Goal: Information Seeking & Learning: Learn about a topic

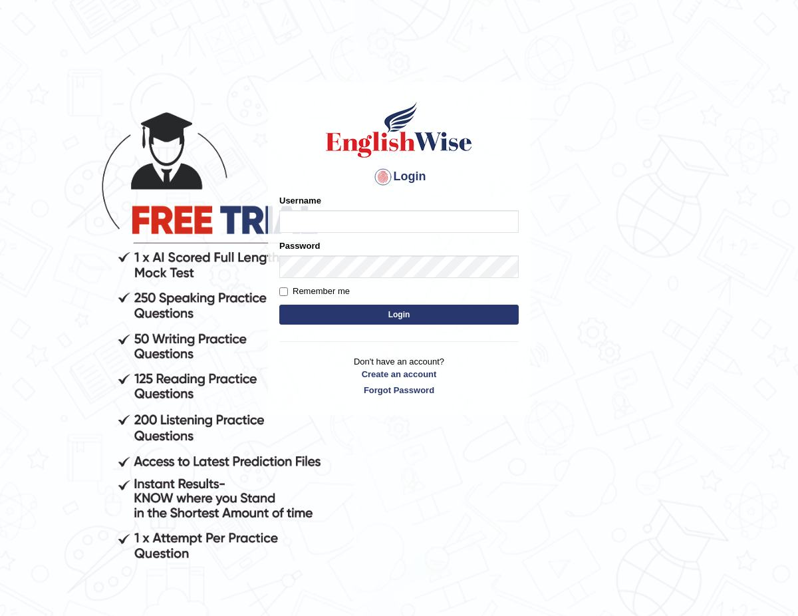
type input "ChimiZam"
click at [424, 317] on button "Login" at bounding box center [398, 315] width 239 height 20
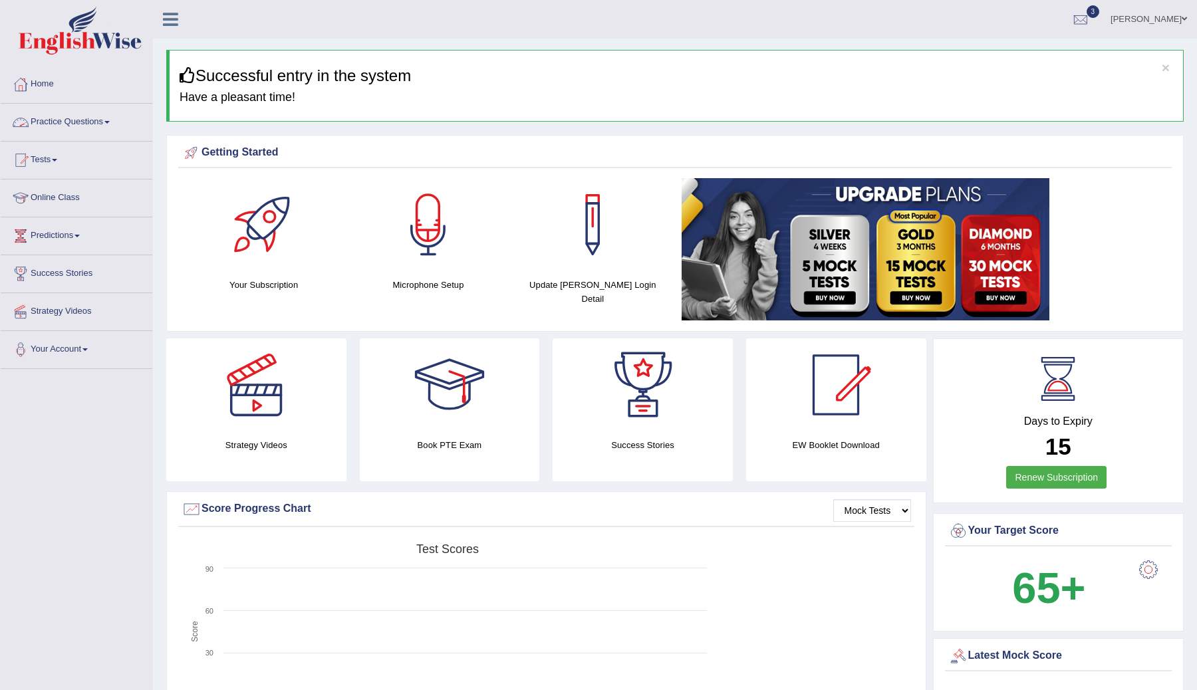
click at [113, 118] on link "Practice Questions" at bounding box center [77, 120] width 152 height 33
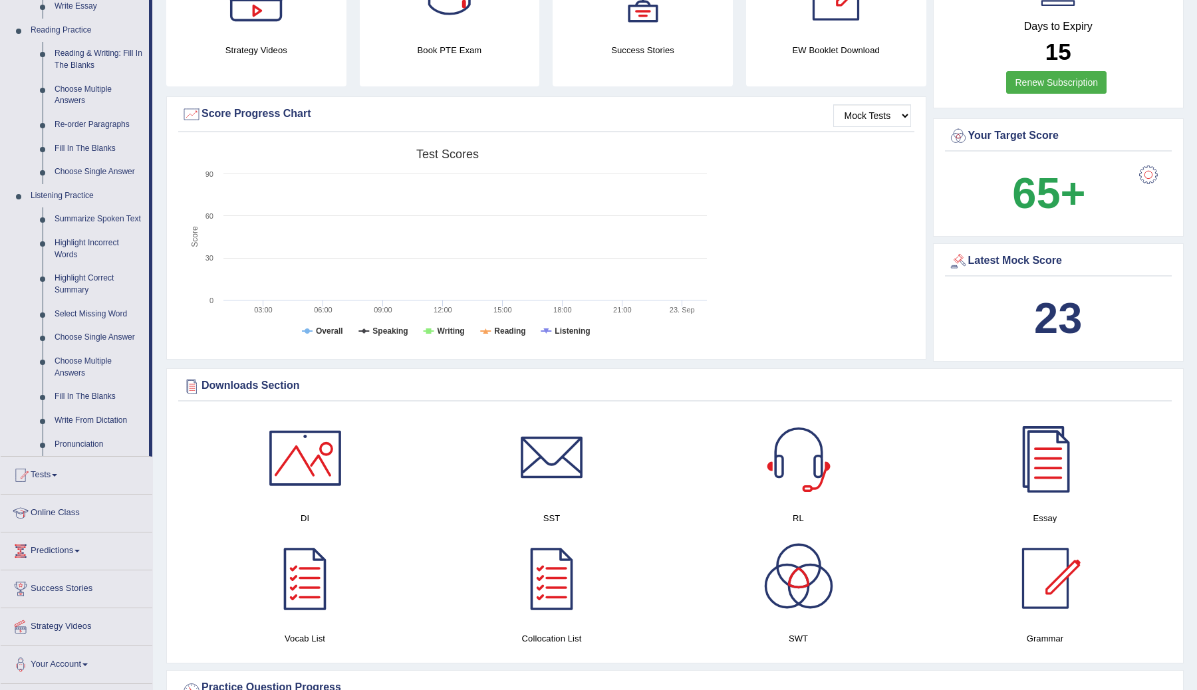
scroll to position [541, 0]
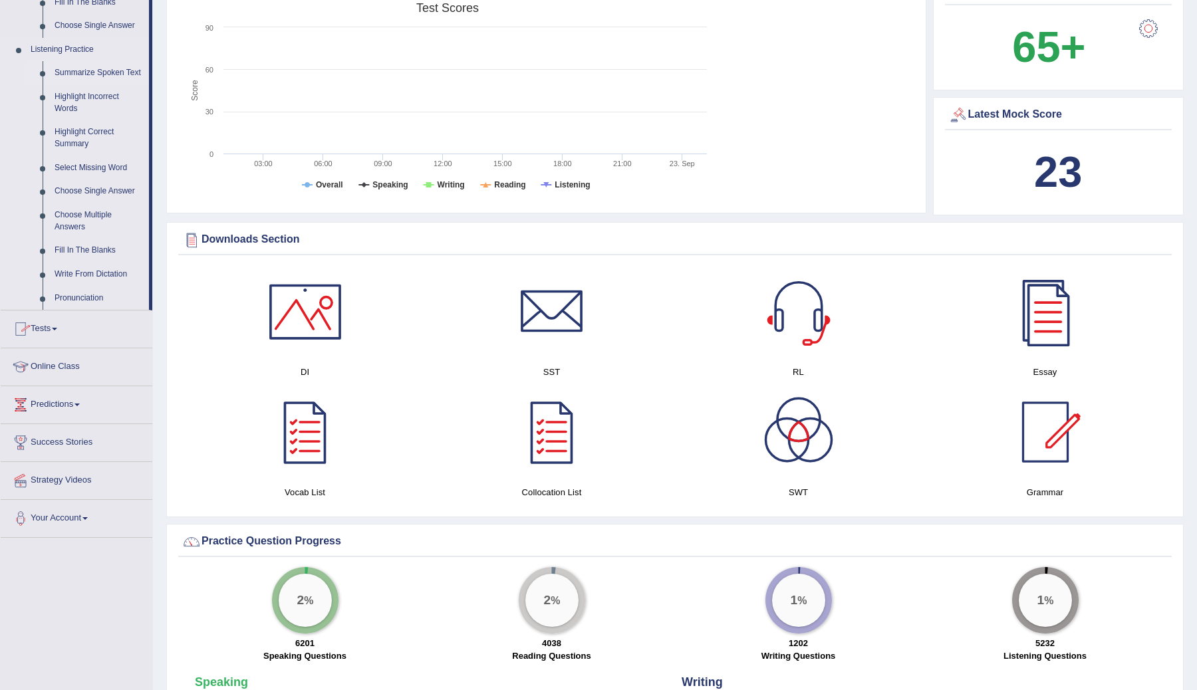
click at [88, 72] on link "Summarize Spoken Text" at bounding box center [99, 73] width 100 height 24
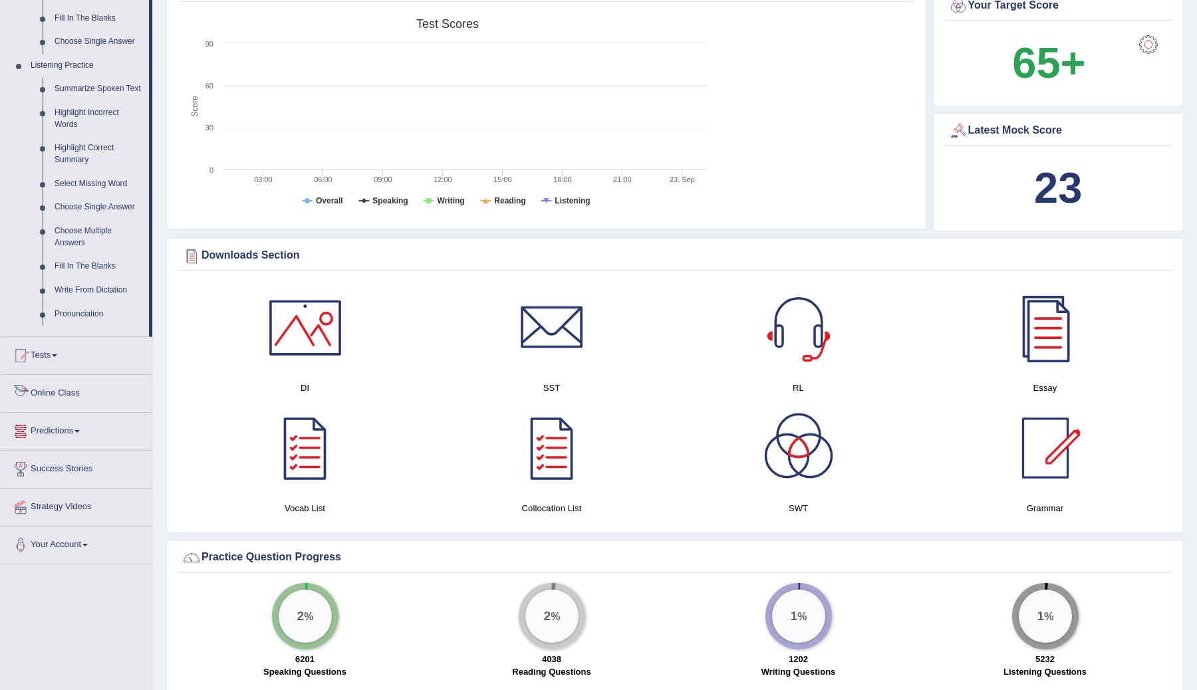
scroll to position [876, 0]
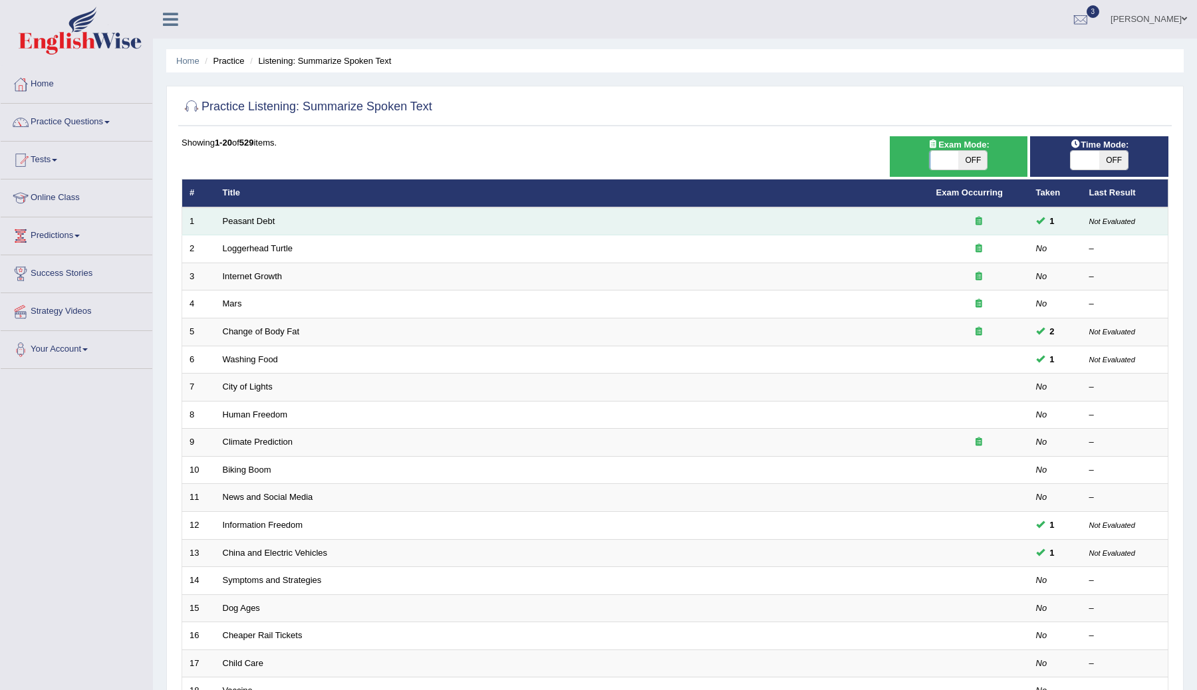
scroll to position [25, 0]
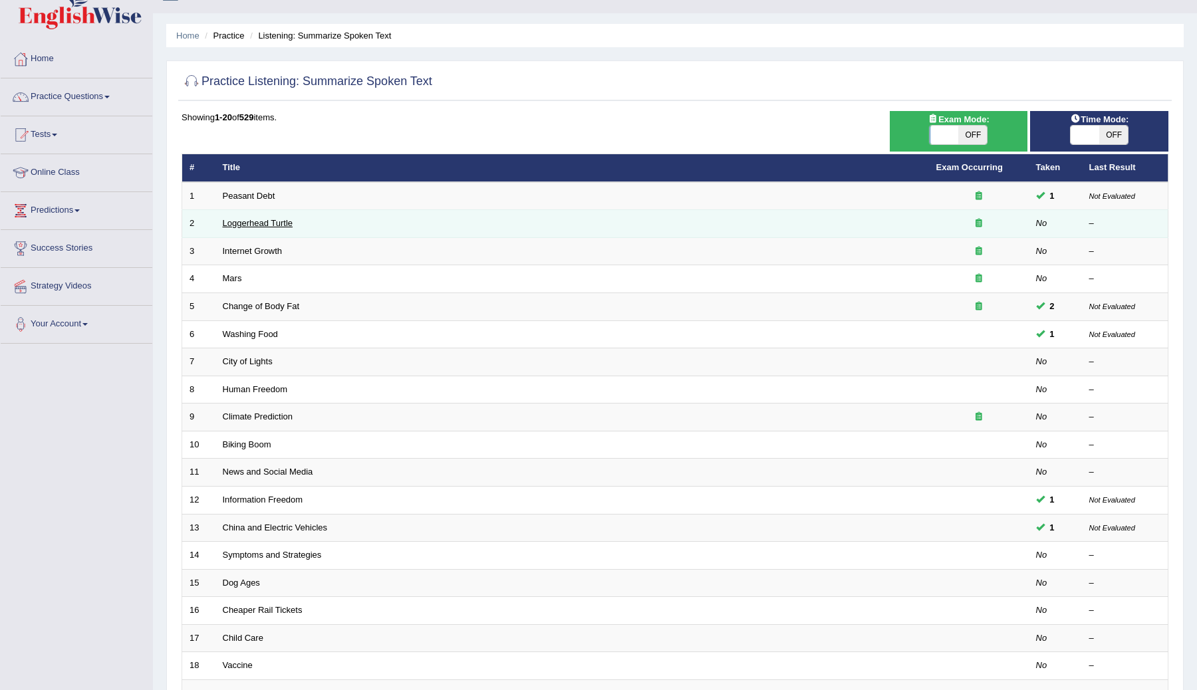
click at [248, 226] on link "Loggerhead Turtle" at bounding box center [258, 223] width 70 height 10
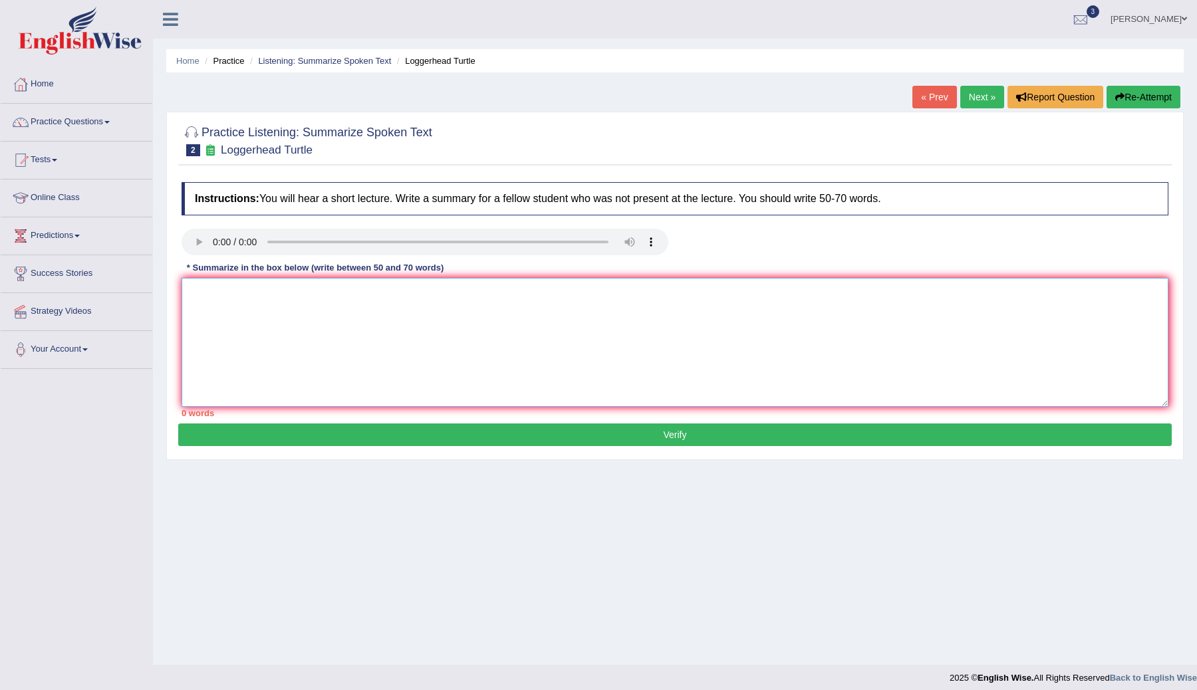
click at [199, 294] on textarea at bounding box center [675, 342] width 987 height 129
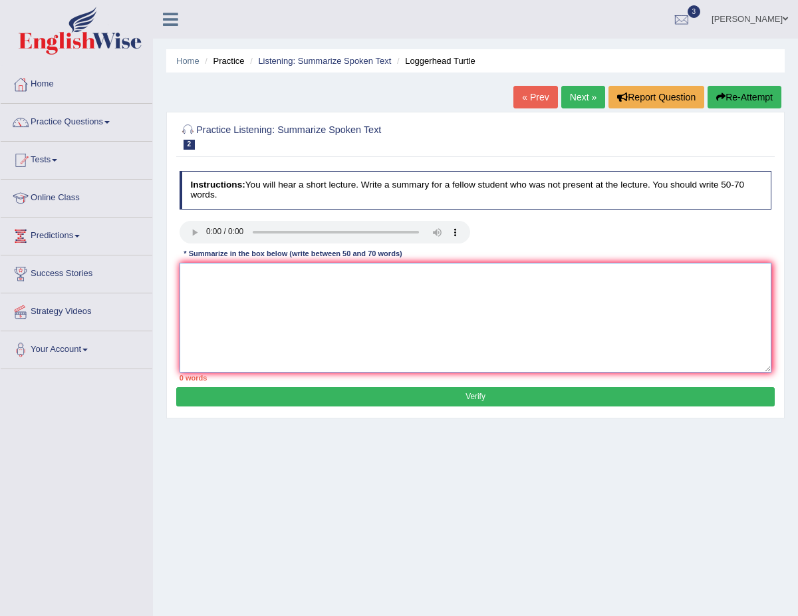
paste textarea "The speaker provided a comprehensive overview of [main topic], highlighting sev…"
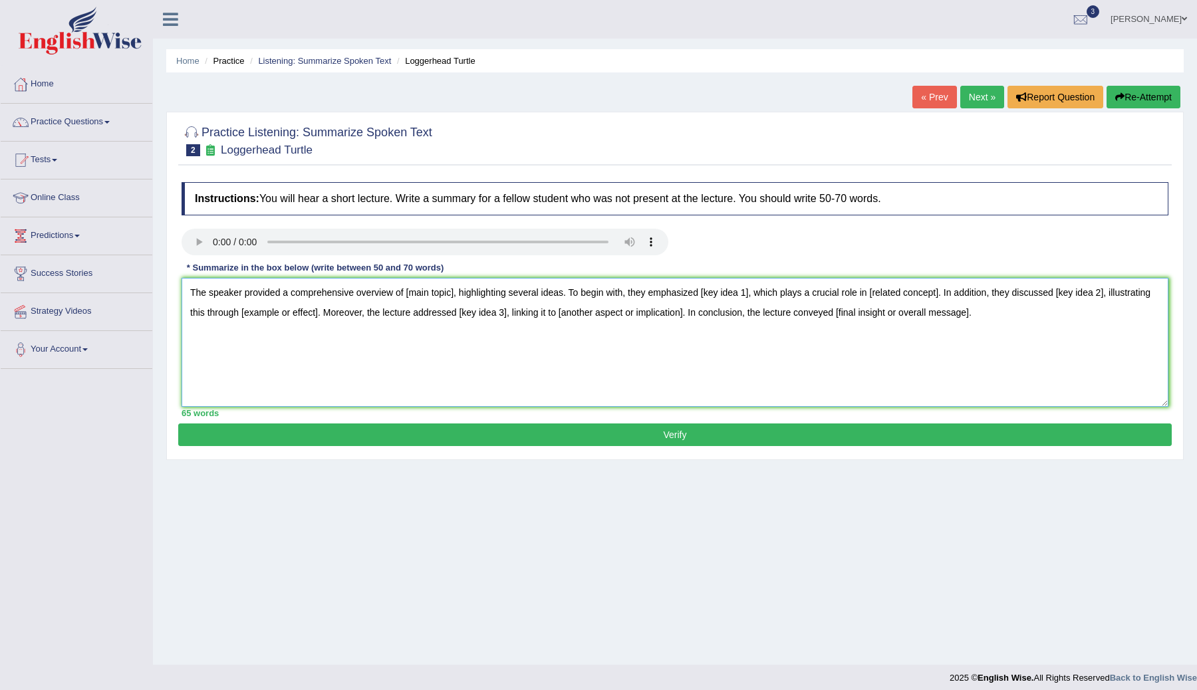
click at [455, 293] on textarea "The speaker provided a comprehensive overview of [main topic], highlighting sev…" at bounding box center [675, 342] width 987 height 129
click at [747, 295] on textarea "The speaker provided a comprehensive overview of sea turtles, highlighting seve…" at bounding box center [675, 342] width 987 height 129
click at [1040, 295] on textarea "The speaker provided a comprehensive overview of sea turtles, highlighting seve…" at bounding box center [675, 342] width 987 height 129
click at [1141, 294] on textarea "The speaker provided a comprehensive overview of sea turtles, highlighting seve…" at bounding box center [675, 342] width 987 height 129
click at [1148, 299] on textarea "The speaker provided a comprehensive overview of sea turtles, highlighting seve…" at bounding box center [675, 342] width 987 height 129
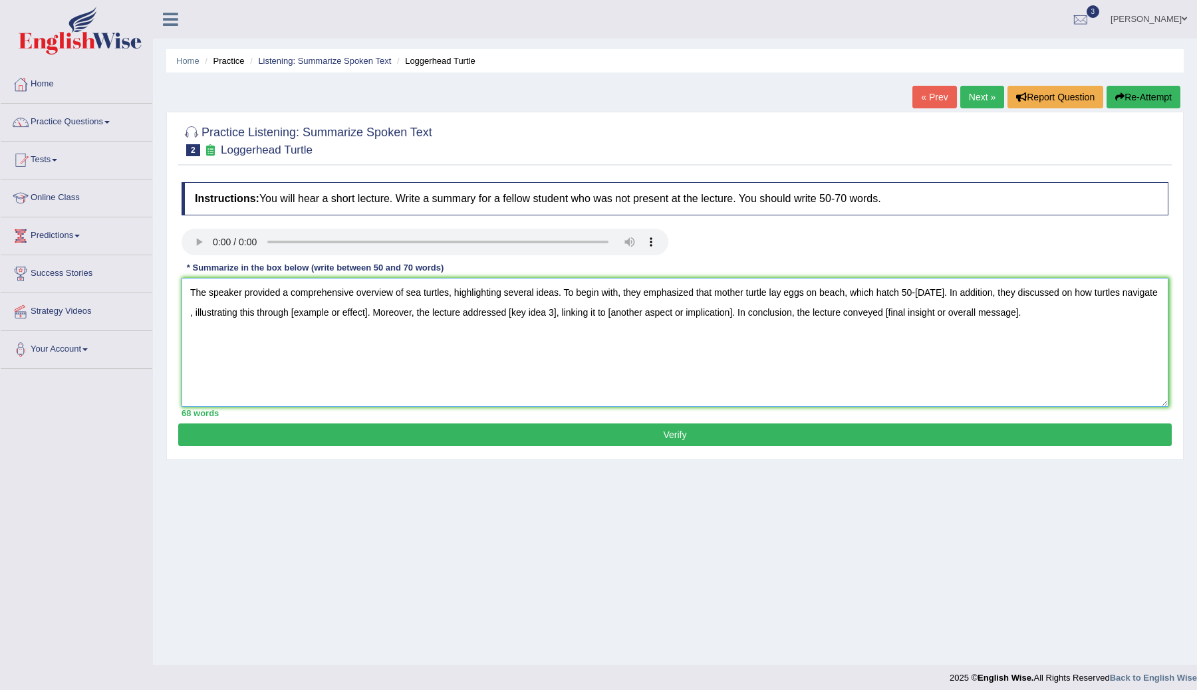
click at [226, 316] on textarea "The speaker provided a comprehensive overview of sea turtles, highlighting seve…" at bounding box center [675, 342] width 987 height 129
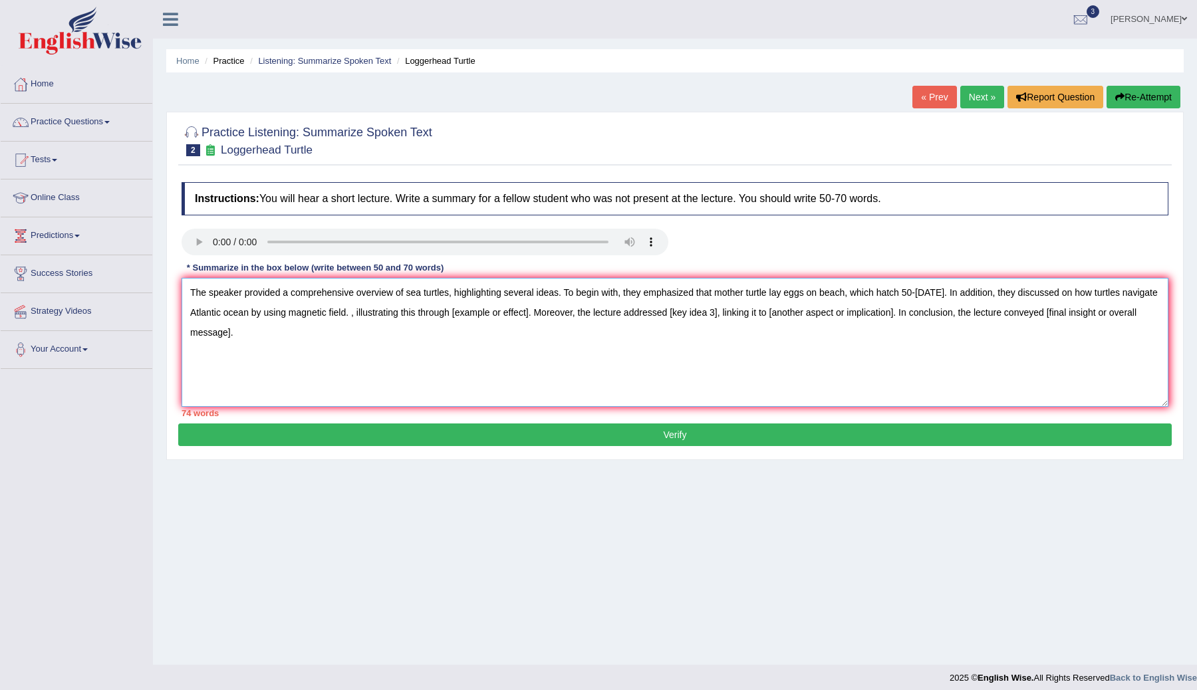
drag, startPoint x: 573, startPoint y: 318, endPoint x: 397, endPoint y: 309, distance: 175.8
click at [397, 309] on textarea "The speaker provided a comprehensive overview of sea turtles, highlighting seve…" at bounding box center [675, 342] width 987 height 129
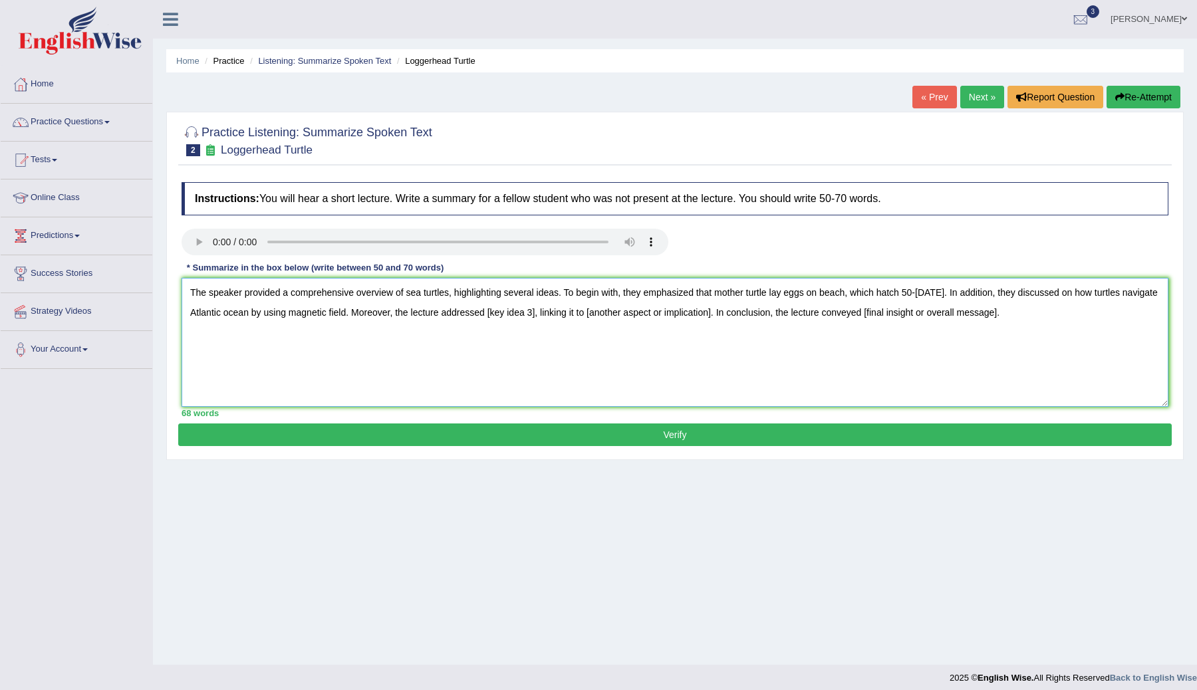
click at [526, 317] on textarea "The speaker provided a comprehensive overview of sea turtles, highlighting seve…" at bounding box center [675, 342] width 987 height 129
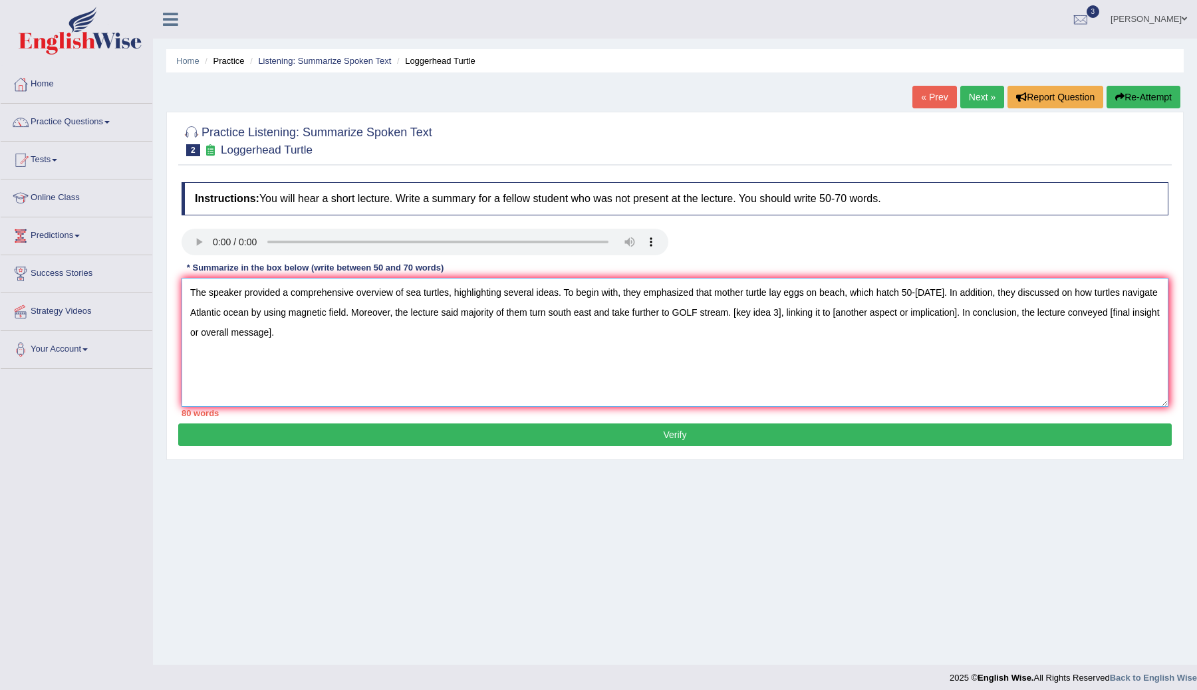
drag, startPoint x: 777, startPoint y: 314, endPoint x: 1007, endPoint y: 317, distance: 230.1
click at [1007, 317] on textarea "The speaker provided a comprehensive overview of sea turtles, highlighting seve…" at bounding box center [675, 342] width 987 height 129
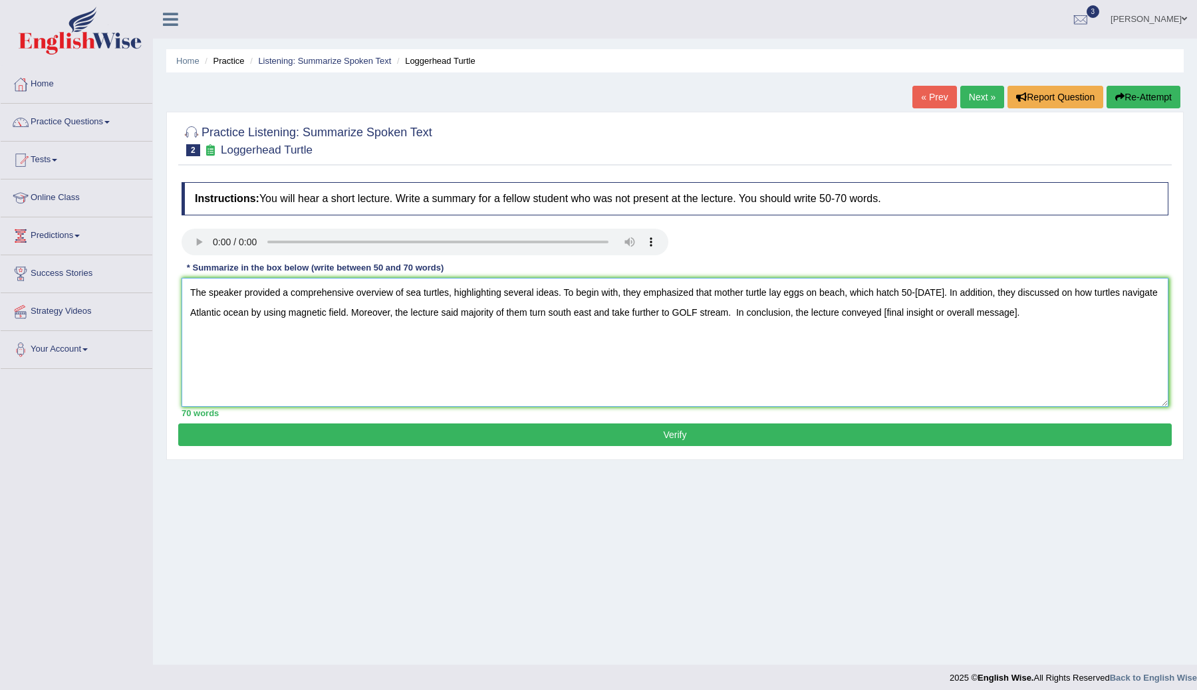
drag, startPoint x: 1068, startPoint y: 315, endPoint x: 926, endPoint y: 320, distance: 141.7
click at [926, 320] on textarea "The speaker provided a comprehensive overview of sea turtles, highlighting seve…" at bounding box center [675, 342] width 987 height 129
click at [562, 298] on textarea "The speaker provided a comprehensive overview of sea turtles, highlighting seve…" at bounding box center [675, 342] width 987 height 129
drag, startPoint x: 559, startPoint y: 295, endPoint x: 473, endPoint y: 299, distance: 86.5
click at [473, 298] on textarea "The speaker provided a comprehensive overview of sea turtles, highlighting seve…" at bounding box center [675, 342] width 987 height 129
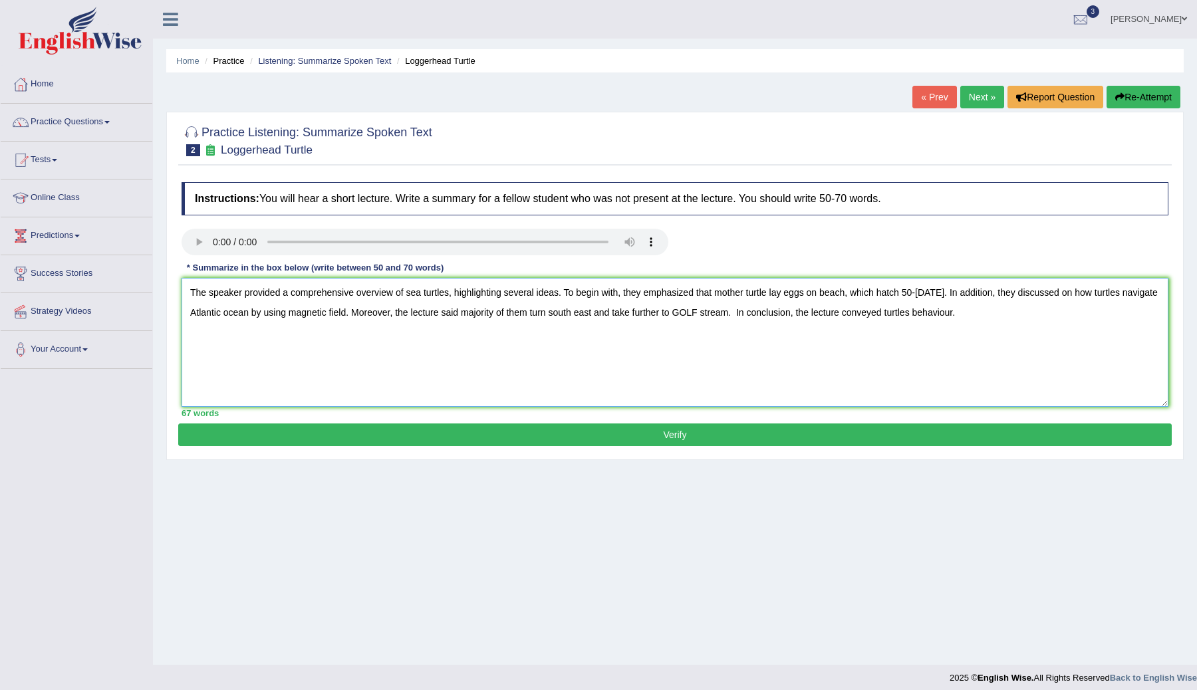
click at [590, 306] on textarea "The speaker provided a comprehensive overview of sea turtles, highlighting seve…" at bounding box center [675, 342] width 987 height 129
click at [994, 315] on textarea "The speaker provided a comprehensive overview of sea turtles, highlighting seve…" at bounding box center [675, 342] width 987 height 129
click at [956, 317] on textarea "The speaker provided a comprehensive overview of sea turtles, highlighting seve…" at bounding box center [675, 342] width 987 height 129
click at [953, 315] on textarea "The speaker provided a comprehensive overview of sea turtles, highlighting seve…" at bounding box center [675, 342] width 987 height 129
click at [1068, 317] on textarea "The speaker provided a comprehensive overview of sea turtles, highlighting seve…" at bounding box center [675, 342] width 987 height 129
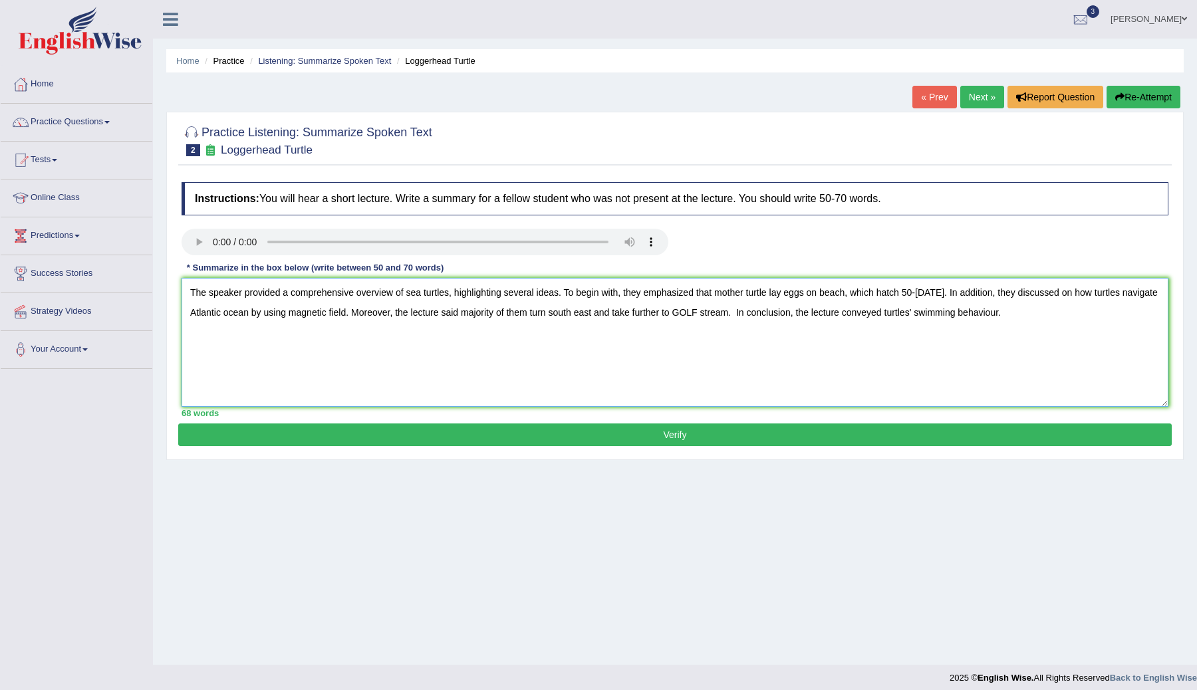
type textarea "The speaker provided a comprehensive overview of sea turtles, highlighting seve…"
click at [781, 435] on button "Verify" at bounding box center [674, 435] width 993 height 23
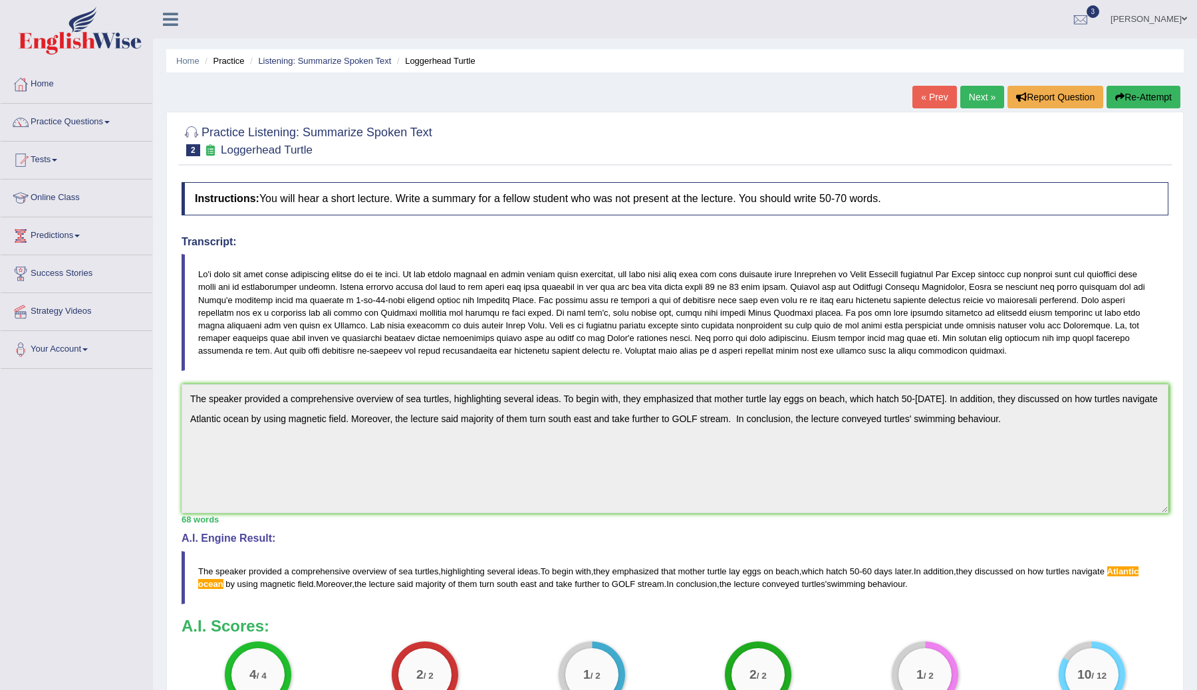
click at [973, 96] on link "Next »" at bounding box center [982, 97] width 44 height 23
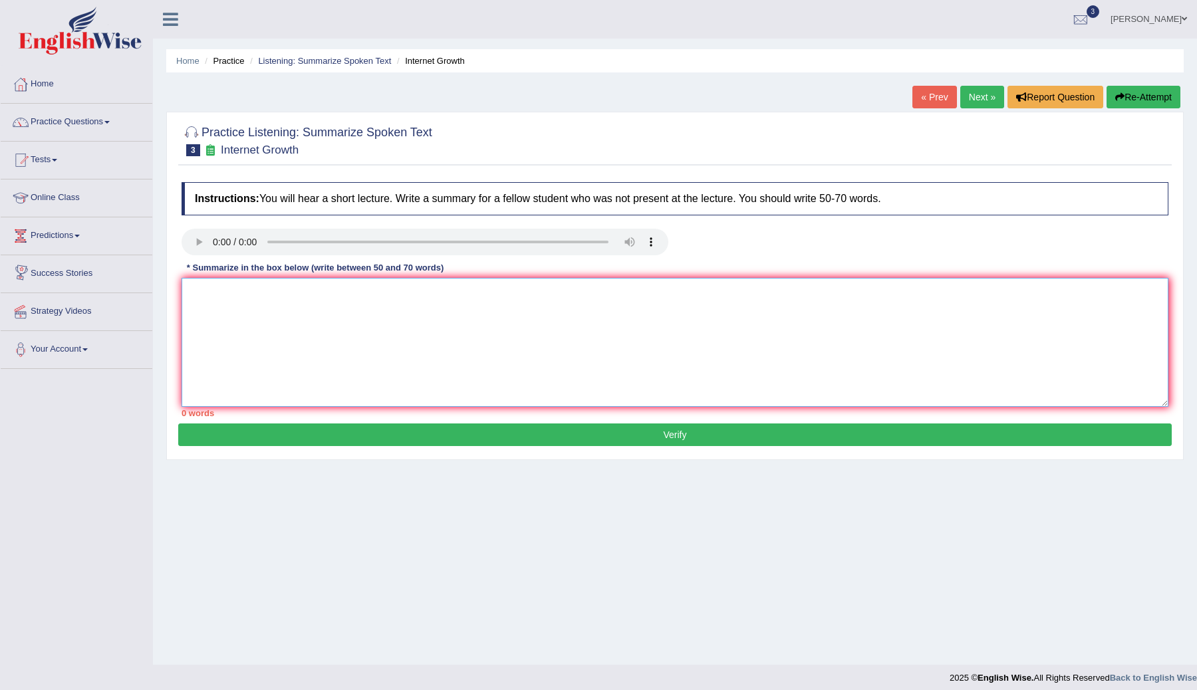
click at [216, 290] on textarea at bounding box center [675, 342] width 987 height 129
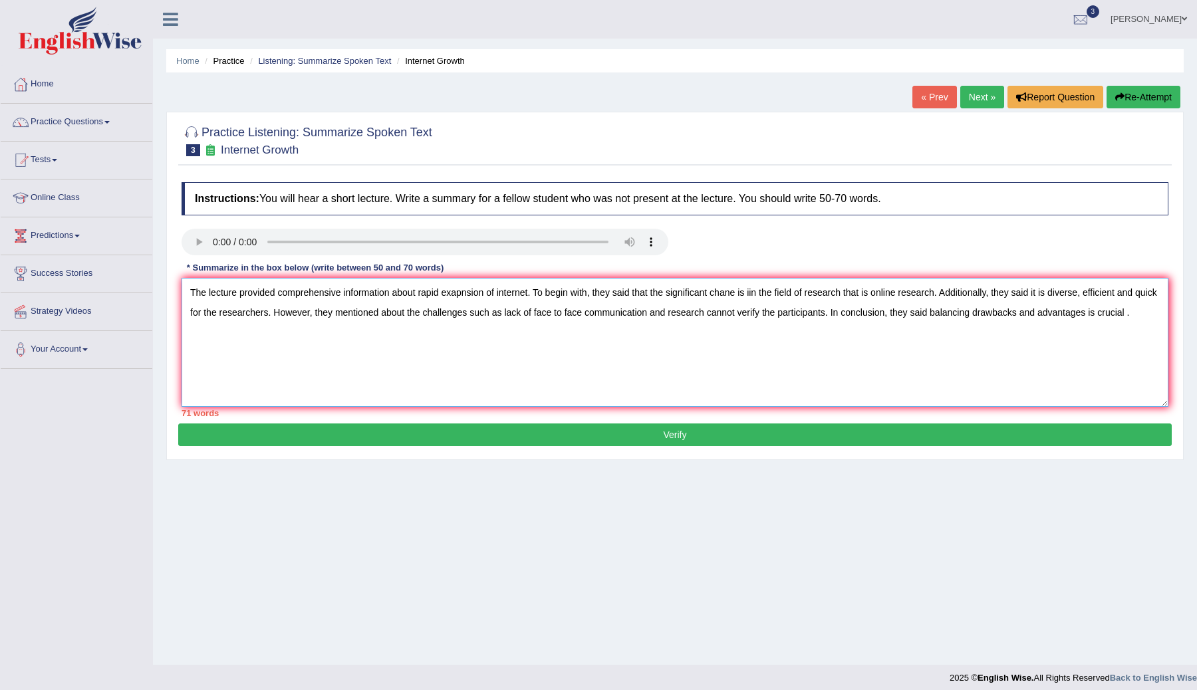
click at [997, 295] on textarea "The lecture provided comprehensive information about rapid exapnsion of interne…" at bounding box center [675, 342] width 987 height 129
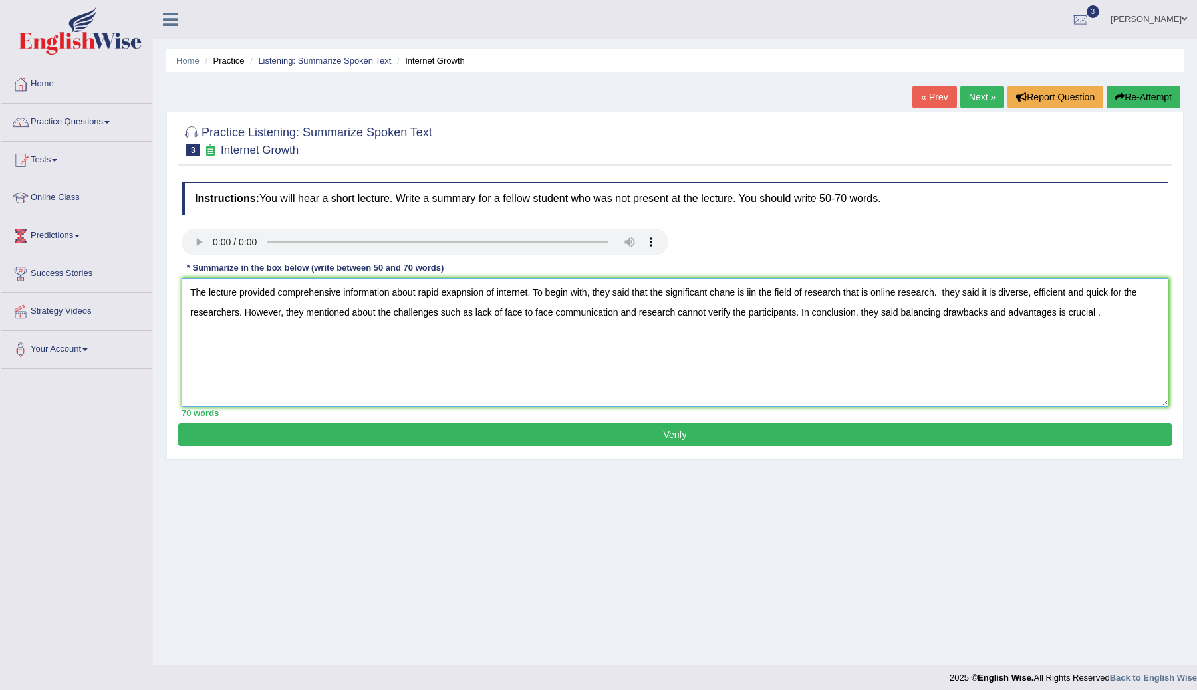
click at [954, 294] on textarea "The lecture provided comprehensive information about rapid exapnsion of interne…" at bounding box center [675, 342] width 987 height 129
type textarea "The lecture provided comprehensive information about rapid exapnsion of interne…"
click at [757, 437] on button "Verify" at bounding box center [674, 435] width 993 height 23
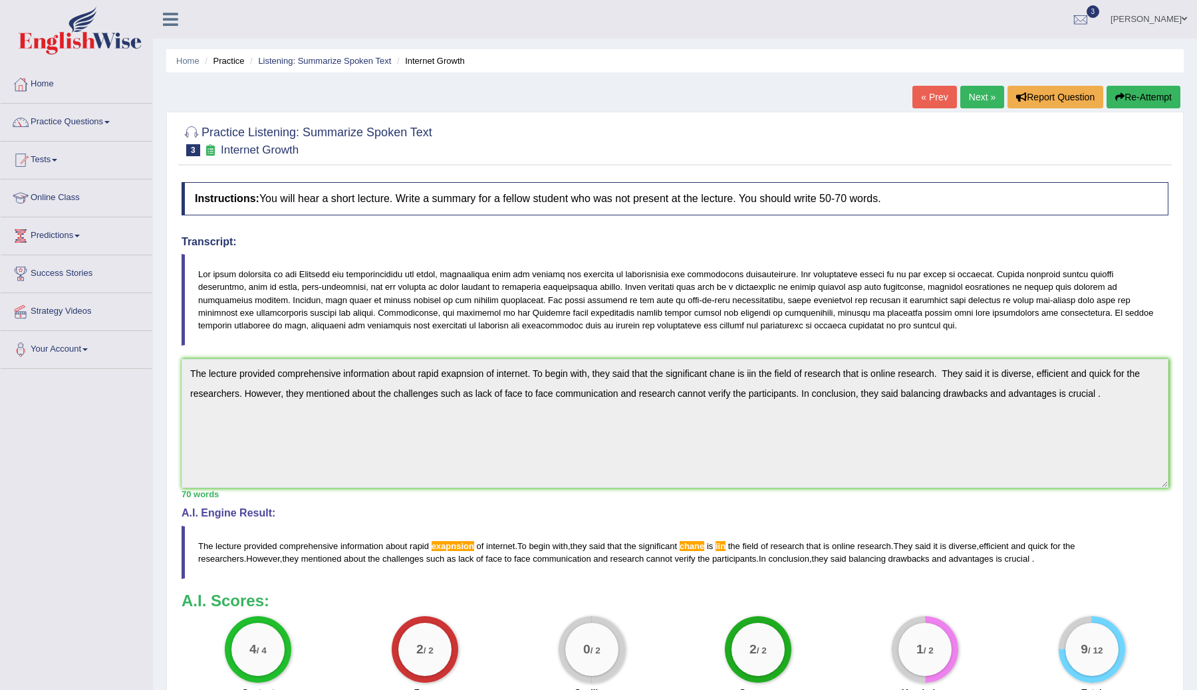
click at [971, 101] on link "Next »" at bounding box center [982, 97] width 44 height 23
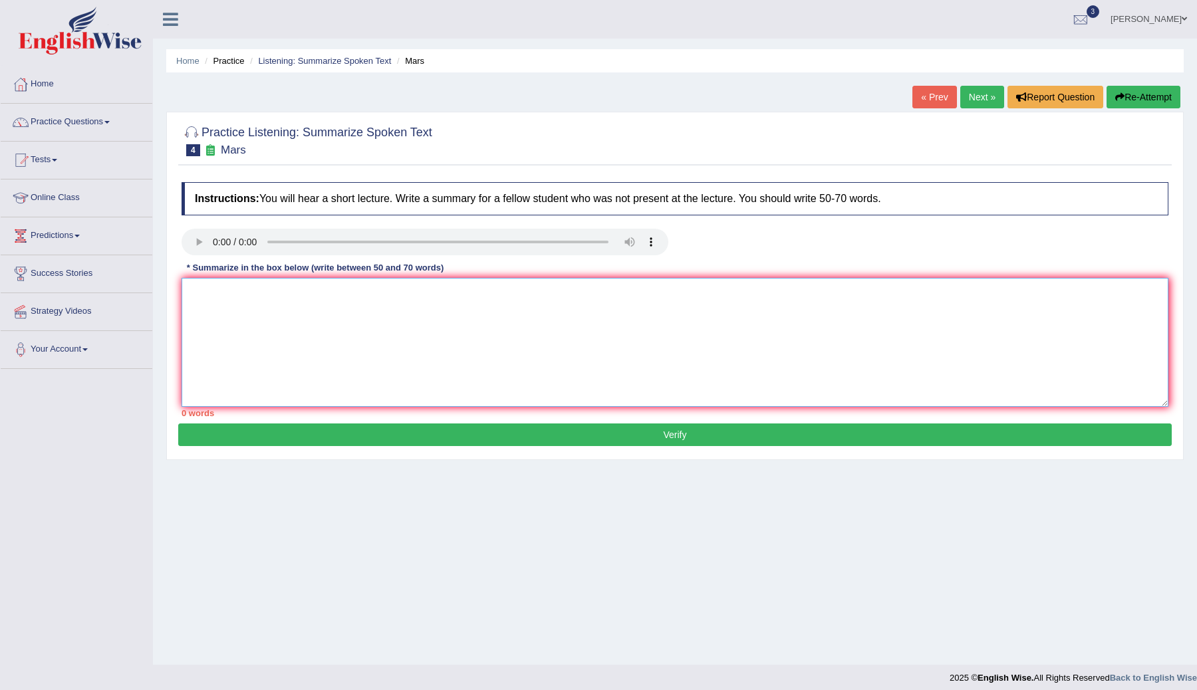
click at [219, 296] on textarea at bounding box center [675, 342] width 987 height 129
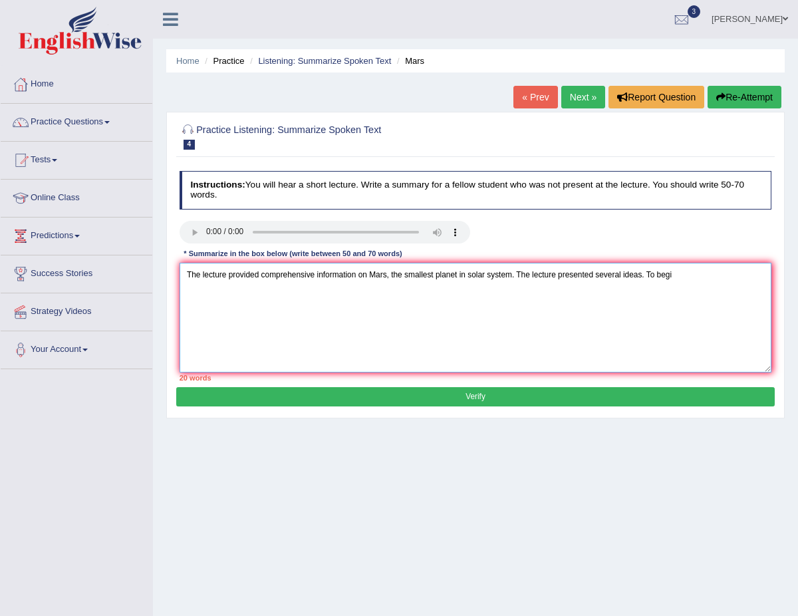
click at [519, 271] on textarea "The lecture provided comprehensive information on Mars, the smallest planet in …" at bounding box center [476, 318] width 592 height 110
drag, startPoint x: 598, startPoint y: 275, endPoint x: 520, endPoint y: 277, distance: 78.5
click at [520, 277] on textarea "The lecture provided comprehensive information on Mars, the smallest planet in …" at bounding box center [476, 318] width 592 height 110
click at [647, 275] on textarea "The lecture provided comprehensive information on Mars, the smallest planet in …" at bounding box center [476, 318] width 592 height 110
click at [223, 291] on textarea "The lecture provided comprehensive information on Mars, the smallest planet in …" at bounding box center [476, 318] width 592 height 110
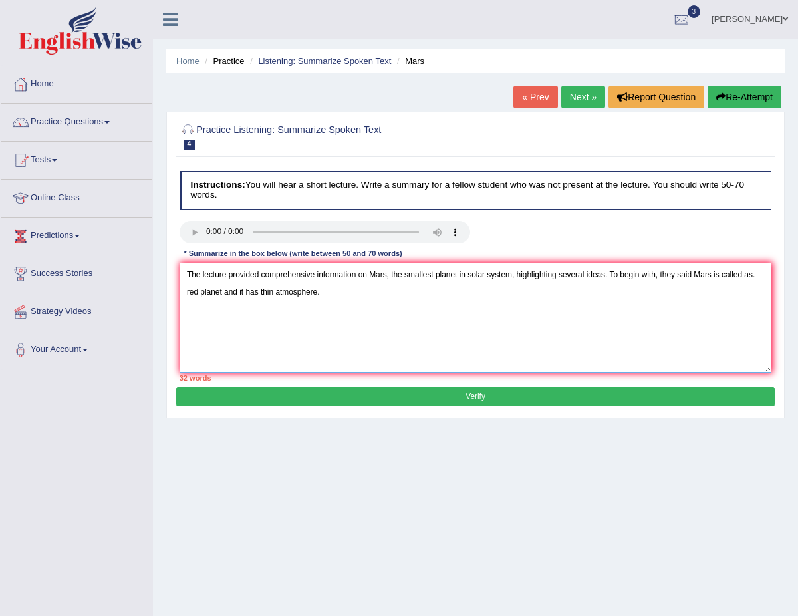
click at [344, 303] on textarea "The lecture provided comprehensive information on Mars, the smallest planet in …" at bounding box center [476, 318] width 592 height 110
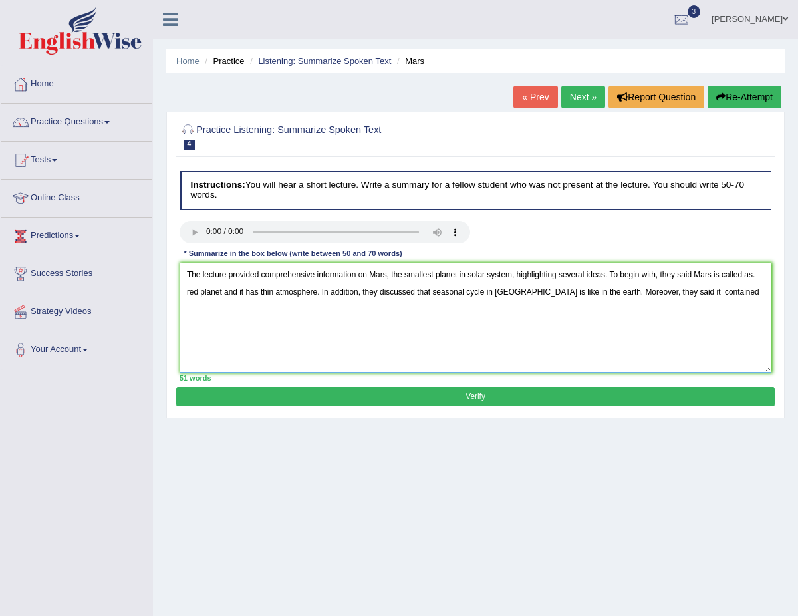
click at [660, 296] on textarea "The lecture provided comprehensive information on Mars, the smallest planet in …" at bounding box center [476, 318] width 592 height 110
click at [663, 294] on textarea "The lecture provided comprehensive information on Mars, the smallest planet in …" at bounding box center [476, 318] width 592 height 110
click at [729, 287] on textarea "The lecture provided comprehensive information on Mars, the smallest planet in …" at bounding box center [476, 318] width 592 height 110
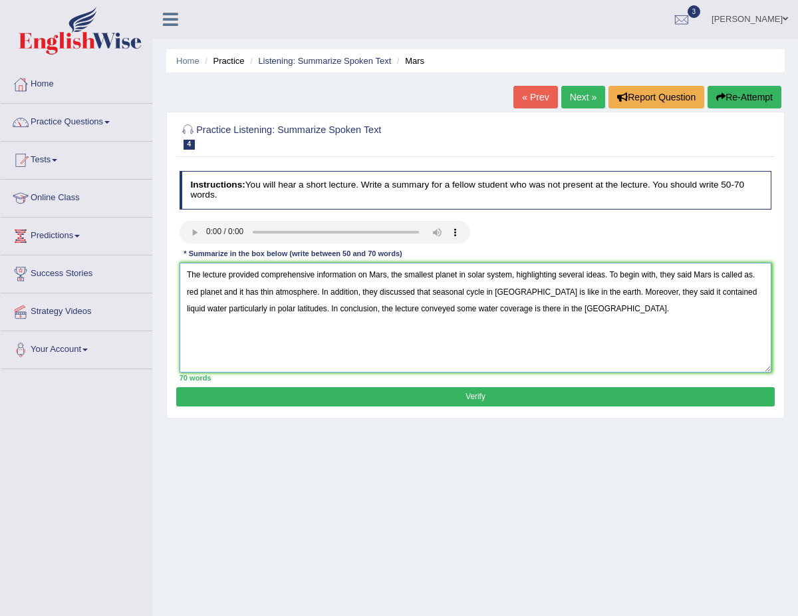
click at [467, 275] on textarea "The lecture provided comprehensive information on Mars, the smallest planet in …" at bounding box center [476, 318] width 592 height 110
type textarea "The lecture provided comprehensive information on Mars, the smallest planet in …"
click at [491, 392] on button "Verify" at bounding box center [475, 396] width 598 height 19
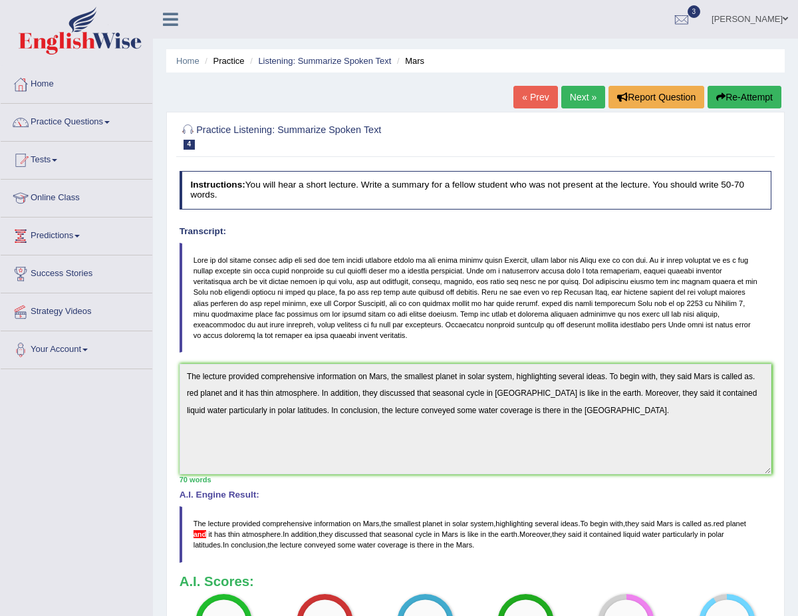
click at [580, 98] on link "Next »" at bounding box center [583, 97] width 44 height 23
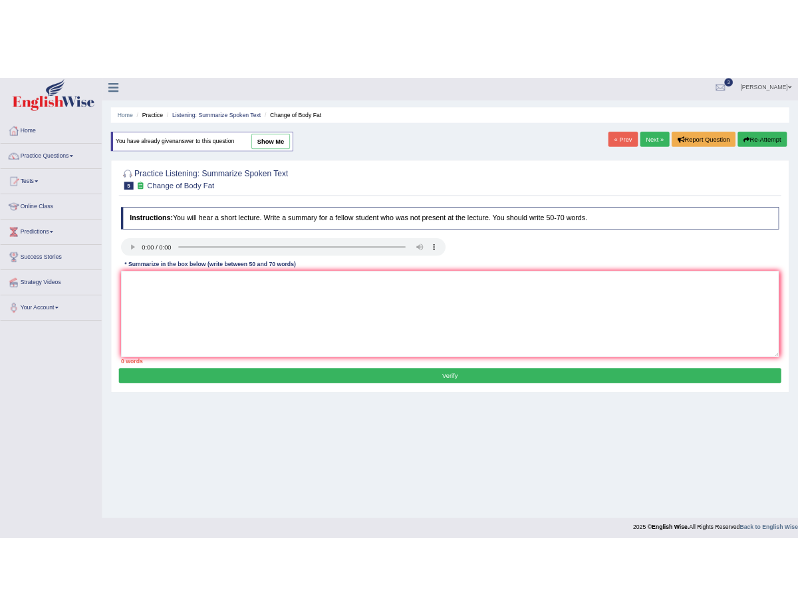
scroll to position [8, 0]
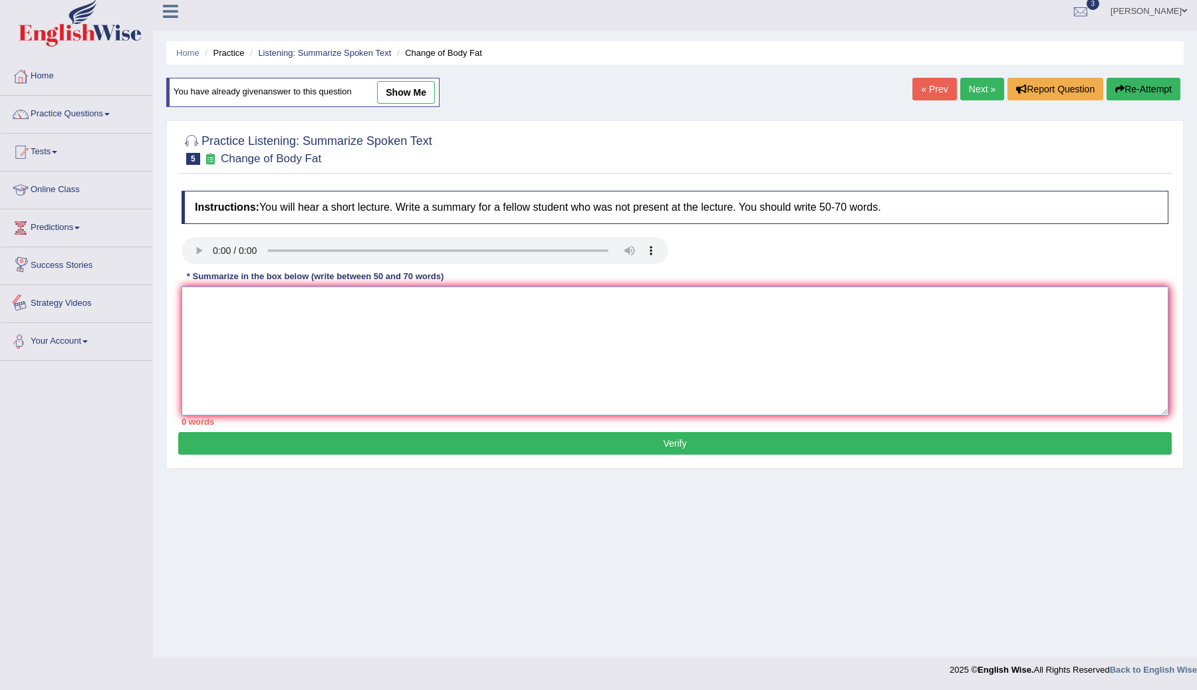
click at [203, 310] on textarea at bounding box center [675, 351] width 987 height 129
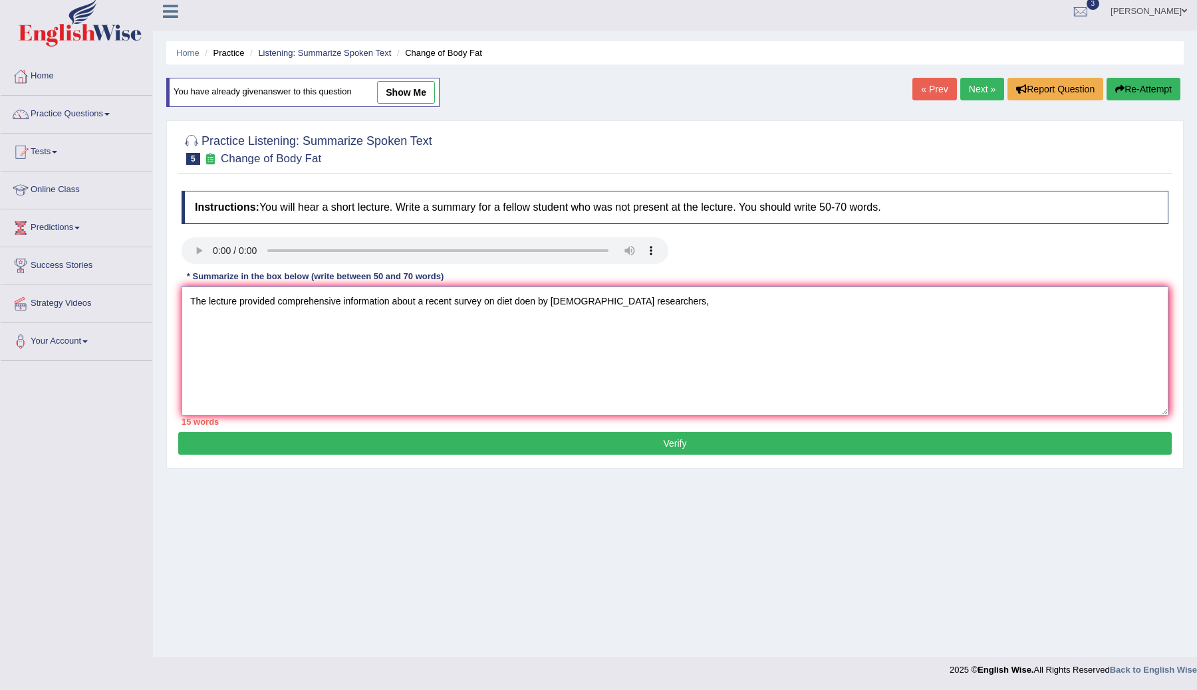
click at [533, 306] on textarea "The lecture provided comprehensive information about a recent survey on diet do…" at bounding box center [675, 351] width 987 height 129
click at [534, 305] on textarea "The lecture provided comprehensive information about a recent survey on diet do…" at bounding box center [675, 351] width 987 height 129
click at [656, 308] on textarea "The lecture provided comprehensive information about a recent survey on diet do…" at bounding box center [675, 351] width 987 height 129
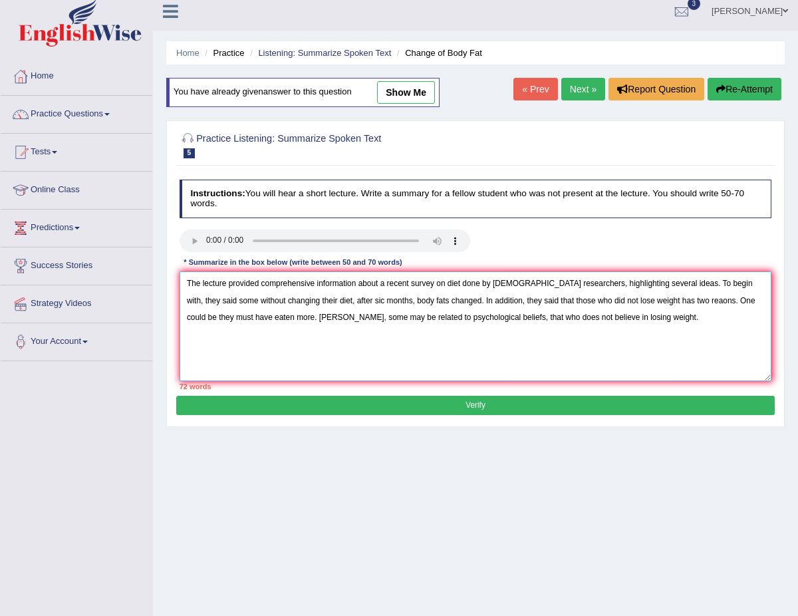
click at [475, 300] on textarea "The lecture provided comprehensive information about a recent survey on diet do…" at bounding box center [476, 326] width 592 height 110
click at [334, 302] on textarea "The lecture provided comprehensive information about a recent survey on diet do…" at bounding box center [476, 326] width 592 height 110
click at [700, 305] on textarea "The lecture provided comprehensive information about a recent survey on diet do…" at bounding box center [476, 326] width 592 height 110
click at [689, 302] on textarea "The lecture provided comprehensive information about a recent survey on diet do…" at bounding box center [476, 326] width 592 height 110
click at [319, 321] on textarea "The lecture provided comprehensive information about a recent survey on diet do…" at bounding box center [476, 326] width 592 height 110
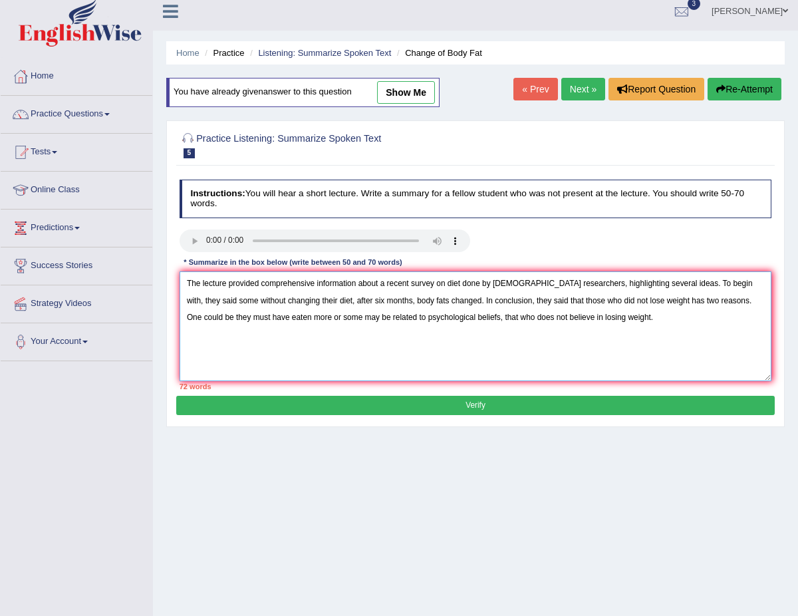
click at [473, 319] on textarea "The lecture provided comprehensive information about a recent survey on diet do…" at bounding box center [476, 326] width 592 height 110
click at [316, 315] on textarea "The lecture provided comprehensive information about a recent survey on diet do…" at bounding box center [476, 326] width 592 height 110
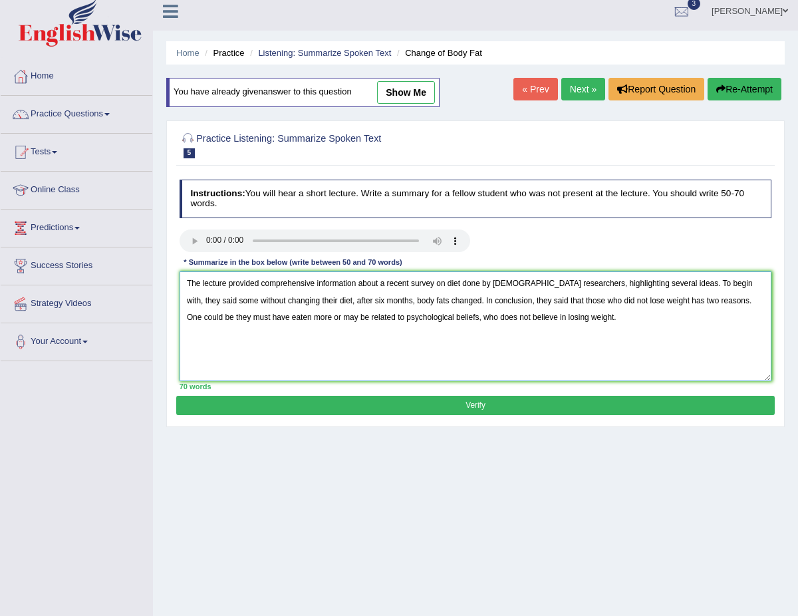
type textarea "The lecture provided comprehensive information about a recent survey on diet do…"
click at [355, 399] on button "Verify" at bounding box center [475, 405] width 598 height 19
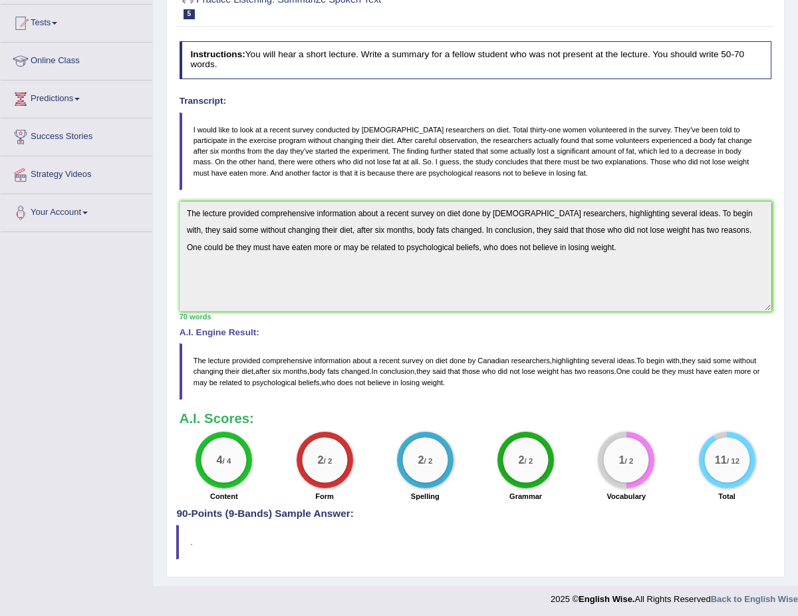
scroll to position [0, 0]
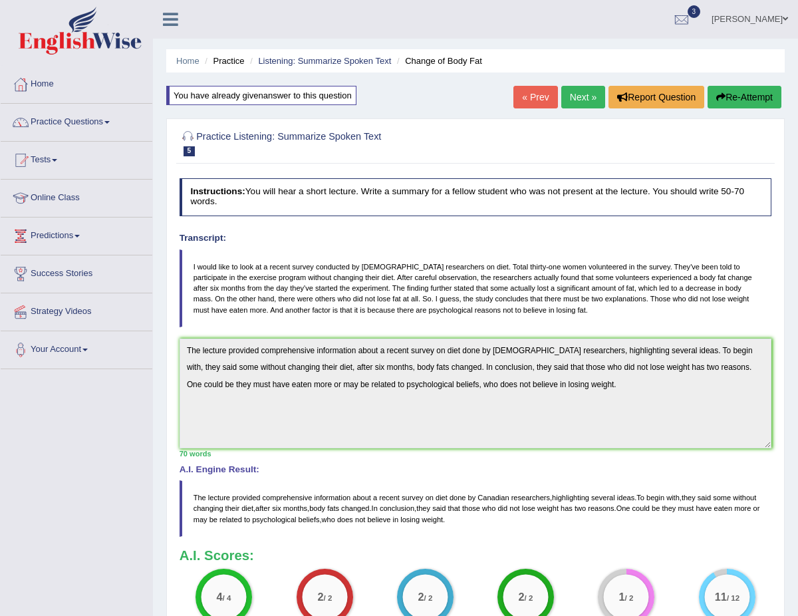
click at [111, 127] on link "Practice Questions" at bounding box center [77, 120] width 152 height 33
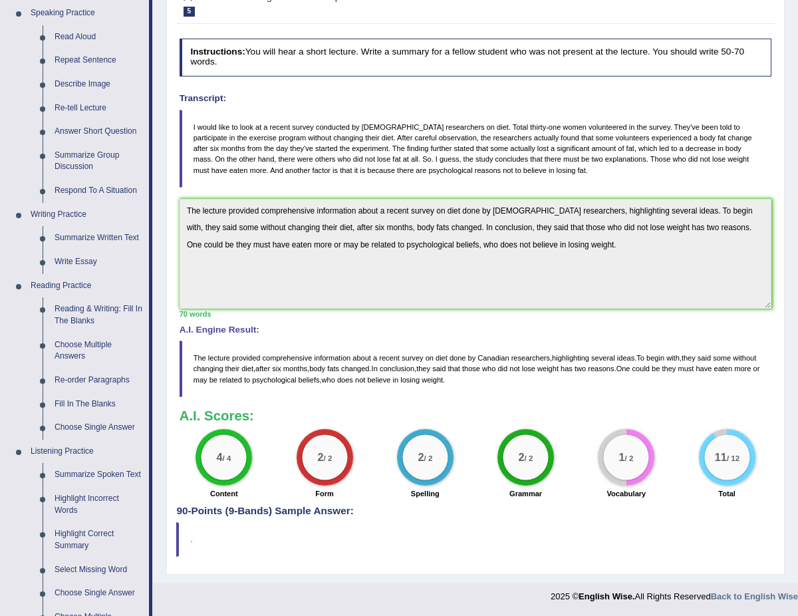
scroll to position [476, 0]
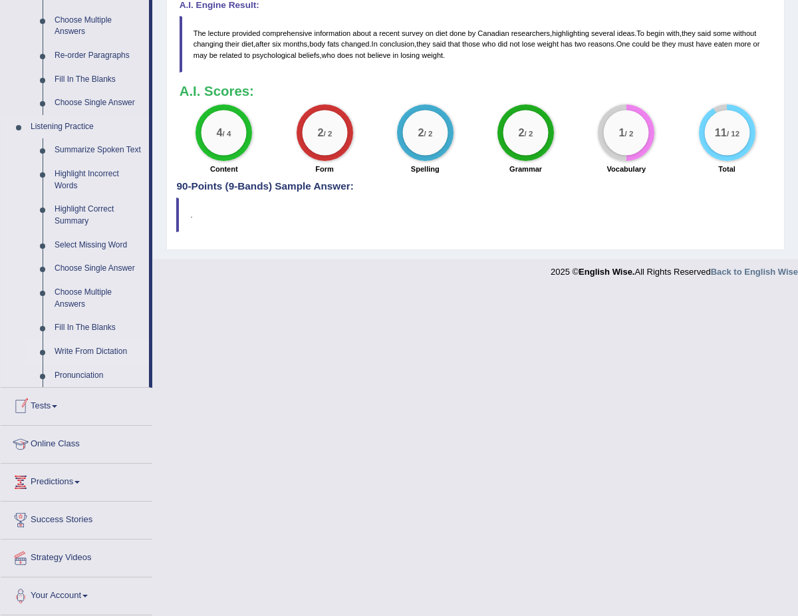
click at [83, 352] on link "Write From Dictation" at bounding box center [99, 352] width 100 height 24
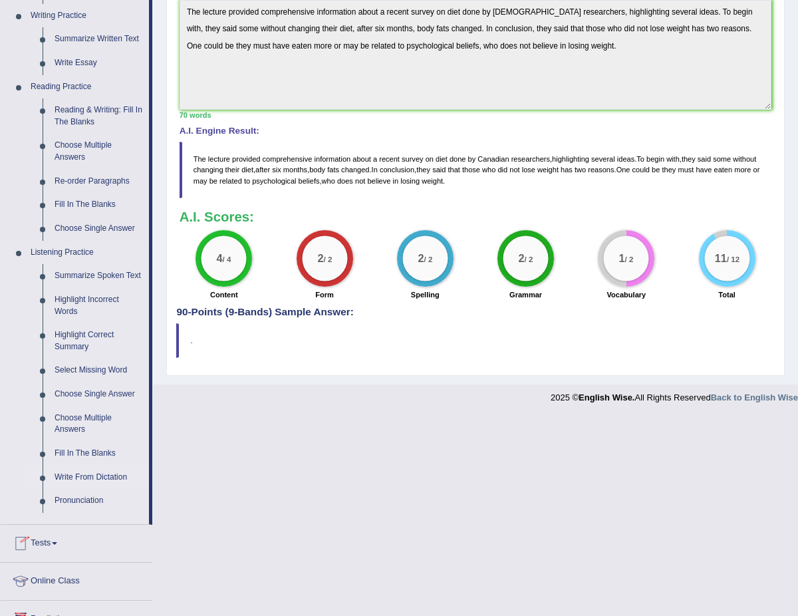
scroll to position [137, 0]
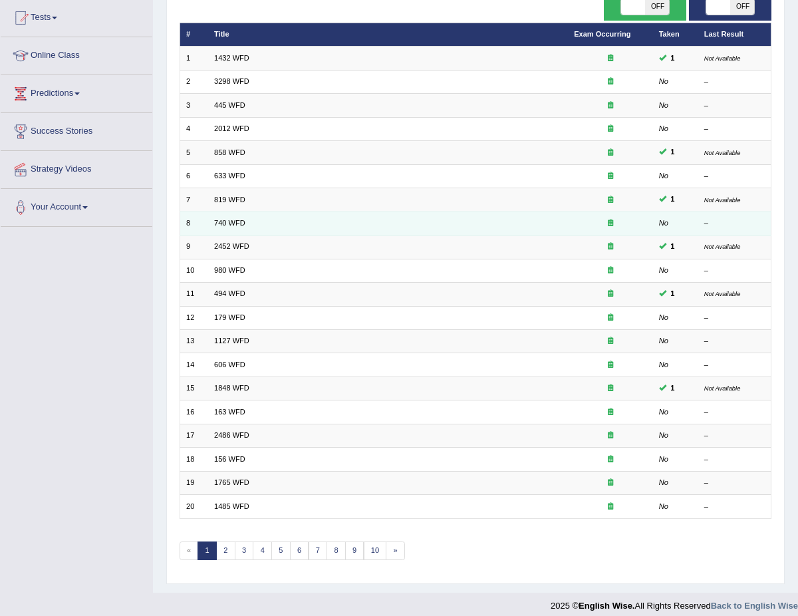
scroll to position [144, 0]
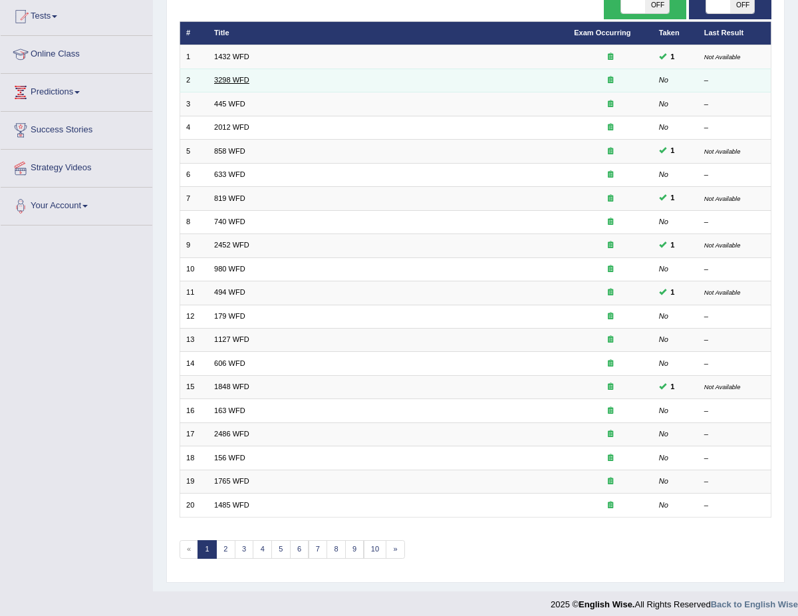
click at [227, 78] on link "3298 WFD" at bounding box center [231, 80] width 35 height 8
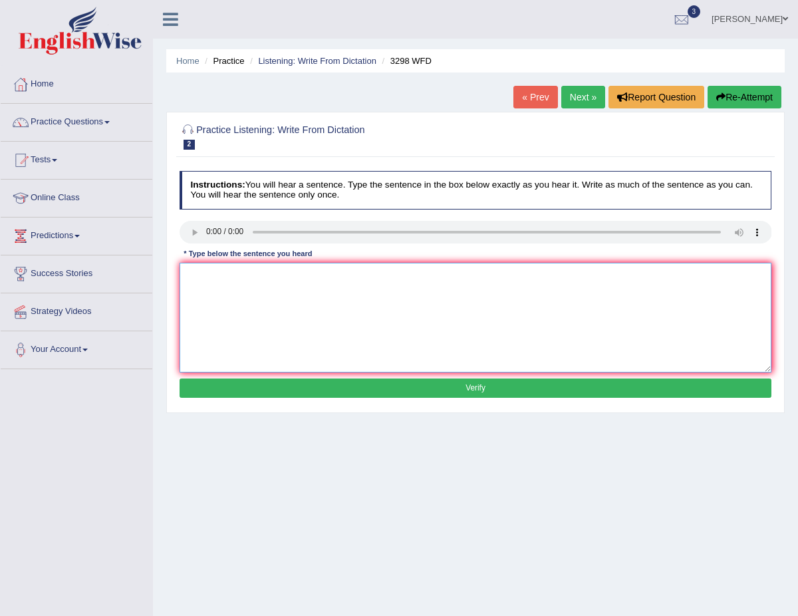
click at [226, 282] on textarea at bounding box center [476, 318] width 592 height 110
click at [194, 271] on textarea at bounding box center [476, 318] width 592 height 110
click at [235, 277] on textarea "Animal behavour have both ditinctive" at bounding box center [476, 318] width 592 height 110
click at [294, 275] on textarea "Animal behaviour have both ditinctive" at bounding box center [476, 318] width 592 height 110
click at [350, 281] on textarea "Animal behaviour have both distinctive" at bounding box center [476, 318] width 592 height 110
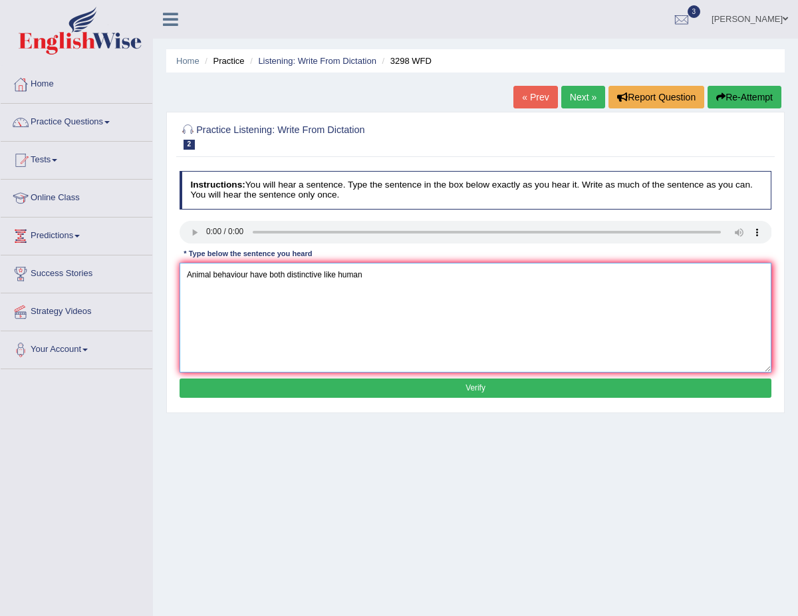
type textarea "Animal behaviour have both distinctive like human"
click at [368, 385] on button "Verify" at bounding box center [476, 387] width 592 height 19
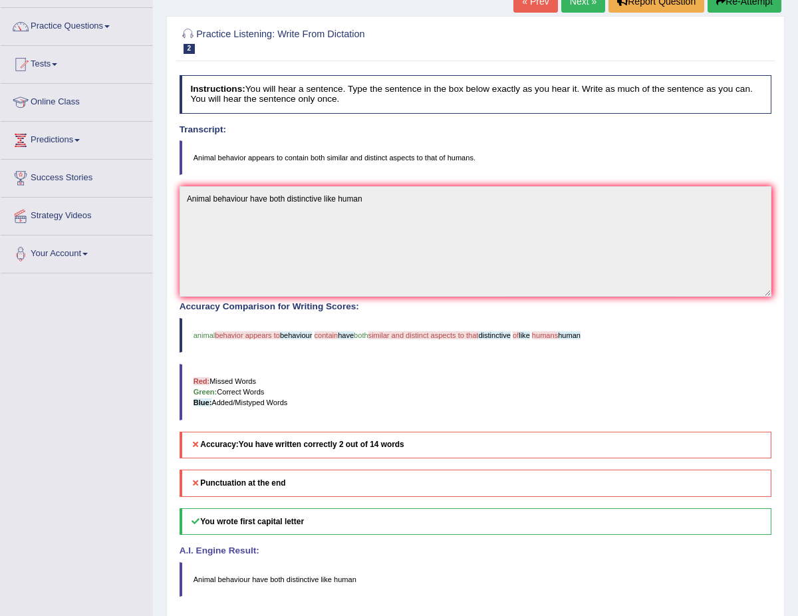
scroll to position [72, 0]
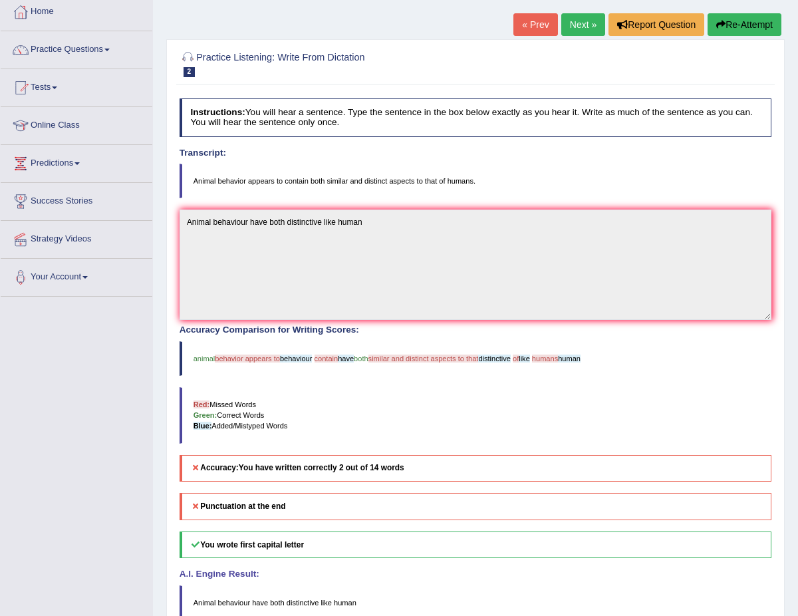
click at [751, 24] on button "Re-Attempt" at bounding box center [745, 24] width 74 height 23
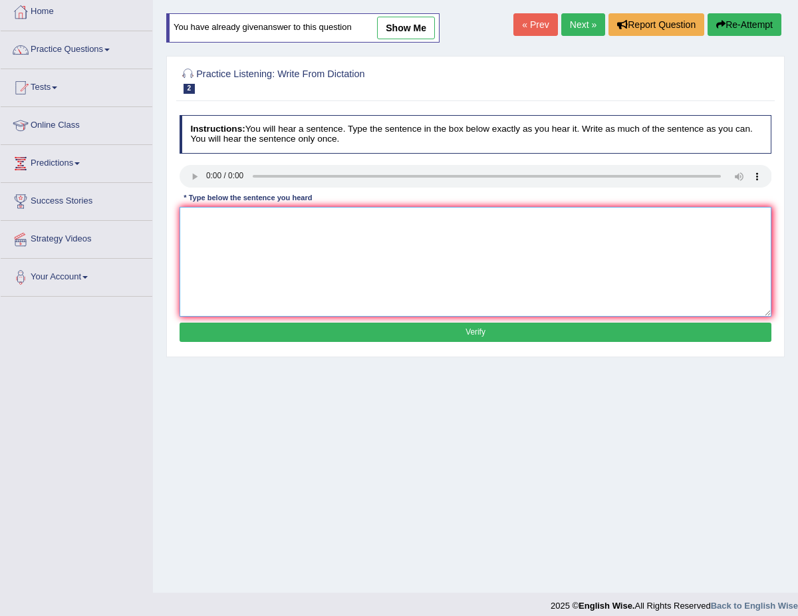
click at [221, 213] on textarea at bounding box center [476, 262] width 592 height 110
click at [197, 229] on textarea at bounding box center [476, 262] width 592 height 110
click at [211, 223] on textarea "Animal appears" at bounding box center [476, 262] width 592 height 110
click at [310, 230] on textarea "Animal behaviour appears" at bounding box center [476, 262] width 592 height 110
click at [289, 221] on textarea "Animal behaviour appears to both aspects that of human and animal." at bounding box center [476, 262] width 592 height 110
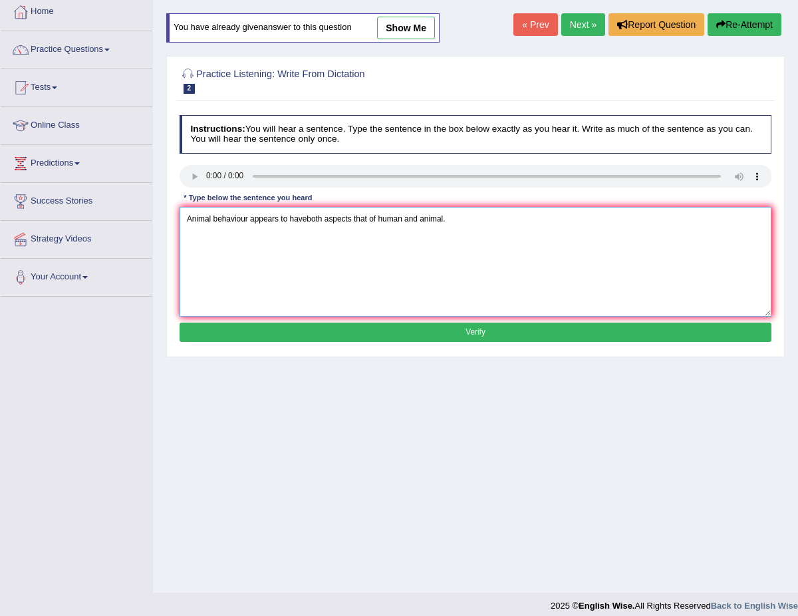
click at [370, 220] on textarea "Animal behaviour appears to haveboth aspects that of human and animal." at bounding box center [476, 262] width 592 height 110
click at [307, 219] on textarea "Animal behaviour appears to haveboth aspects that of human and animal." at bounding box center [476, 262] width 592 height 110
type textarea "Animal behaviour appears to have both aspects that of human and animal."
click at [338, 323] on button "Verify" at bounding box center [476, 332] width 592 height 19
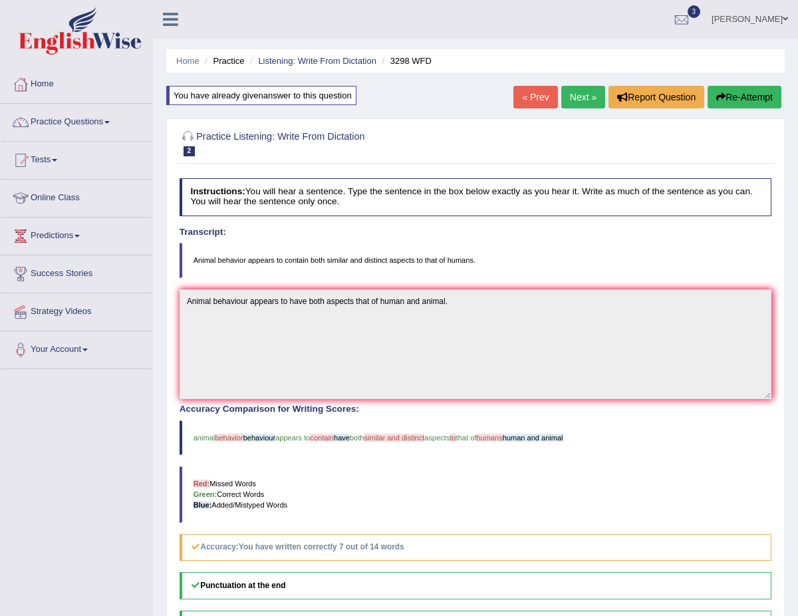
click at [568, 103] on link "Next »" at bounding box center [583, 97] width 44 height 23
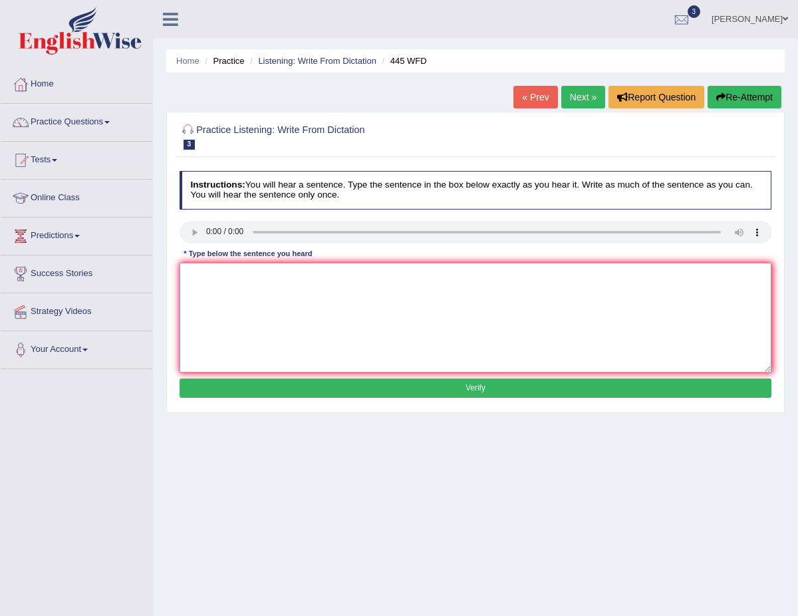
click at [197, 283] on textarea at bounding box center [476, 318] width 592 height 110
type textarea "They [DEMOGRAPHIC_DATA] astronomers made a plan to land spaceship on [GEOGRAPHI…"
click at [437, 390] on button "Verify" at bounding box center [476, 387] width 592 height 19
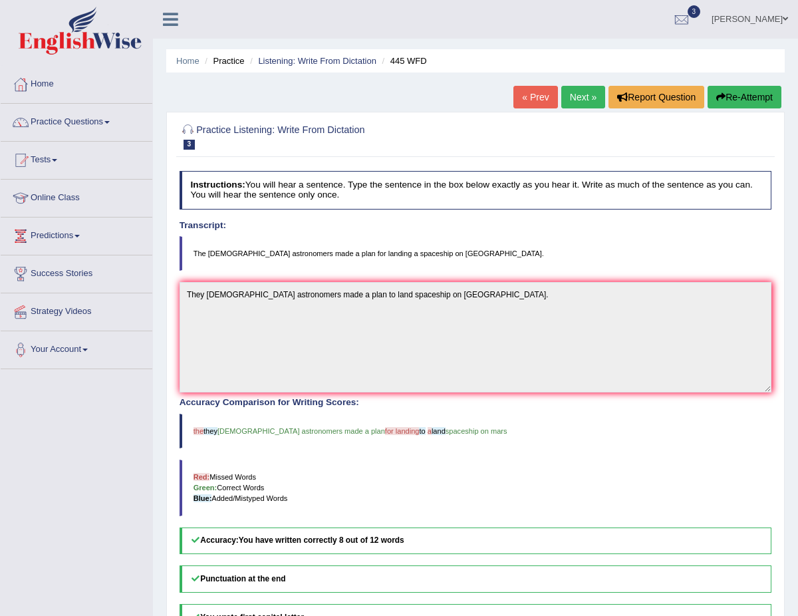
click at [572, 93] on link "Next »" at bounding box center [583, 97] width 44 height 23
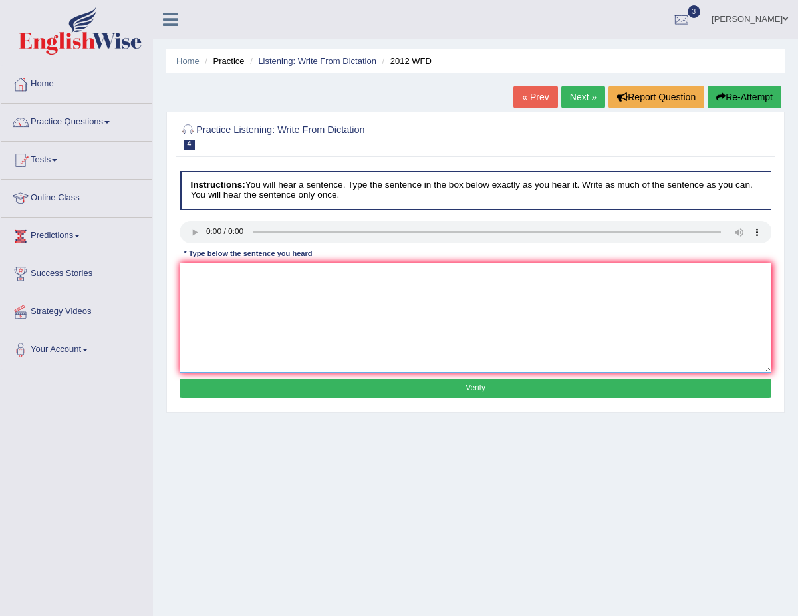
click at [192, 270] on textarea at bounding box center [476, 318] width 592 height 110
type textarea "There is a great deal of debate on this topic."
click at [370, 390] on button "Verify" at bounding box center [476, 387] width 592 height 19
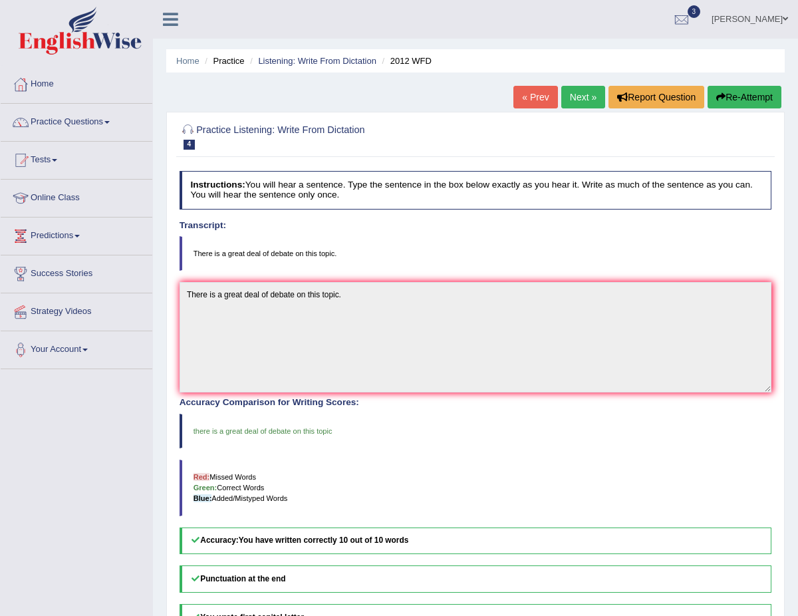
click at [574, 94] on link "Next »" at bounding box center [583, 97] width 44 height 23
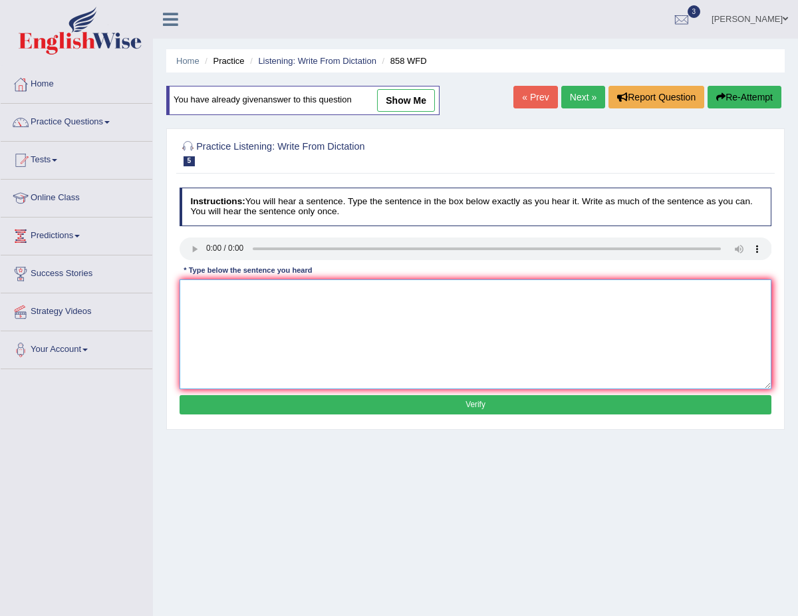
click at [199, 291] on textarea at bounding box center [476, 334] width 592 height 110
click at [194, 301] on textarea at bounding box center [476, 334] width 592 height 110
click at [243, 294] on textarea "The year of ship of artefacts when the historians" at bounding box center [476, 334] width 592 height 110
type textarea "The year of shift of artefacts when the historians"
click at [330, 413] on div "Instructions: You will hear a sentence. Type the sentence in the box below exac…" at bounding box center [475, 302] width 598 height 241
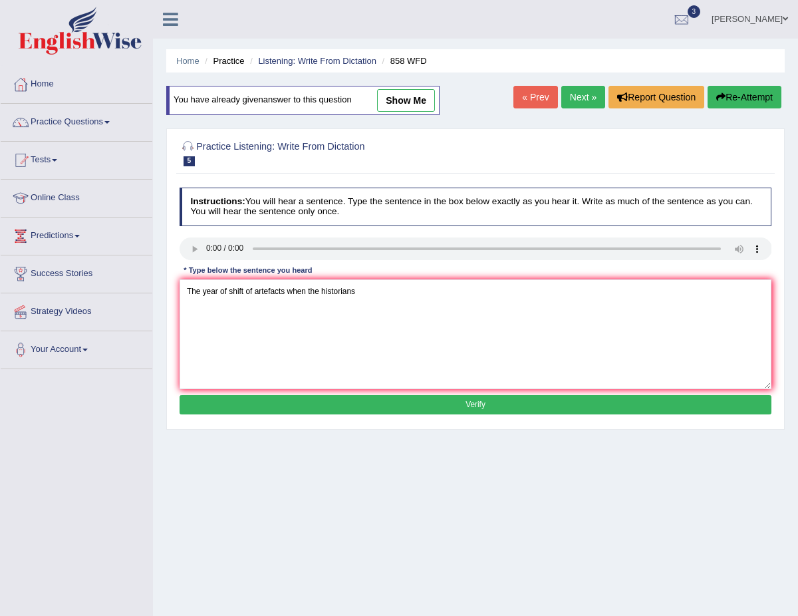
click at [344, 412] on button "Verify" at bounding box center [476, 404] width 592 height 19
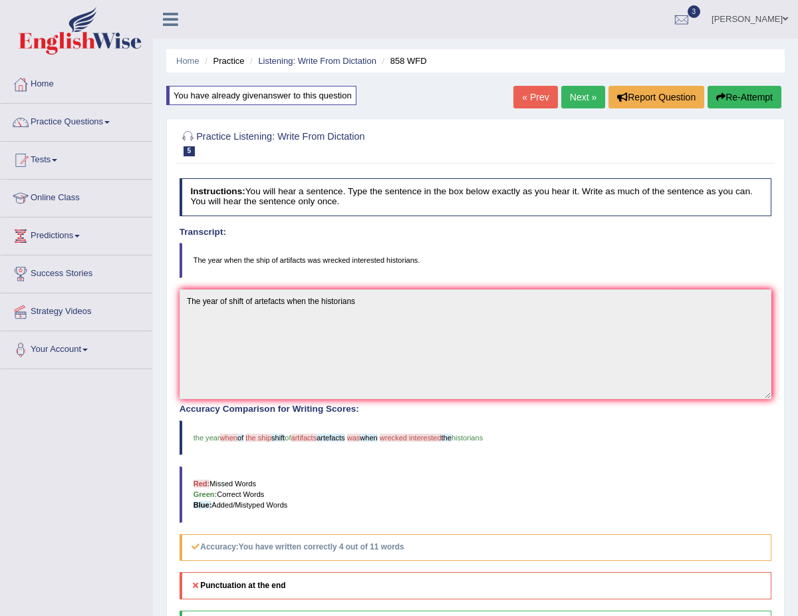
click at [727, 92] on button "Re-Attempt" at bounding box center [745, 97] width 74 height 23
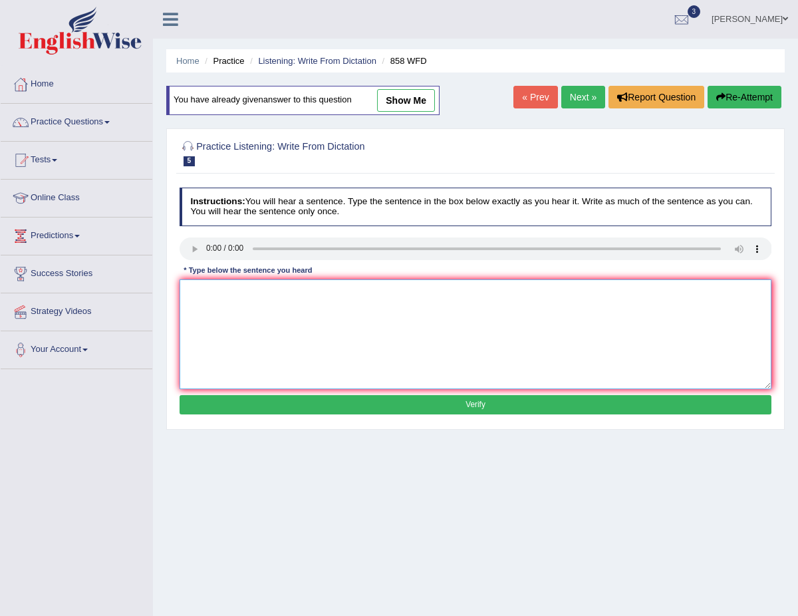
click at [194, 301] on textarea at bounding box center [476, 334] width 592 height 110
type textarea "The year when the ship of artefacts made intrested historians"
click at [297, 410] on button "Verify" at bounding box center [476, 404] width 592 height 19
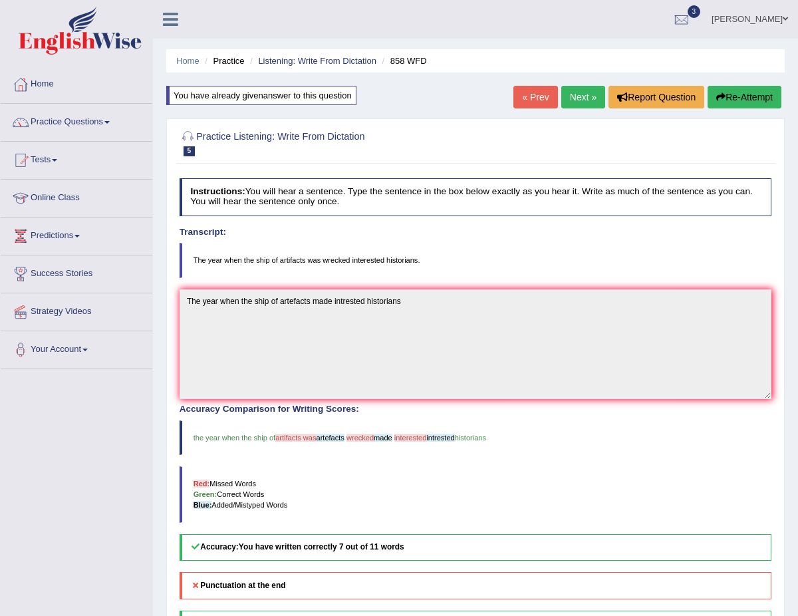
click at [576, 96] on link "Next »" at bounding box center [583, 97] width 44 height 23
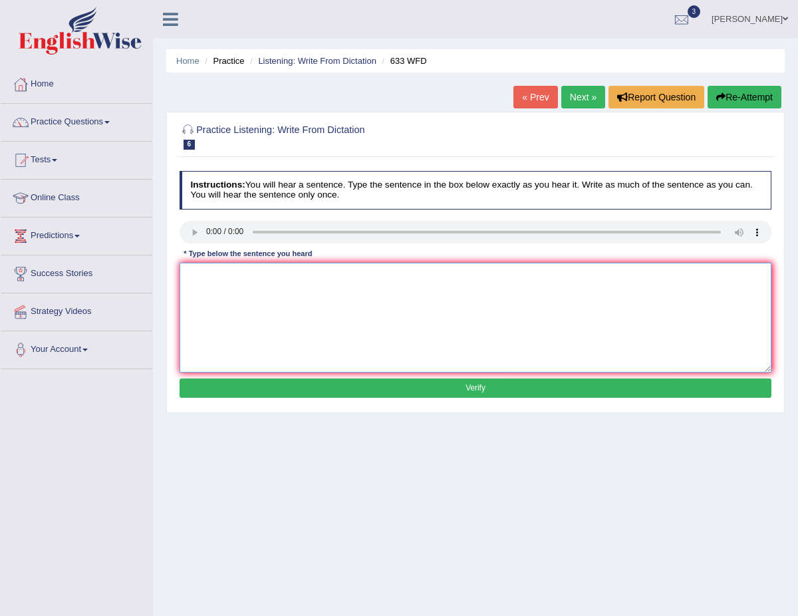
click at [208, 301] on textarea at bounding box center [476, 318] width 592 height 110
click at [197, 259] on div "Instructions: You will hear a sentence. Type the sentence in the box below exac…" at bounding box center [475, 286] width 598 height 241
click at [191, 273] on textarea at bounding box center [476, 318] width 592 height 110
click at [190, 274] on textarea "reasearch shows that exercising make us feel better." at bounding box center [476, 318] width 592 height 110
click at [199, 275] on textarea "Reasearch shows that exercising make us feel better." at bounding box center [476, 318] width 592 height 110
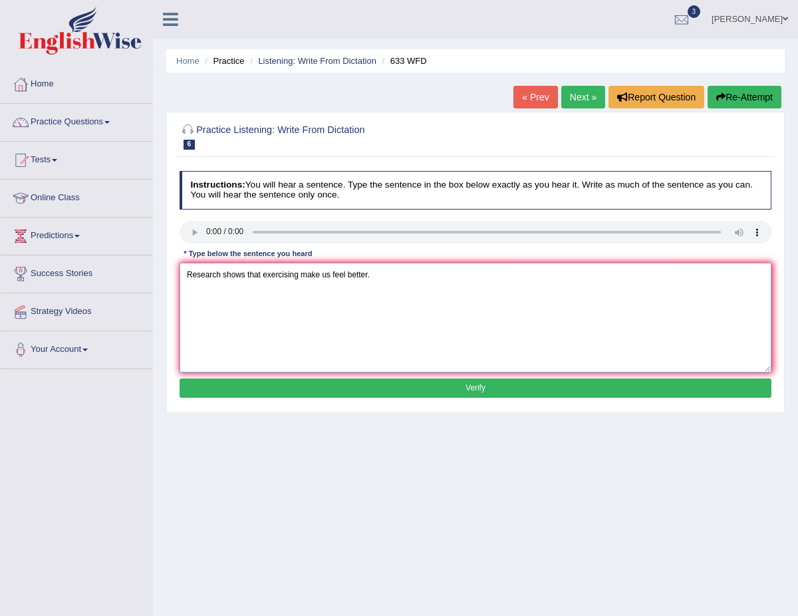
type textarea "Research shows that exercising make us feel better."
click at [415, 391] on button "Verify" at bounding box center [476, 387] width 592 height 19
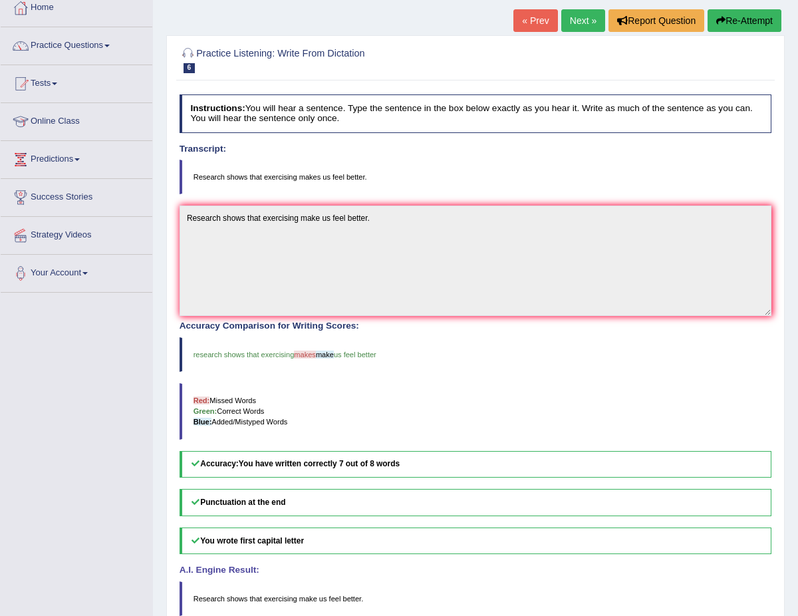
scroll to position [43, 0]
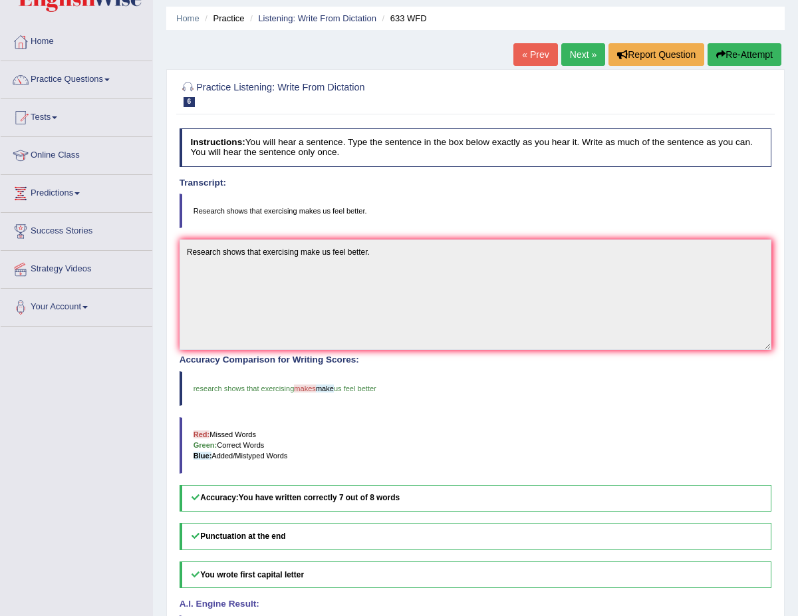
click at [574, 53] on link "Next »" at bounding box center [583, 54] width 44 height 23
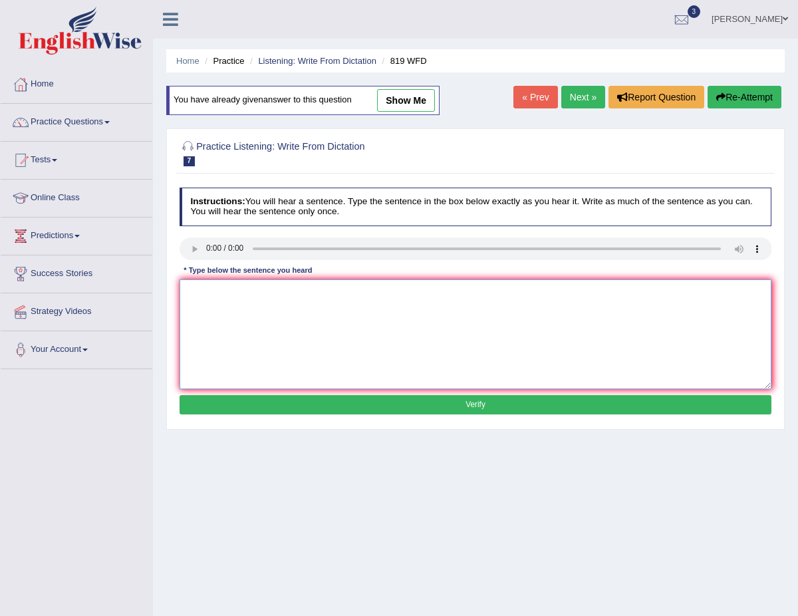
click at [199, 292] on textarea at bounding box center [476, 334] width 592 height 110
click at [182, 317] on textarea at bounding box center [476, 334] width 592 height 110
click at [280, 293] on textarea "Plants are able to contiue growing throughout their life." at bounding box center [476, 334] width 592 height 110
type textarea "Plants are able to contiue growing throughout their life."
click at [342, 402] on button "Verify" at bounding box center [476, 404] width 592 height 19
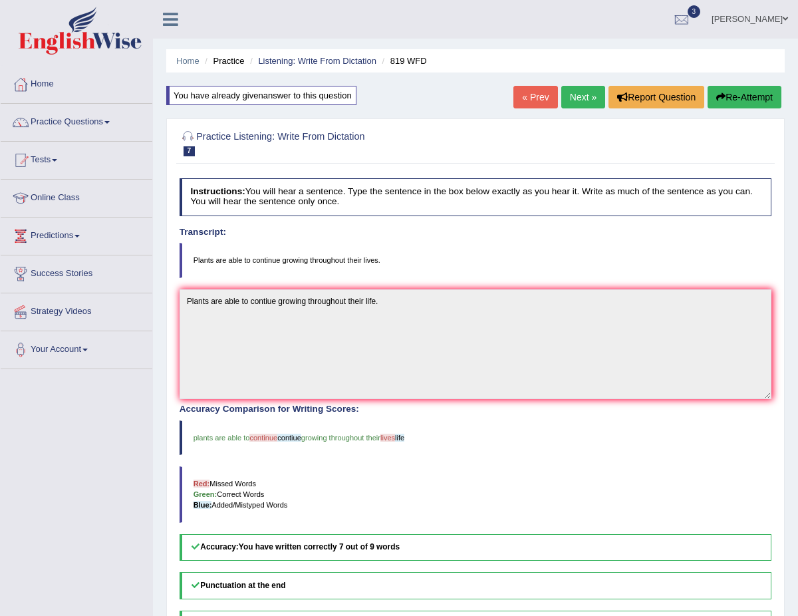
click at [576, 96] on link "Next »" at bounding box center [583, 97] width 44 height 23
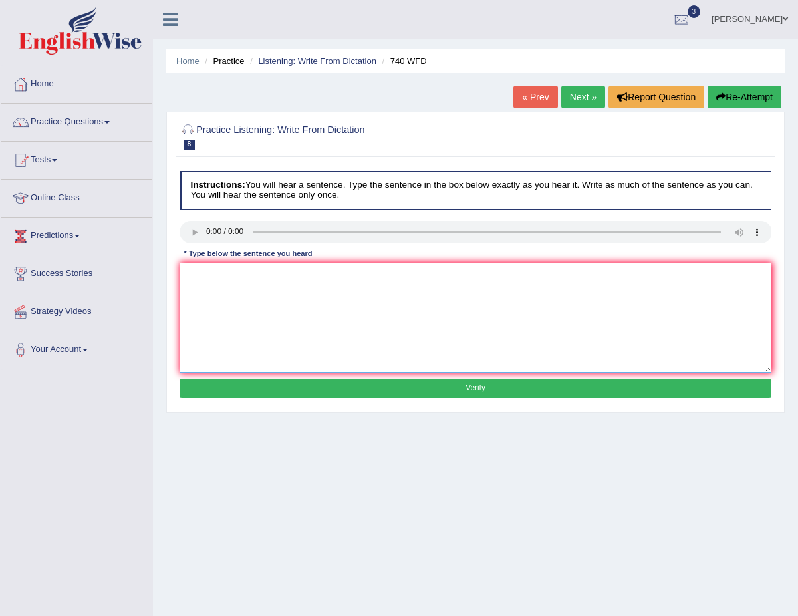
click at [215, 284] on textarea at bounding box center [476, 318] width 592 height 110
click at [195, 270] on textarea at bounding box center [476, 318] width 592 height 110
click at [336, 275] on textarea "A series of observations are carried out int he classroom." at bounding box center [476, 318] width 592 height 110
click at [391, 273] on textarea "A series of observations are carried out in the classroom." at bounding box center [476, 318] width 592 height 110
type textarea "A series of observations are carried out in the classroom."
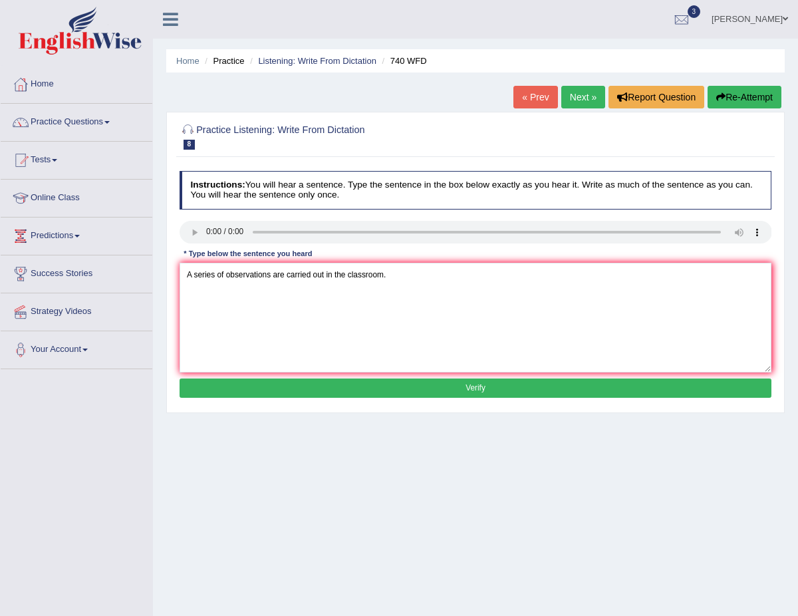
click at [404, 390] on button "Verify" at bounding box center [476, 387] width 592 height 19
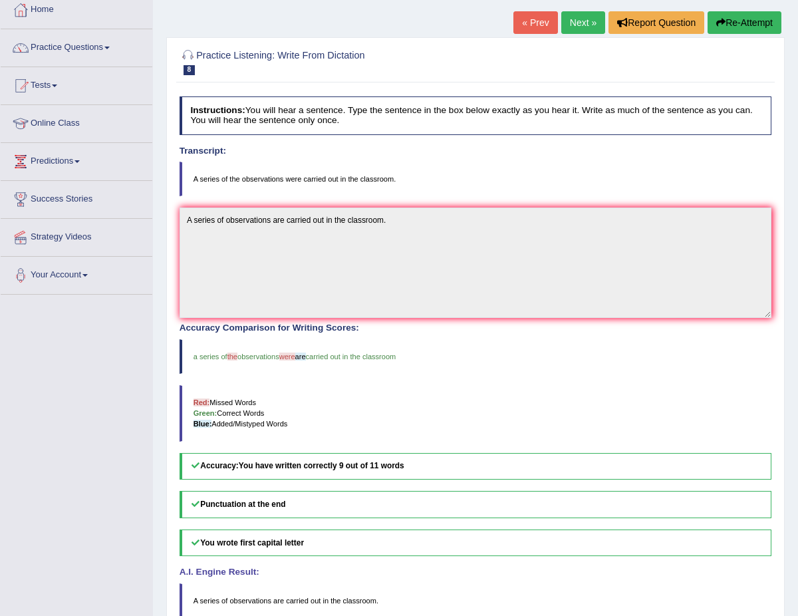
scroll to position [10, 0]
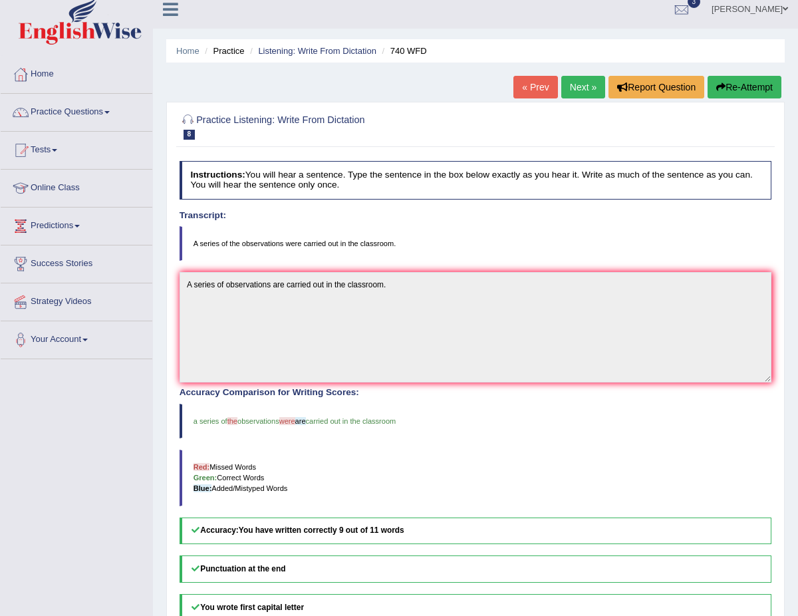
click at [570, 88] on link "Next »" at bounding box center [583, 87] width 44 height 23
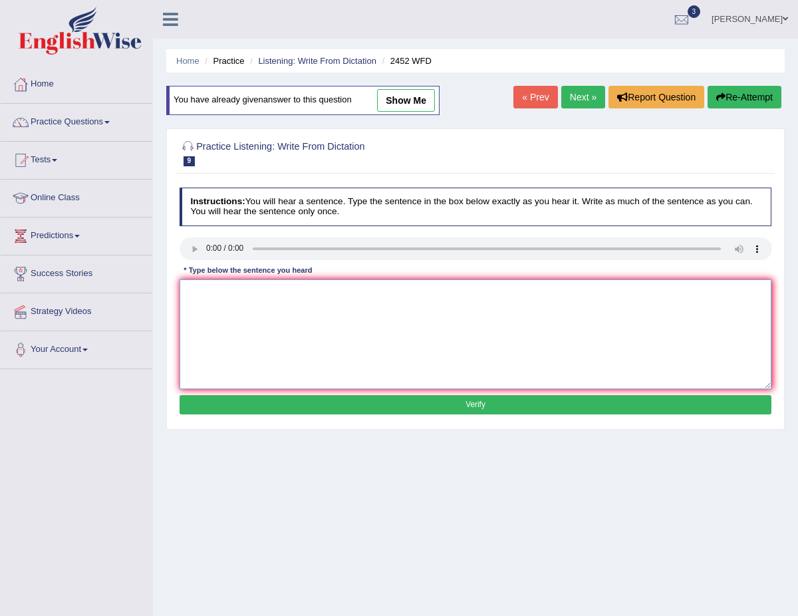
click at [223, 291] on textarea at bounding box center [476, 334] width 592 height 110
click at [194, 289] on textarea at bounding box center [476, 334] width 592 height 110
click at [203, 294] on textarea "It is a debate of the value of knowledege." at bounding box center [476, 334] width 592 height 110
click at [249, 294] on textarea "It is the debate of the value of knowledege." at bounding box center [476, 334] width 592 height 110
type textarea "It is the debate of the value of knowledege."
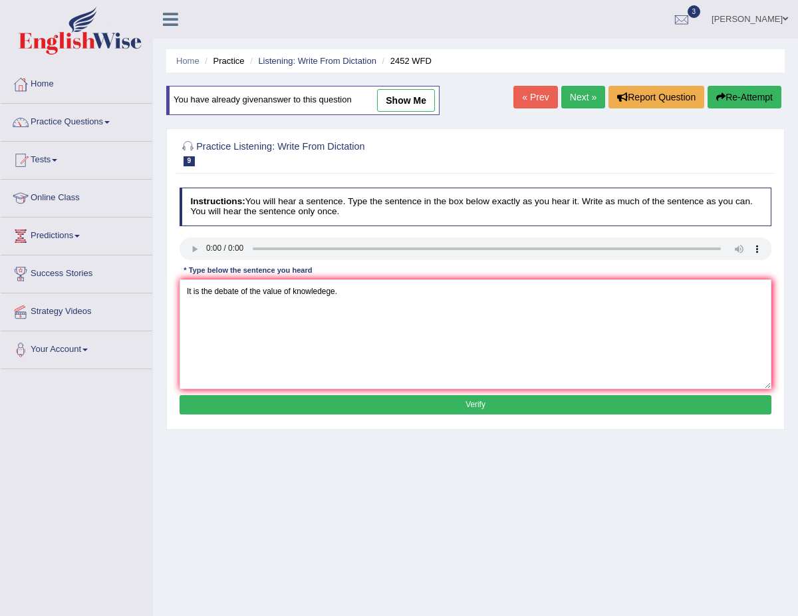
click at [381, 404] on button "Verify" at bounding box center [476, 404] width 592 height 19
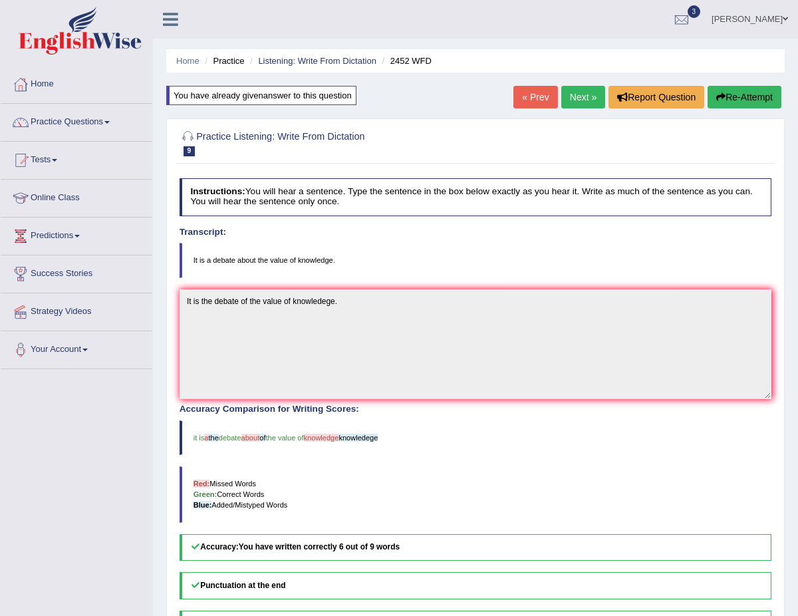
click at [579, 100] on link "Next »" at bounding box center [583, 97] width 44 height 23
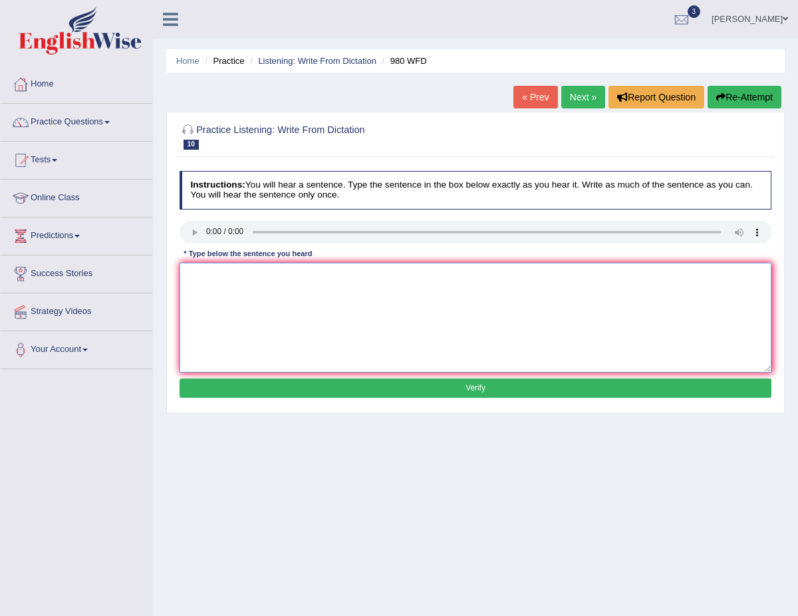
click at [203, 281] on textarea at bounding box center [476, 318] width 592 height 110
click at [193, 294] on textarea at bounding box center [476, 318] width 592 height 110
click at [191, 275] on textarea "your ideas have been discussed in seminars and tutorials." at bounding box center [476, 318] width 592 height 110
type textarea "Your ideas have been discussed in seminars and tutorials."
click at [378, 384] on button "Verify" at bounding box center [476, 387] width 592 height 19
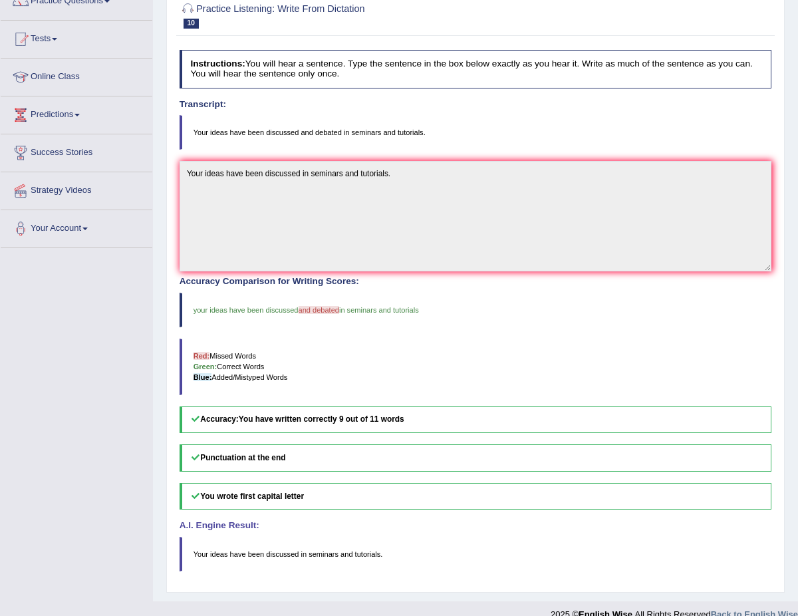
scroll to position [42, 0]
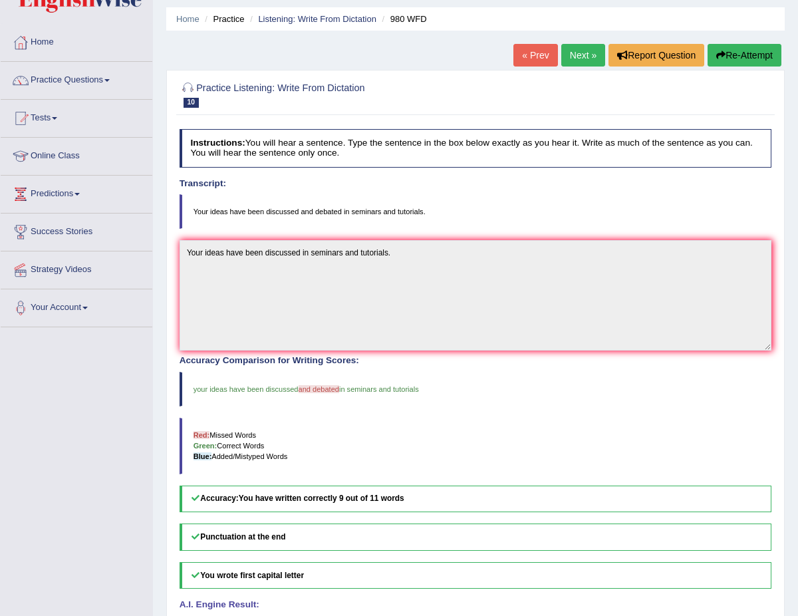
click at [571, 63] on link "Next »" at bounding box center [583, 55] width 44 height 23
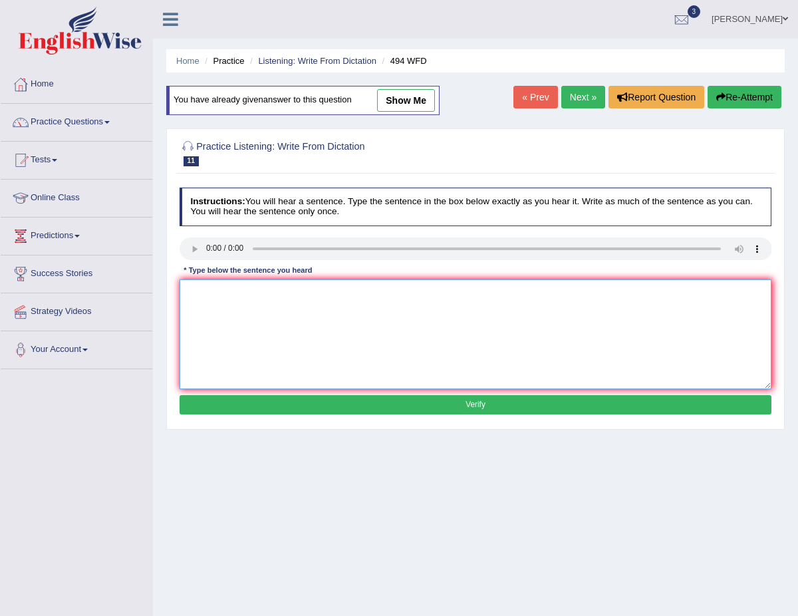
click at [217, 293] on textarea at bounding box center [476, 334] width 592 height 110
click at [193, 299] on textarea at bounding box center [476, 334] width 592 height 110
click at [235, 293] on textarea "The vocabular in the particualr fiels is called jargoan." at bounding box center [476, 334] width 592 height 110
click at [298, 292] on textarea "The vocabulary in the particualr fiels is called jargoan." at bounding box center [476, 334] width 592 height 110
click at [314, 293] on textarea "The vocabulary in the particular fiels is called jargoan." at bounding box center [476, 334] width 592 height 110
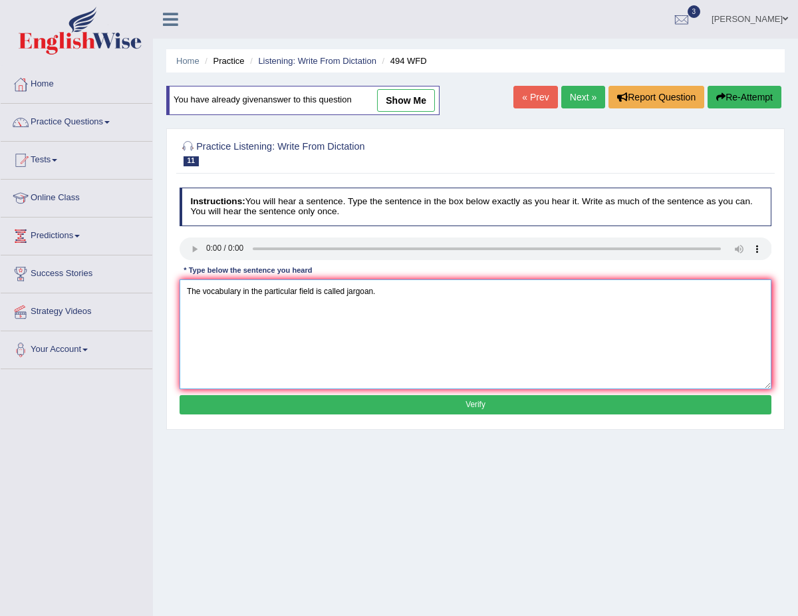
type textarea "The vocabulary in the particular field is called jargoan."
click at [382, 400] on button "Verify" at bounding box center [476, 404] width 592 height 19
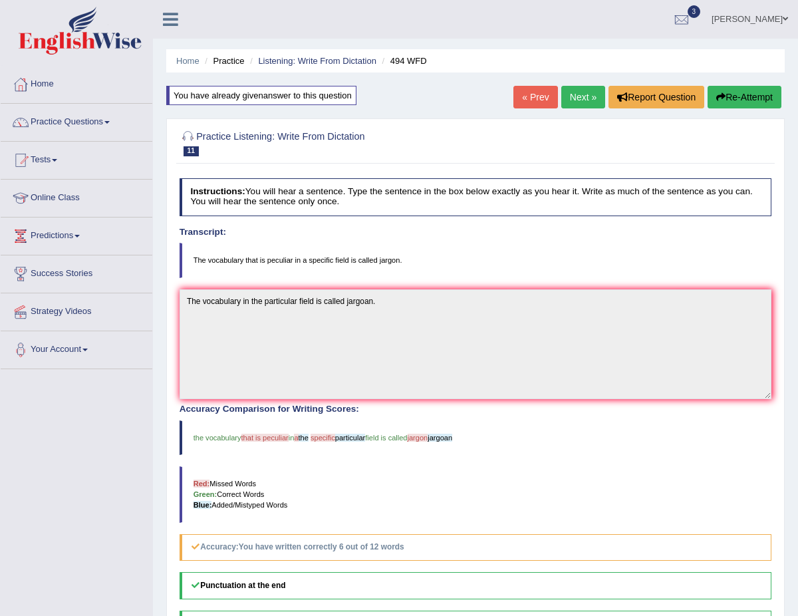
click at [749, 97] on button "Re-Attempt" at bounding box center [745, 97] width 74 height 23
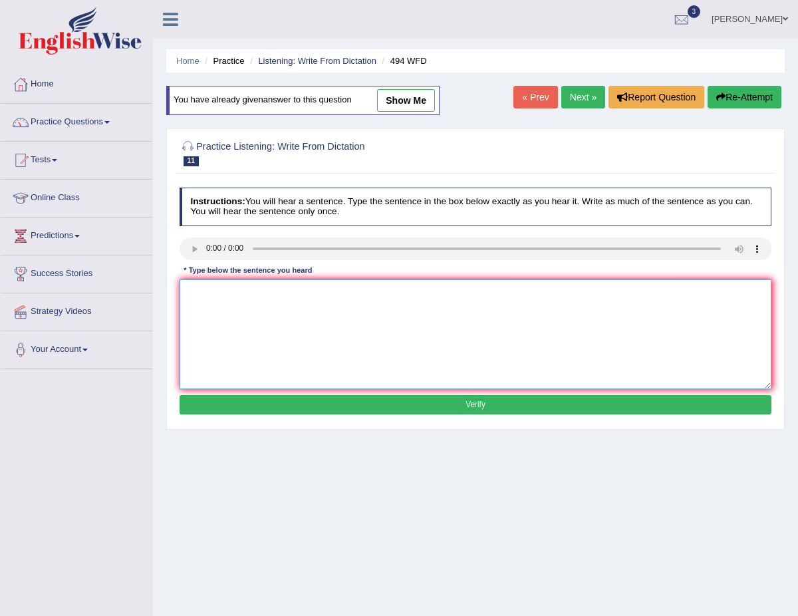
click at [197, 299] on textarea at bounding box center [476, 334] width 592 height 110
click at [199, 292] on textarea "Thevovab that is peculair in the specific fiels is called jargoan." at bounding box center [476, 334] width 592 height 110
click at [215, 291] on textarea "The vovab that is peculair in the specific fiels is called jargoan." at bounding box center [476, 334] width 592 height 110
click at [226, 292] on textarea "The vocaab that is peculair in the specific fiels is called jargoan." at bounding box center [476, 334] width 592 height 110
click at [293, 293] on textarea "The vocabulary that is peculair in the specific fiels is called jargoan." at bounding box center [476, 334] width 592 height 110
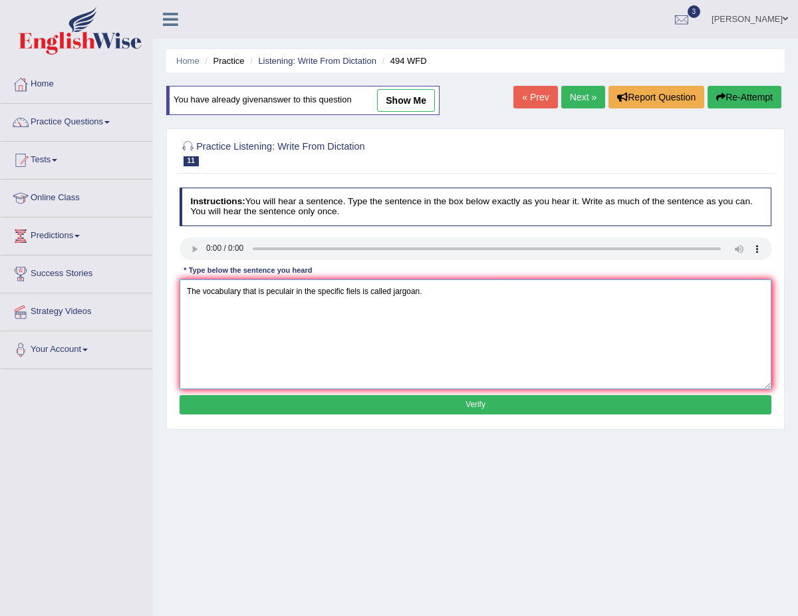
click at [360, 293] on textarea "The vocabulary that is peculair in the specific fiels is called jargoan." at bounding box center [476, 334] width 592 height 110
type textarea "The vocabulary that is peculair in the specific field is called jargoan."
click at [424, 408] on button "Verify" at bounding box center [476, 404] width 592 height 19
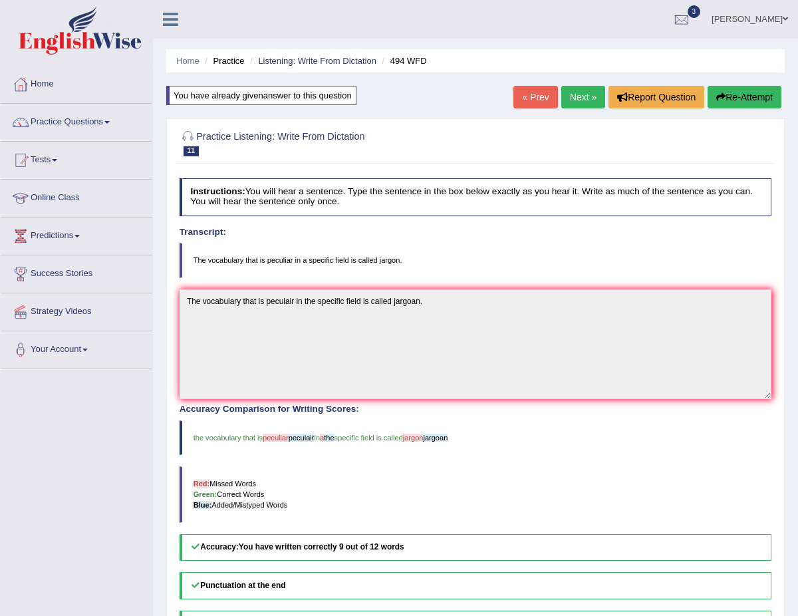
click at [578, 97] on link "Next »" at bounding box center [583, 97] width 44 height 23
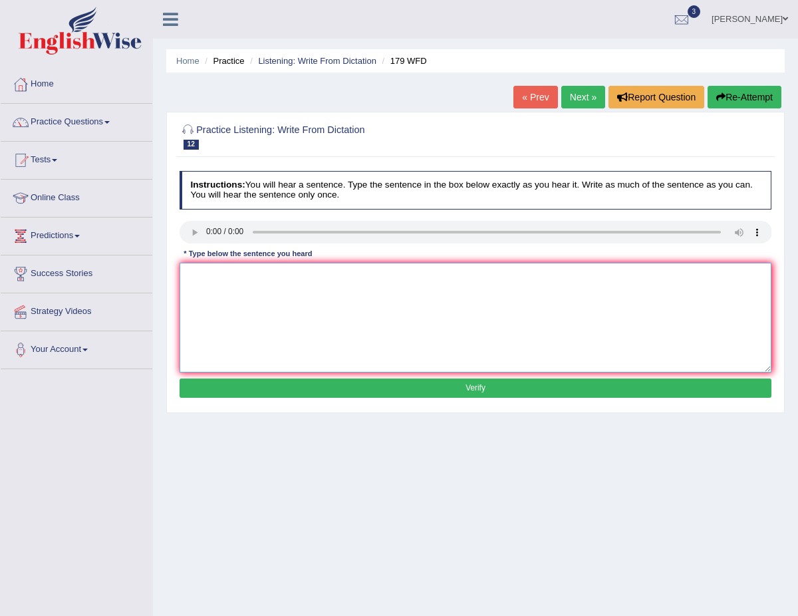
click at [192, 289] on textarea at bounding box center [476, 318] width 592 height 110
click at [199, 273] on textarea "lwctr ar the oldest and most formal teaching at the unviersity." at bounding box center [476, 318] width 592 height 110
click at [223, 274] on textarea "Lectures r ar the oldest and most formal teaching at the unviersity." at bounding box center [476, 318] width 592 height 110
click at [227, 275] on textarea "Lectures ar the oldest and most formal teaching at the unviersity." at bounding box center [476, 318] width 592 height 110
click at [362, 276] on textarea "Lectures are the oldest and most formal teaching at the unviersity." at bounding box center [476, 318] width 592 height 110
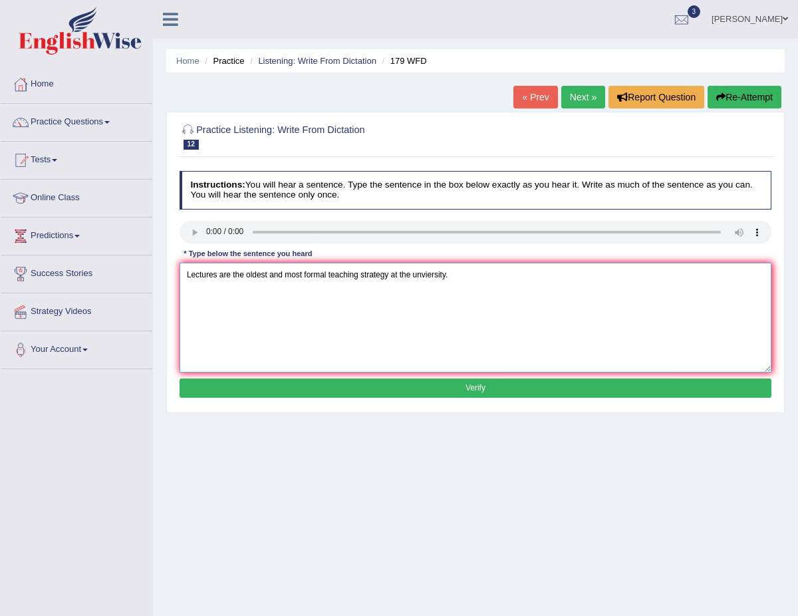
click at [455, 275] on textarea "Lectures are the oldest and most formal teaching strategy at the unviersity." at bounding box center [476, 318] width 592 height 110
type textarea "Lectures are the oldest and most formal teaching strategy at the unviersities."
click at [454, 382] on button "Verify" at bounding box center [476, 387] width 592 height 19
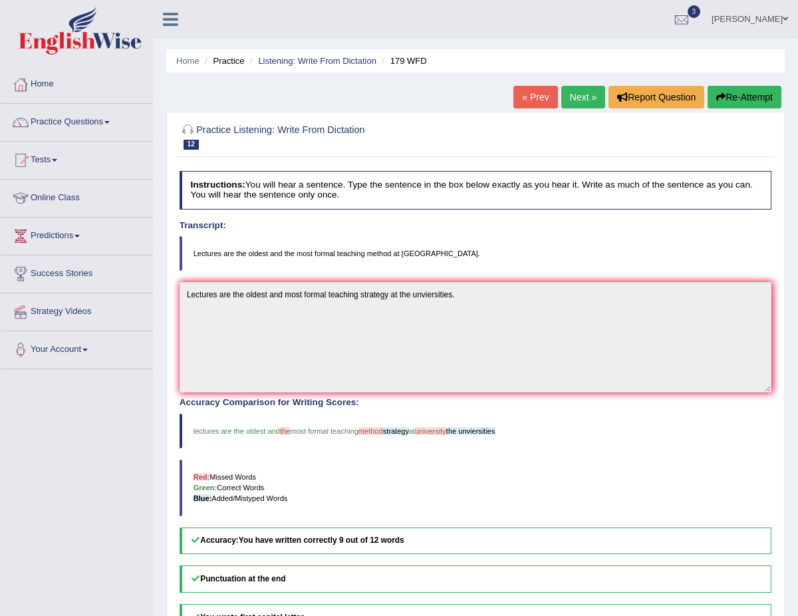
click at [575, 105] on link "Next »" at bounding box center [583, 97] width 44 height 23
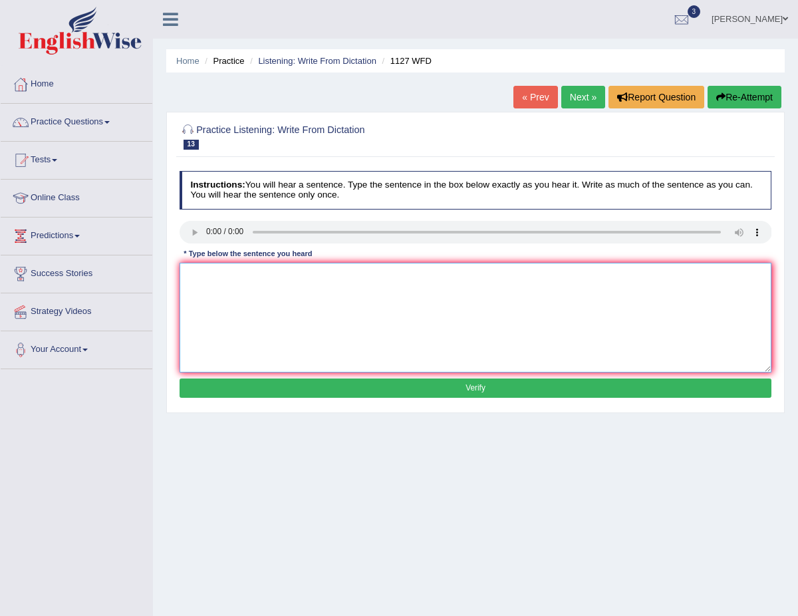
click at [199, 294] on textarea at bounding box center [476, 318] width 592 height 110
click at [259, 275] on textarea "A university is a entry requirement to enter many professions." at bounding box center [476, 318] width 592 height 110
click at [225, 276] on textarea "A university is a entry requirement to enter many professions." at bounding box center [476, 318] width 592 height 110
drag, startPoint x: 287, startPoint y: 276, endPoint x: 255, endPoint y: 275, distance: 32.6
click at [255, 275] on textarea "A university degree is a entry requirement to enter many professions." at bounding box center [476, 318] width 592 height 110
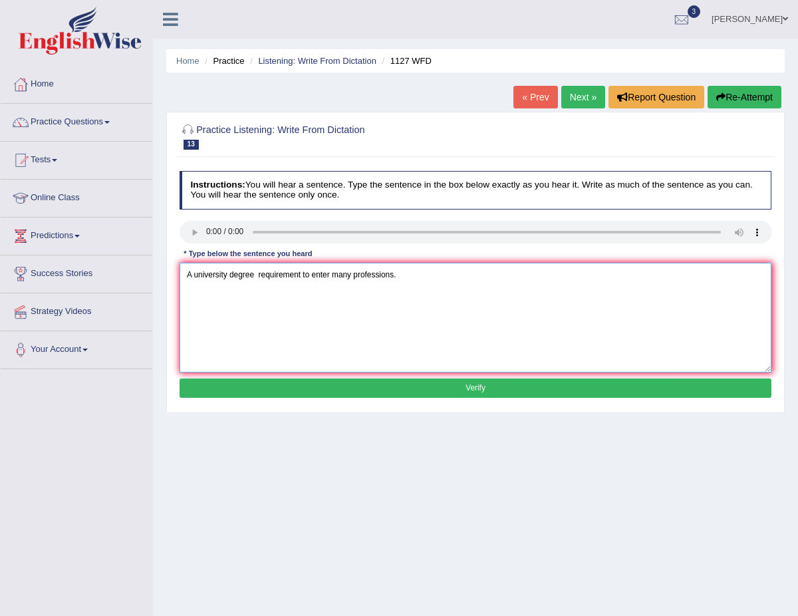
click at [259, 273] on textarea "A university degree requirement to enter many professions." at bounding box center [476, 318] width 592 height 110
type textarea "A university degree requirement to enter many professions."
click at [285, 384] on button "Verify" at bounding box center [476, 387] width 592 height 19
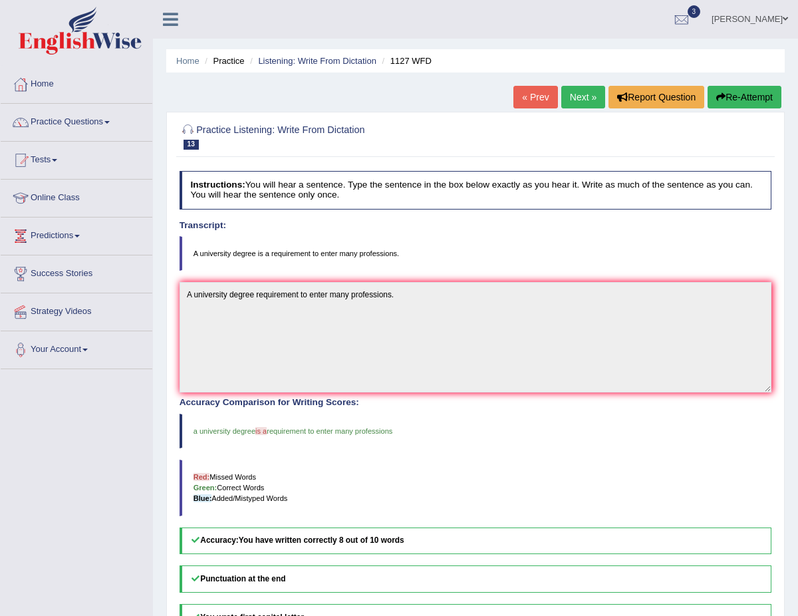
click at [574, 100] on link "Next »" at bounding box center [583, 97] width 44 height 23
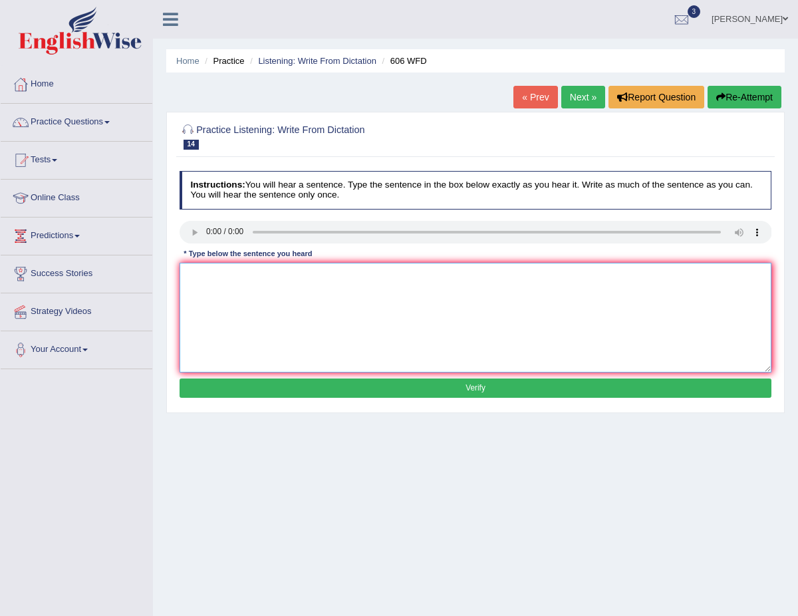
click at [216, 270] on textarea at bounding box center [476, 318] width 592 height 110
click at [197, 280] on textarea at bounding box center [476, 318] width 592 height 110
type textarea "Students study language and literature in Ancient [GEOGRAPHIC_DATA]."
click at [359, 391] on button "Verify" at bounding box center [476, 387] width 592 height 19
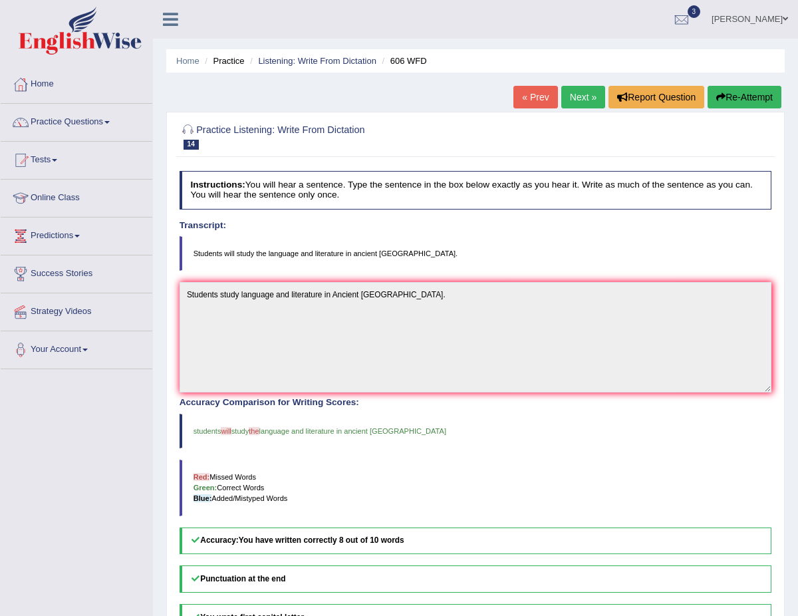
click at [563, 100] on link "Next »" at bounding box center [583, 97] width 44 height 23
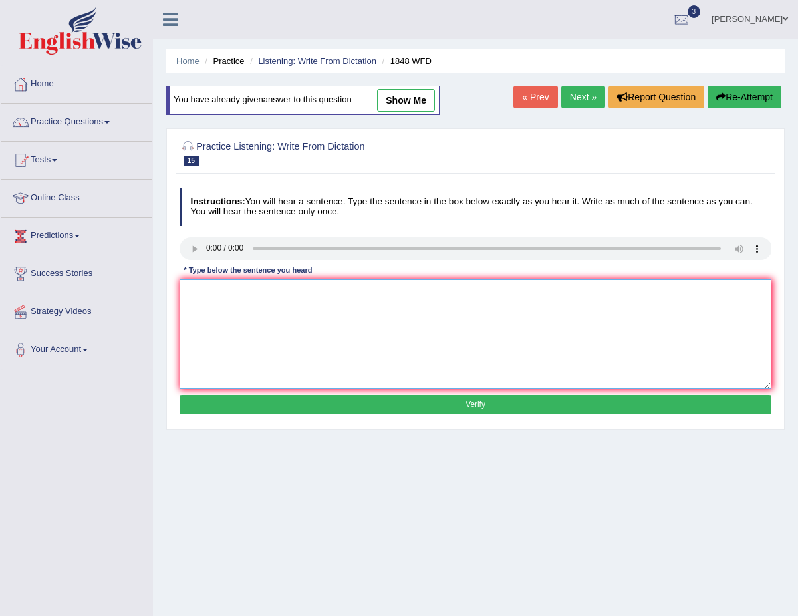
click at [210, 297] on textarea at bounding box center [476, 334] width 592 height 110
click at [192, 299] on textarea at bounding box center [476, 334] width 592 height 110
click at [249, 297] on textarea "Students must" at bounding box center [476, 334] width 592 height 110
click at [252, 293] on textarea "Students must" at bounding box center [476, 334] width 592 height 110
type textarea "Students must present a valid identification to enrol in a course."
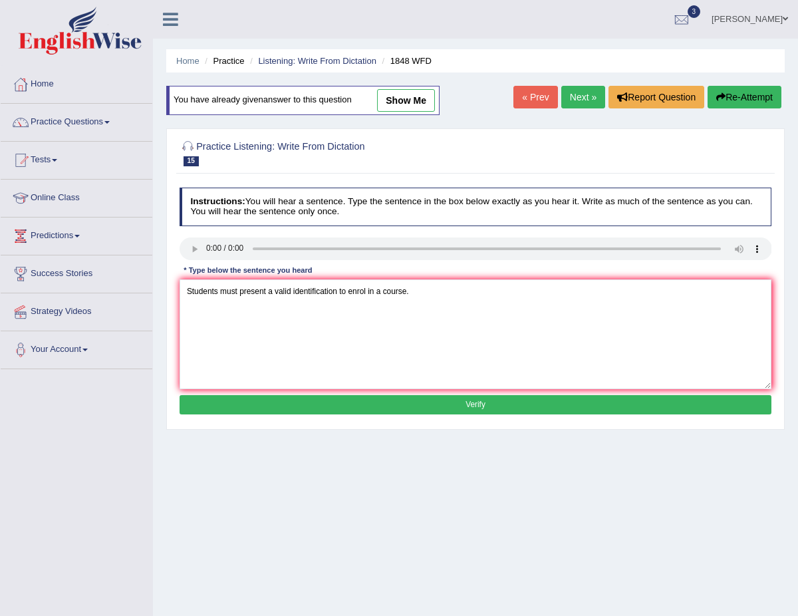
click at [410, 406] on button "Verify" at bounding box center [476, 404] width 592 height 19
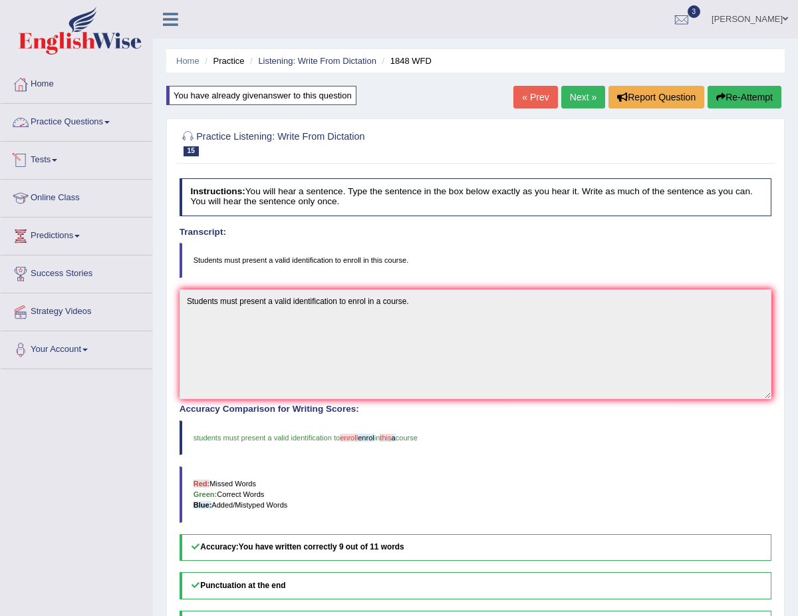
click at [88, 113] on link "Practice Questions" at bounding box center [77, 120] width 152 height 33
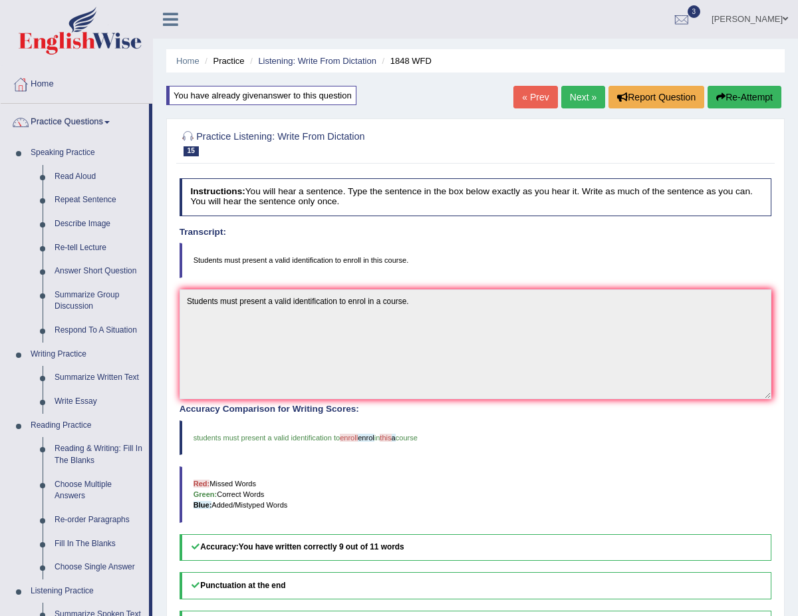
click at [575, 92] on link "Next »" at bounding box center [583, 97] width 44 height 23
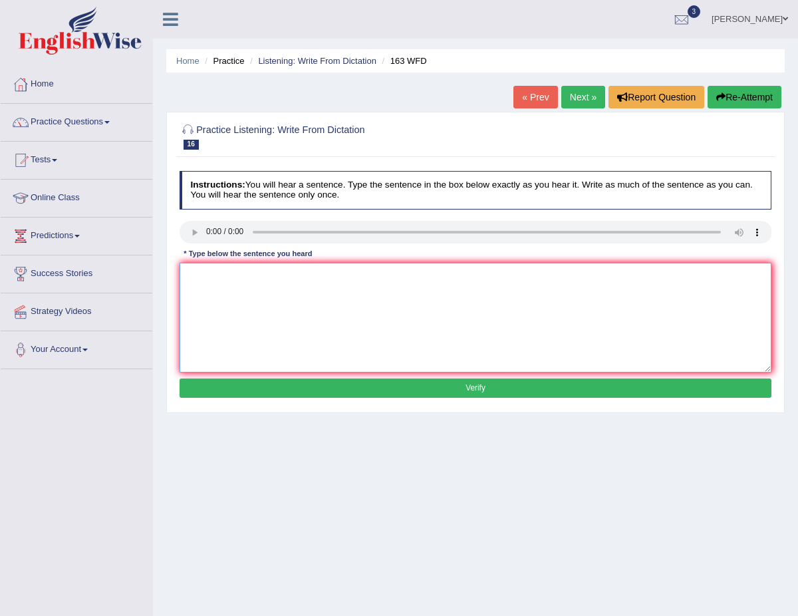
click at [202, 286] on textarea at bounding box center [476, 318] width 592 height 110
click at [346, 278] on textarea "A number of assignments to be submitted to conference." at bounding box center [476, 318] width 592 height 110
type textarea "A number of assignments to be submitted at the conference."
click at [370, 379] on button "Verify" at bounding box center [476, 387] width 592 height 19
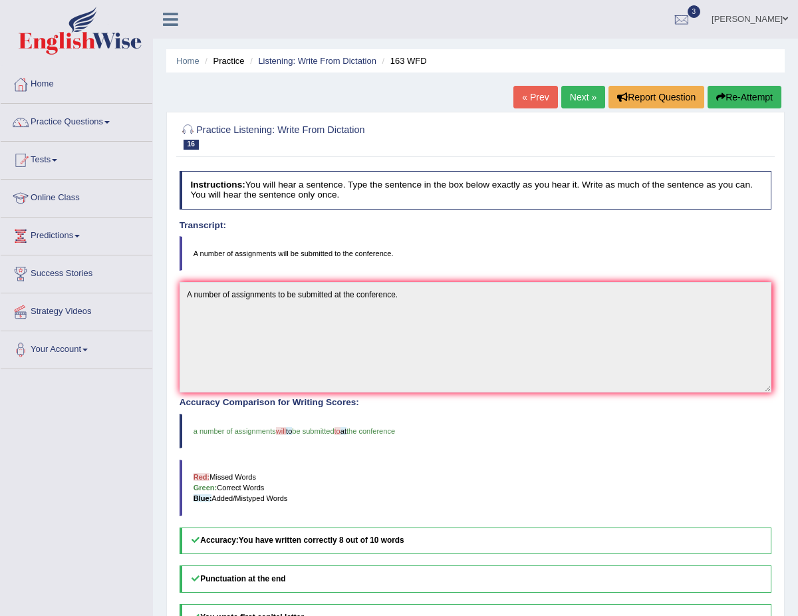
click at [573, 95] on link "Next »" at bounding box center [583, 97] width 44 height 23
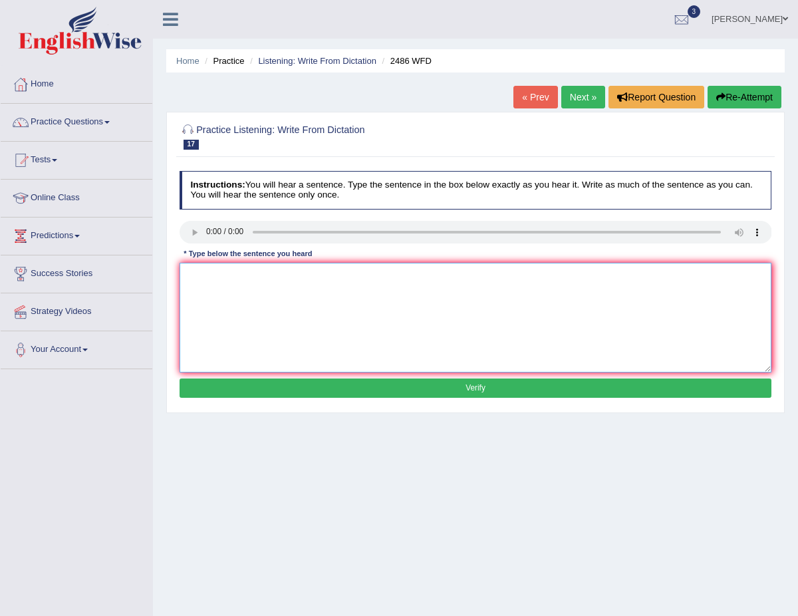
click at [207, 278] on textarea at bounding box center [476, 318] width 592 height 110
click at [197, 290] on textarea at bounding box center [476, 318] width 592 height 110
type textarea "It is quite clear that our facial expression are different across the world."
click at [396, 394] on button "Verify" at bounding box center [476, 387] width 592 height 19
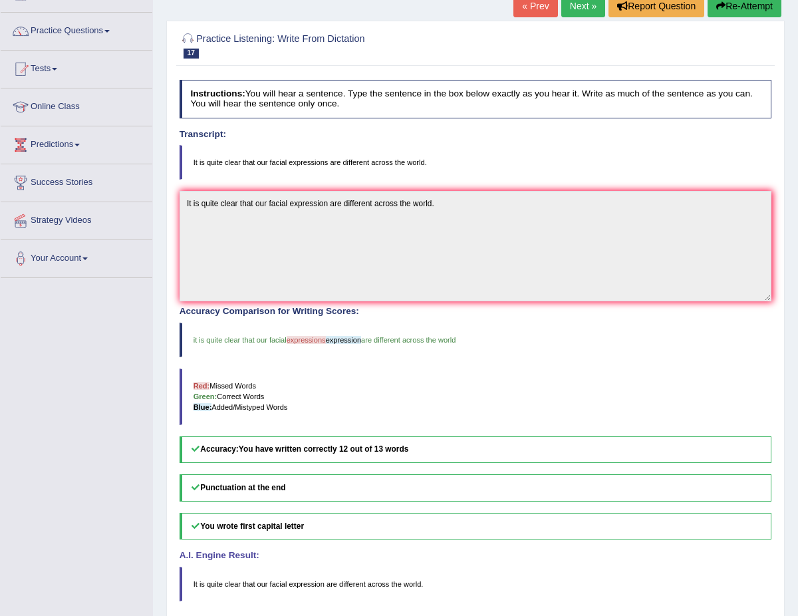
scroll to position [52, 0]
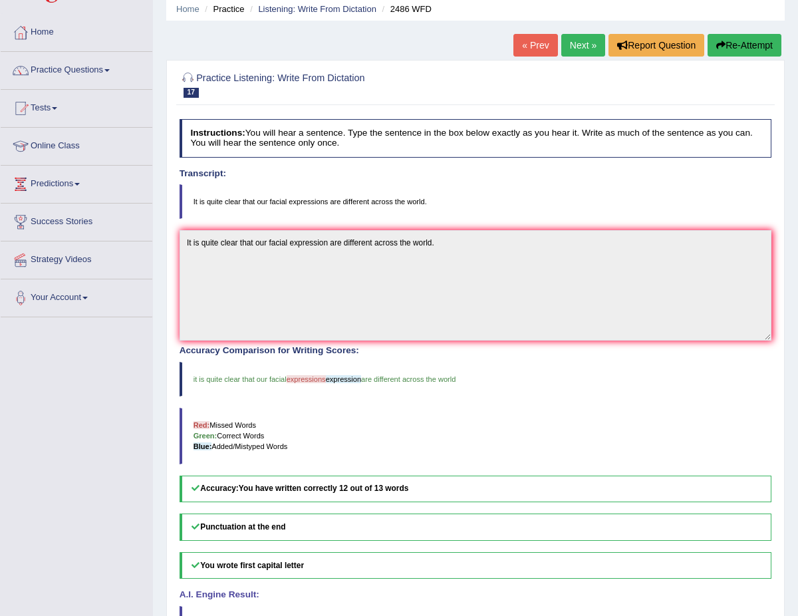
click at [572, 47] on link "Next »" at bounding box center [583, 45] width 44 height 23
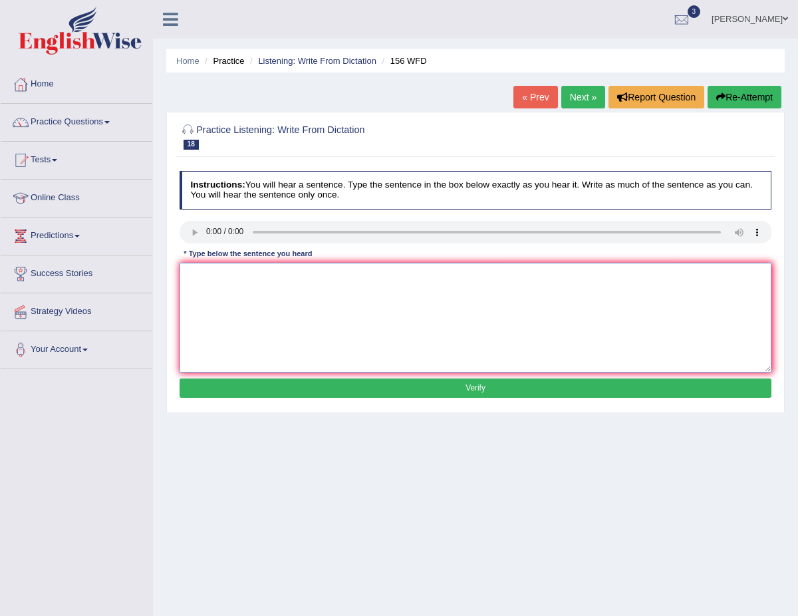
click at [211, 274] on textarea at bounding box center [476, 318] width 592 height 110
click at [217, 276] on textarea "All of oyur assignemnts are due by tommorrow." at bounding box center [476, 318] width 592 height 110
click at [231, 275] on textarea "All of oyour r assignemnts are due by tommorrow." at bounding box center [476, 318] width 592 height 110
click at [211, 277] on textarea "All of oyour assignemnts are due by tommorrow." at bounding box center [476, 318] width 592 height 110
click at [225, 274] on textarea "All of your assignemnts are due by tommorrow." at bounding box center [476, 318] width 592 height 110
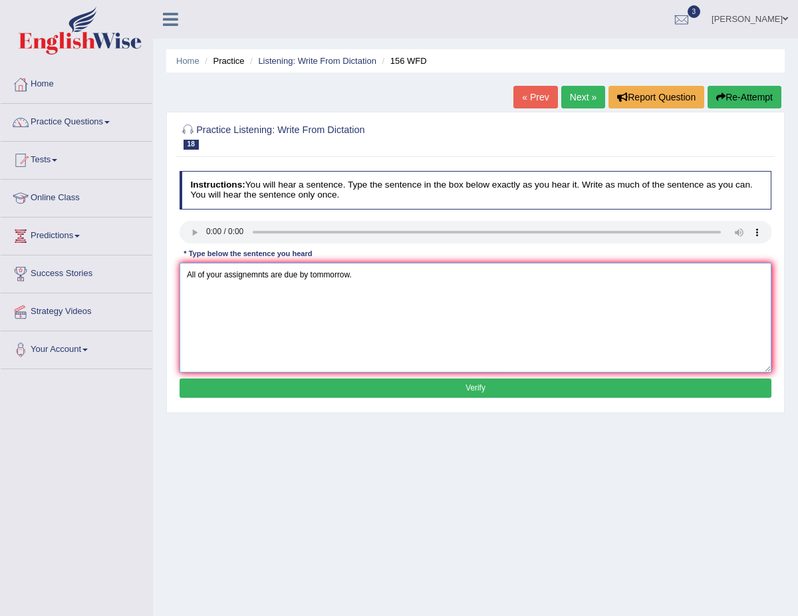
click at [252, 277] on textarea "All of your assignemnts are due by tommorrow." at bounding box center [476, 318] width 592 height 110
click at [250, 276] on textarea "All of your assignmnts are due by tommorrow." at bounding box center [476, 318] width 592 height 110
type textarea "All of your assignments are due by tommorrow."
click at [368, 386] on button "Verify" at bounding box center [476, 387] width 592 height 19
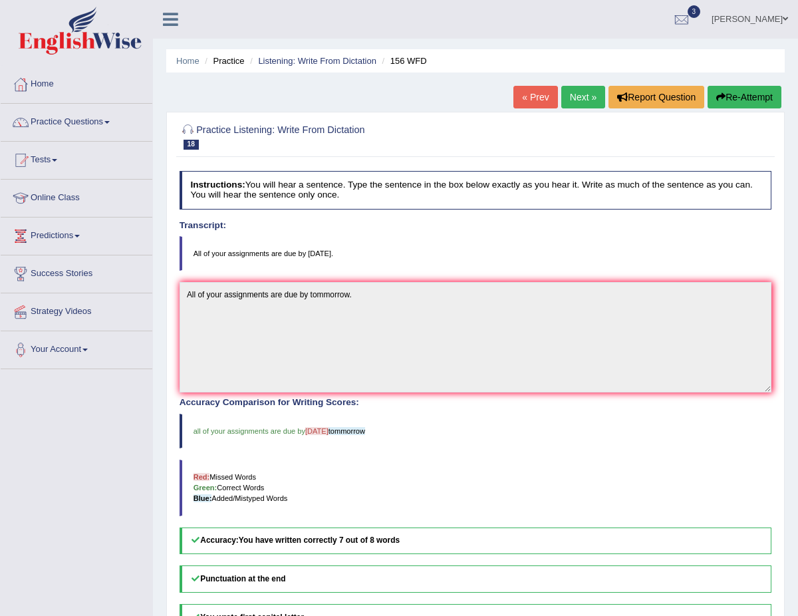
click at [575, 98] on link "Next »" at bounding box center [583, 97] width 44 height 23
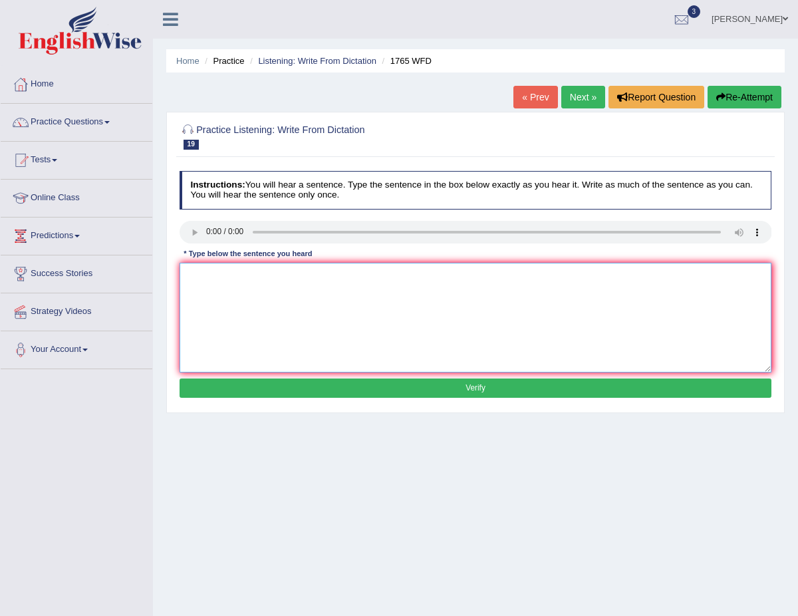
click at [201, 269] on textarea at bounding box center [476, 318] width 592 height 110
click at [301, 275] on textarea "applciation forms for sharing an accomdation shoueld be d" at bounding box center [476, 318] width 592 height 110
click at [406, 276] on textarea "applciation forms for sharing aa accomdation shoueld be d" at bounding box center [476, 318] width 592 height 110
click at [192, 275] on textarea "applciation forms for sharing aa accomdation must be completed two months in ad…" at bounding box center [476, 318] width 592 height 110
click at [294, 278] on textarea "Applciation forms for sharing aa accomdation must be completed two months in ad…" at bounding box center [476, 318] width 592 height 110
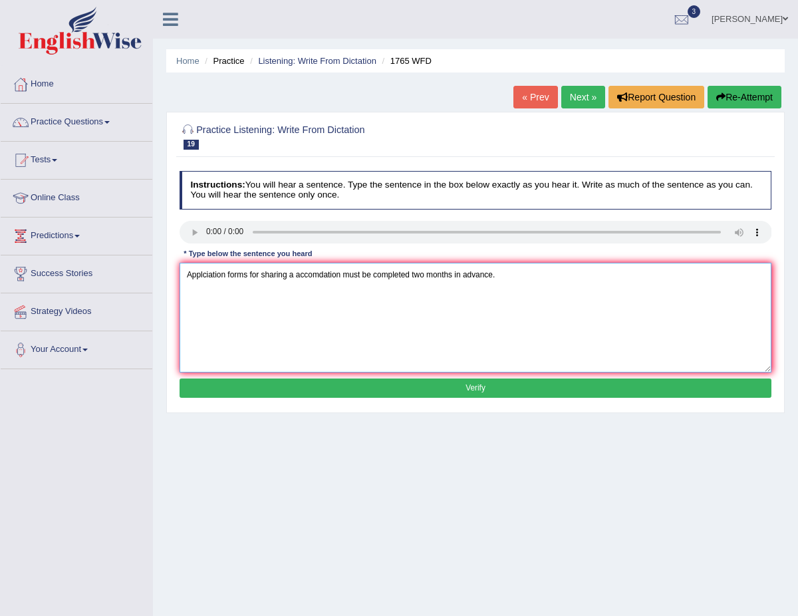
click at [295, 274] on textarea "Applciation forms for sharing a accomdation must be completed two months in adv…" at bounding box center [476, 318] width 592 height 110
click at [327, 276] on textarea "Applciation forms for sharing an accomdation must be completed two months in ad…" at bounding box center [476, 318] width 592 height 110
type textarea "Applciation forms for sharing an accomodation must be completed two months in a…"
click at [469, 392] on button "Verify" at bounding box center [476, 387] width 592 height 19
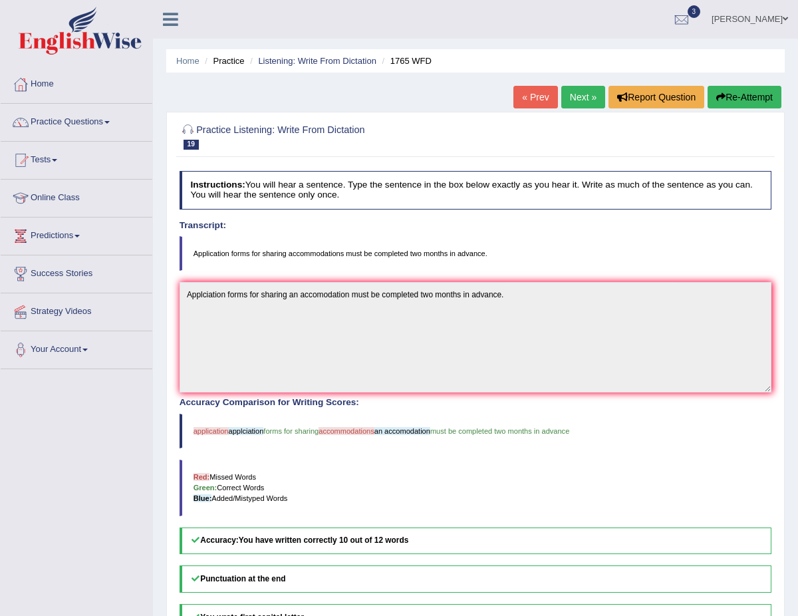
click at [573, 95] on link "Next »" at bounding box center [583, 97] width 44 height 23
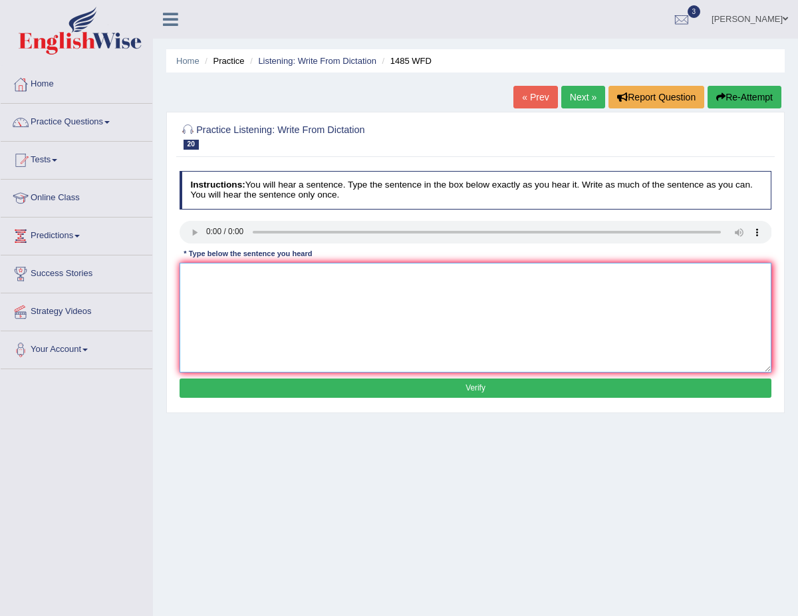
click at [205, 268] on textarea at bounding box center [476, 318] width 592 height 110
click at [273, 277] on textarea "Course work gives studets chane to explore throught he subject." at bounding box center [476, 318] width 592 height 110
click at [301, 275] on textarea "Course work gives students [PERSON_NAME] to explore throught he subject." at bounding box center [476, 318] width 592 height 110
click at [304, 276] on textarea "Course work gives students [PERSON_NAME] to explore throught he subject." at bounding box center [476, 318] width 592 height 110
click at [382, 274] on textarea "Course work gives students chance to explore throught he subject." at bounding box center [476, 318] width 592 height 110
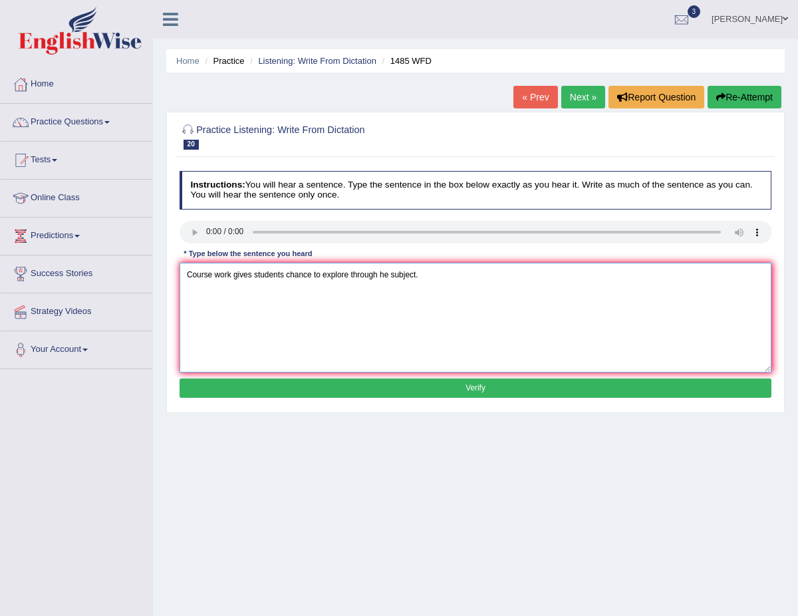
click at [382, 273] on textarea "Course work gives students chance to explore through he subject." at bounding box center [476, 318] width 592 height 110
type textarea "Course work gives students chance to explore through the subject."
click at [458, 390] on button "Verify" at bounding box center [476, 387] width 592 height 19
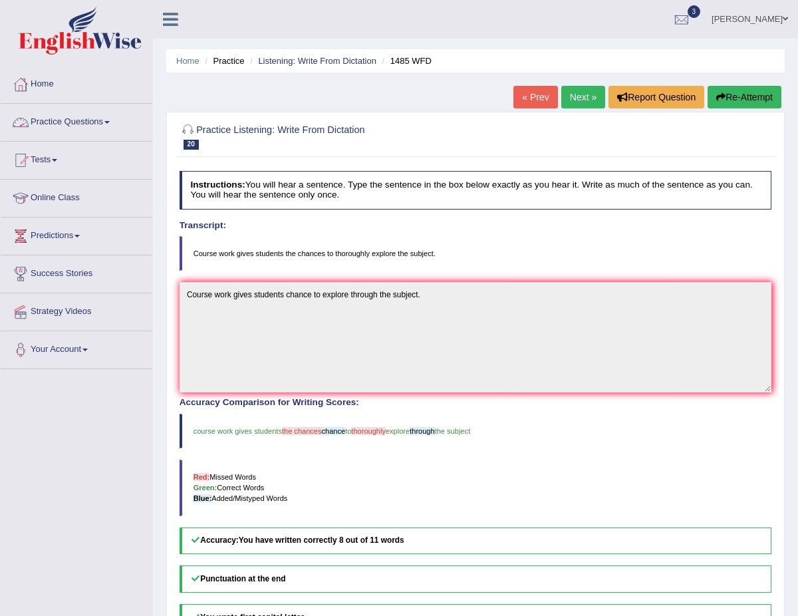
click at [91, 119] on link "Practice Questions" at bounding box center [77, 120] width 152 height 33
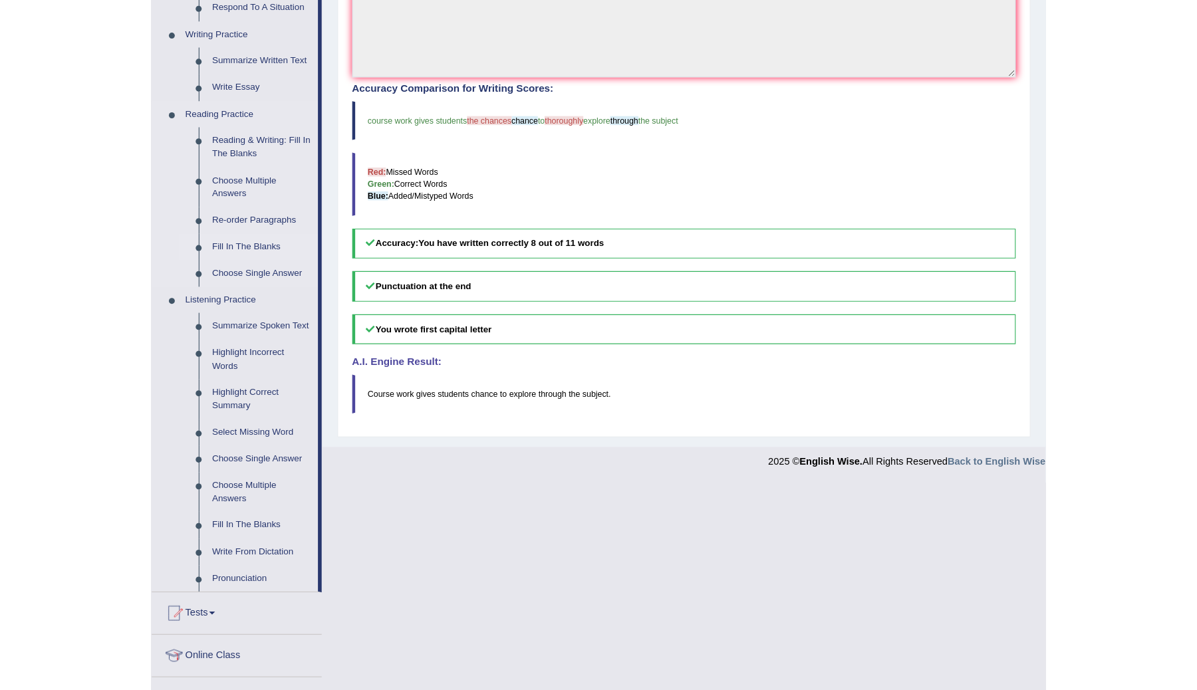
scroll to position [334, 0]
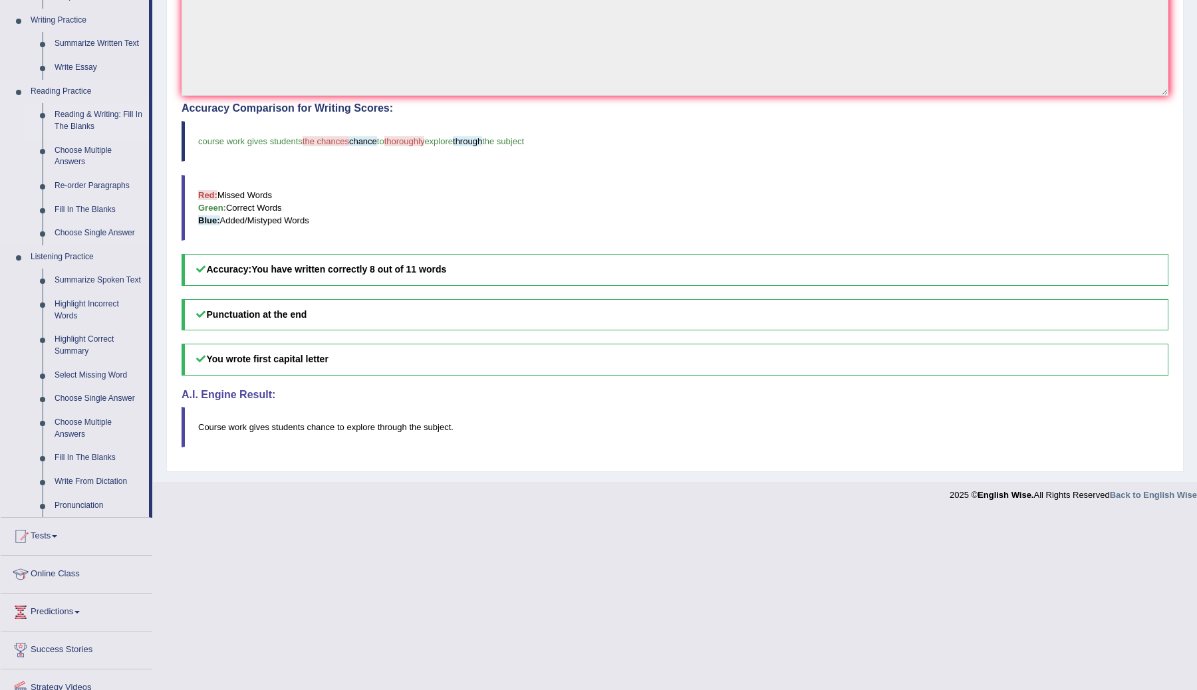
click at [88, 131] on link "Reading & Writing: Fill In The Blanks" at bounding box center [99, 120] width 100 height 35
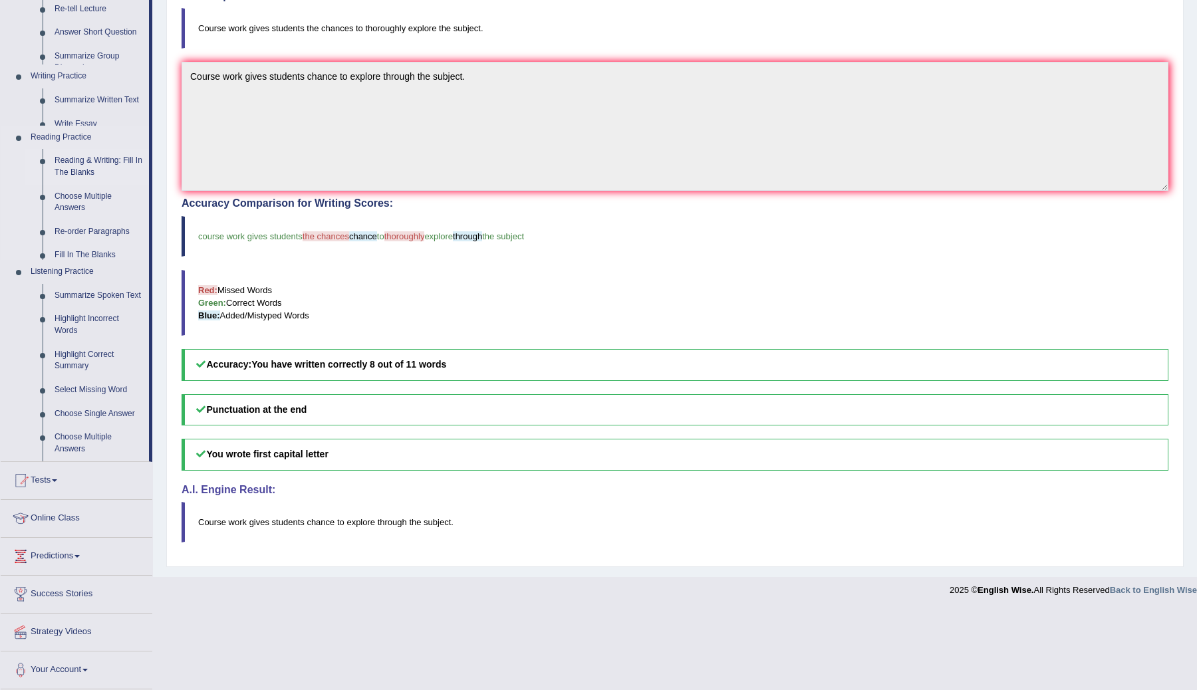
scroll to position [160, 0]
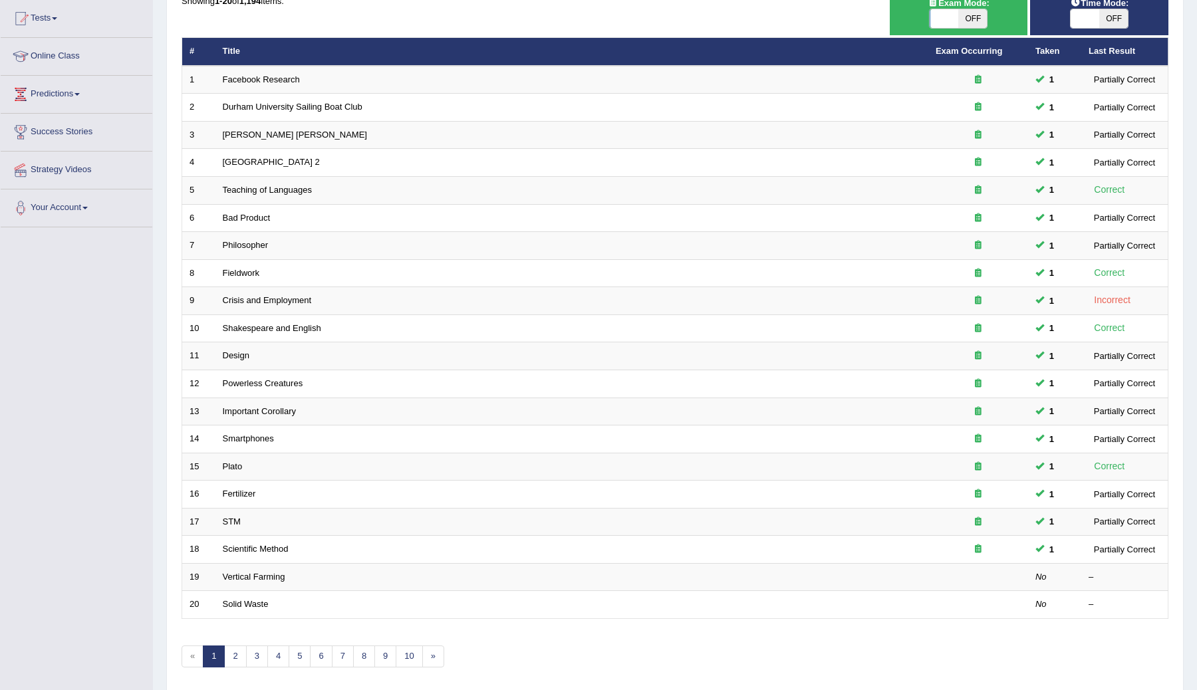
scroll to position [190, 0]
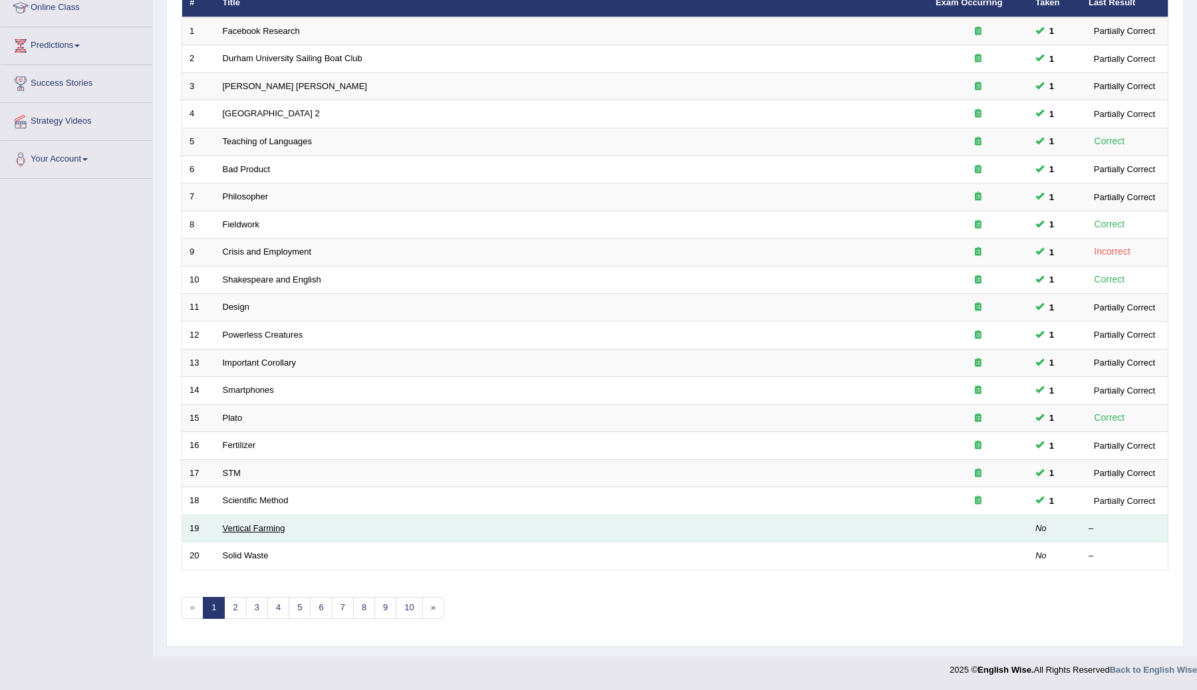
click at [247, 529] on link "Vertical Farming" at bounding box center [254, 528] width 63 height 10
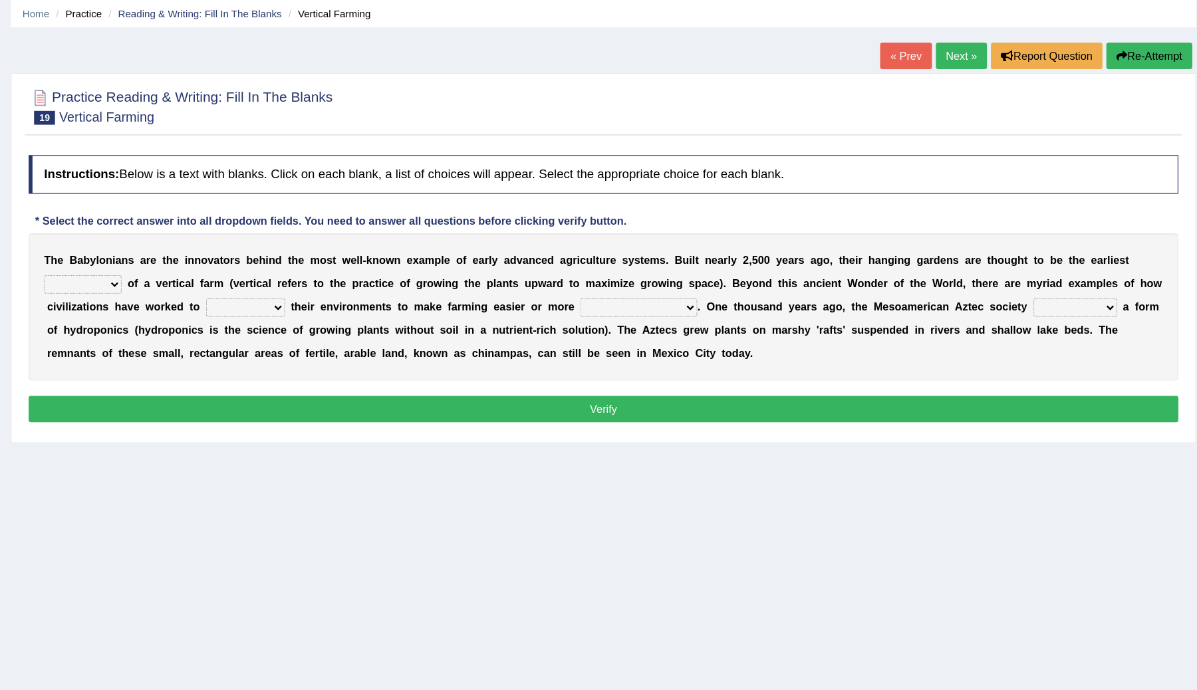
click at [253, 293] on select "prototype failure discredit protocol" at bounding box center [228, 293] width 66 height 16
select select "prototype"
click at [195, 285] on select "prototype failure discredit protocol" at bounding box center [228, 293] width 66 height 16
click at [395, 315] on select "manipulate escape respect disarrange" at bounding box center [368, 313] width 68 height 16
click at [751, 313] on select "productive constructive connective counterproductive" at bounding box center [705, 313] width 100 height 16
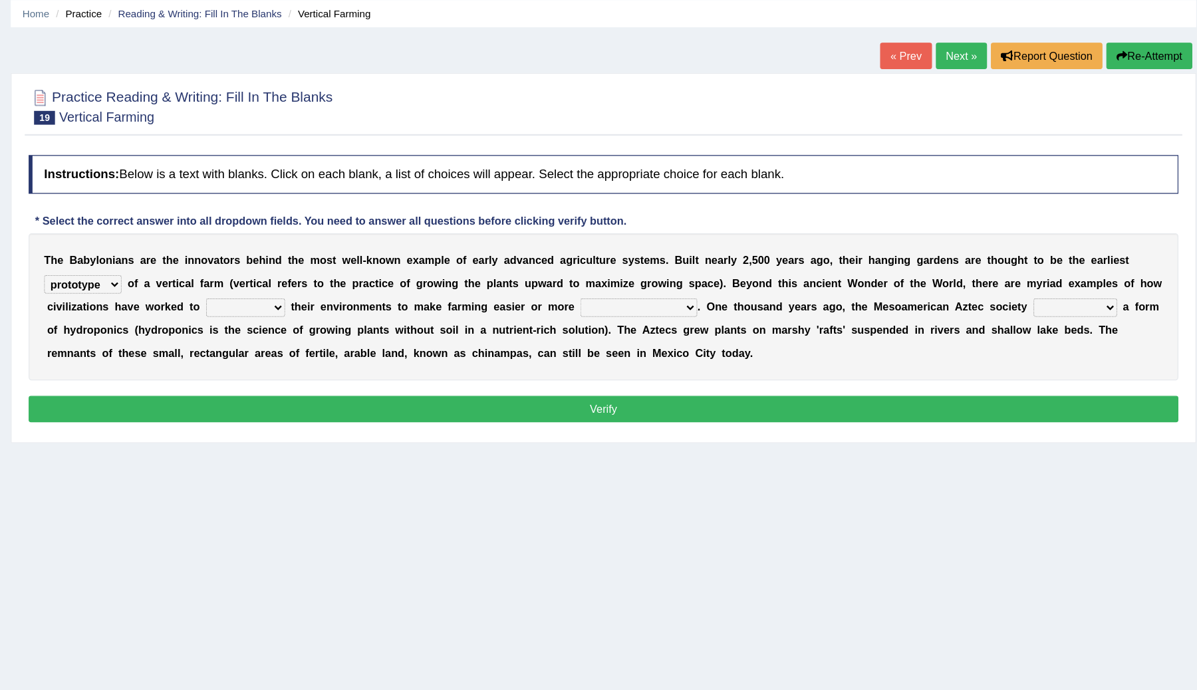
select select "productive"
click at [655, 305] on select "productive constructive connective counterproductive" at bounding box center [705, 313] width 100 height 16
click at [1110, 313] on select "domineered volunteered pioneered engineered" at bounding box center [1080, 313] width 72 height 16
select select "pioneered"
click at [1045, 305] on select "domineered volunteered pioneered engineered" at bounding box center [1080, 313] width 72 height 16
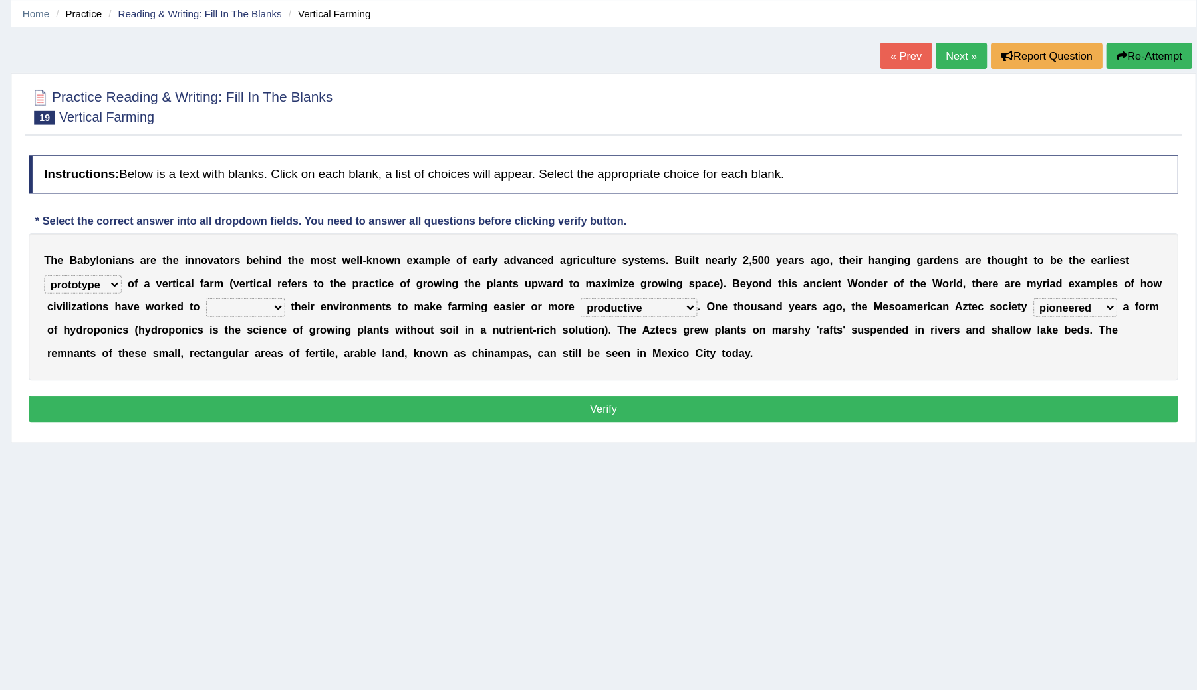
click at [393, 313] on select "manipulate escape respect disarrange" at bounding box center [368, 313] width 68 height 16
select select "respect"
click at [334, 305] on select "manipulate escape respect disarrange" at bounding box center [368, 313] width 68 height 16
click at [397, 314] on select "manipulate escape respect disarrange" at bounding box center [368, 313] width 68 height 16
click at [432, 396] on button "Verify" at bounding box center [675, 400] width 987 height 23
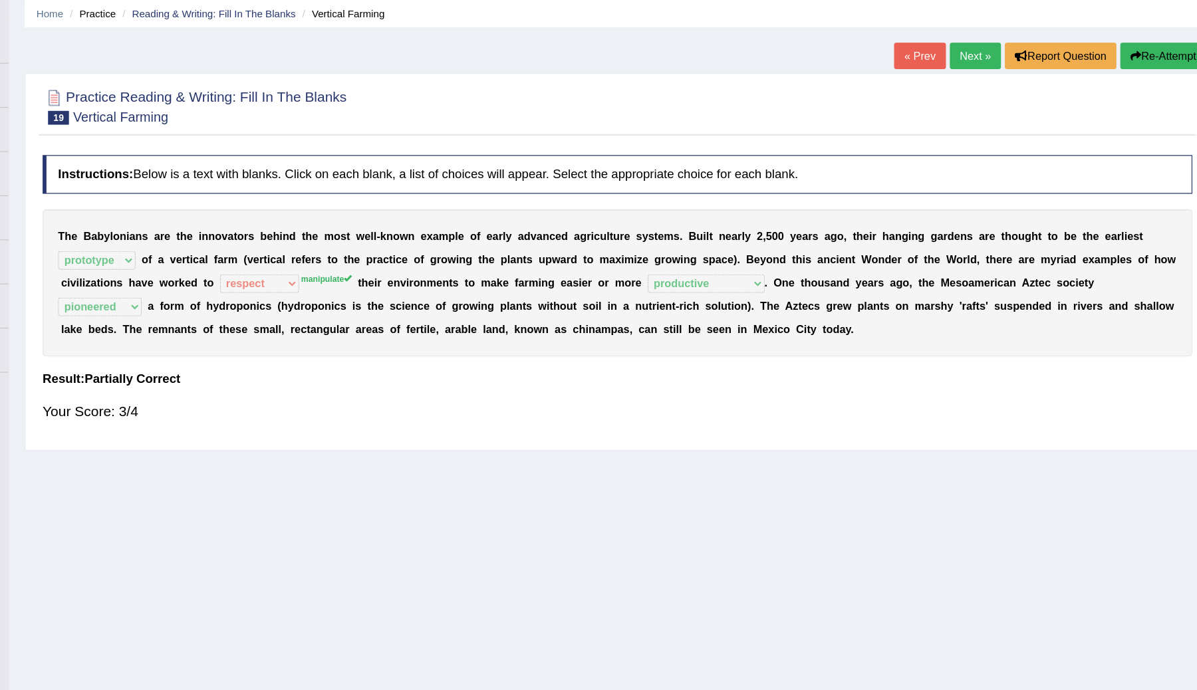
click at [970, 98] on link "Next »" at bounding box center [982, 97] width 44 height 23
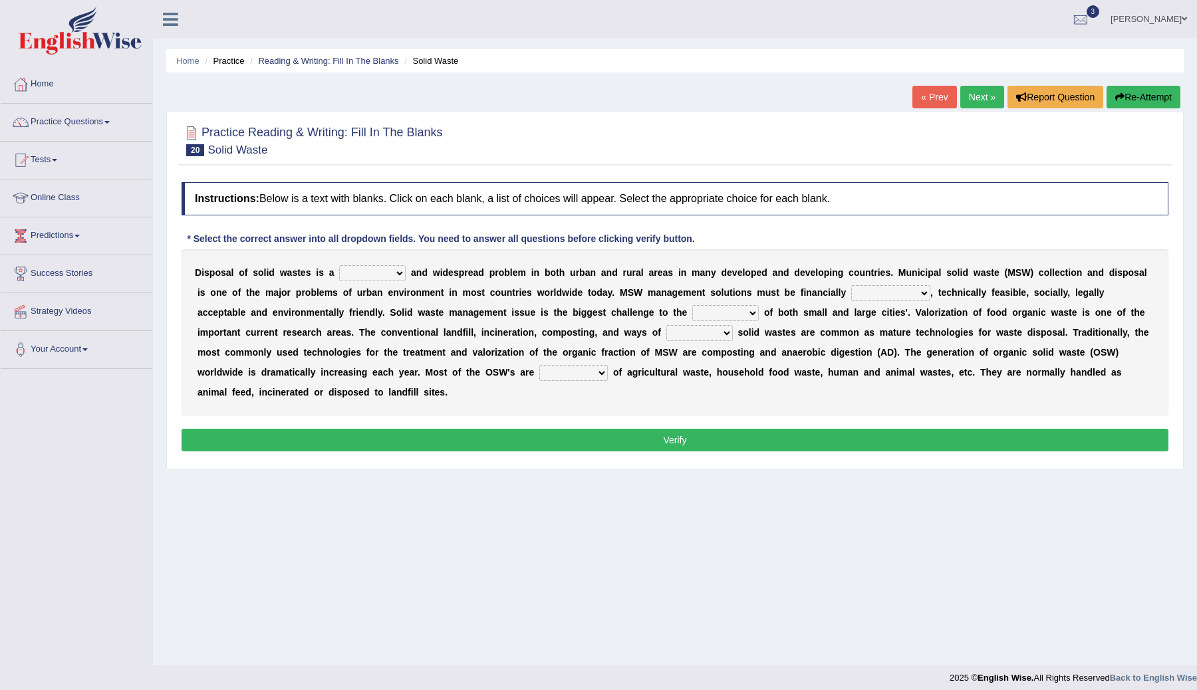
click at [400, 274] on select "slanting stinging stalling shafting" at bounding box center [372, 273] width 66 height 16
select select "stinging"
click at [339, 265] on select "slanting stinging stalling shafting" at bounding box center [372, 273] width 66 height 16
click at [924, 295] on select "unattainable sustainable objectionable treasonable" at bounding box center [890, 293] width 79 height 16
select select "sustainable"
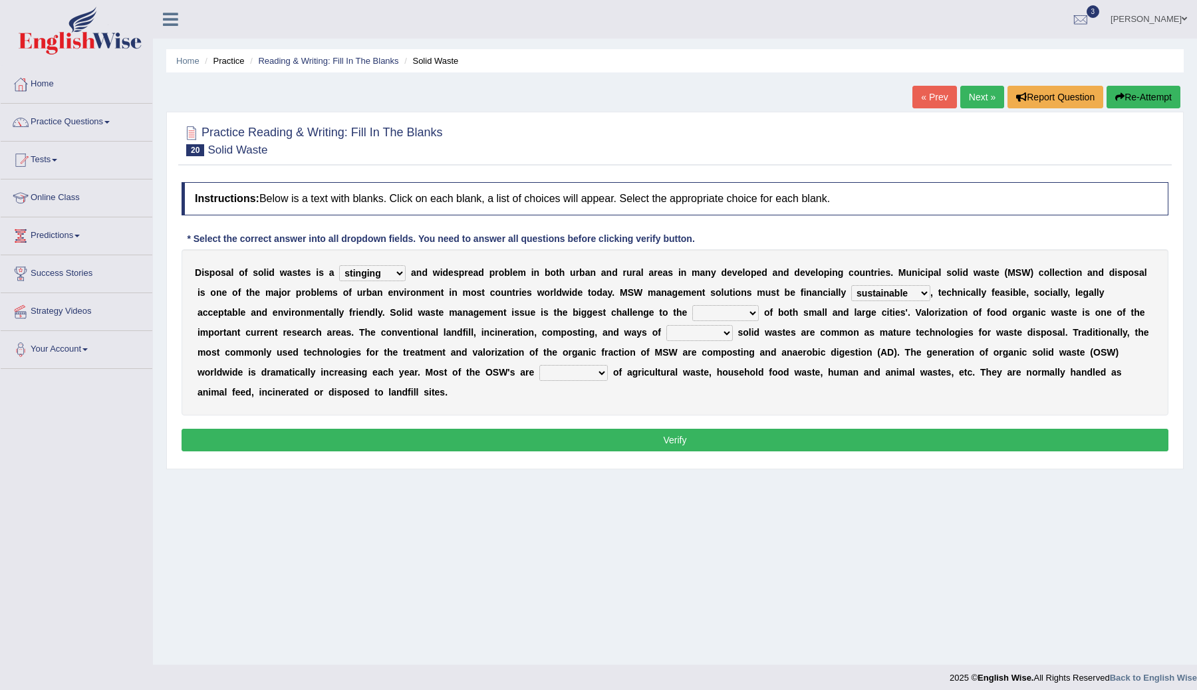
click at [851, 285] on select "unattainable sustainable objectionable treasonable" at bounding box center [890, 293] width 79 height 16
click at [753, 313] on select "plants culture authorities history" at bounding box center [725, 313] width 66 height 16
select select "authorities"
click at [692, 305] on select "plants culture authorities history" at bounding box center [725, 313] width 66 height 16
click at [726, 334] on select "reserving preserving deserving handling" at bounding box center [699, 333] width 66 height 16
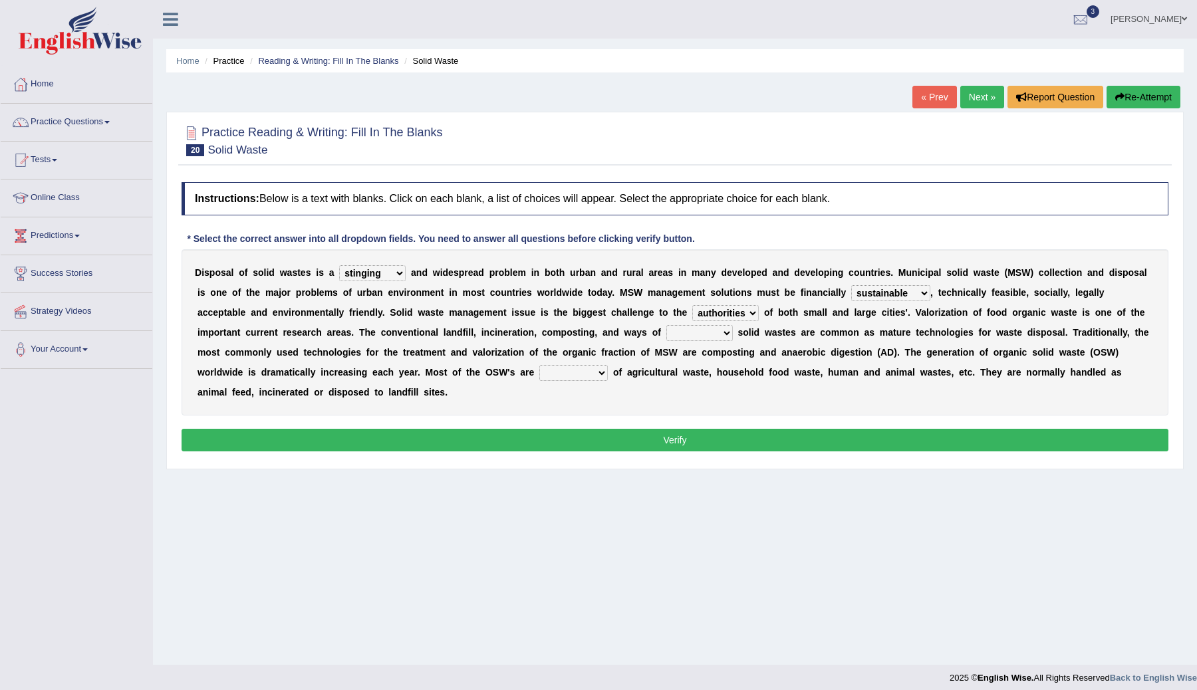
select select "handling"
click at [666, 325] on select "reserving preserving deserving handling" at bounding box center [699, 333] width 66 height 16
click at [603, 374] on select "composed disposed composing disposing" at bounding box center [573, 373] width 68 height 16
click at [539, 365] on select "composed disposed composing disposing" at bounding box center [573, 373] width 68 height 16
click at [599, 373] on select "composed disposed composing disposing" at bounding box center [573, 373] width 68 height 16
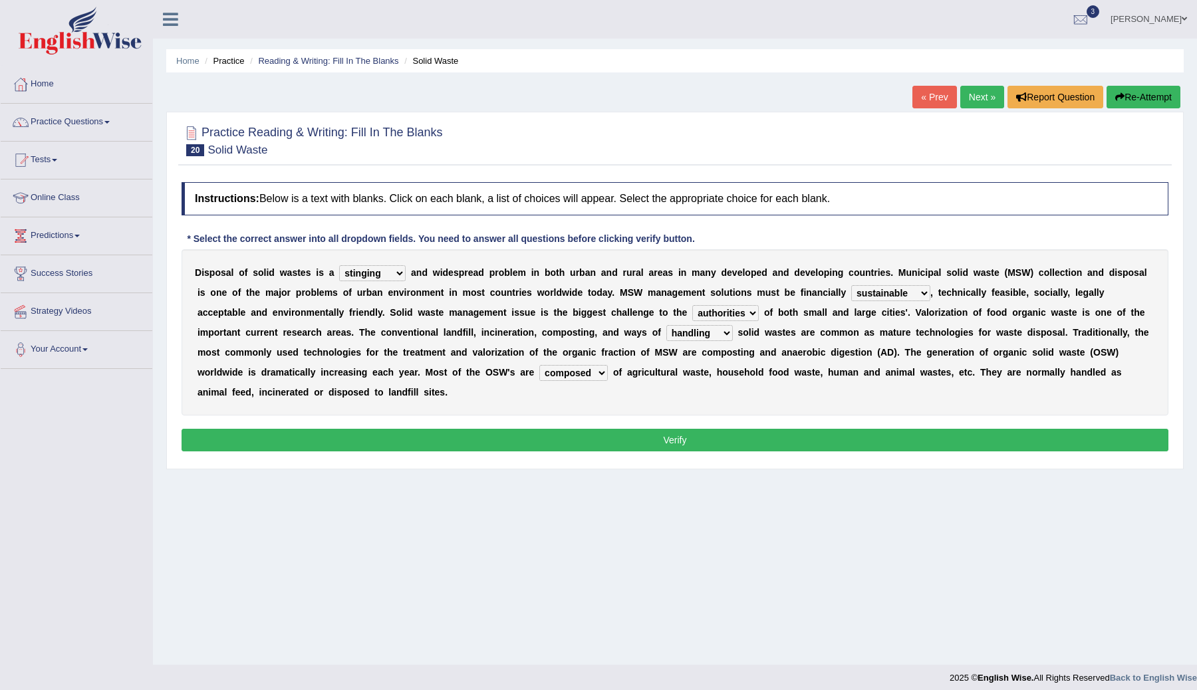
select select "disposed"
click at [539, 365] on select "composed disposed composing disposing" at bounding box center [573, 373] width 68 height 16
click at [652, 438] on button "Verify" at bounding box center [675, 440] width 987 height 23
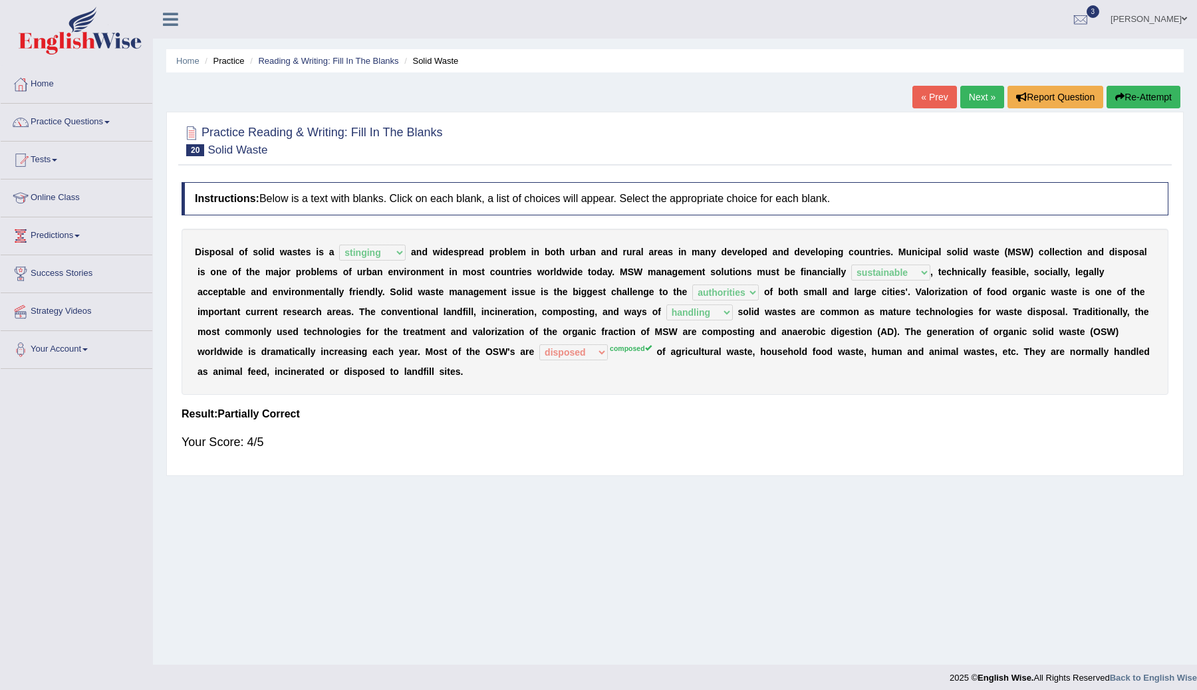
click at [975, 102] on link "Next »" at bounding box center [982, 97] width 44 height 23
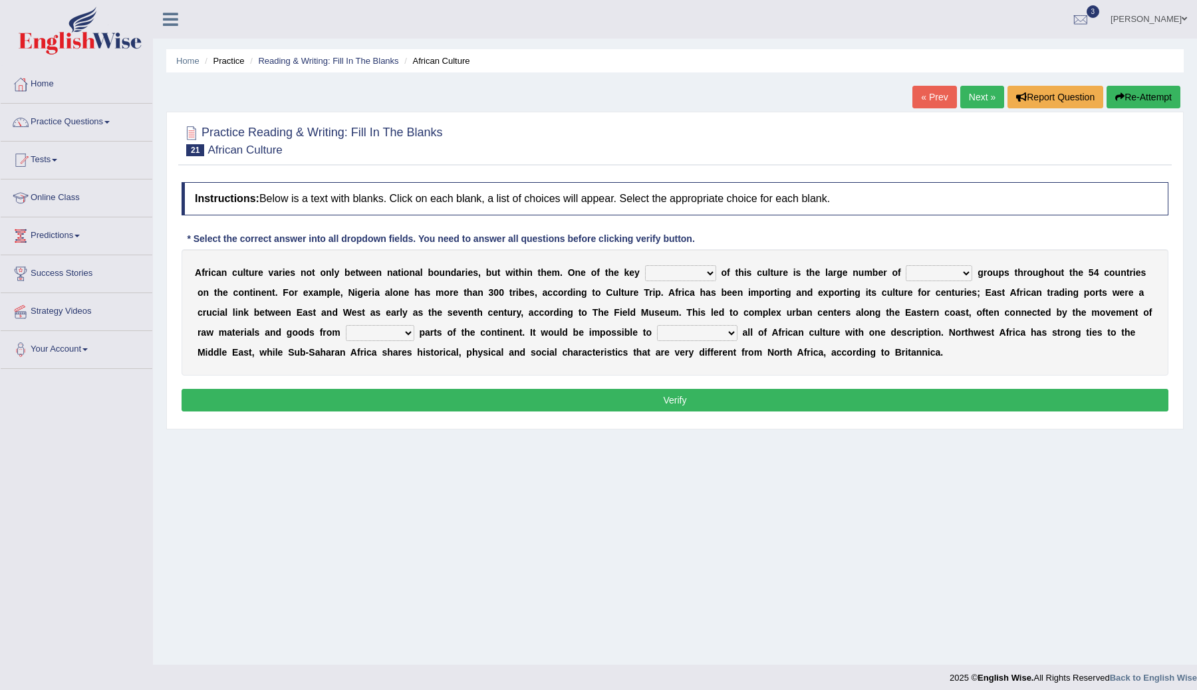
click at [706, 274] on select "conjectures features issues doubts" at bounding box center [680, 273] width 71 height 16
select select "features"
click at [645, 265] on select "conjectures features issues doubts" at bounding box center [680, 273] width 71 height 16
click at [966, 274] on select "ethic ethnic eugenic epic" at bounding box center [939, 273] width 66 height 16
select select "ethnic"
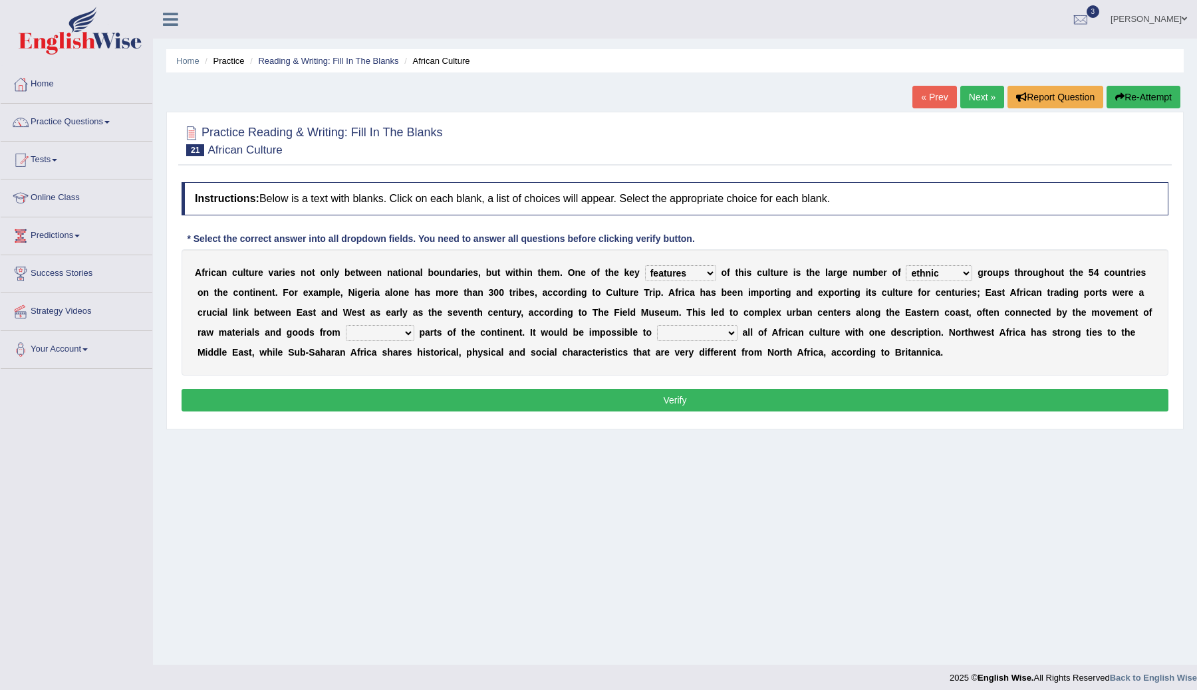
click at [906, 265] on select "ethic ethnic eugenic epic" at bounding box center [939, 273] width 66 height 16
click at [412, 333] on select "forelocked interlocked unlocked landlocked" at bounding box center [380, 333] width 68 height 16
click at [409, 331] on select "forelocked interlocked unlocked landlocked" at bounding box center [380, 333] width 68 height 16
select select "landlocked"
click at [346, 325] on select "forelocked interlocked unlocked landlocked" at bounding box center [380, 333] width 68 height 16
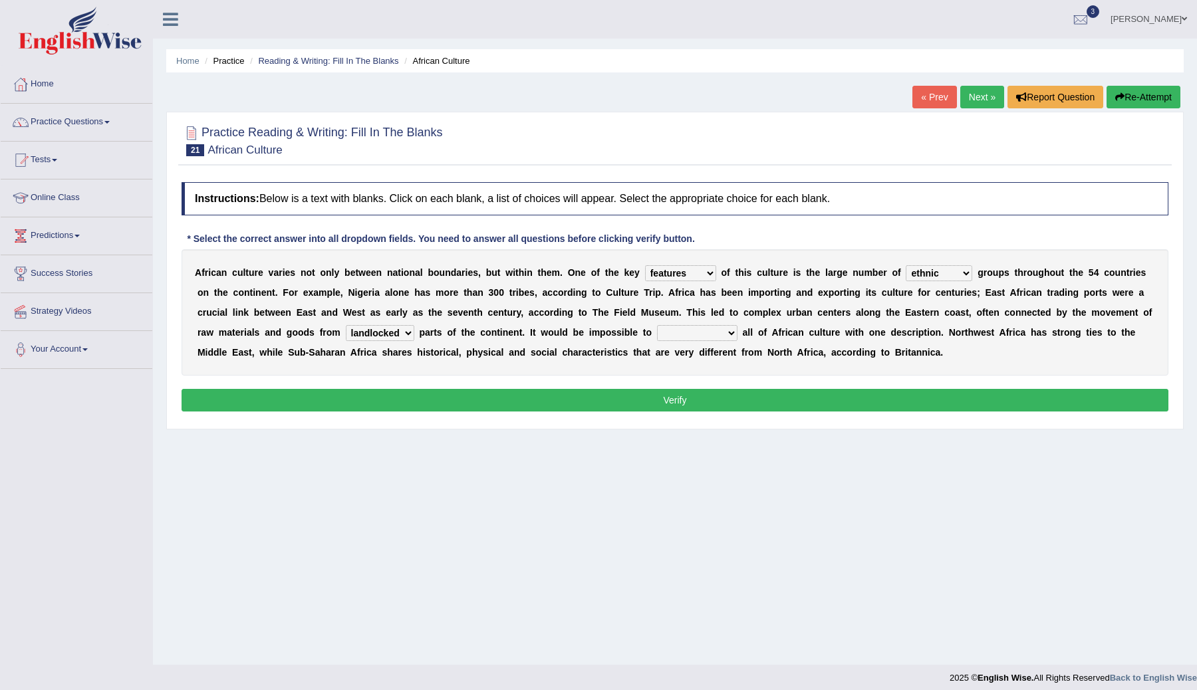
click at [731, 334] on select "characterize conceptualize symbolize synthesize" at bounding box center [697, 333] width 80 height 16
select select "characterize"
click at [658, 325] on select "characterize conceptualize symbolize synthesize" at bounding box center [697, 333] width 80 height 16
click at [680, 401] on button "Verify" at bounding box center [675, 400] width 987 height 23
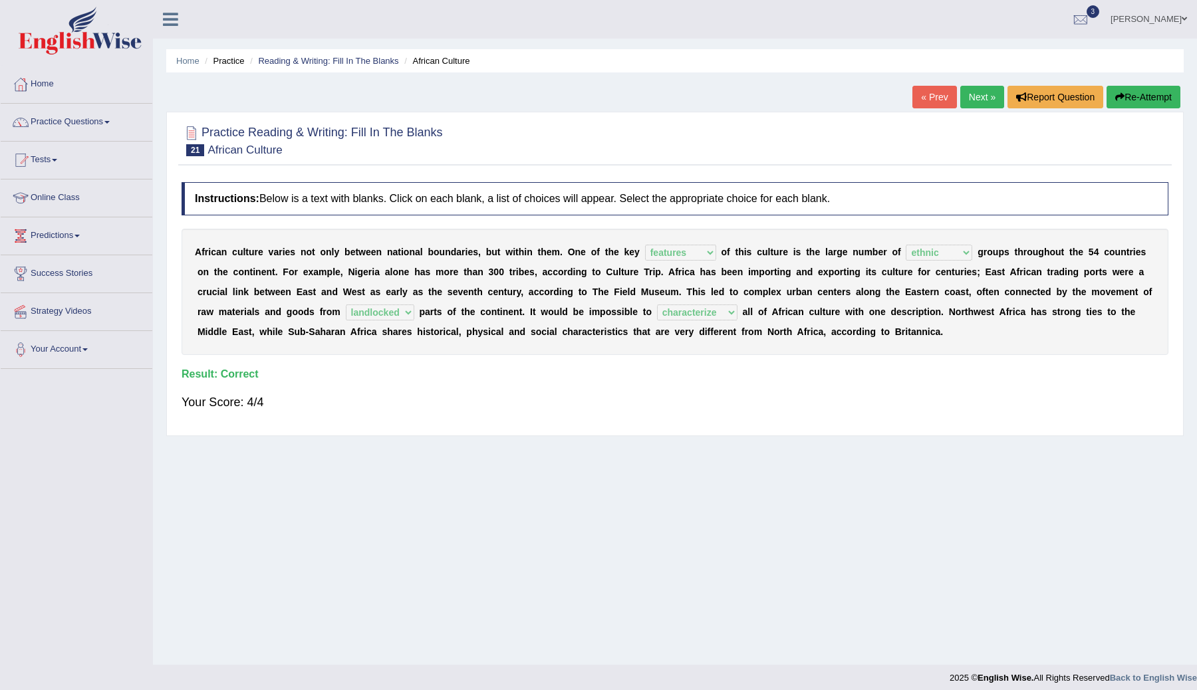
click at [974, 99] on link "Next »" at bounding box center [982, 97] width 44 height 23
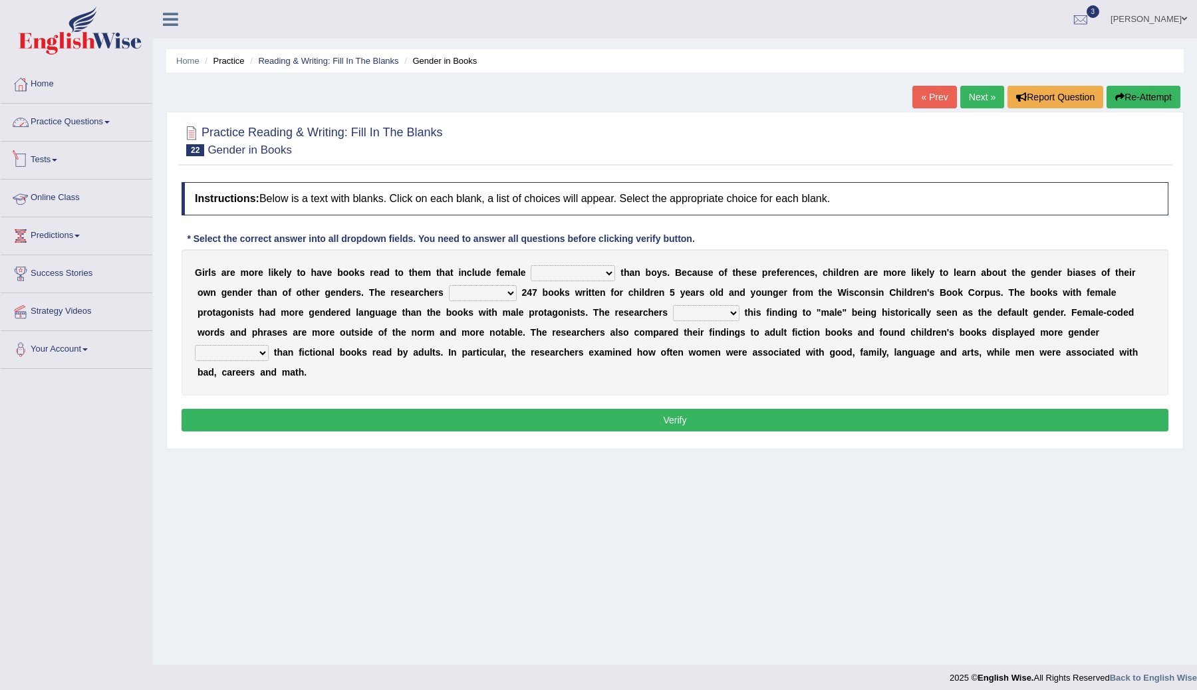
click at [98, 123] on link "Practice Questions" at bounding box center [77, 120] width 152 height 33
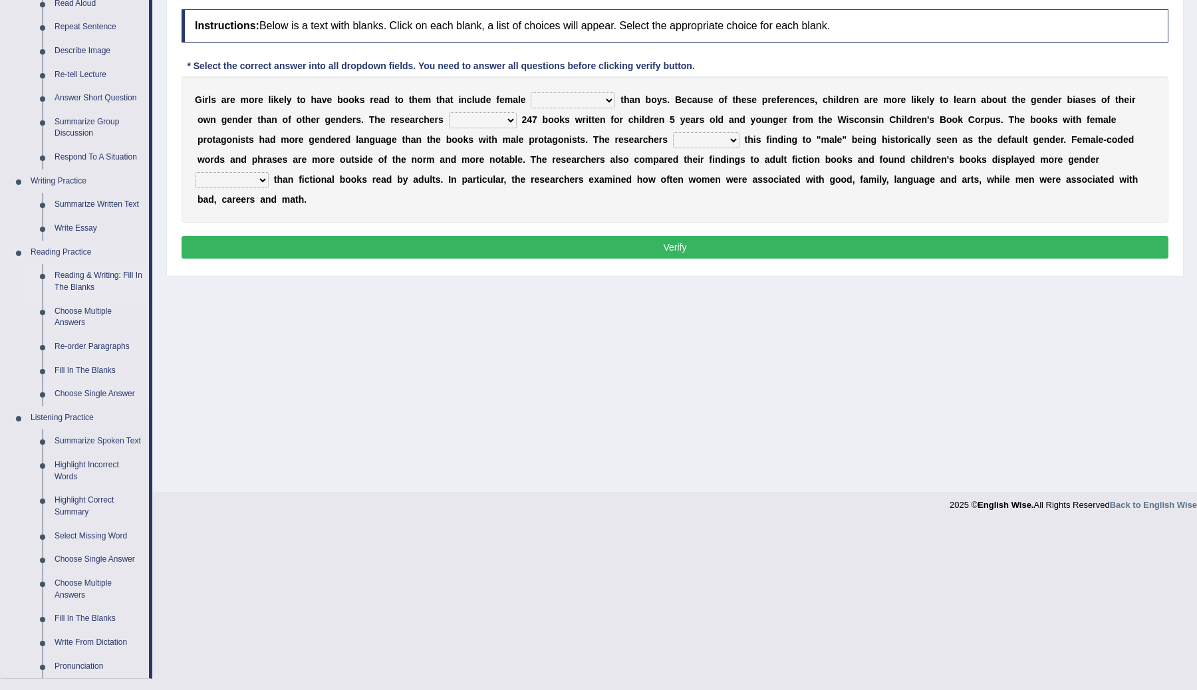
scroll to position [166, 0]
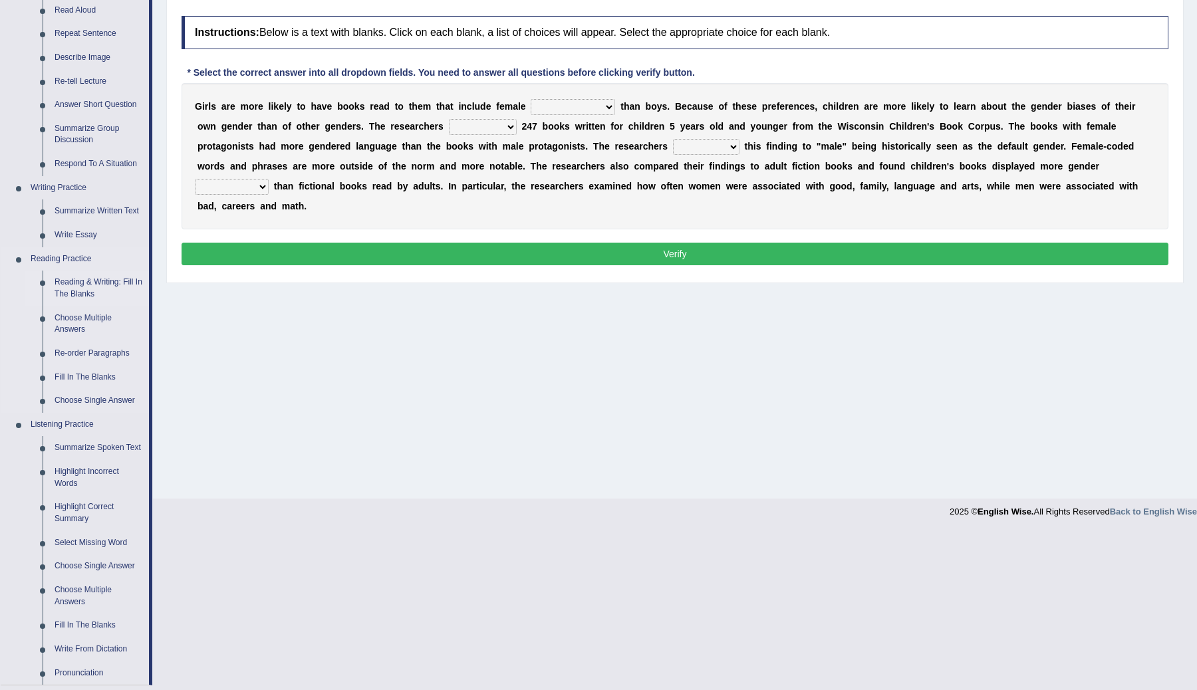
click at [90, 290] on link "Reading & Writing: Fill In The Blanks" at bounding box center [99, 288] width 100 height 35
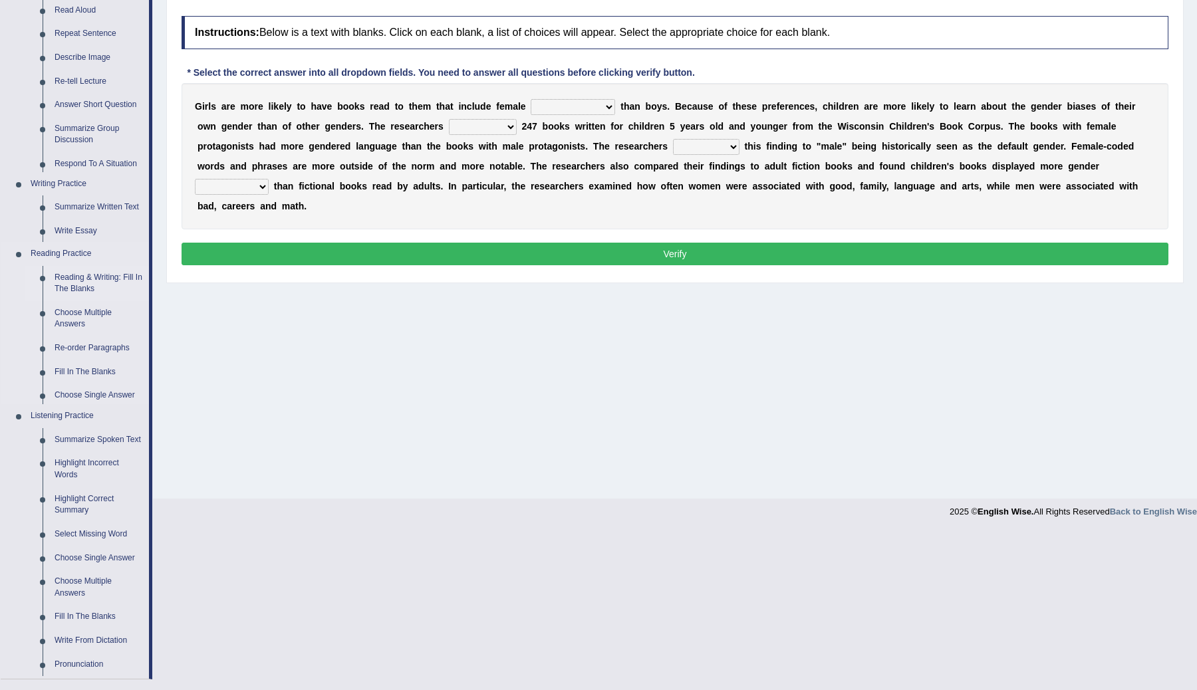
scroll to position [8, 0]
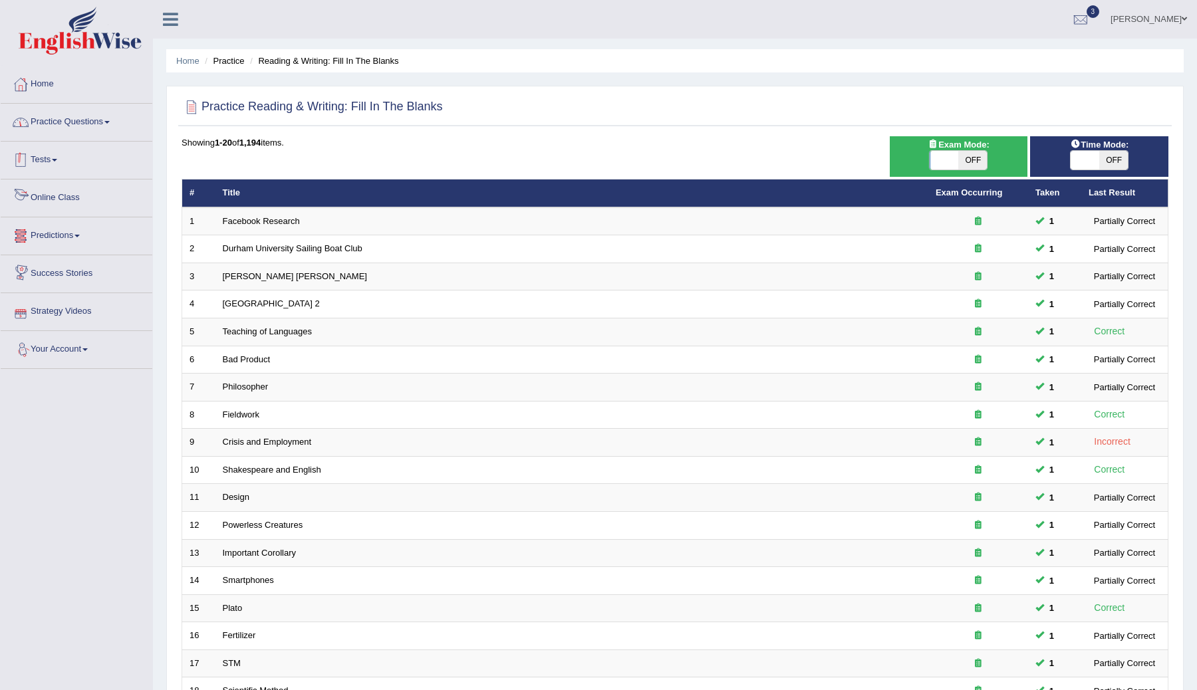
click at [107, 119] on link "Practice Questions" at bounding box center [77, 120] width 152 height 33
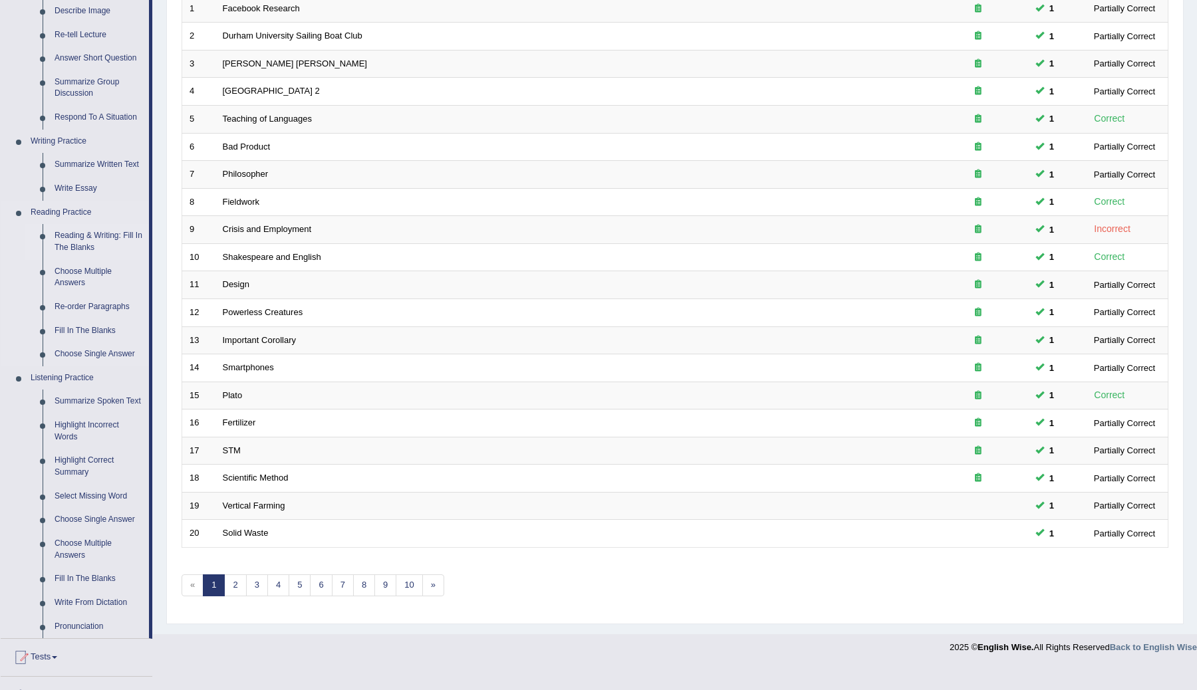
scroll to position [283, 0]
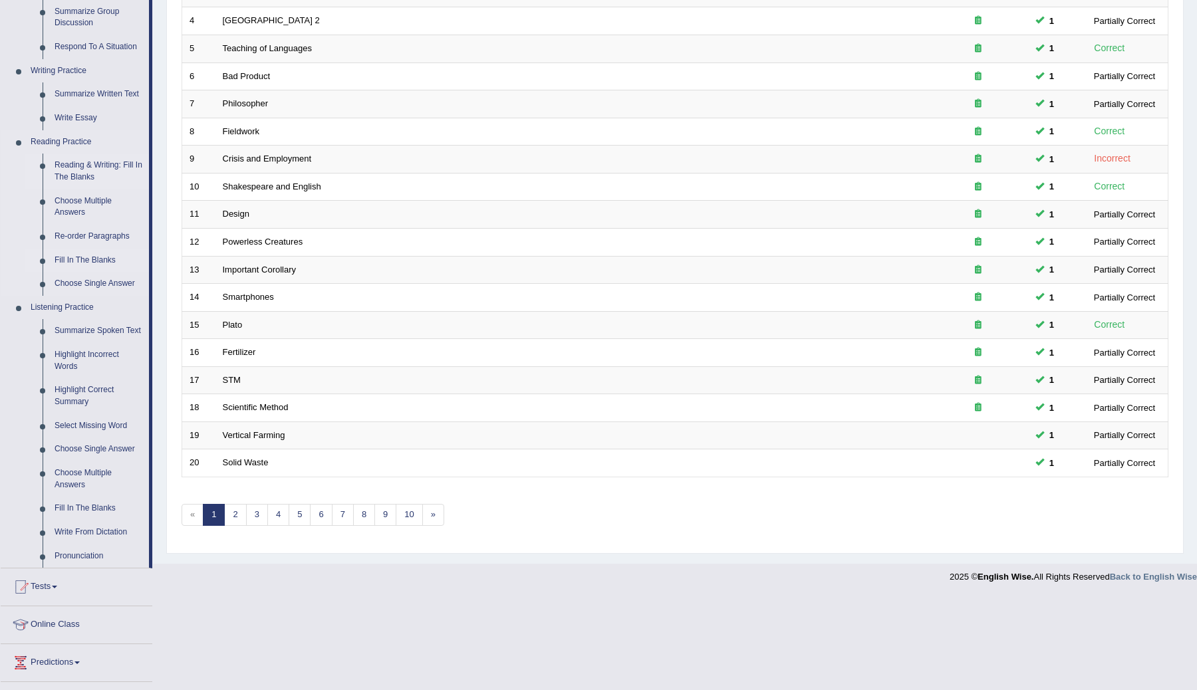
click at [86, 260] on link "Fill In The Blanks" at bounding box center [99, 261] width 100 height 24
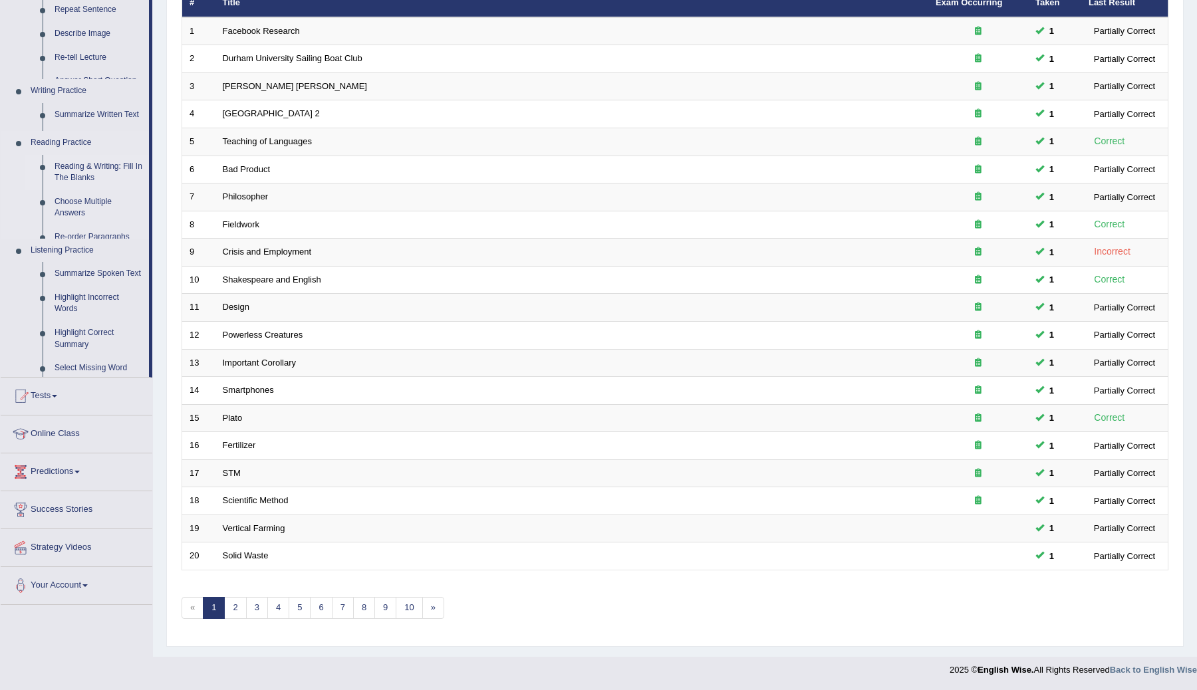
scroll to position [190, 0]
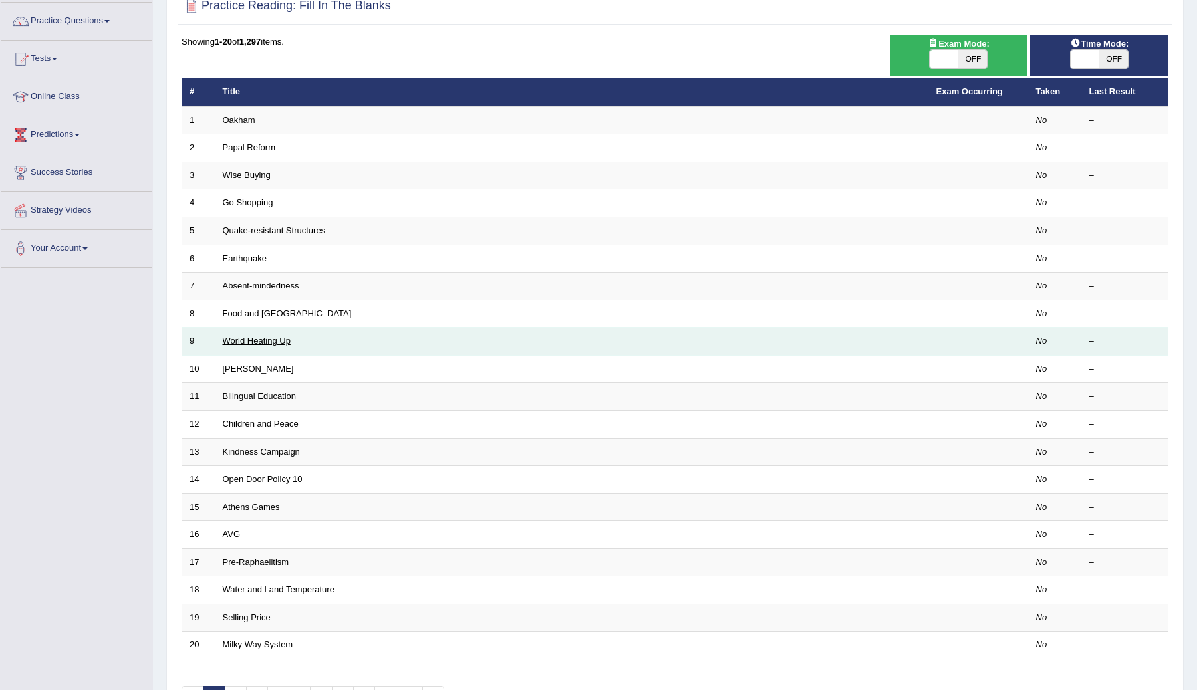
scroll to position [100, 0]
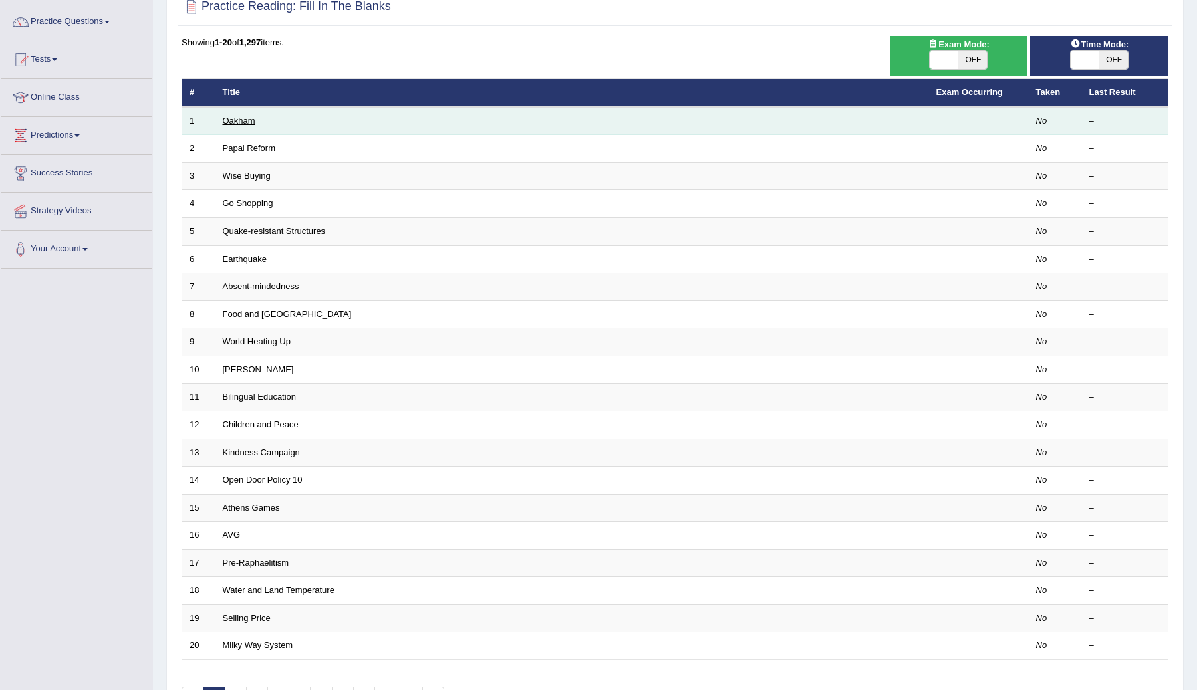
click at [237, 122] on link "Oakham" at bounding box center [239, 121] width 33 height 10
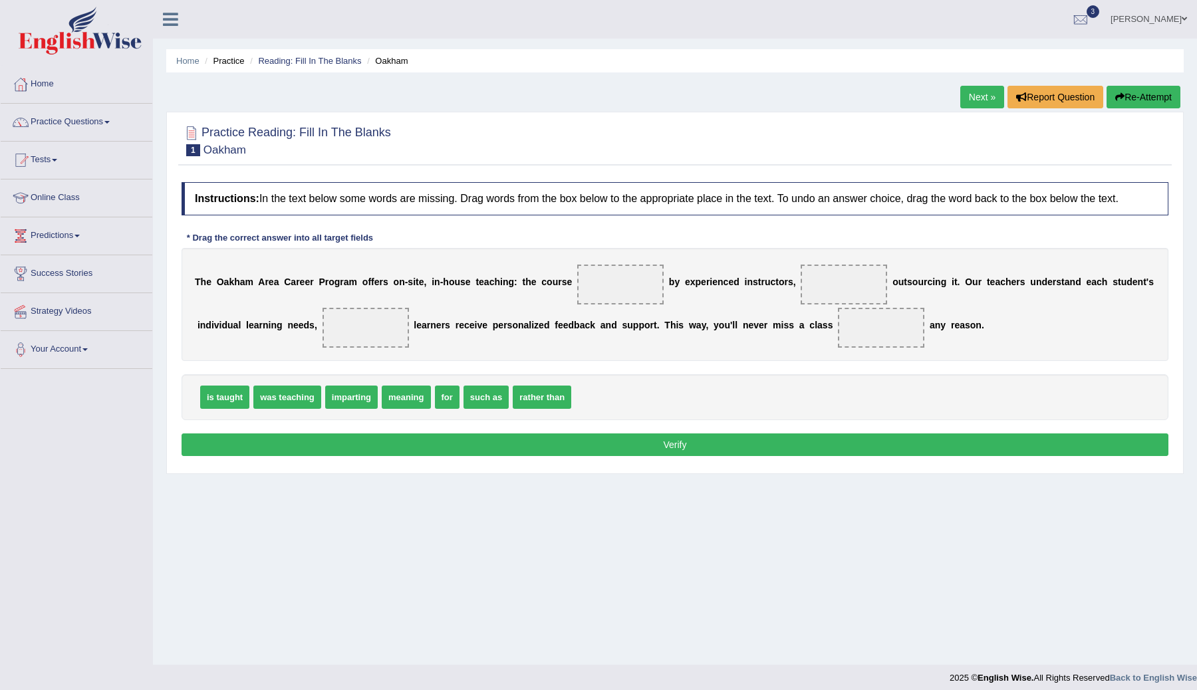
scroll to position [8, 0]
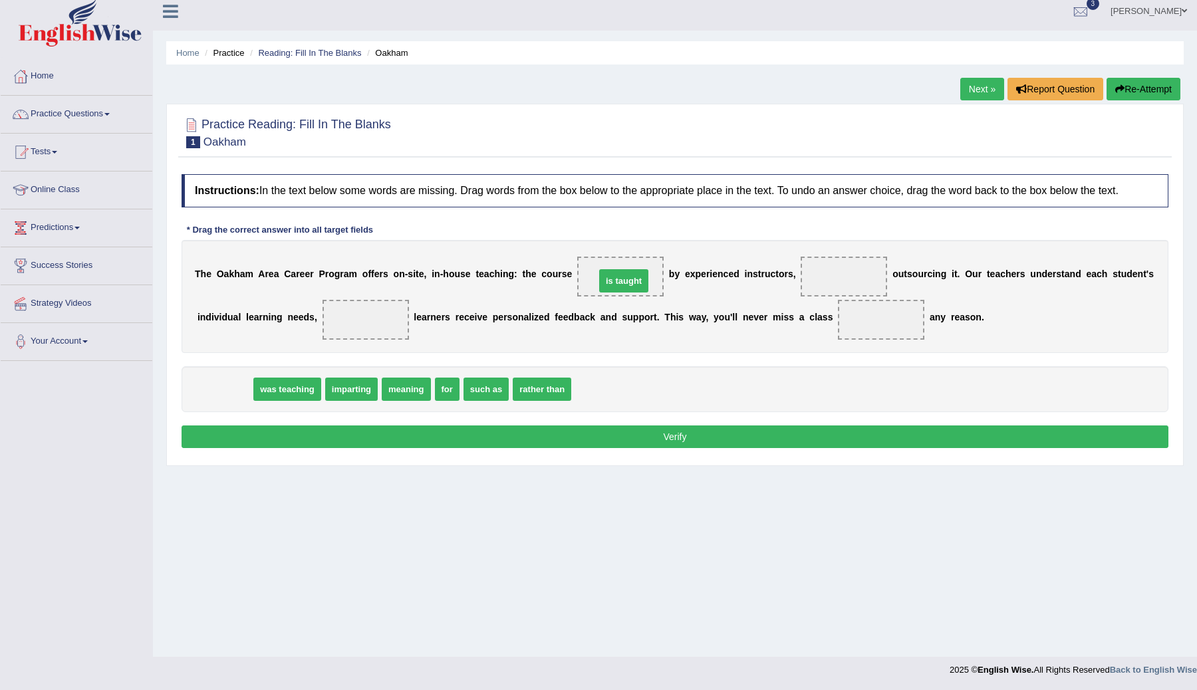
drag, startPoint x: 227, startPoint y: 402, endPoint x: 620, endPoint y: 290, distance: 407.9
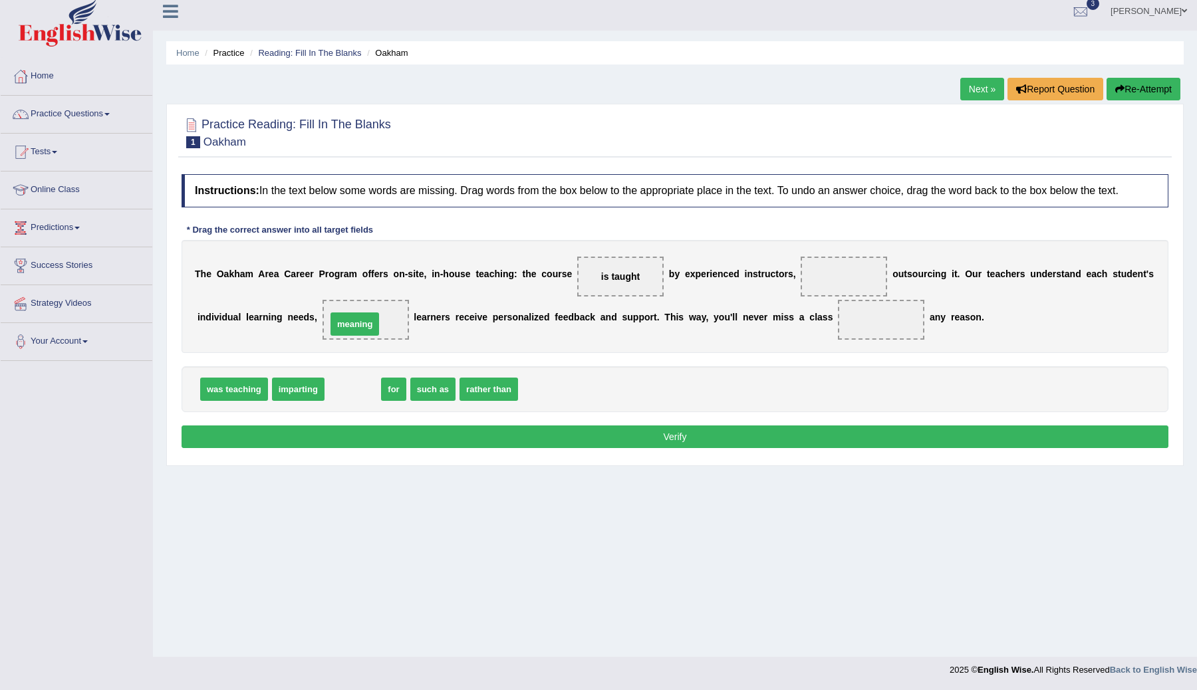
drag, startPoint x: 360, startPoint y: 402, endPoint x: 364, endPoint y: 335, distance: 66.7
drag, startPoint x: 342, startPoint y: 398, endPoint x: 884, endPoint y: 336, distance: 545.6
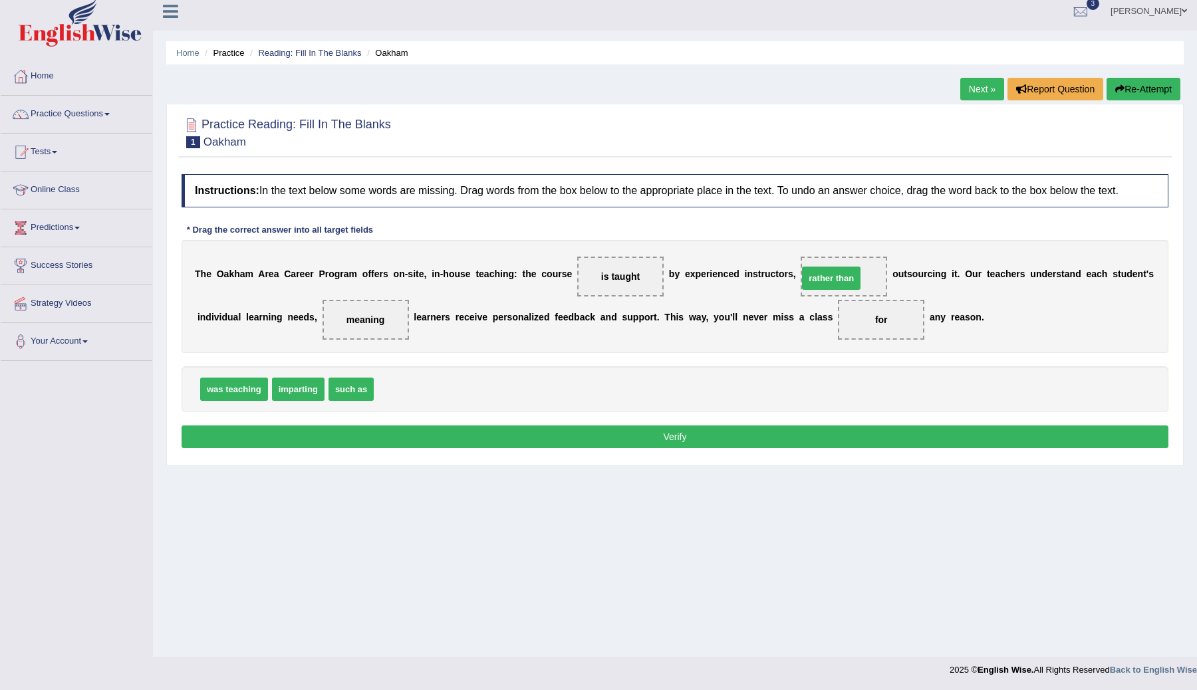
drag, startPoint x: 416, startPoint y: 397, endPoint x: 839, endPoint y: 288, distance: 437.4
click at [666, 448] on button "Verify" at bounding box center [675, 437] width 987 height 23
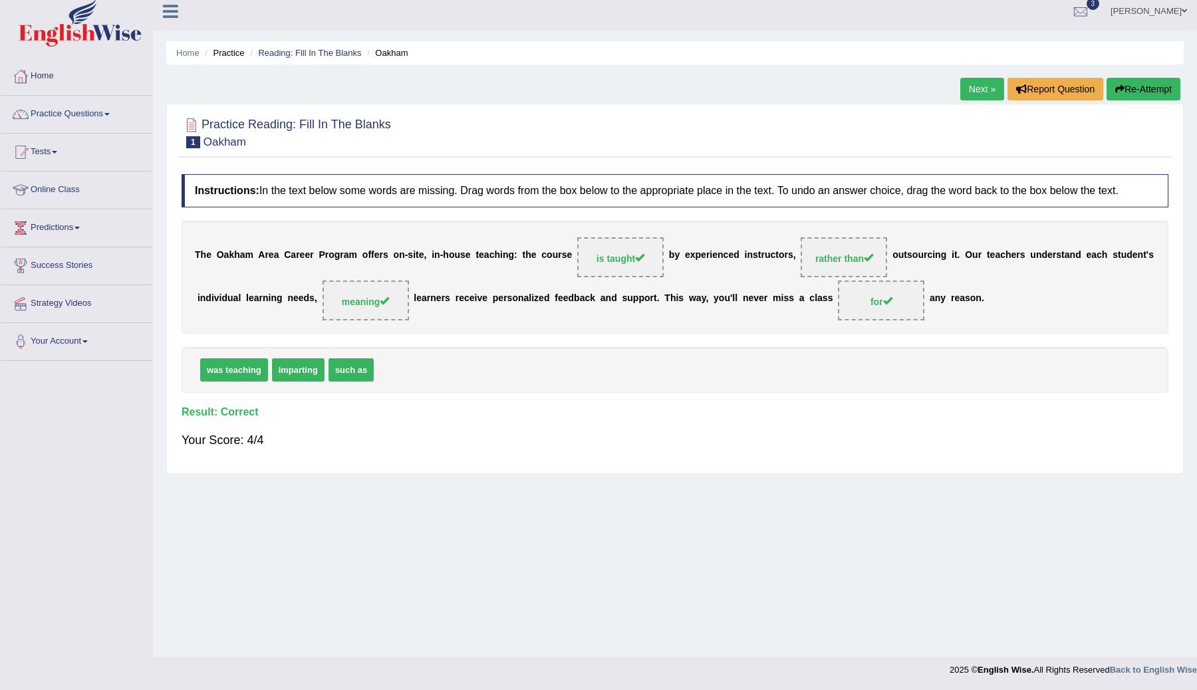
click at [972, 87] on link "Next »" at bounding box center [982, 89] width 44 height 23
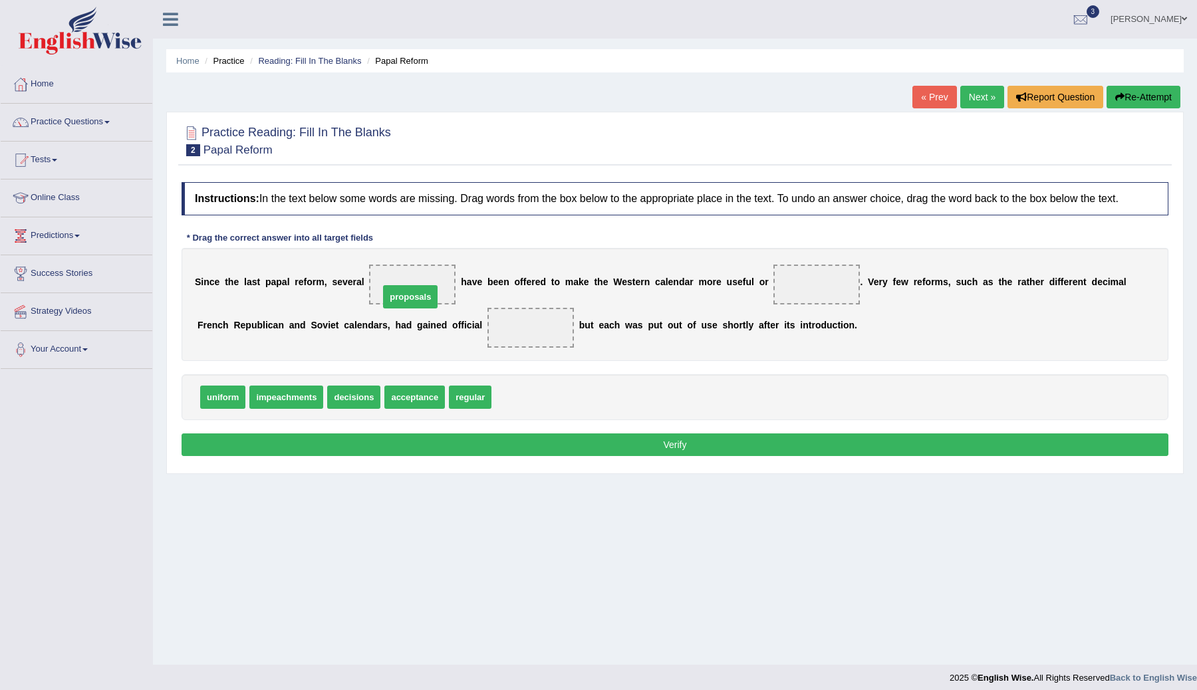
drag, startPoint x: 522, startPoint y: 412, endPoint x: 415, endPoint y: 308, distance: 149.1
drag, startPoint x: 467, startPoint y: 415, endPoint x: 825, endPoint y: 307, distance: 373.8
drag, startPoint x: 415, startPoint y: 411, endPoint x: 533, endPoint y: 344, distance: 135.5
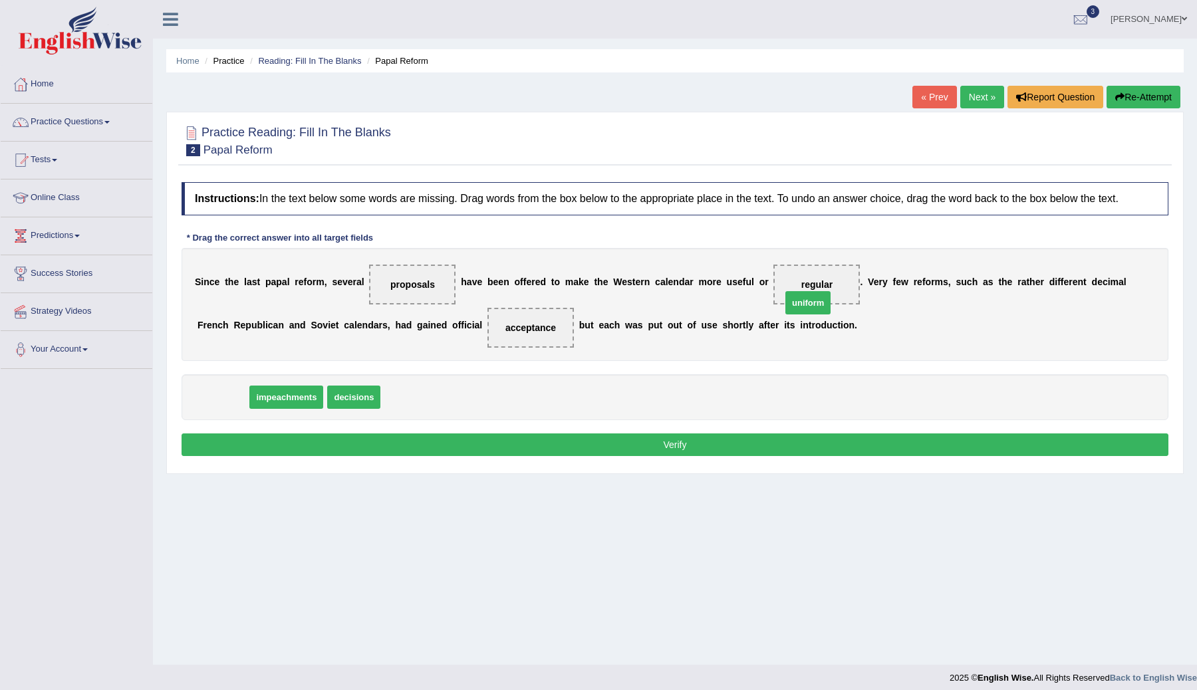
drag, startPoint x: 222, startPoint y: 414, endPoint x: 811, endPoint y: 307, distance: 598.0
click at [668, 451] on button "Verify" at bounding box center [675, 445] width 987 height 23
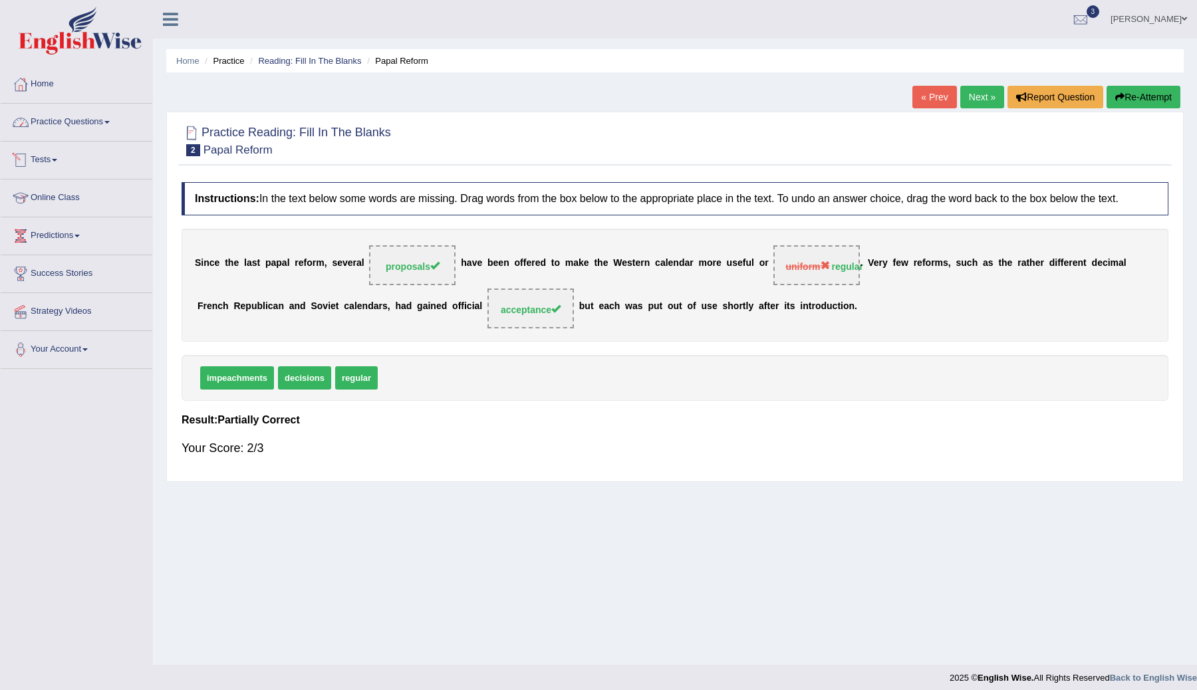
click at [101, 119] on link "Practice Questions" at bounding box center [77, 120] width 152 height 33
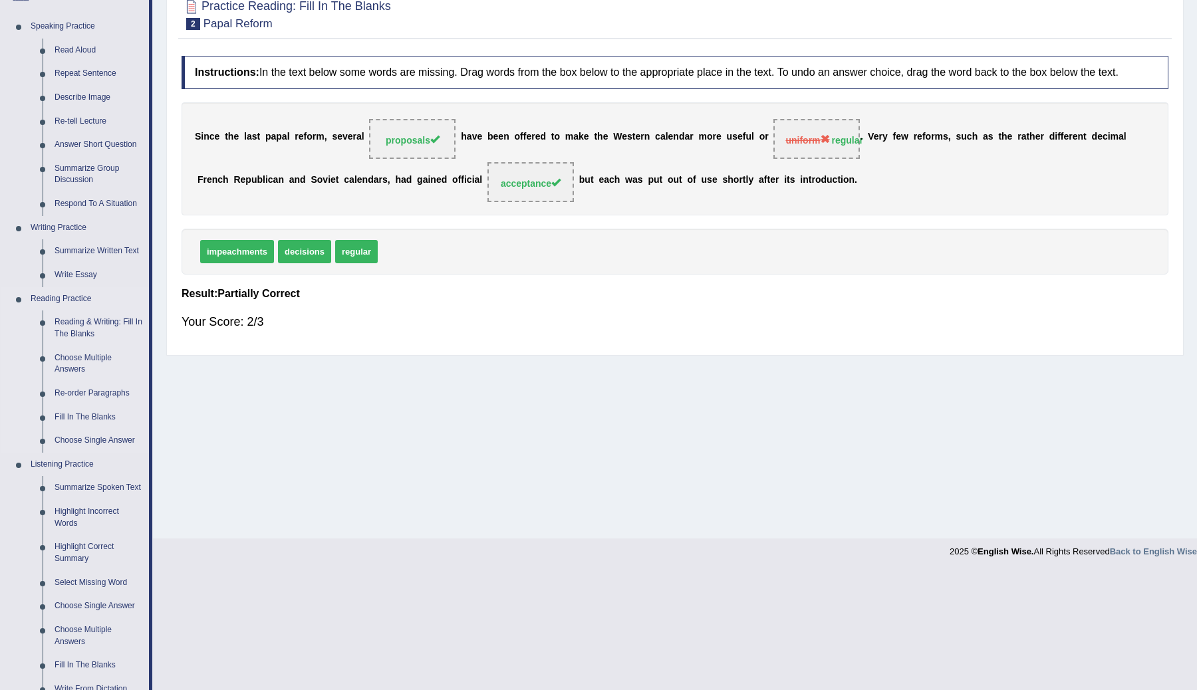
scroll to position [197, 0]
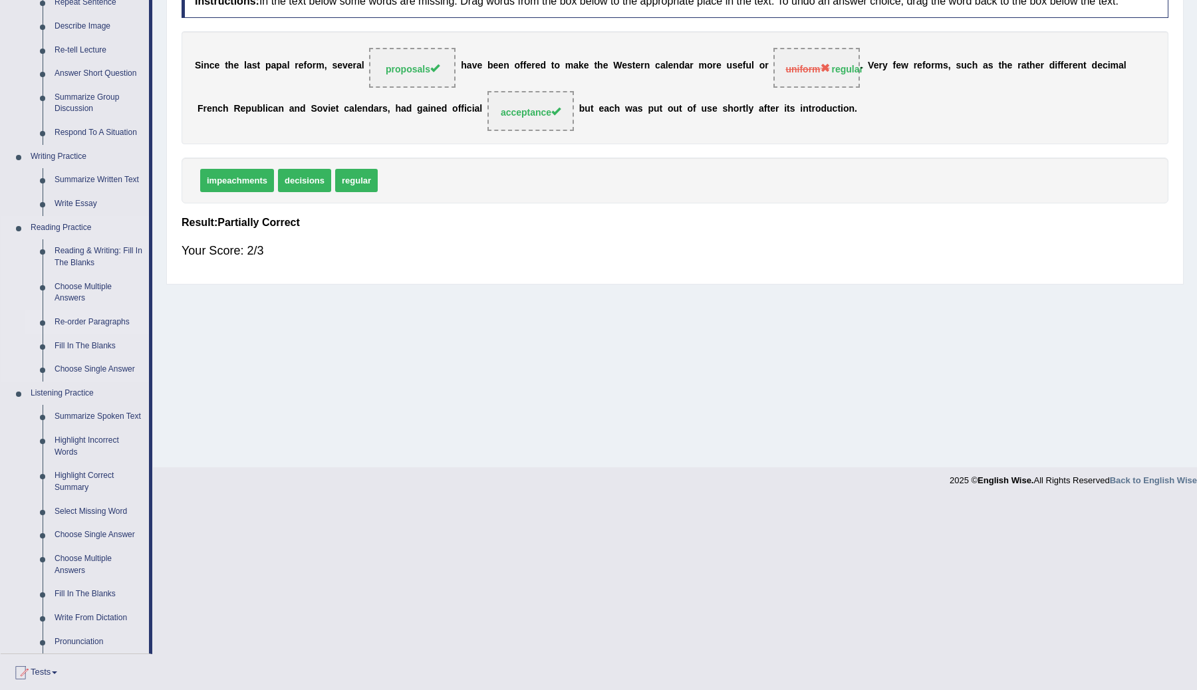
click at [94, 321] on link "Re-order Paragraphs" at bounding box center [99, 323] width 100 height 24
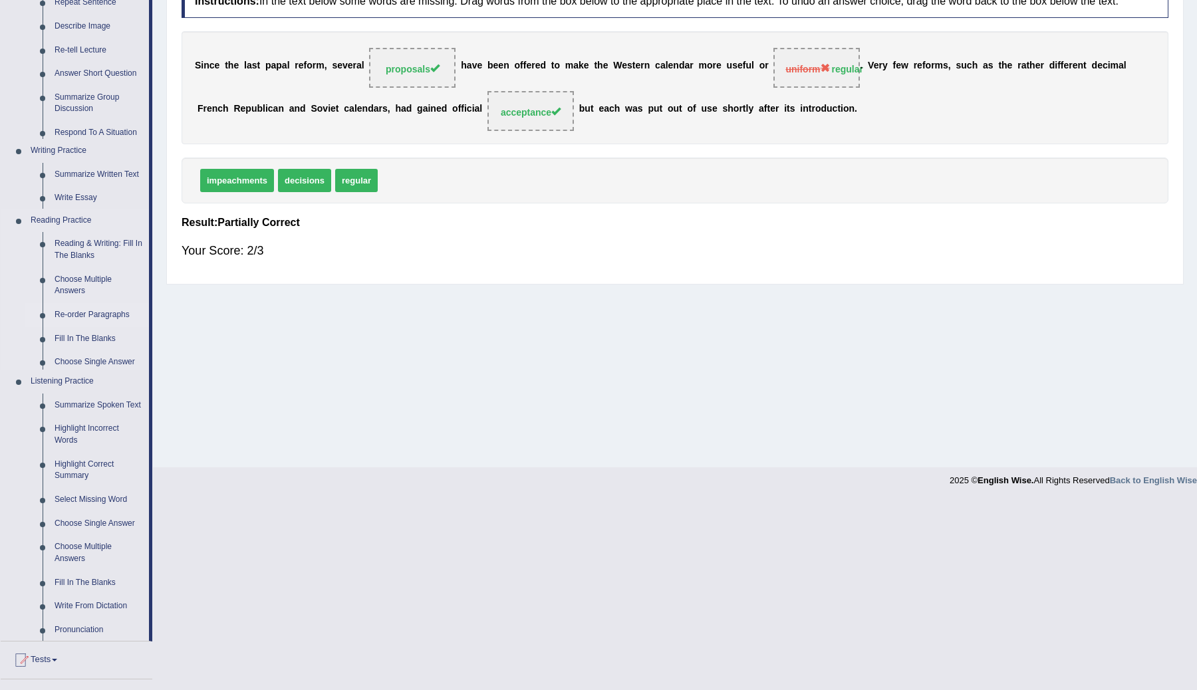
scroll to position [8, 0]
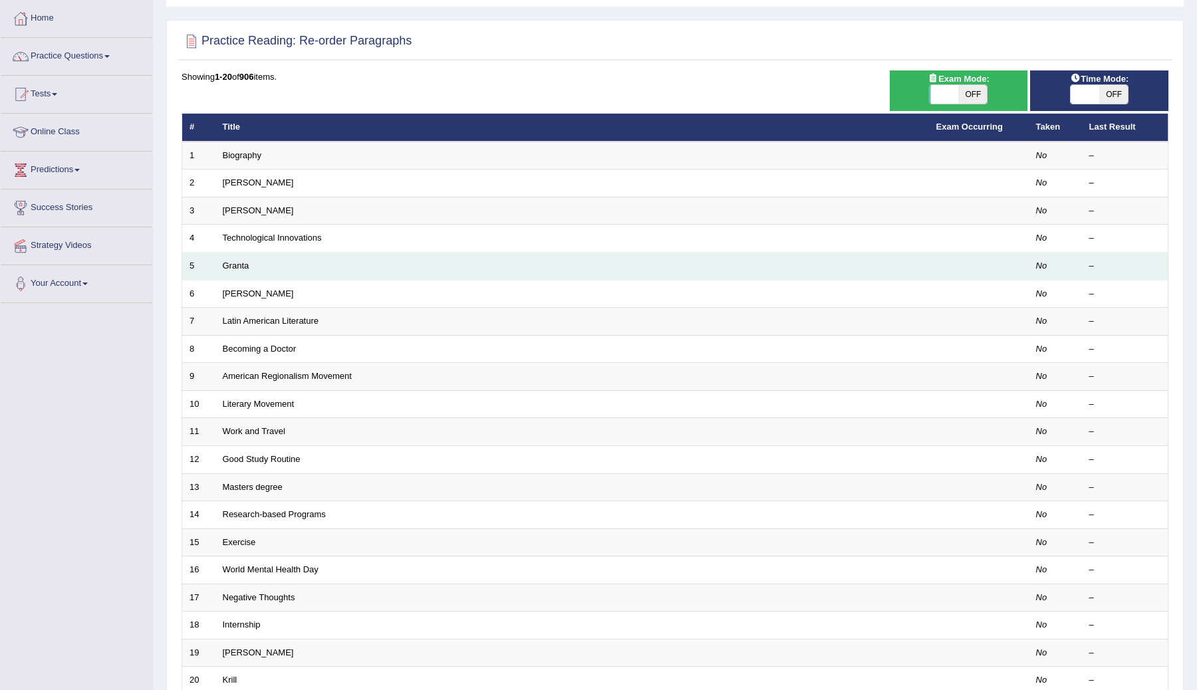
scroll to position [78, 0]
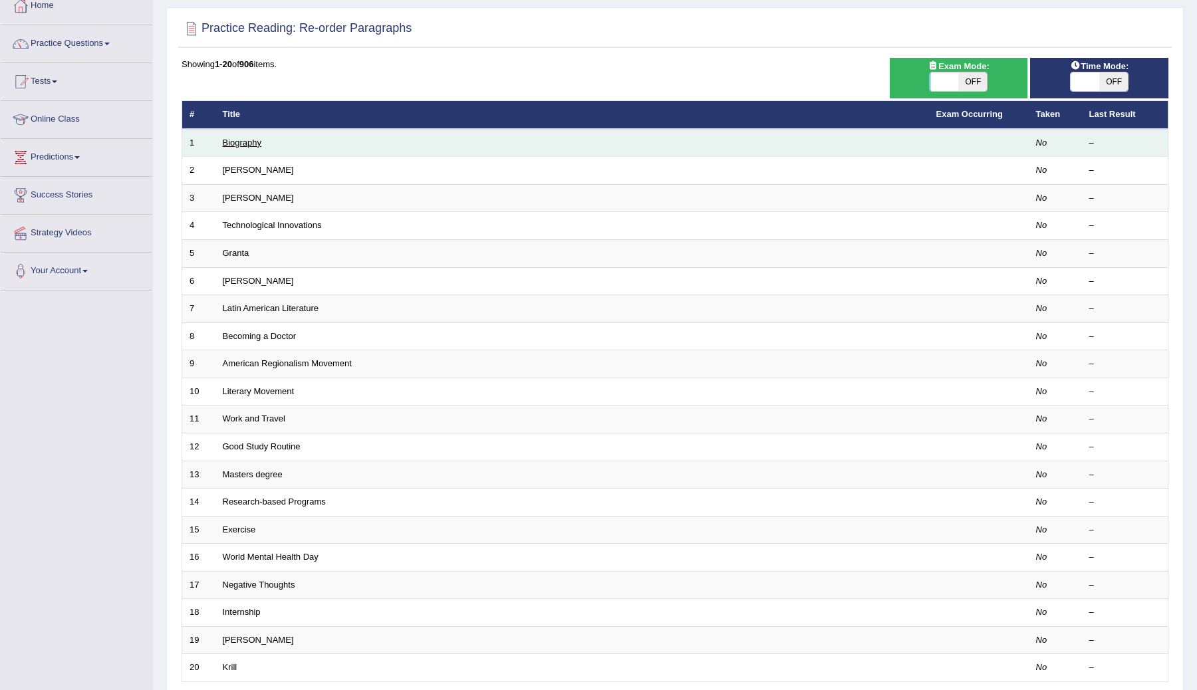
click at [243, 143] on link "Biography" at bounding box center [242, 143] width 39 height 10
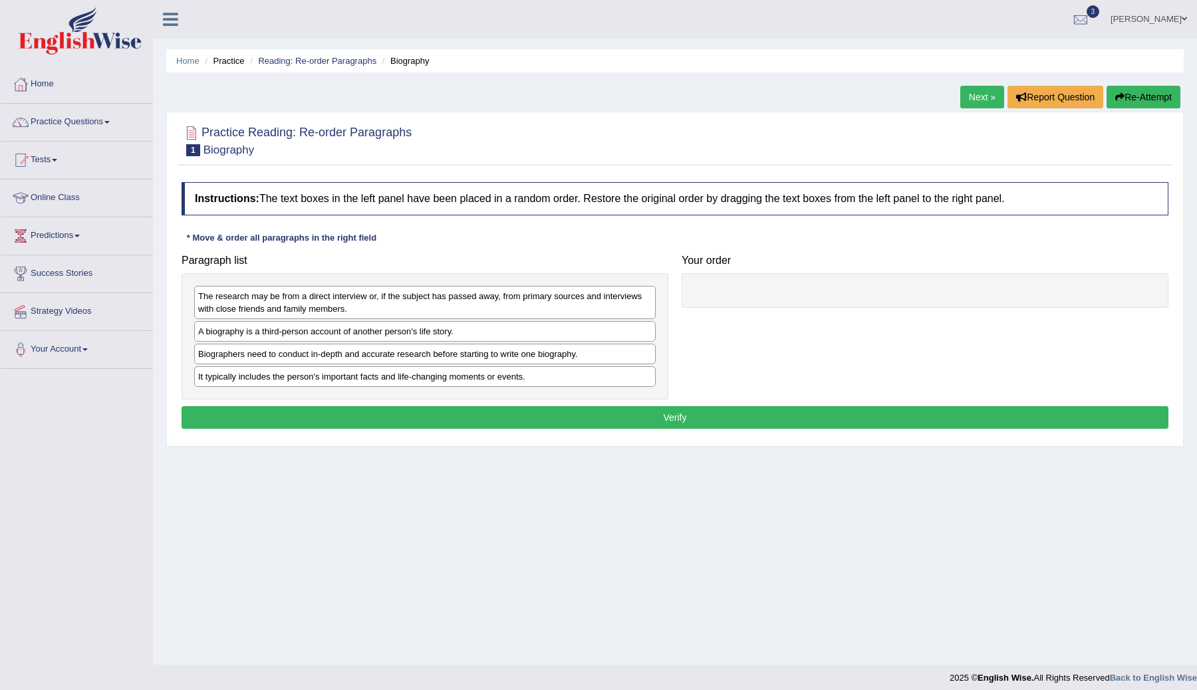
scroll to position [8, 0]
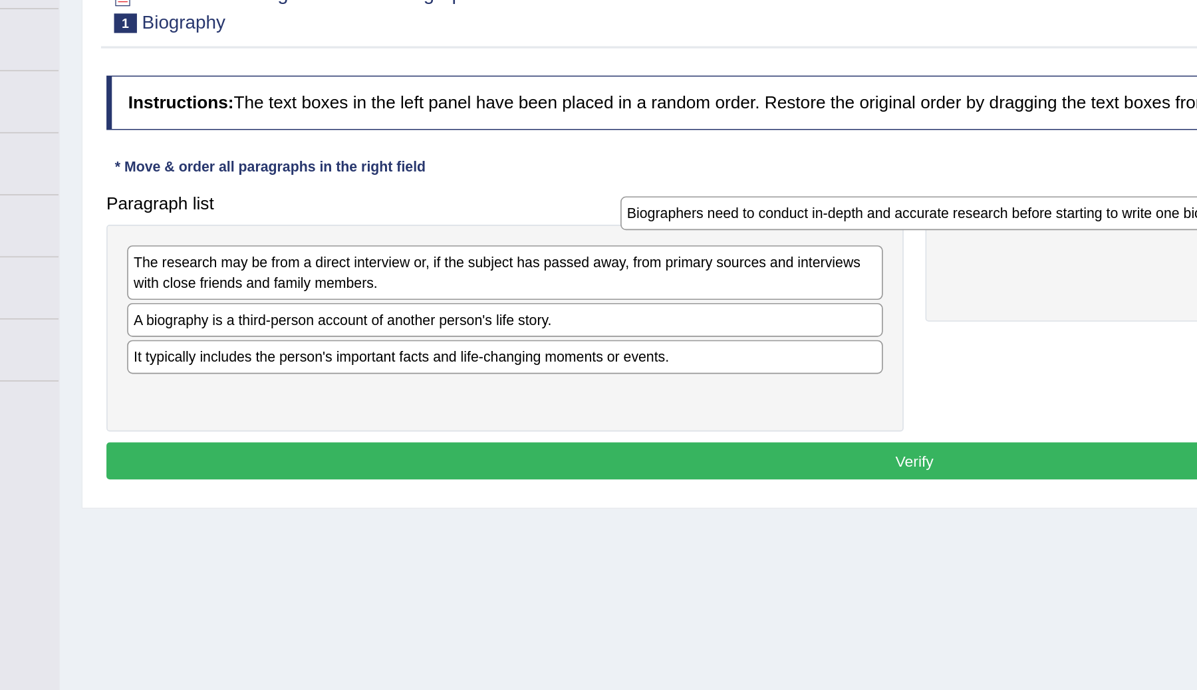
drag, startPoint x: 546, startPoint y: 347, endPoint x: 847, endPoint y: 261, distance: 313.2
click at [847, 261] on div "Biographers need to conduct in-depth and accurate research before starting to w…" at bounding box center [725, 258] width 461 height 21
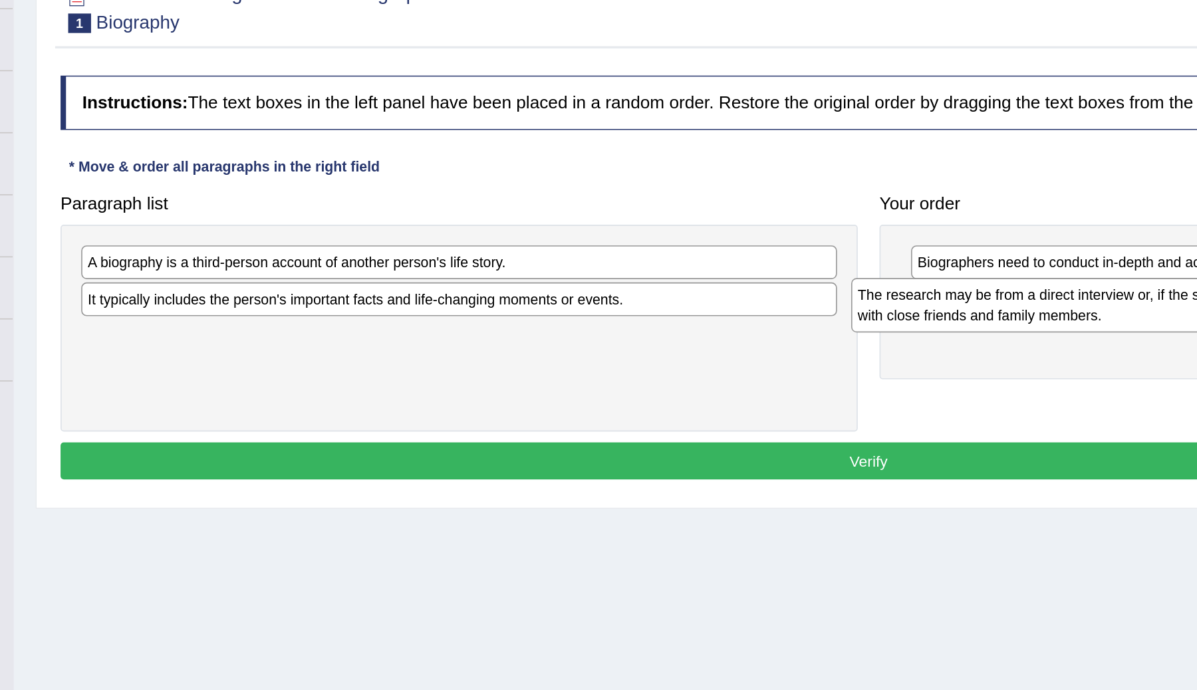
drag, startPoint x: 405, startPoint y: 299, endPoint x: 875, endPoint y: 320, distance: 470.6
click at [875, 319] on div "The research may be from a direct interview or, if the subject has passed away,…" at bounding box center [894, 314] width 461 height 33
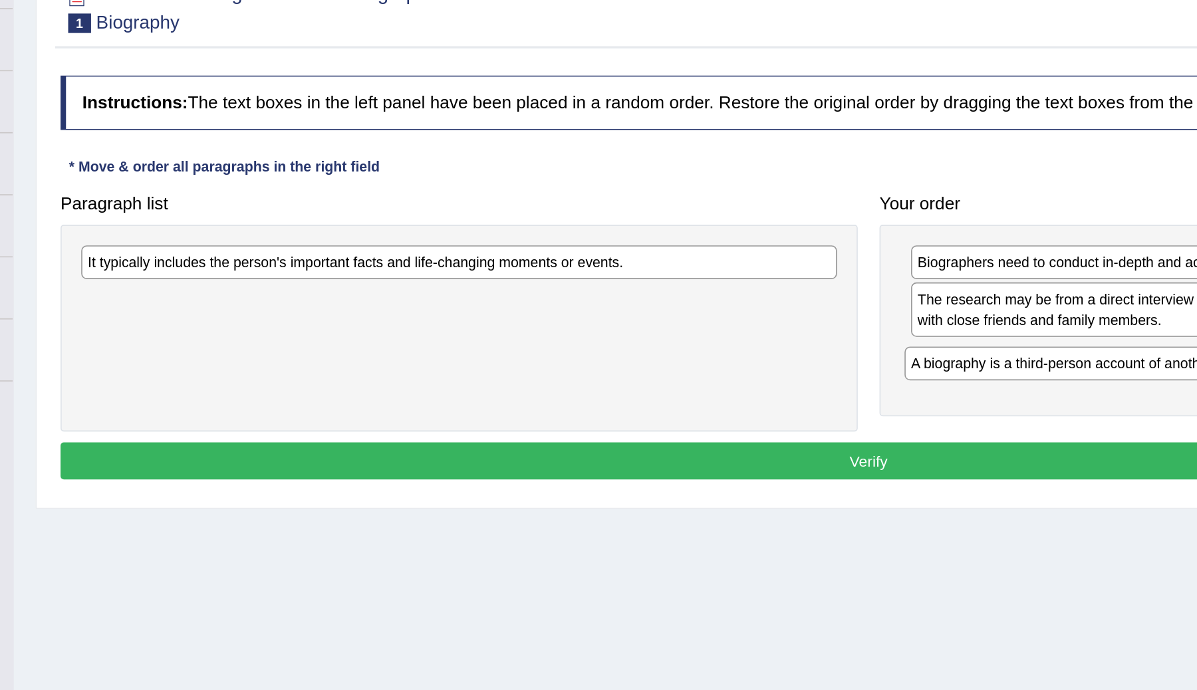
drag, startPoint x: 366, startPoint y: 288, endPoint x: 869, endPoint y: 344, distance: 506.6
click at [869, 344] on div "A biography is a third-person account of another person's life story." at bounding box center [927, 350] width 461 height 21
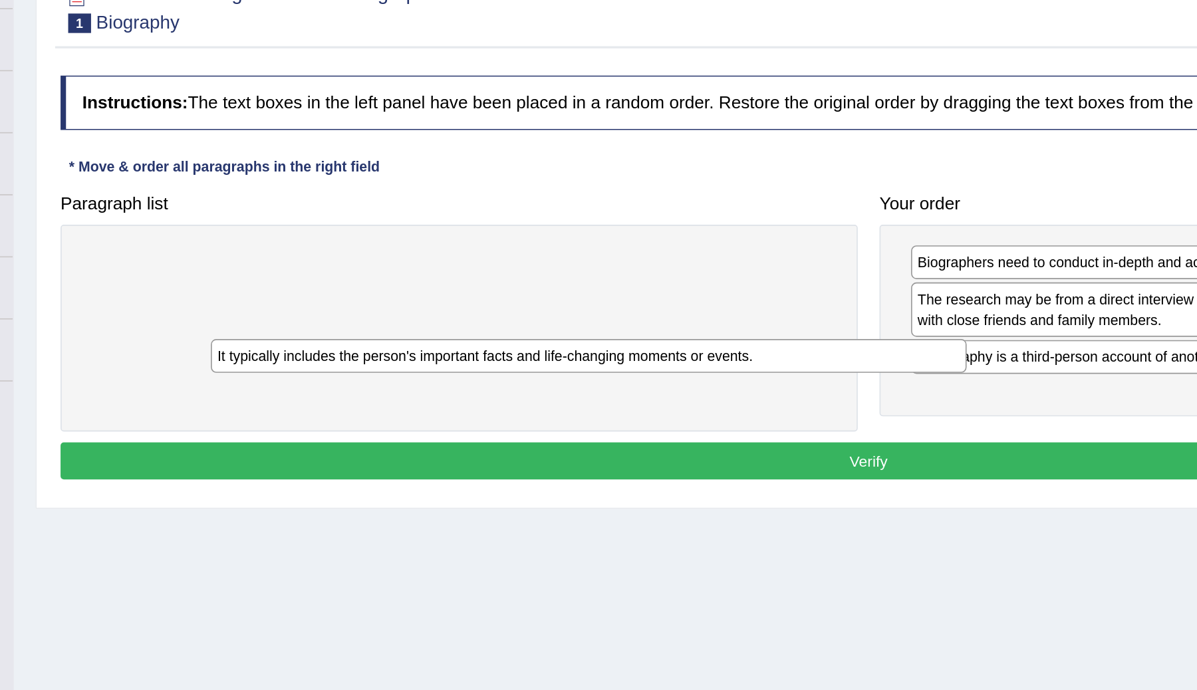
drag, startPoint x: 477, startPoint y: 287, endPoint x: 450, endPoint y: 286, distance: 26.6
click at [450, 335] on div "It typically includes the person's important facts and life-changing moments or…" at bounding box center [503, 345] width 461 height 21
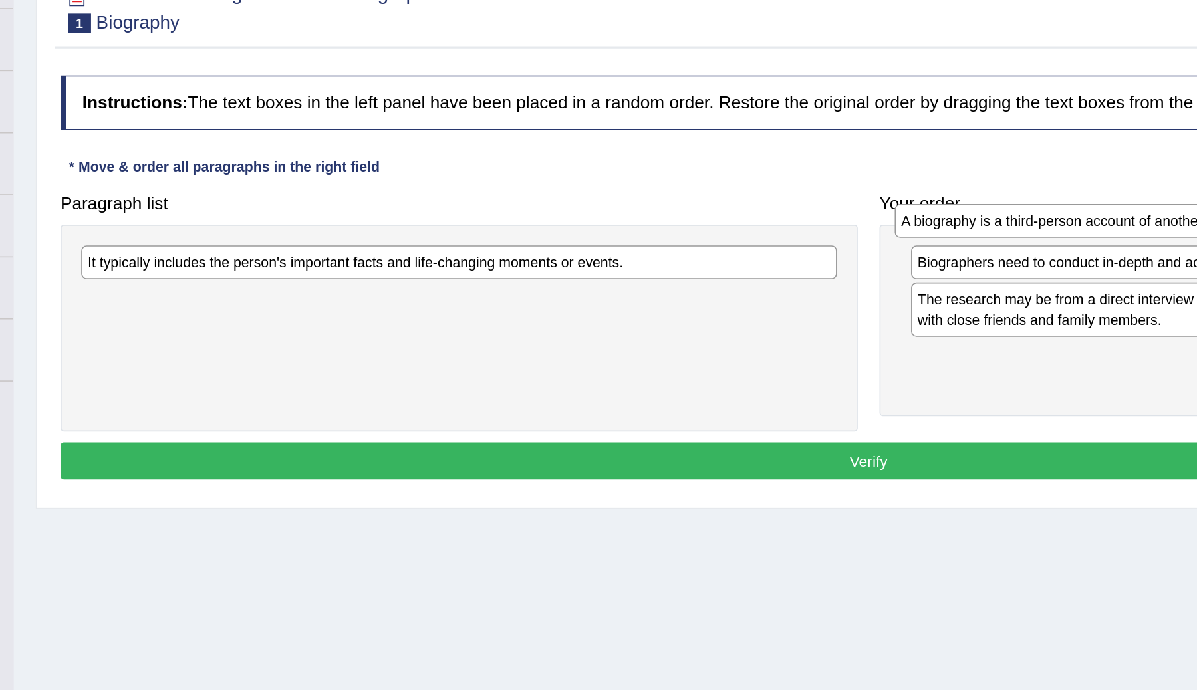
drag, startPoint x: 724, startPoint y: 346, endPoint x: 712, endPoint y: 271, distance: 76.2
click at [712, 271] on div "A biography is a third-person account of another person's life story." at bounding box center [918, 263] width 455 height 21
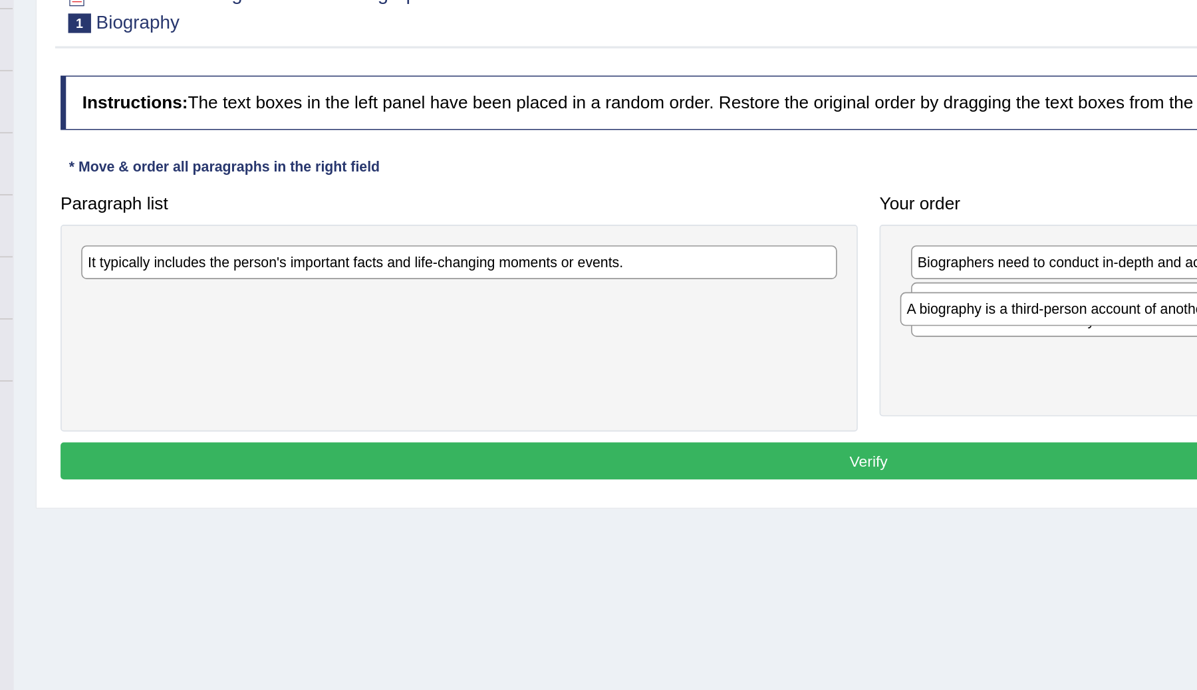
drag, startPoint x: 727, startPoint y: 349, endPoint x: 716, endPoint y: 285, distance: 64.8
click at [716, 307] on div "A biography is a third-person account of another person's life story." at bounding box center [921, 317] width 455 height 21
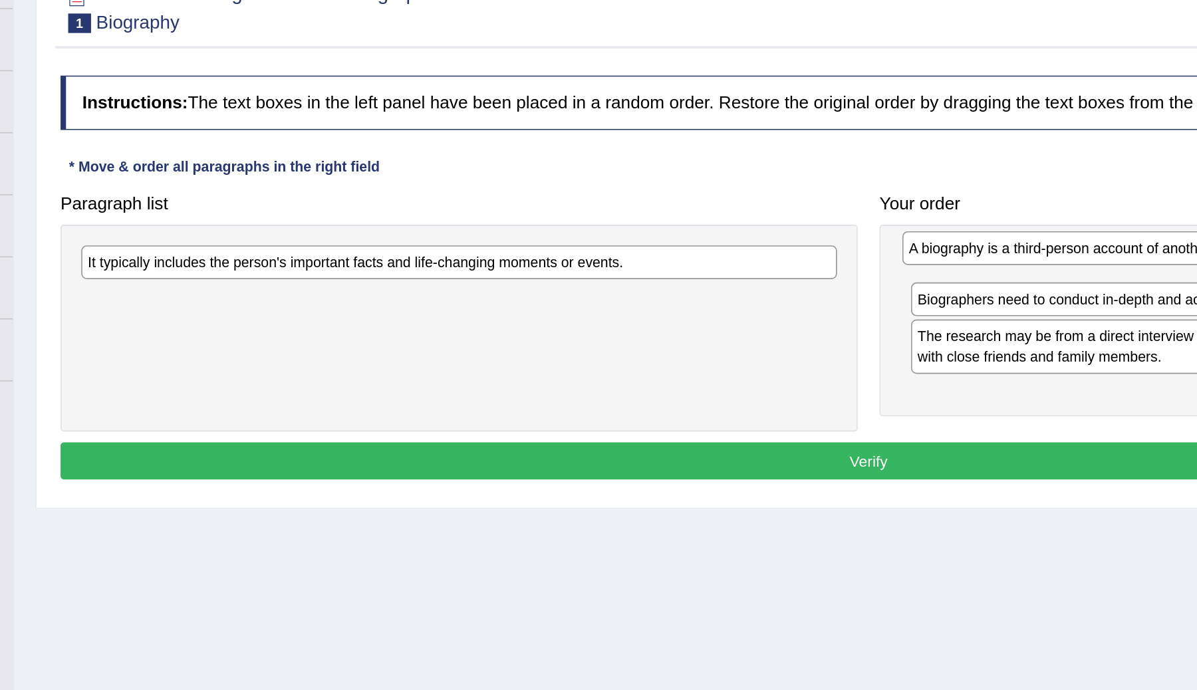
drag, startPoint x: 717, startPoint y: 308, endPoint x: 712, endPoint y: 276, distance: 32.4
click at [712, 276] on div "A biography is a third-person account of another person's life story." at bounding box center [923, 279] width 455 height 21
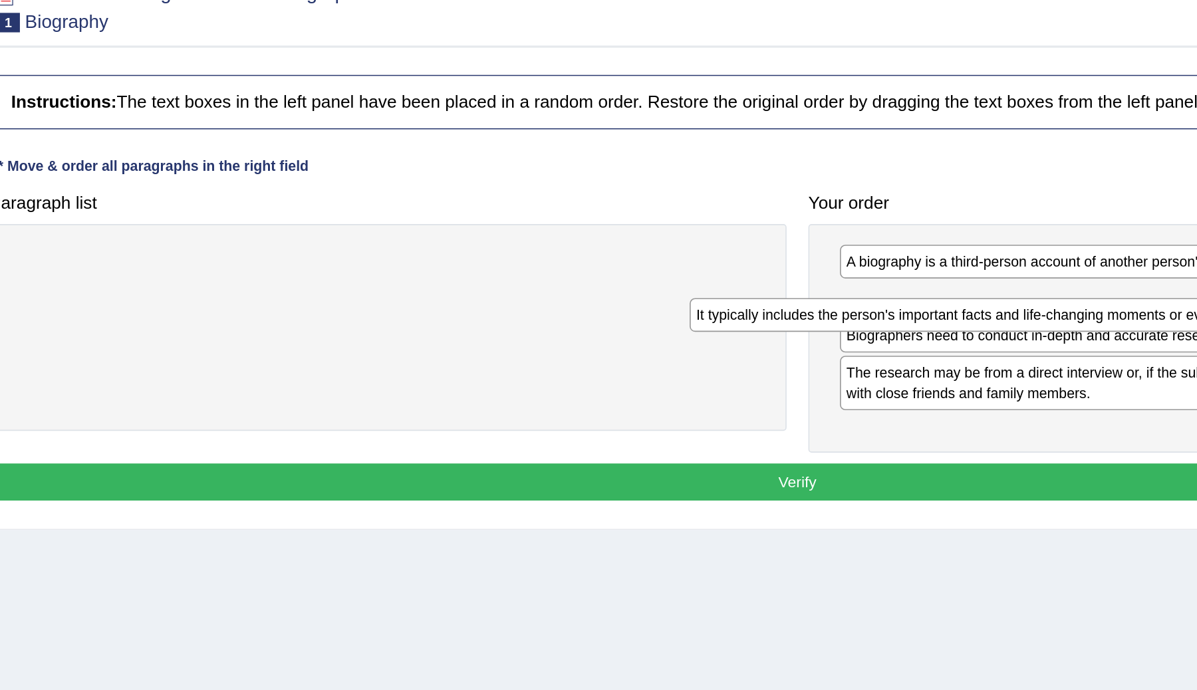
drag, startPoint x: 504, startPoint y: 288, endPoint x: 919, endPoint y: 321, distance: 416.2
click at [919, 321] on div "It typically includes the person's important facts and life-changing moments or…" at bounding box center [839, 321] width 461 height 21
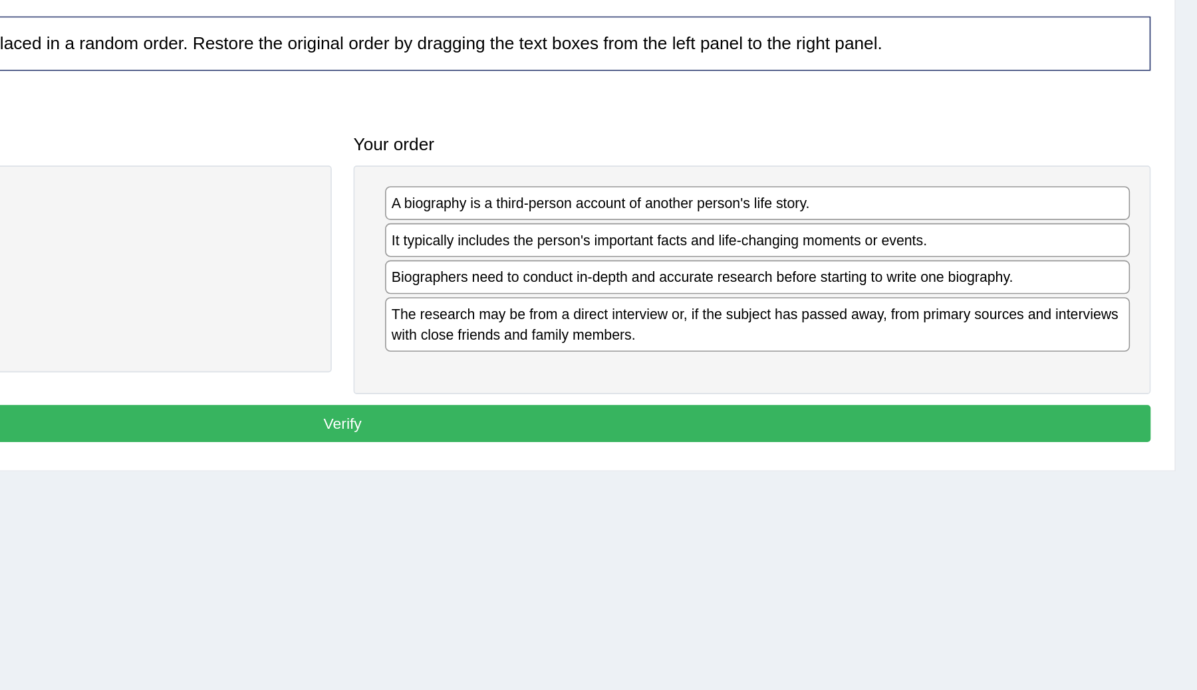
click at [768, 424] on button "Verify" at bounding box center [675, 423] width 987 height 23
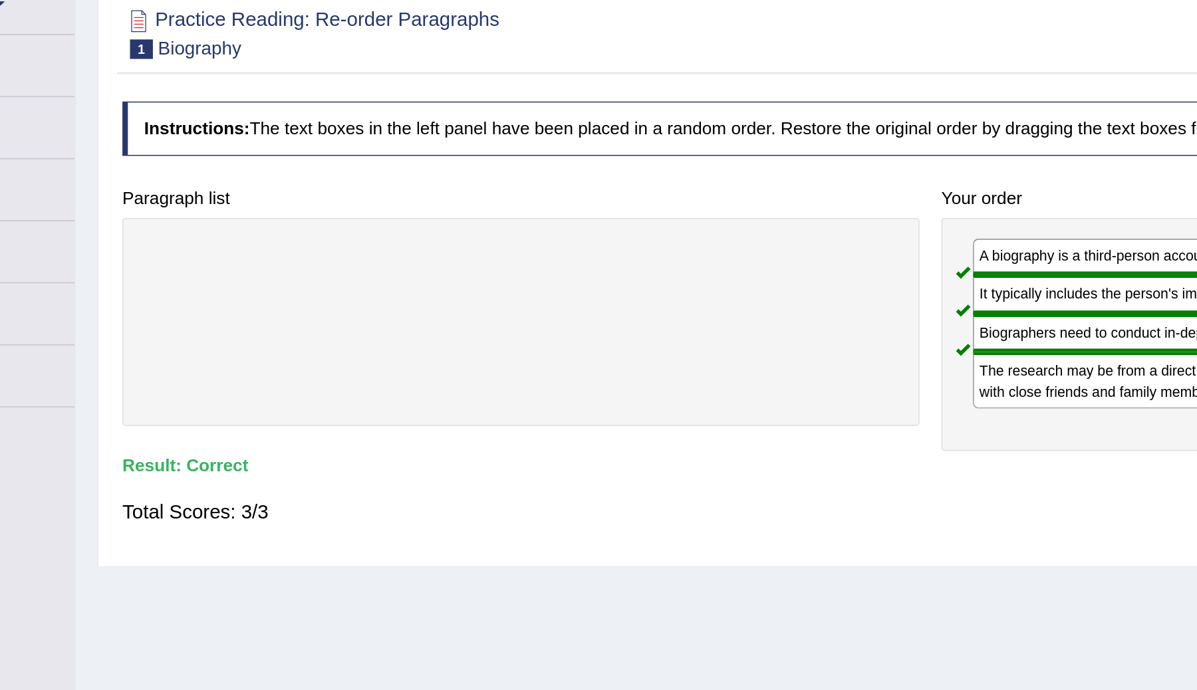
drag, startPoint x: 509, startPoint y: 260, endPoint x: 499, endPoint y: 267, distance: 11.8
click at [500, 267] on div at bounding box center [425, 308] width 487 height 127
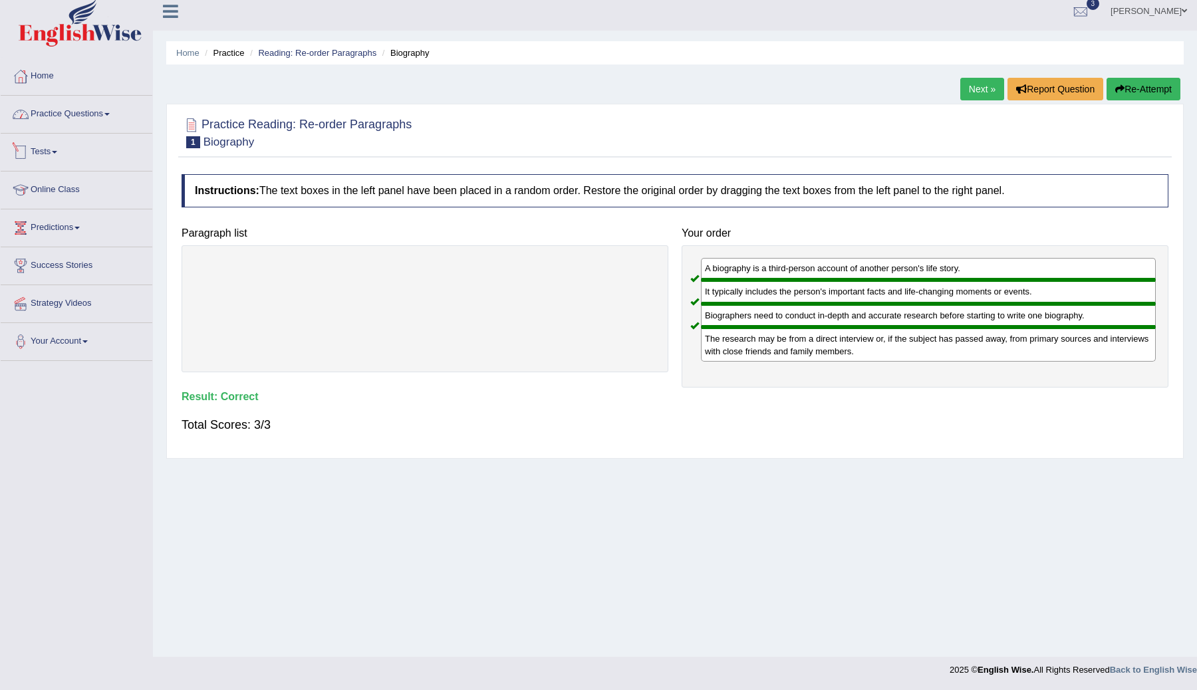
click at [96, 118] on link "Practice Questions" at bounding box center [77, 112] width 152 height 33
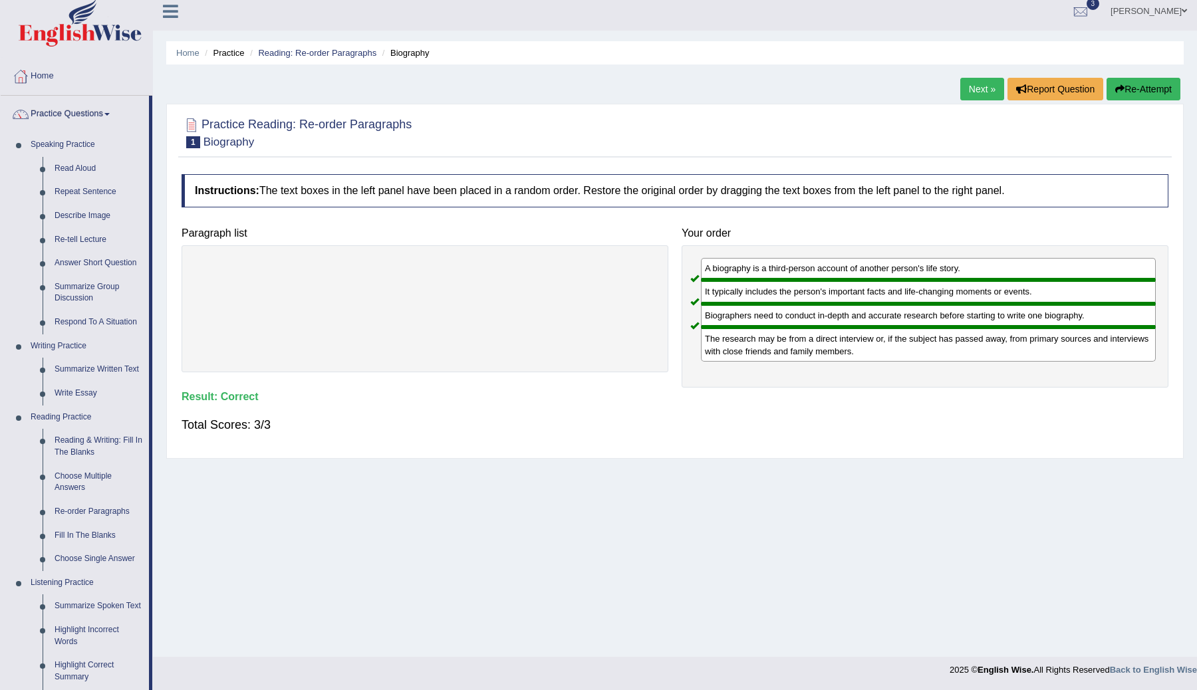
click at [974, 83] on link "Next »" at bounding box center [982, 89] width 44 height 23
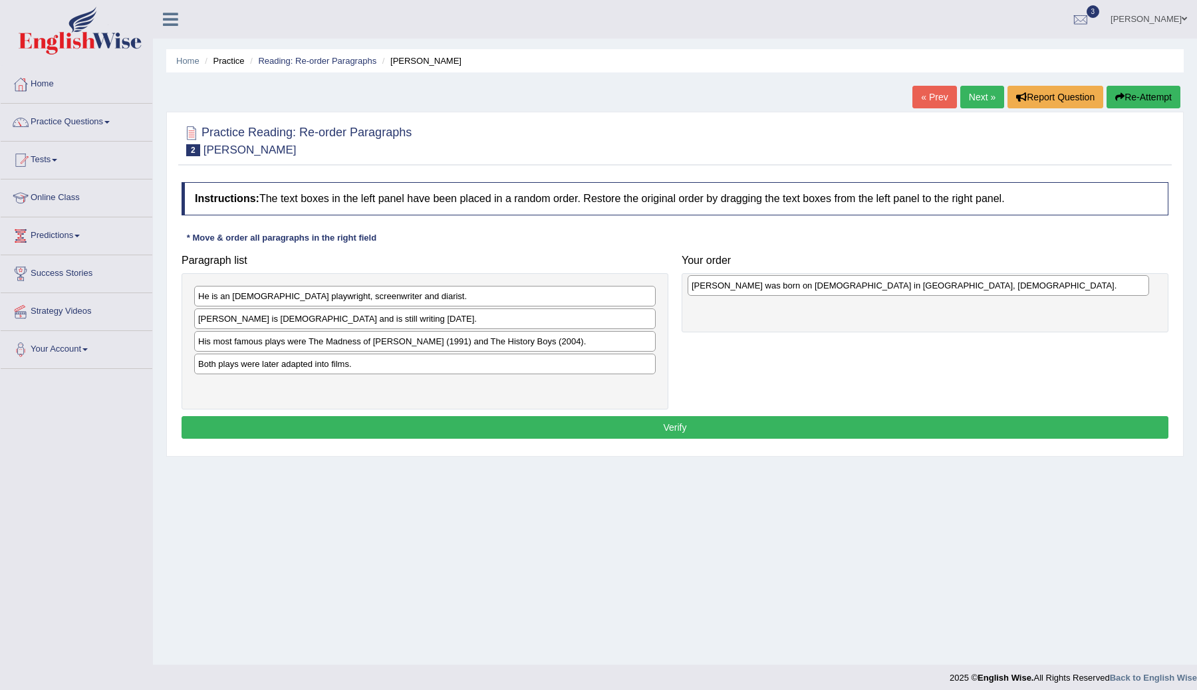
drag, startPoint x: 330, startPoint y: 294, endPoint x: 823, endPoint y: 279, distance: 493.0
click at [823, 279] on div "[PERSON_NAME] was born on [DEMOGRAPHIC_DATA] in [GEOGRAPHIC_DATA], [DEMOGRAPHIC…" at bounding box center [918, 285] width 461 height 21
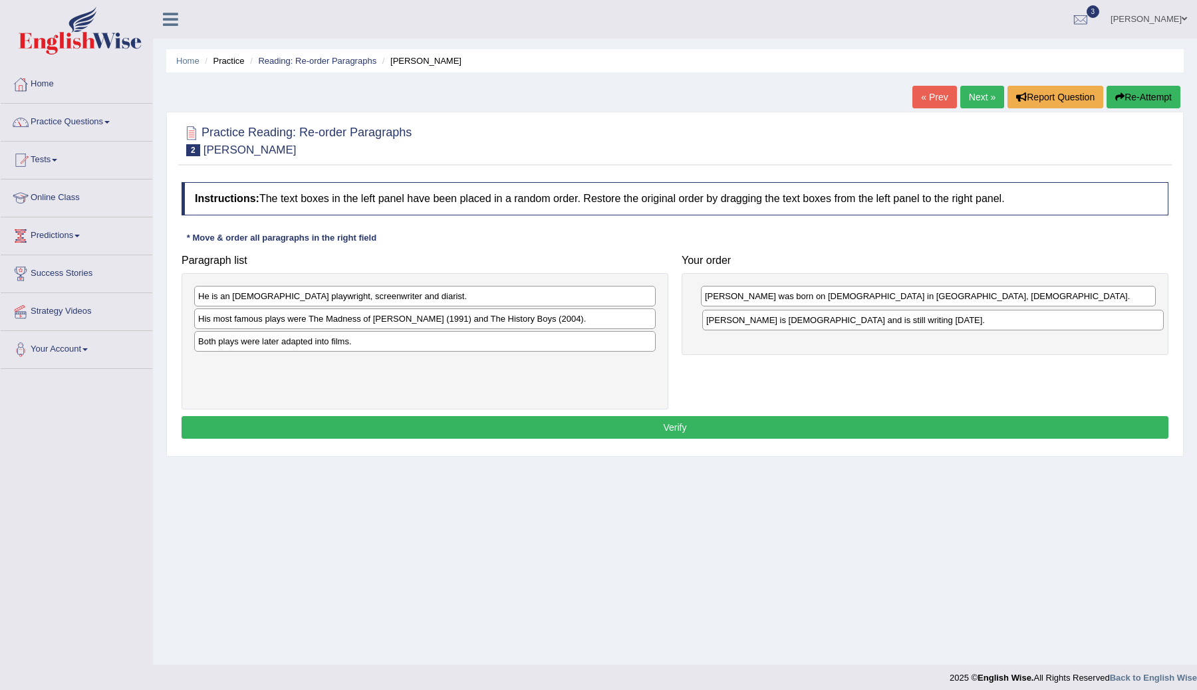
drag, startPoint x: 275, startPoint y: 320, endPoint x: 779, endPoint y: 323, distance: 504.1
click at [779, 323] on div "[PERSON_NAME] is [DEMOGRAPHIC_DATA] and is still writing [DATE]." at bounding box center [932, 320] width 461 height 21
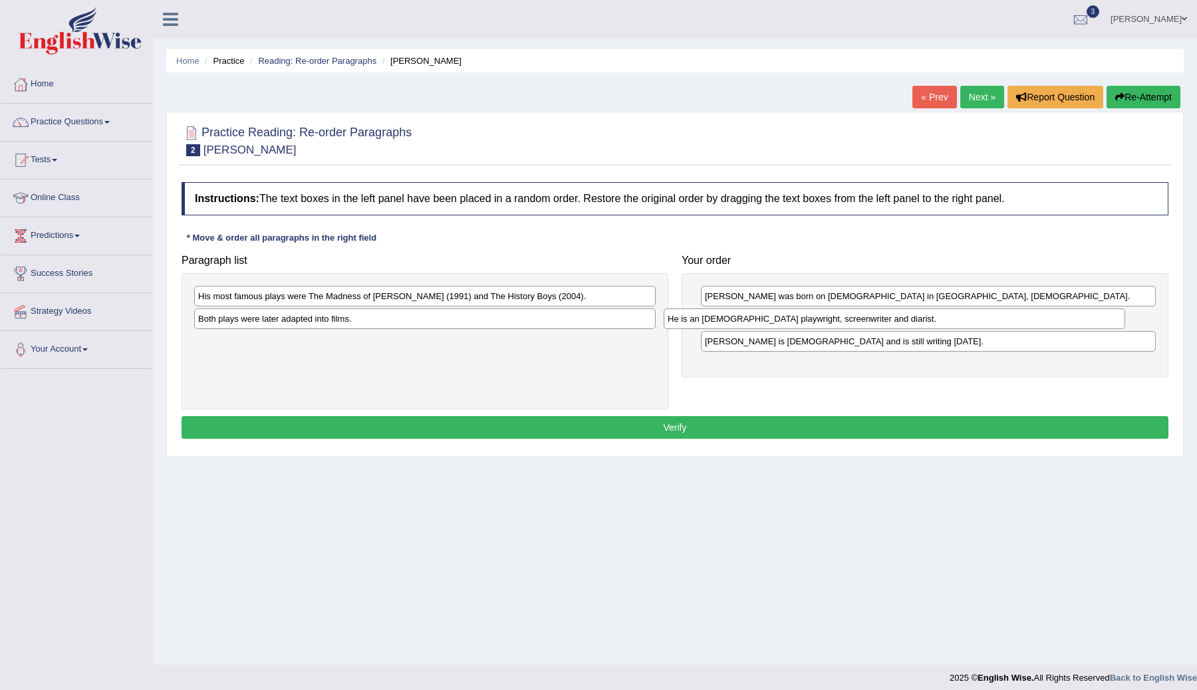
drag, startPoint x: 335, startPoint y: 297, endPoint x: 814, endPoint y: 320, distance: 479.3
click at [814, 320] on div "He is an [DEMOGRAPHIC_DATA] playwright, screenwriter and diarist." at bounding box center [894, 319] width 461 height 21
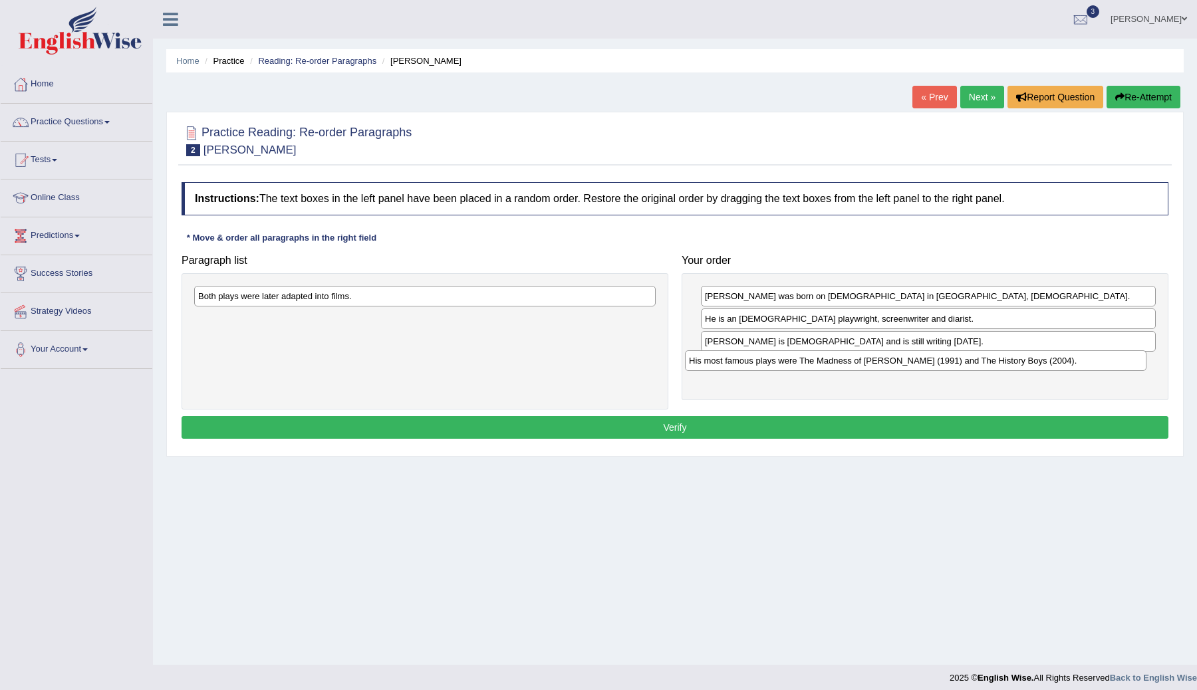
drag, startPoint x: 370, startPoint y: 301, endPoint x: 861, endPoint y: 367, distance: 495.9
click at [861, 366] on div "His most famous plays were The Madness of [PERSON_NAME] (1991) and The History …" at bounding box center [915, 360] width 461 height 21
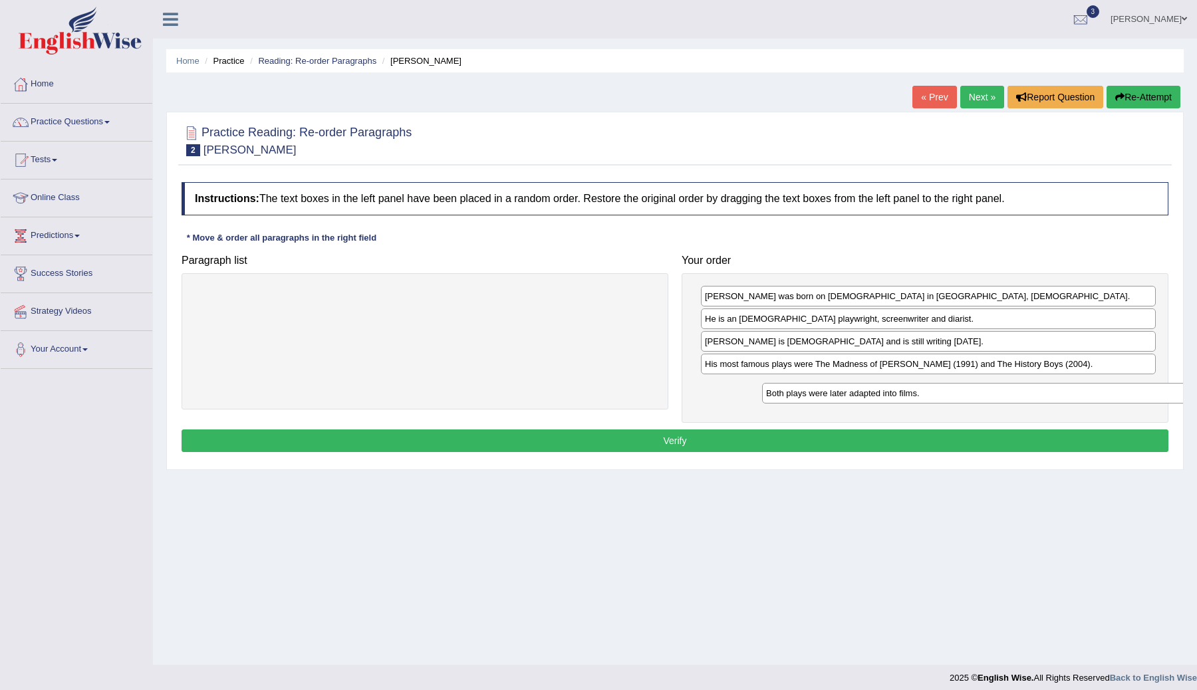
drag, startPoint x: 427, startPoint y: 296, endPoint x: 1001, endPoint y: 391, distance: 581.7
click at [1001, 391] on div "Both plays were later adapted into films." at bounding box center [992, 393] width 461 height 21
click at [732, 436] on button "Verify" at bounding box center [675, 441] width 987 height 23
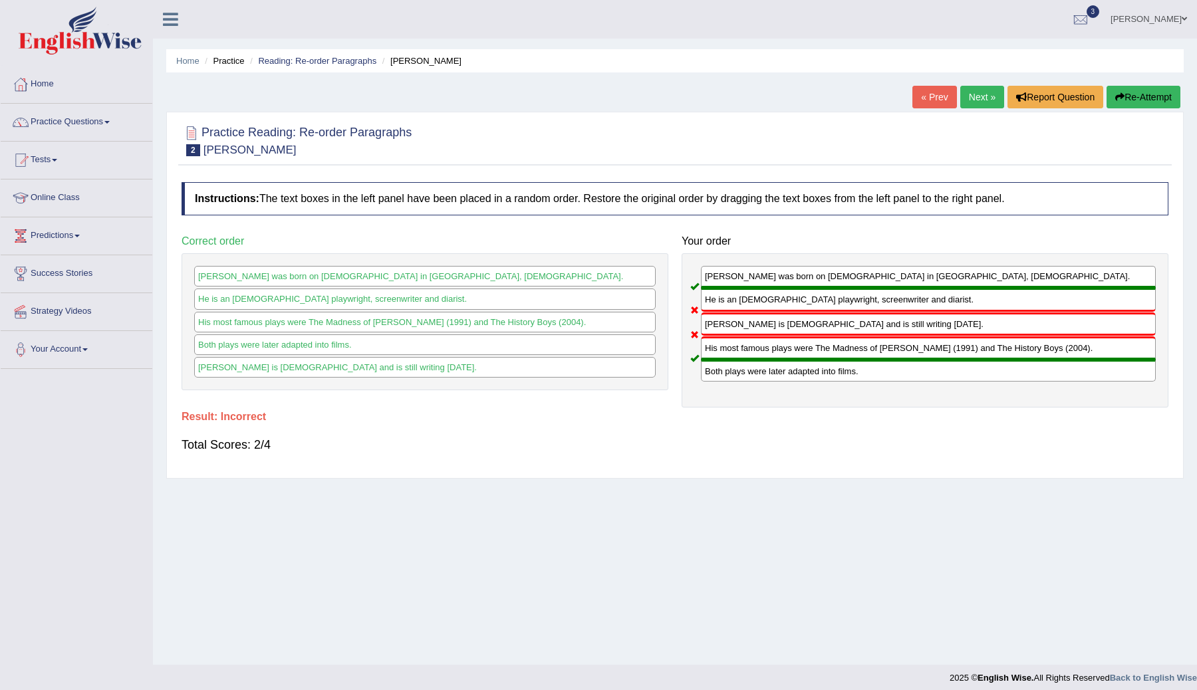
drag, startPoint x: 784, startPoint y: 332, endPoint x: 752, endPoint y: 408, distance: 82.3
click at [752, 408] on div "Instructions: The text boxes in the left panel have been placed in a random ord…" at bounding box center [674, 324] width 993 height 296
click at [775, 345] on div "His most famous plays were The Madness of [PERSON_NAME] (1991) and The History …" at bounding box center [928, 347] width 455 height 23
drag, startPoint x: 1144, startPoint y: 97, endPoint x: 1139, endPoint y: 104, distance: 8.1
click at [1144, 97] on button "Re-Attempt" at bounding box center [1144, 97] width 74 height 23
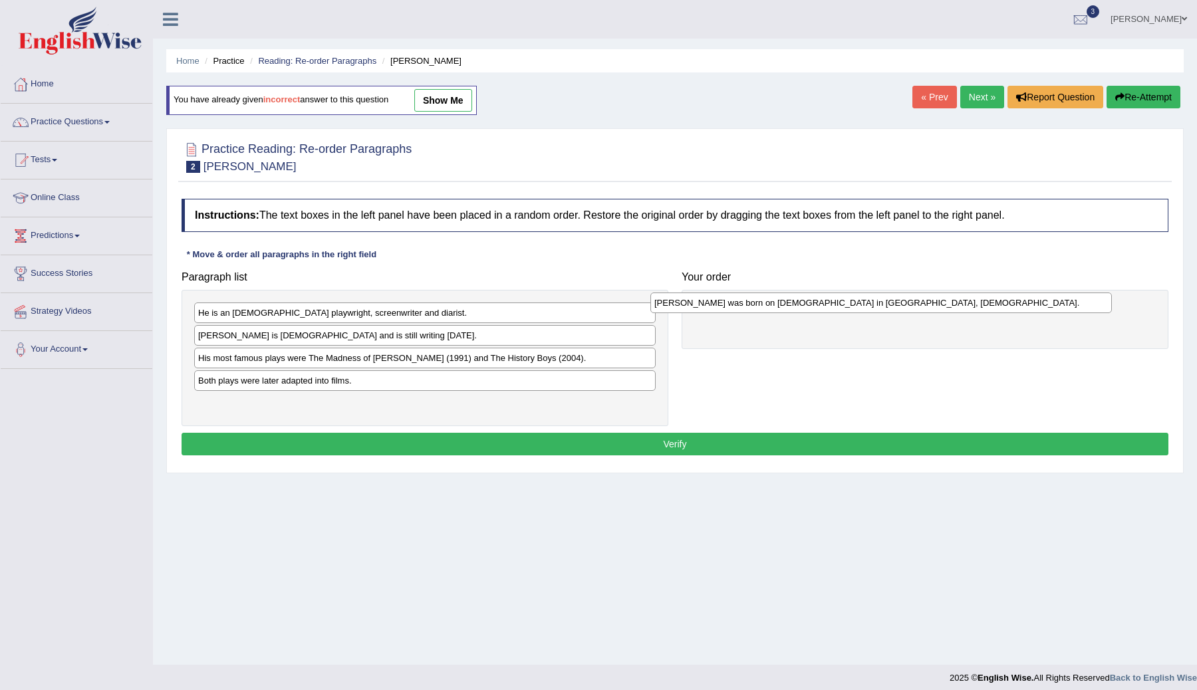
drag, startPoint x: 372, startPoint y: 310, endPoint x: 838, endPoint y: 300, distance: 466.3
click at [837, 300] on div "[PERSON_NAME] was born on [DEMOGRAPHIC_DATA] in [GEOGRAPHIC_DATA], [DEMOGRAPHIC…" at bounding box center [880, 303] width 461 height 21
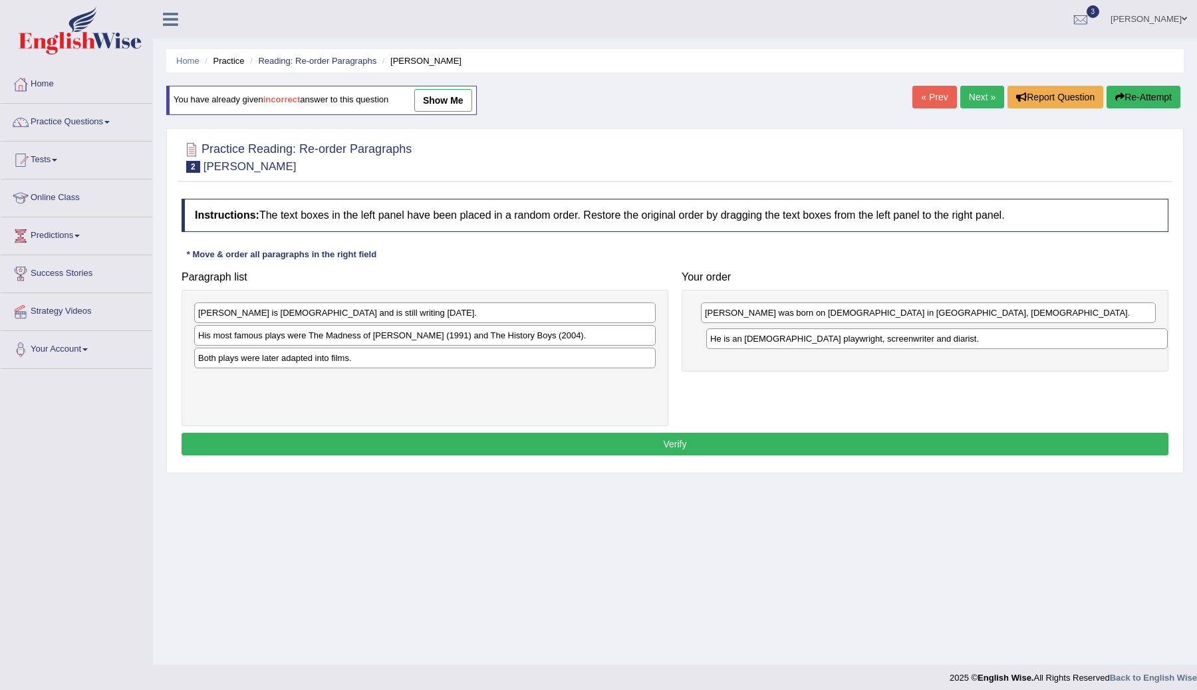
drag, startPoint x: 367, startPoint y: 319, endPoint x: 874, endPoint y: 345, distance: 507.4
click at [874, 345] on div "He is an English playwright, screenwriter and diarist." at bounding box center [936, 338] width 461 height 21
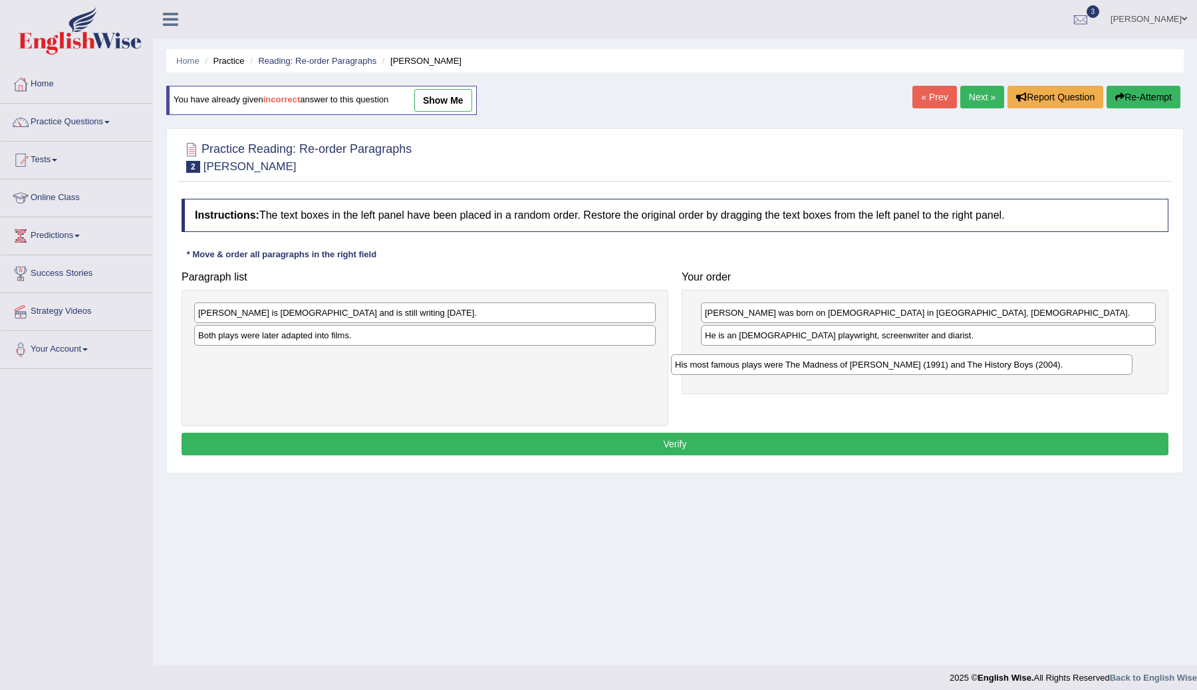
drag, startPoint x: 311, startPoint y: 334, endPoint x: 788, endPoint y: 362, distance: 477.6
click at [788, 362] on div "His most famous plays were The Madness of George Ill (1991) and The History Boy…" at bounding box center [901, 364] width 461 height 21
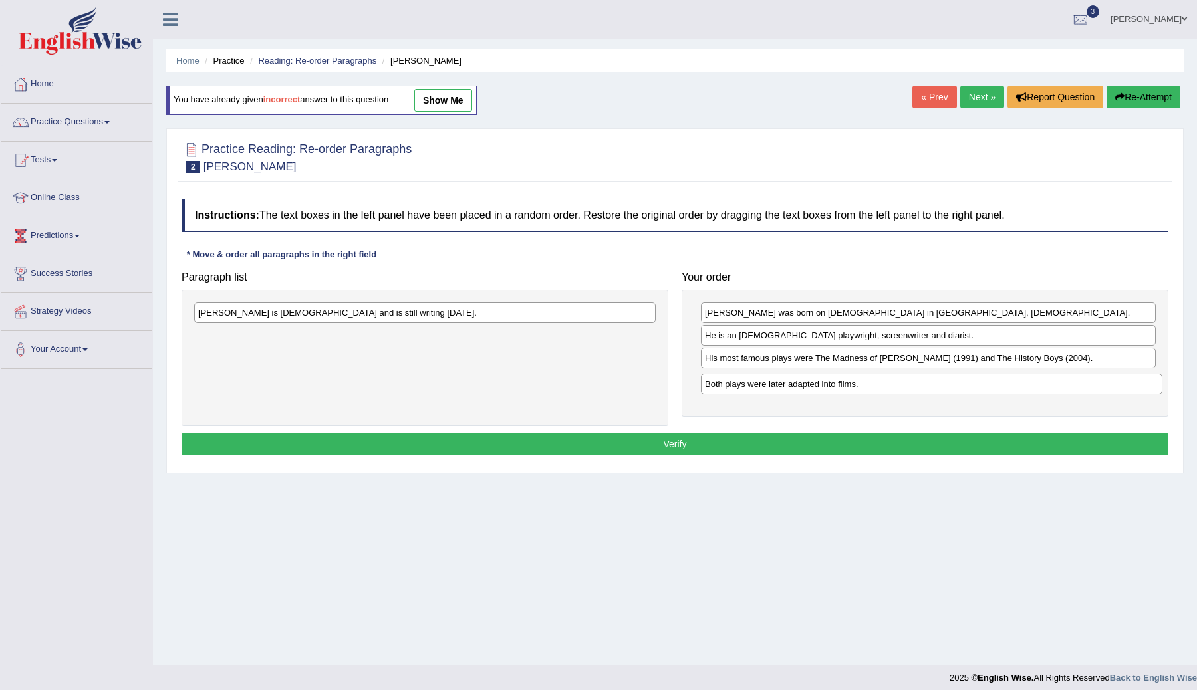
drag, startPoint x: 456, startPoint y: 338, endPoint x: 960, endPoint y: 386, distance: 505.7
click at [961, 386] on div "Both plays were later adapted into films." at bounding box center [931, 384] width 461 height 21
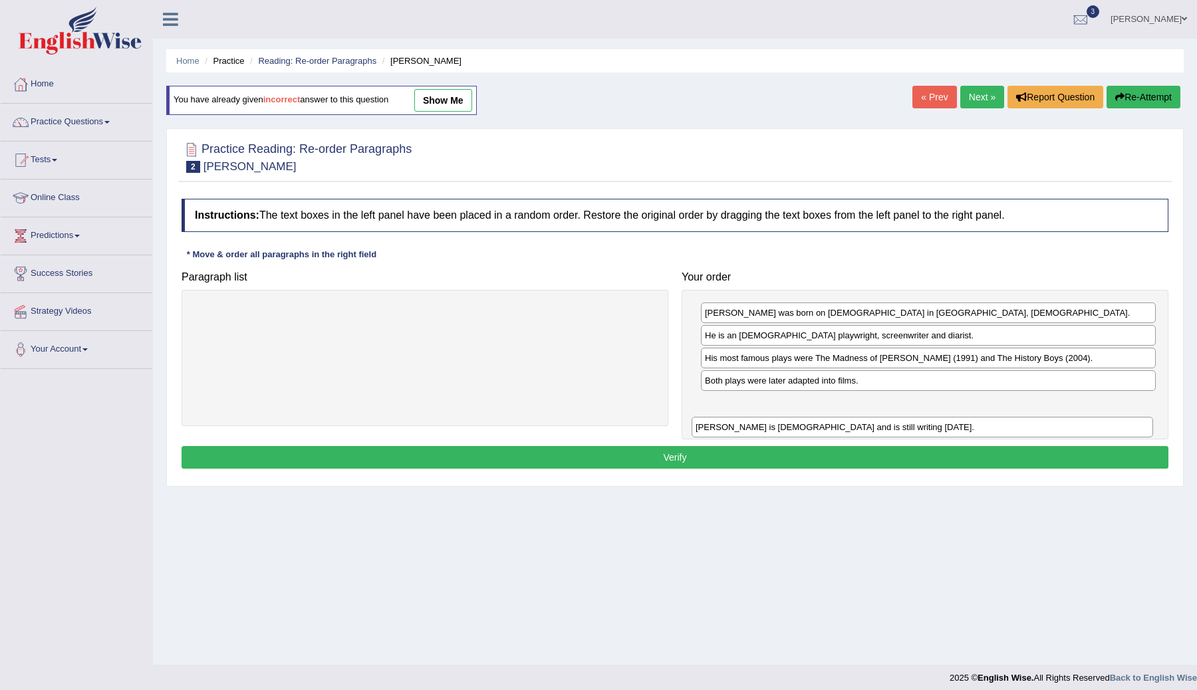
drag, startPoint x: 370, startPoint y: 317, endPoint x: 870, endPoint y: 425, distance: 511.0
click at [870, 426] on div "Alan Bennett is 88 years old and is still writing today." at bounding box center [922, 427] width 461 height 21
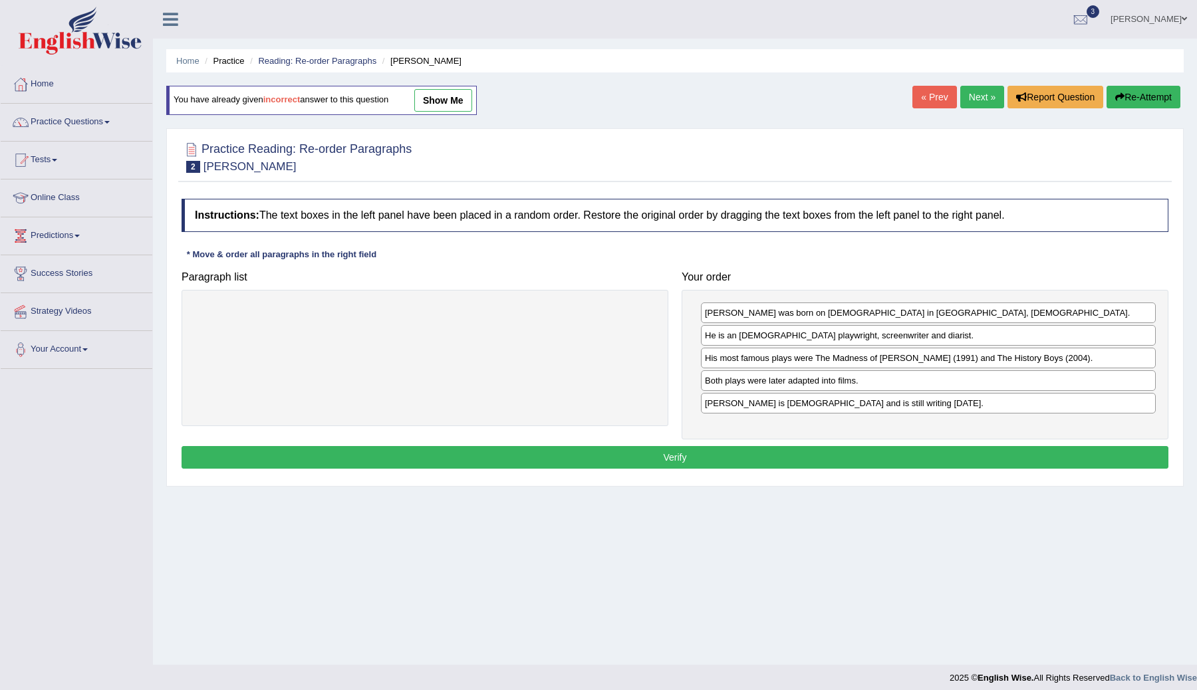
click at [761, 461] on button "Verify" at bounding box center [675, 457] width 987 height 23
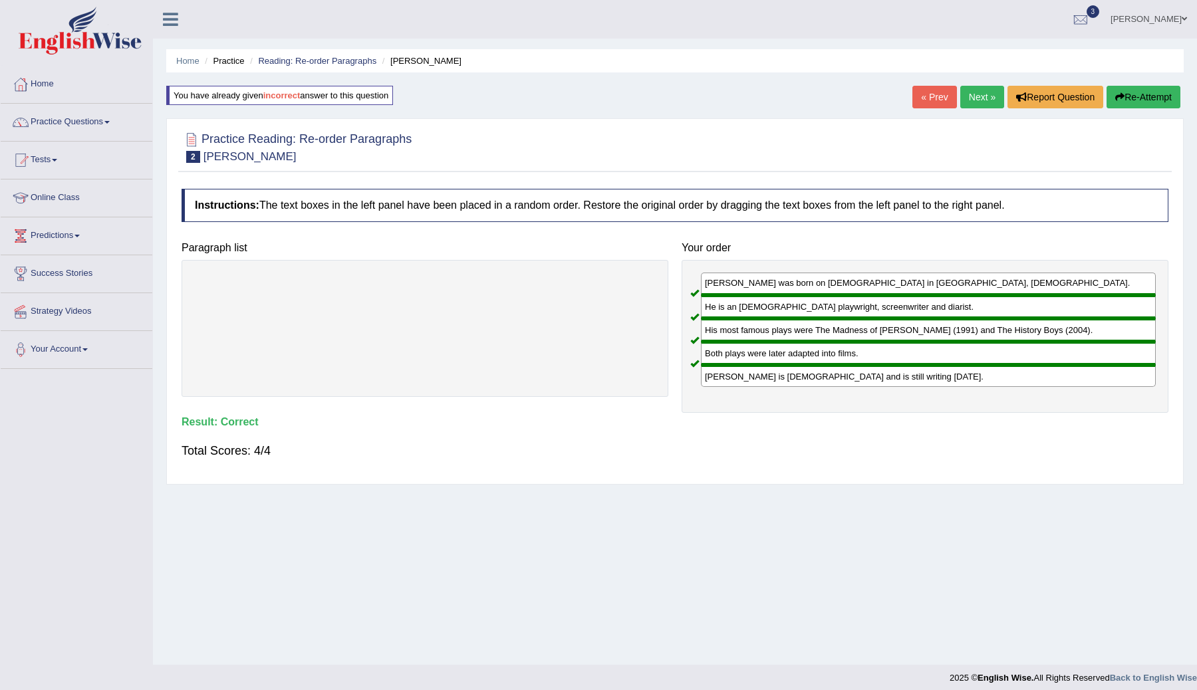
click at [976, 102] on link "Next »" at bounding box center [982, 97] width 44 height 23
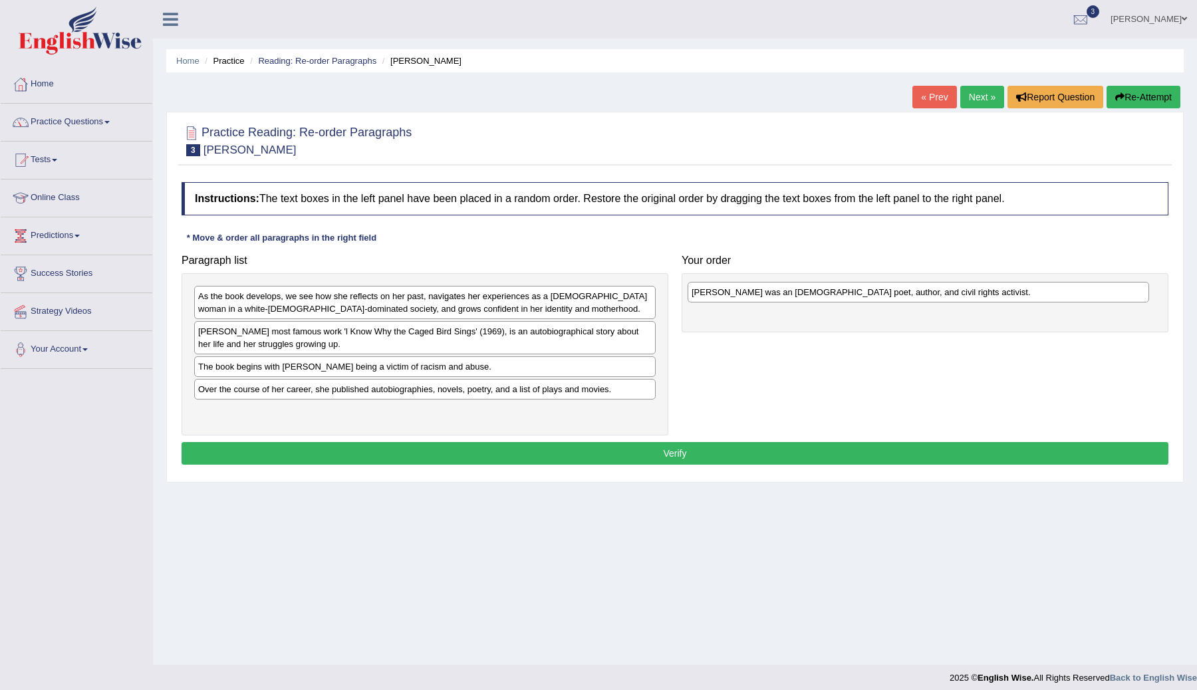
drag, startPoint x: 420, startPoint y: 331, endPoint x: 912, endPoint y: 284, distance: 494.3
click at [913, 285] on div "[PERSON_NAME] was an [DEMOGRAPHIC_DATA] poet, author, and civil rights activist." at bounding box center [918, 292] width 461 height 21
click at [324, 340] on div "[PERSON_NAME] most famous work 'l Know Why the Caged Bird Sings' (1969), is an …" at bounding box center [424, 337] width 461 height 33
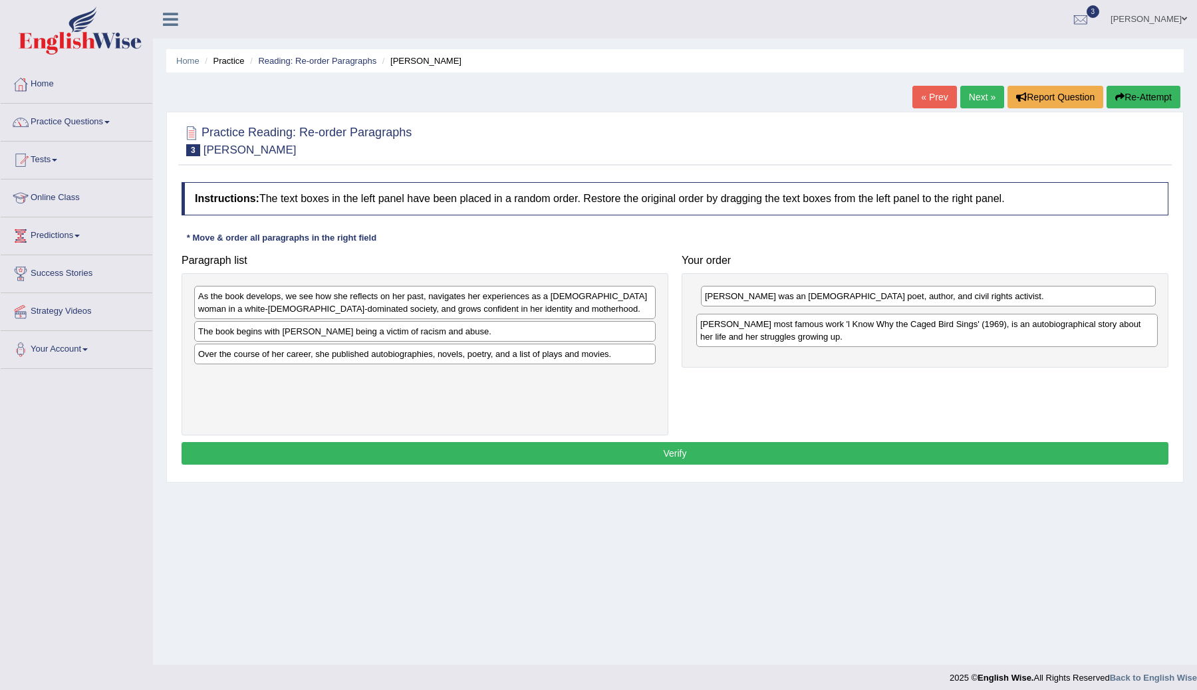
drag, startPoint x: 324, startPoint y: 340, endPoint x: 821, endPoint y: 332, distance: 496.8
click at [825, 332] on div "[PERSON_NAME] most famous work 'l Know Why the Caged Bird Sings' (1969), is an …" at bounding box center [926, 330] width 461 height 33
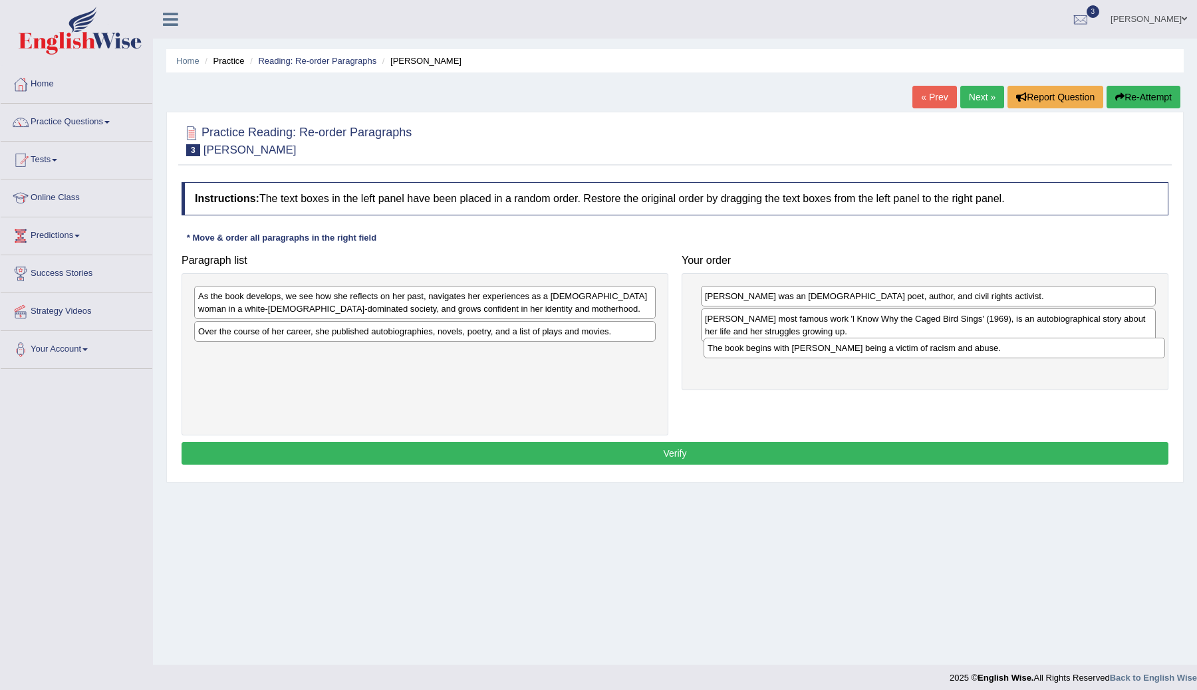
drag, startPoint x: 374, startPoint y: 334, endPoint x: 884, endPoint y: 351, distance: 509.6
click at [884, 351] on div "The book begins with [PERSON_NAME] being a victim of racism and abuse." at bounding box center [934, 348] width 461 height 21
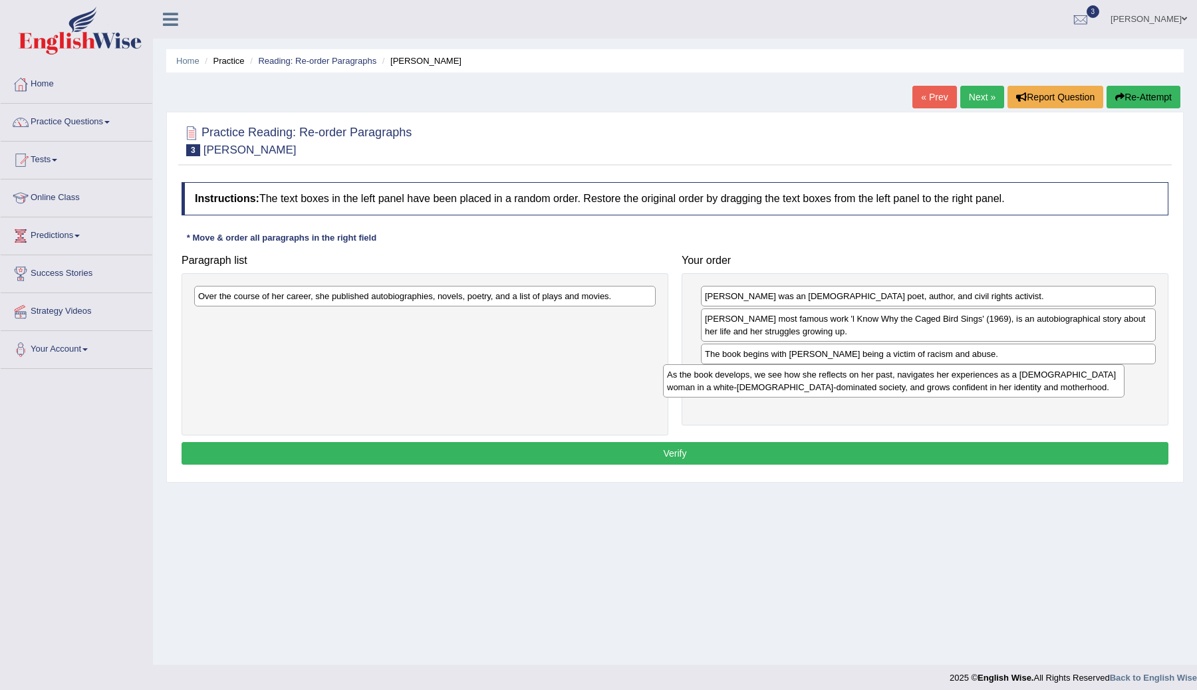
drag, startPoint x: 384, startPoint y: 298, endPoint x: 853, endPoint y: 376, distance: 475.2
click at [853, 376] on div "As the book develops, we see how she reflects on her past, navigates her experi…" at bounding box center [893, 380] width 461 height 33
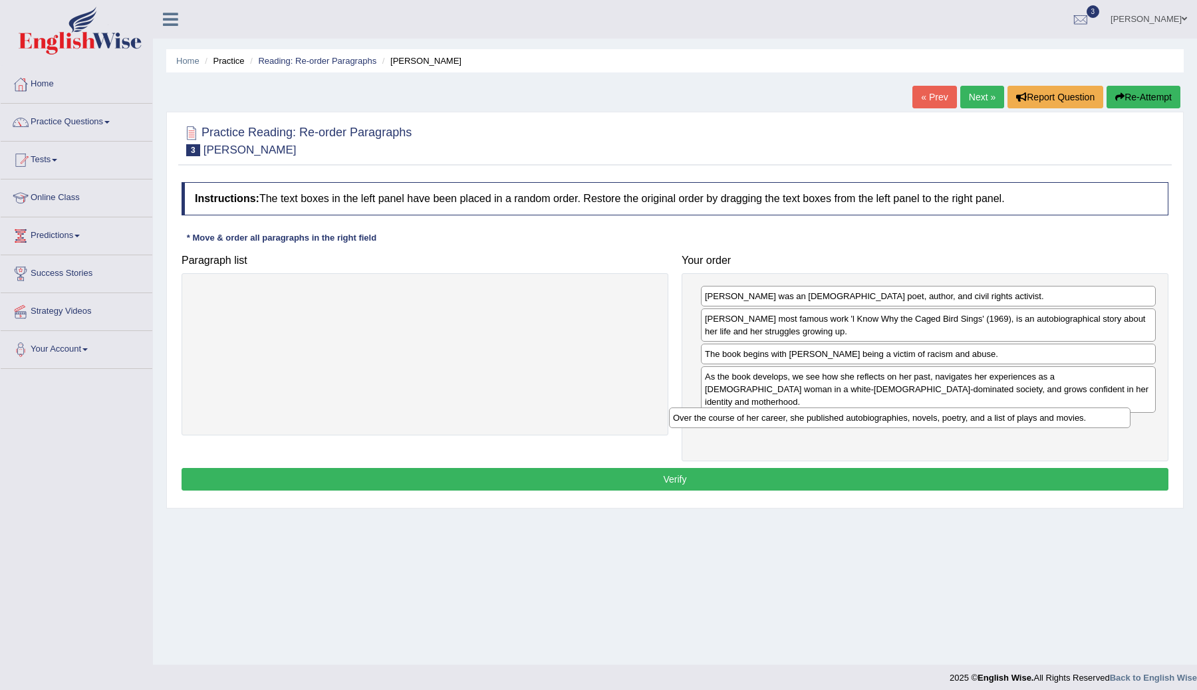
drag, startPoint x: 446, startPoint y: 298, endPoint x: 921, endPoint y: 419, distance: 490.0
click at [921, 419] on div "Over the course of her career, she published autobiographies, novels, poetry, a…" at bounding box center [899, 418] width 461 height 21
click at [754, 468] on button "Verify" at bounding box center [675, 479] width 987 height 23
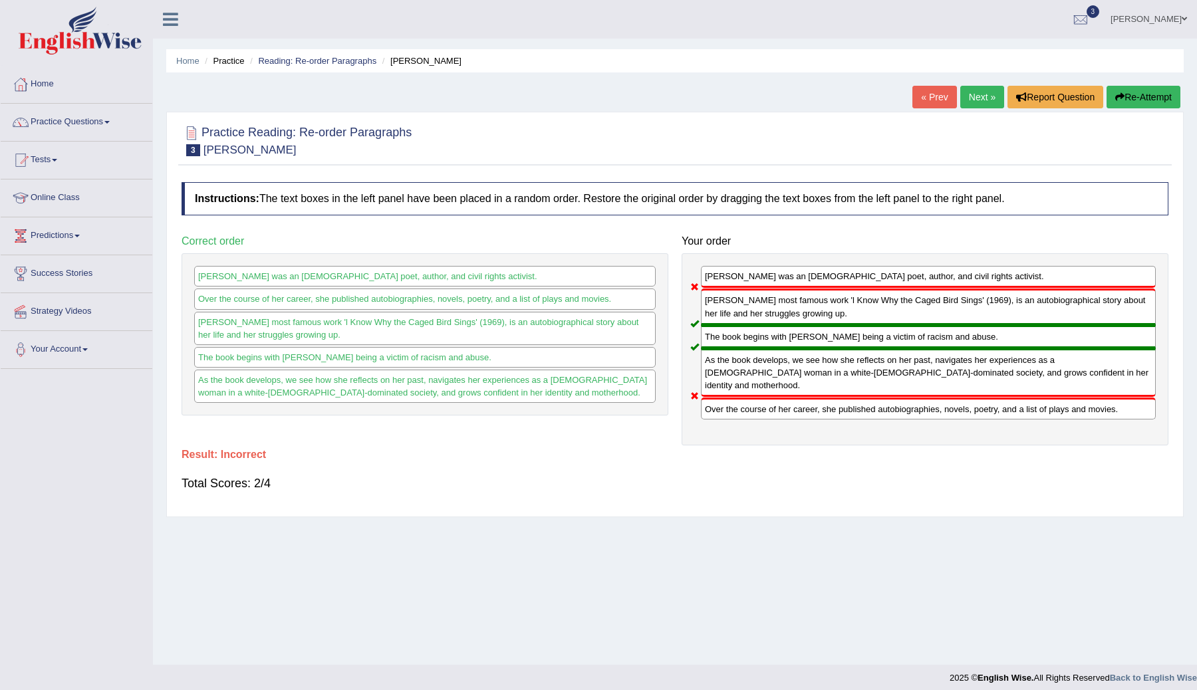
drag, startPoint x: 833, startPoint y: 408, endPoint x: 819, endPoint y: 285, distance: 123.1
click at [821, 286] on div "[PERSON_NAME] was an [DEMOGRAPHIC_DATA] poet, author, and civil rights activist…" at bounding box center [925, 349] width 487 height 192
drag, startPoint x: 952, startPoint y: 310, endPoint x: 939, endPoint y: 309, distance: 12.7
click at [951, 310] on div "[PERSON_NAME] most famous work 'l Know Why the Caged Bird Sings' (1969), is an …" at bounding box center [928, 307] width 455 height 36
click at [970, 96] on link "Next »" at bounding box center [982, 97] width 44 height 23
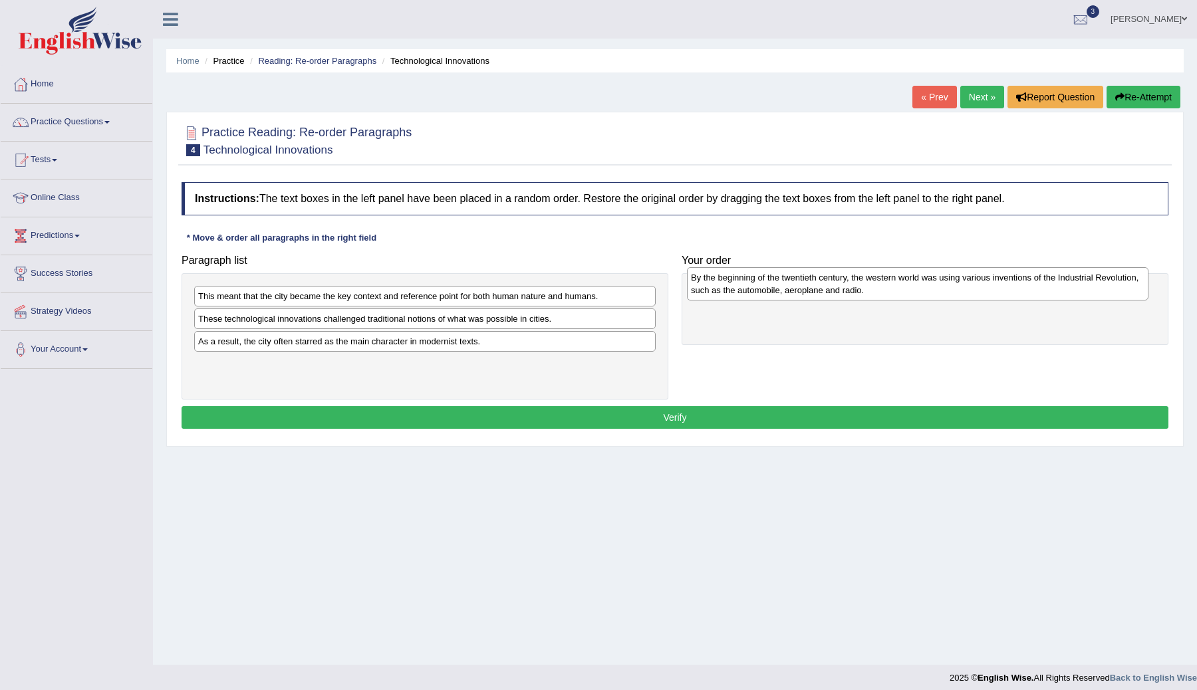
drag, startPoint x: 346, startPoint y: 372, endPoint x: 839, endPoint y: 286, distance: 500.3
click at [839, 286] on div "By the beginning of the twentieth century, the western world was using various …" at bounding box center [917, 283] width 461 height 33
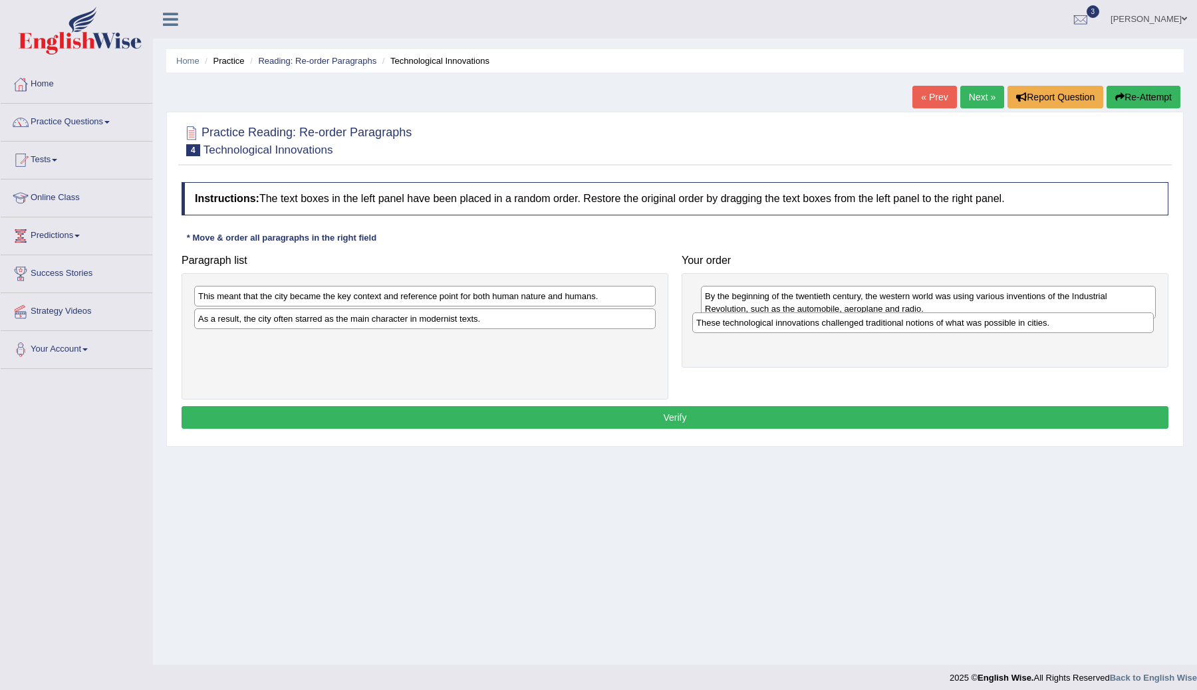
drag, startPoint x: 566, startPoint y: 316, endPoint x: 1064, endPoint y: 319, distance: 498.1
click at [1064, 319] on div "These technological innovations challenged traditional notions of what was poss…" at bounding box center [922, 323] width 461 height 21
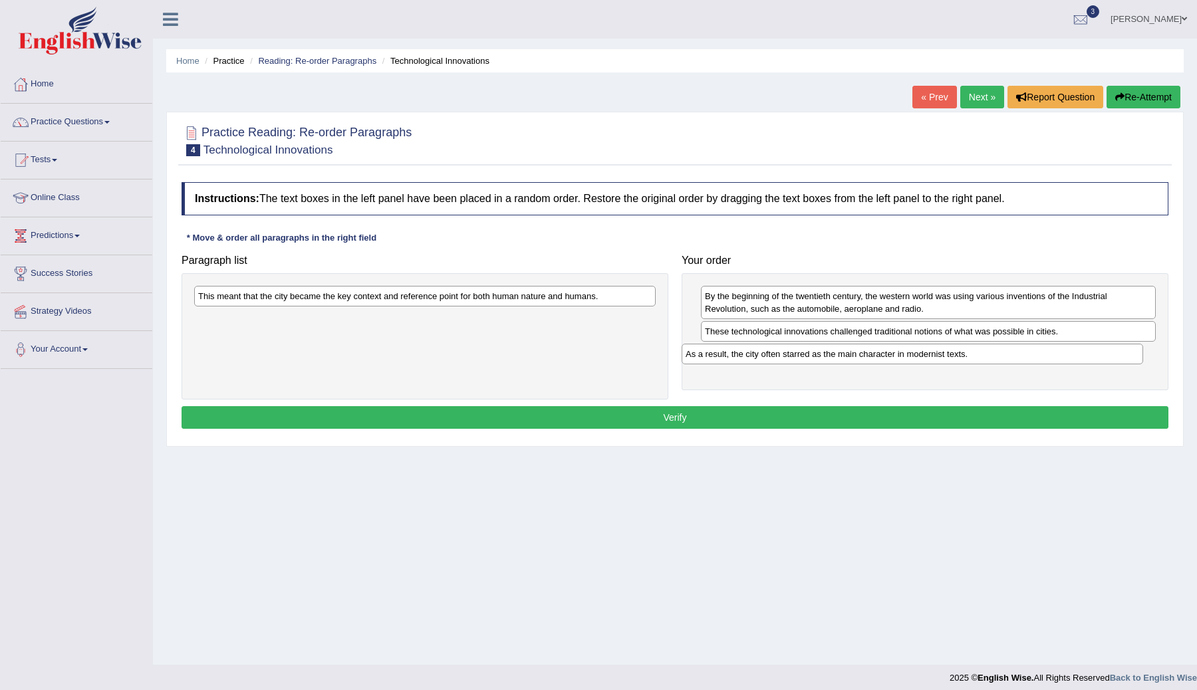
drag, startPoint x: 465, startPoint y: 324, endPoint x: 952, endPoint y: 359, distance: 488.7
click at [952, 359] on div "As a result, the city often starred as the main character in modernist texts." at bounding box center [912, 354] width 461 height 21
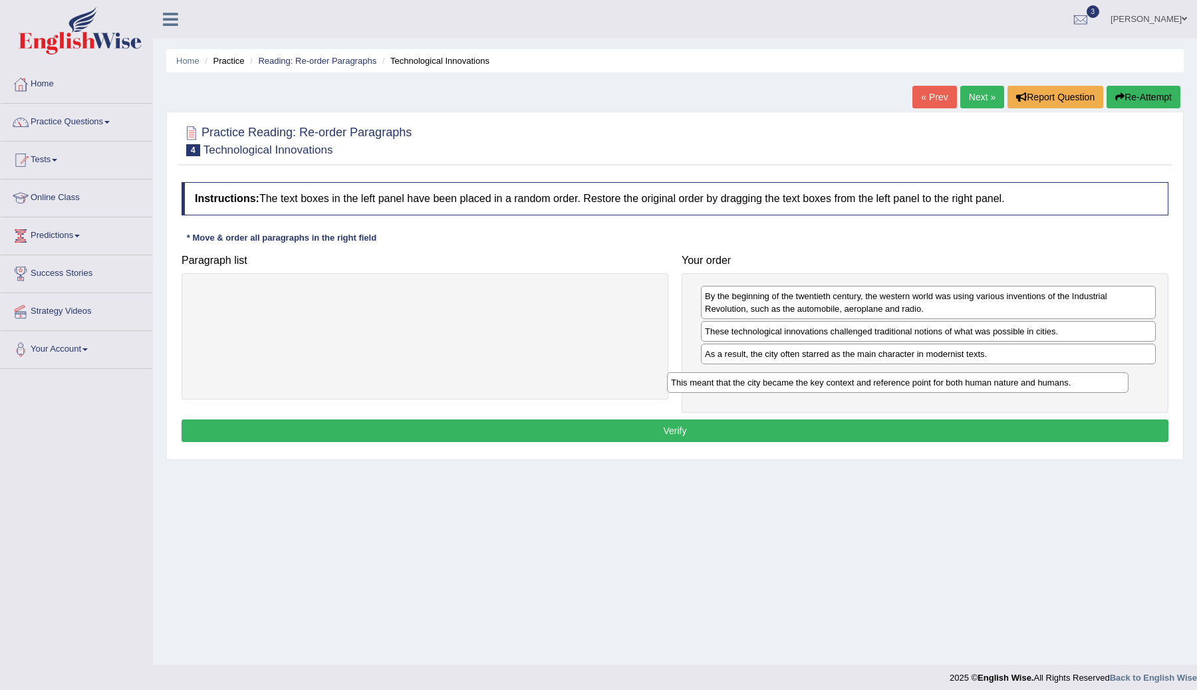
drag, startPoint x: 585, startPoint y: 292, endPoint x: 1059, endPoint y: 386, distance: 484.1
click at [1056, 386] on div "This meant that the city became the key context and reference point for both hu…" at bounding box center [897, 382] width 461 height 21
drag, startPoint x: 884, startPoint y: 356, endPoint x: 885, endPoint y: 383, distance: 27.3
click at [885, 383] on div "As a result, the city often starred as the main character in modernist texts." at bounding box center [929, 380] width 455 height 21
drag, startPoint x: 903, startPoint y: 382, endPoint x: 901, endPoint y: 361, distance: 20.7
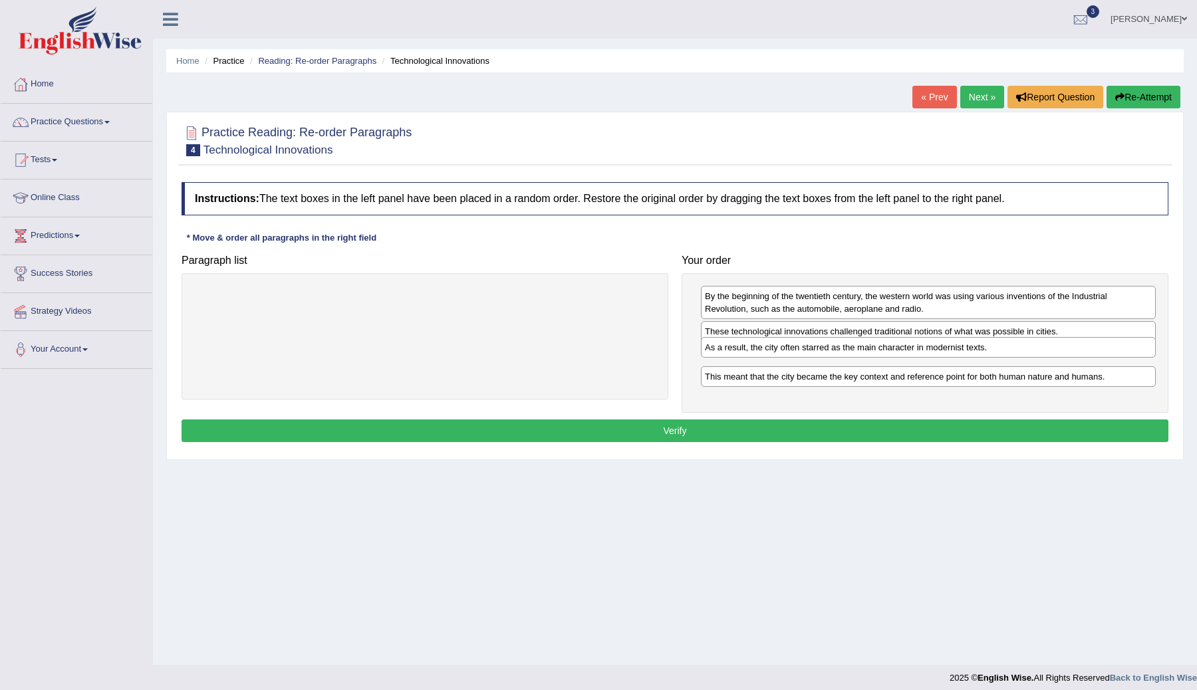
click at [901, 358] on div "As a result, the city often starred as the main character in modernist texts." at bounding box center [928, 347] width 455 height 21
click at [781, 428] on button "Verify" at bounding box center [675, 431] width 987 height 23
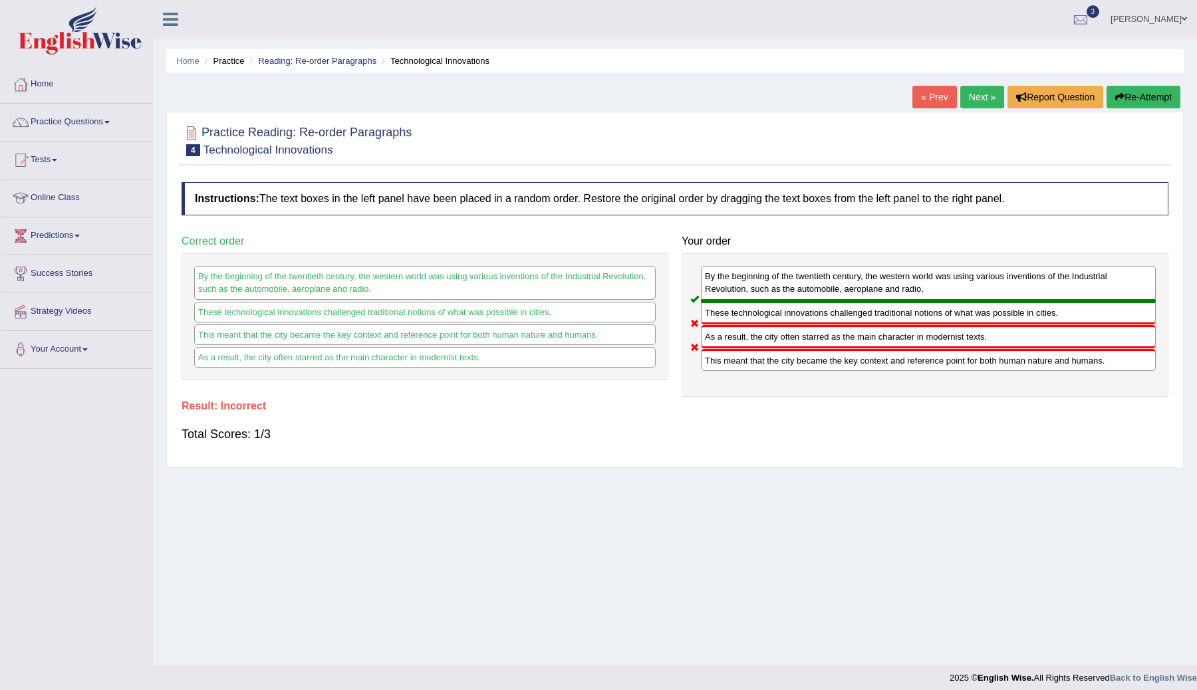
drag, startPoint x: 768, startPoint y: 343, endPoint x: 768, endPoint y: 369, distance: 25.9
click at [768, 369] on div "By the beginning of the twentieth century, the western world was using various …" at bounding box center [925, 325] width 487 height 144
click at [1120, 92] on icon "button" at bounding box center [1119, 96] width 9 height 9
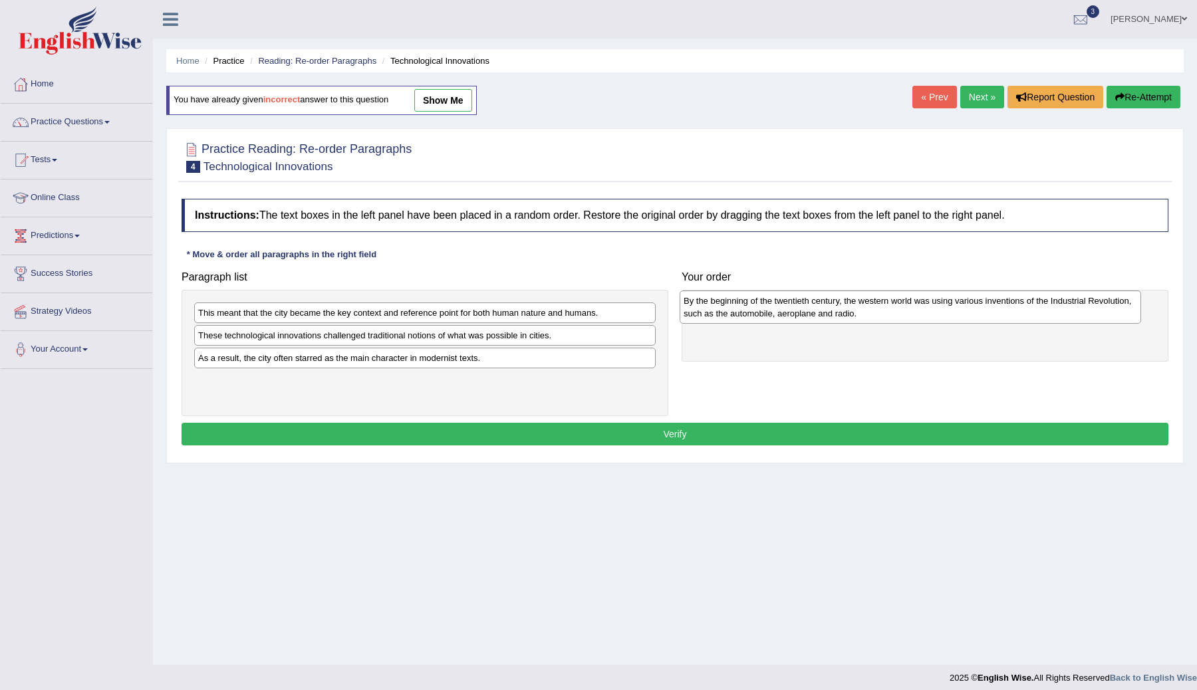
drag, startPoint x: 358, startPoint y: 391, endPoint x: 844, endPoint y: 311, distance: 491.9
click at [844, 311] on div "By the beginning of the twentieth century, the western world was using various …" at bounding box center [910, 307] width 461 height 33
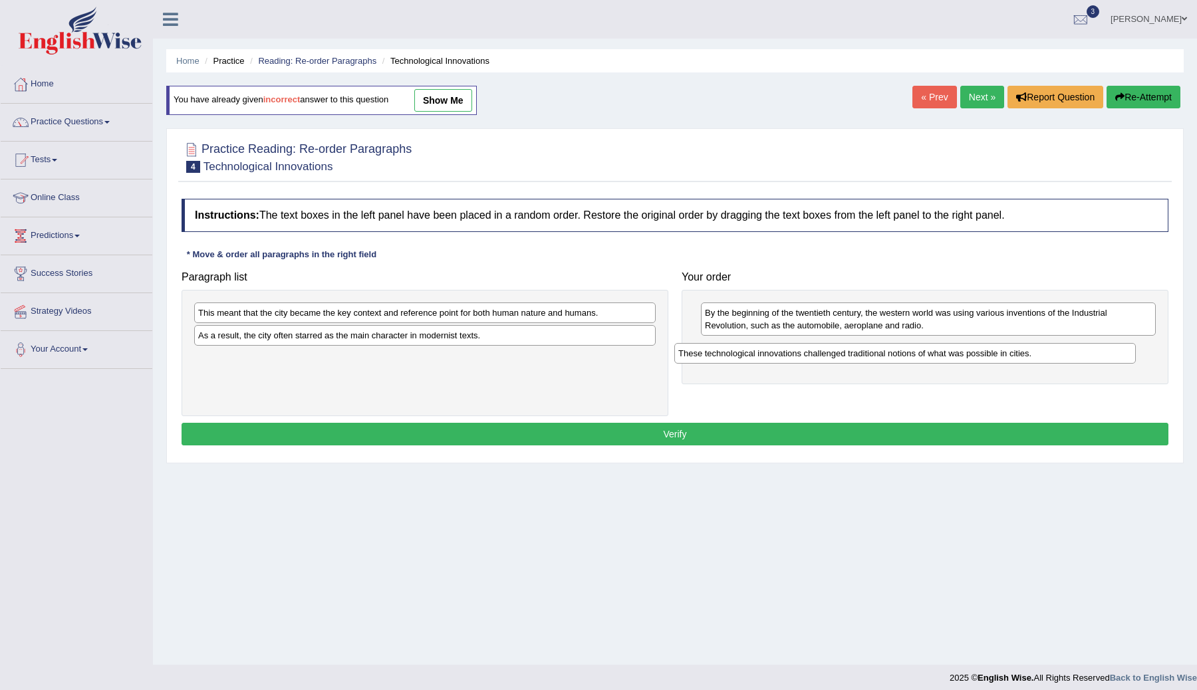
drag, startPoint x: 392, startPoint y: 340, endPoint x: 872, endPoint y: 356, distance: 479.7
click at [872, 357] on div "These technological innovations challenged traditional notions of what was poss…" at bounding box center [904, 353] width 461 height 21
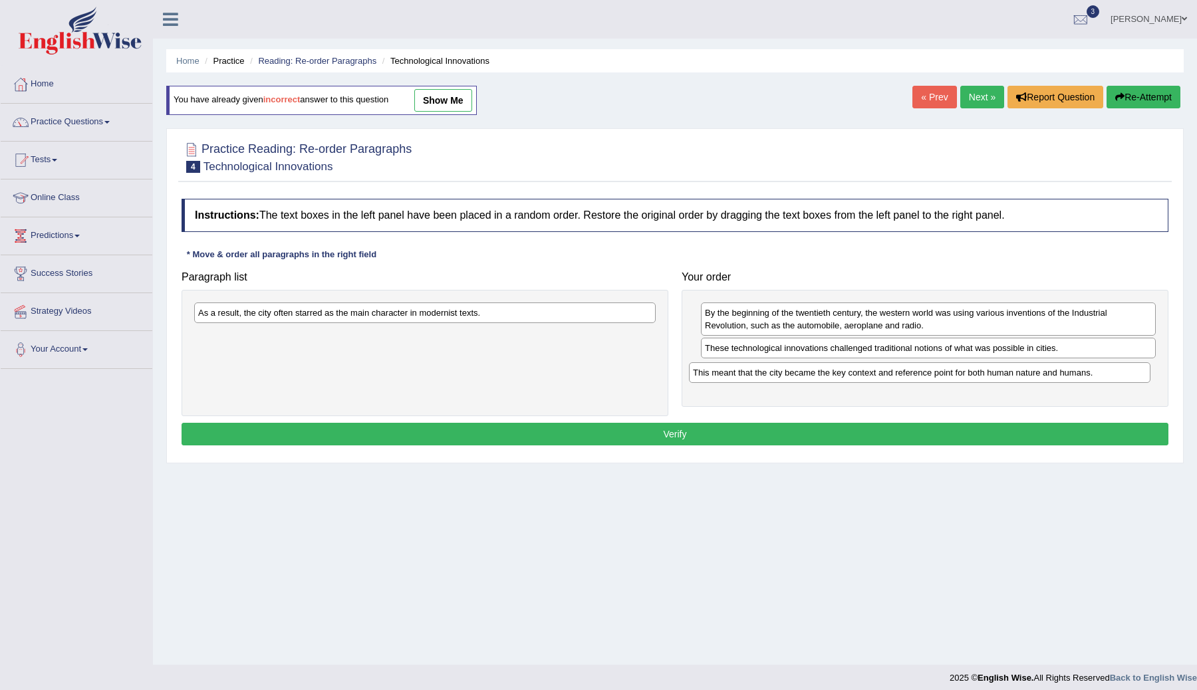
drag, startPoint x: 494, startPoint y: 315, endPoint x: 989, endPoint y: 376, distance: 499.1
click at [989, 376] on div "This meant that the city became the key context and reference point for both hu…" at bounding box center [919, 372] width 461 height 21
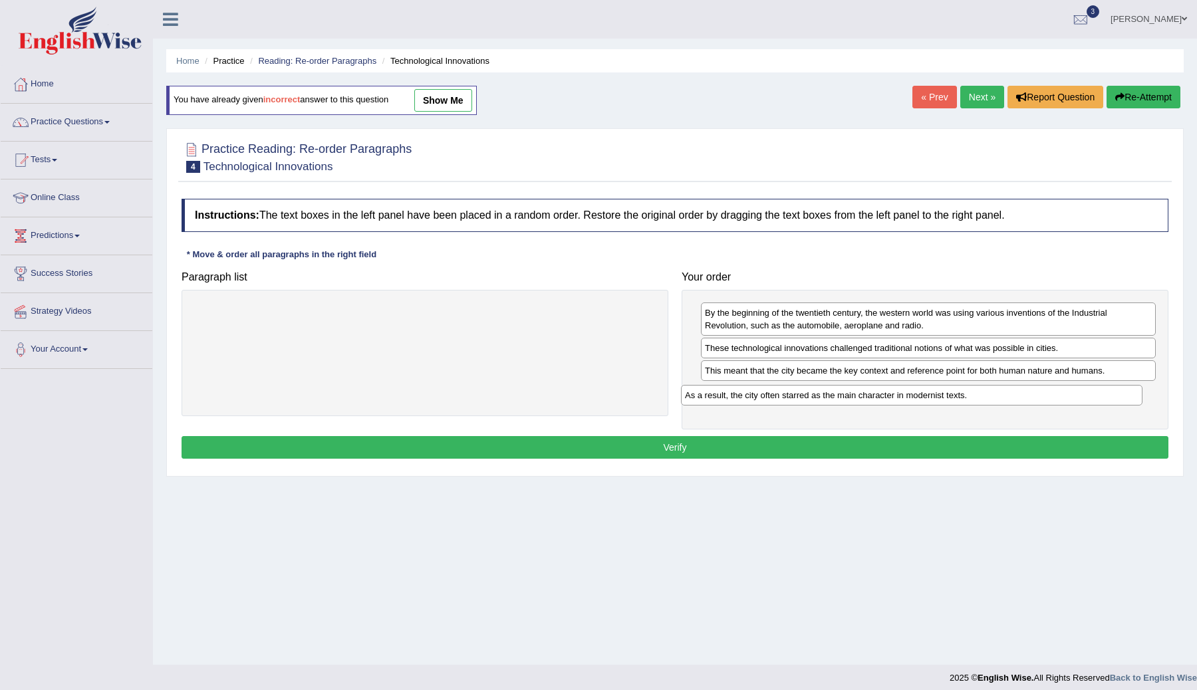
drag, startPoint x: 432, startPoint y: 316, endPoint x: 924, endPoint y: 398, distance: 499.6
click at [922, 398] on div "As a result, the city often starred as the main character in modernist texts." at bounding box center [911, 395] width 461 height 21
click at [678, 452] on button "Verify" at bounding box center [675, 447] width 987 height 23
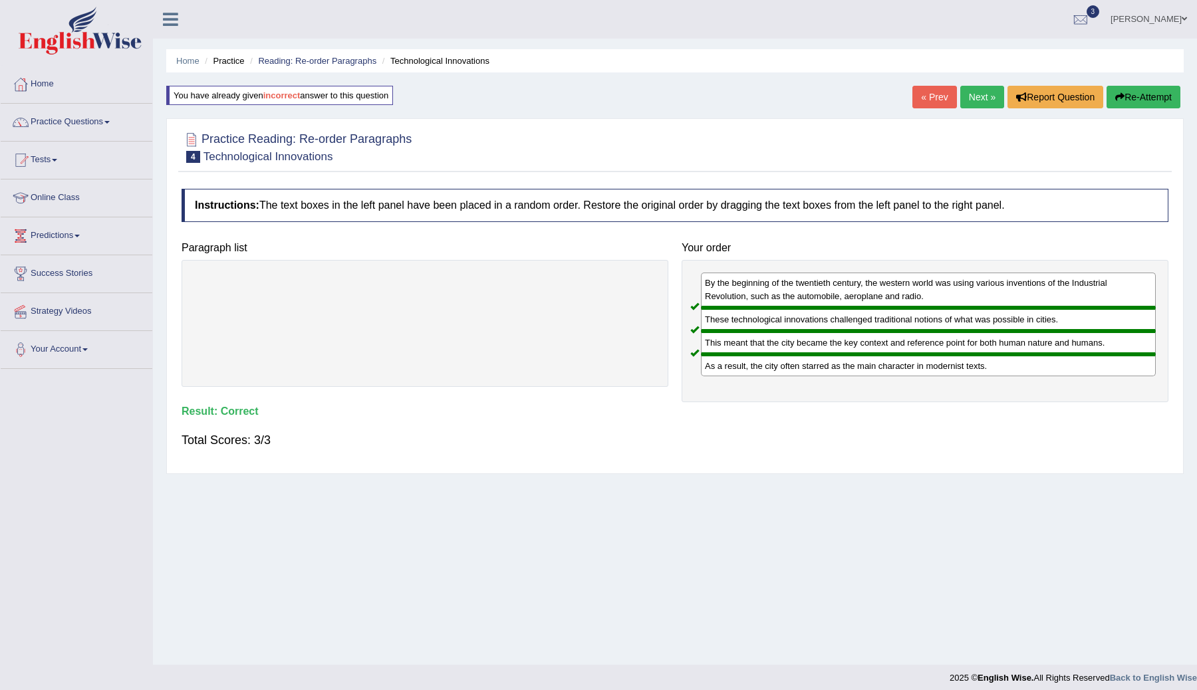
click at [981, 101] on link "Next »" at bounding box center [982, 97] width 44 height 23
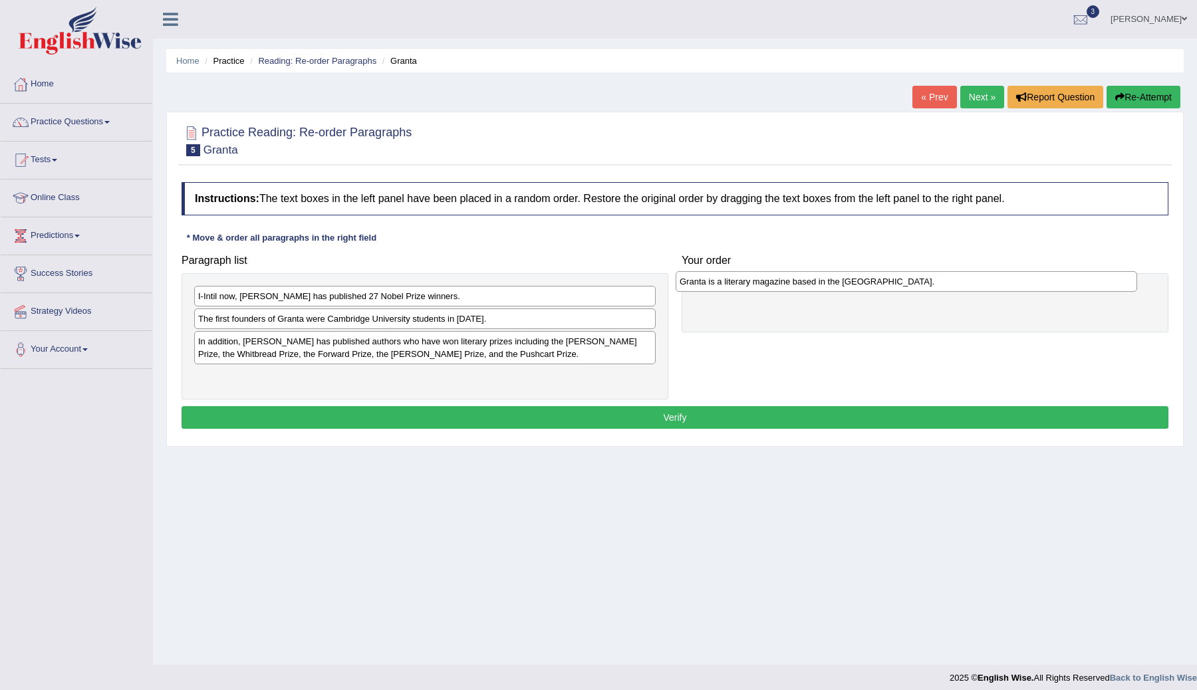
drag, startPoint x: 344, startPoint y: 319, endPoint x: 826, endPoint y: 282, distance: 482.9
click at [826, 282] on div "Granta is a literary magazine based in the United Kingdom." at bounding box center [906, 281] width 461 height 21
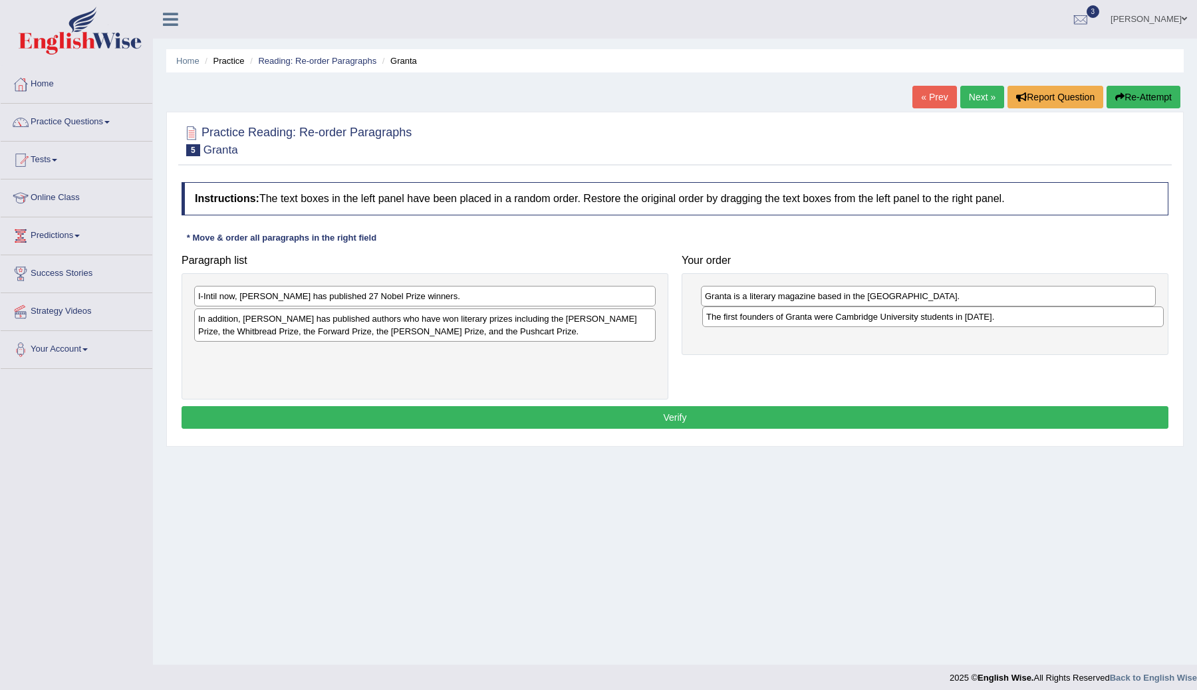
drag, startPoint x: 372, startPoint y: 323, endPoint x: 880, endPoint y: 321, distance: 508.0
click at [880, 321] on div "The first founders of Granta were Cambridge University students in 1899." at bounding box center [932, 317] width 461 height 21
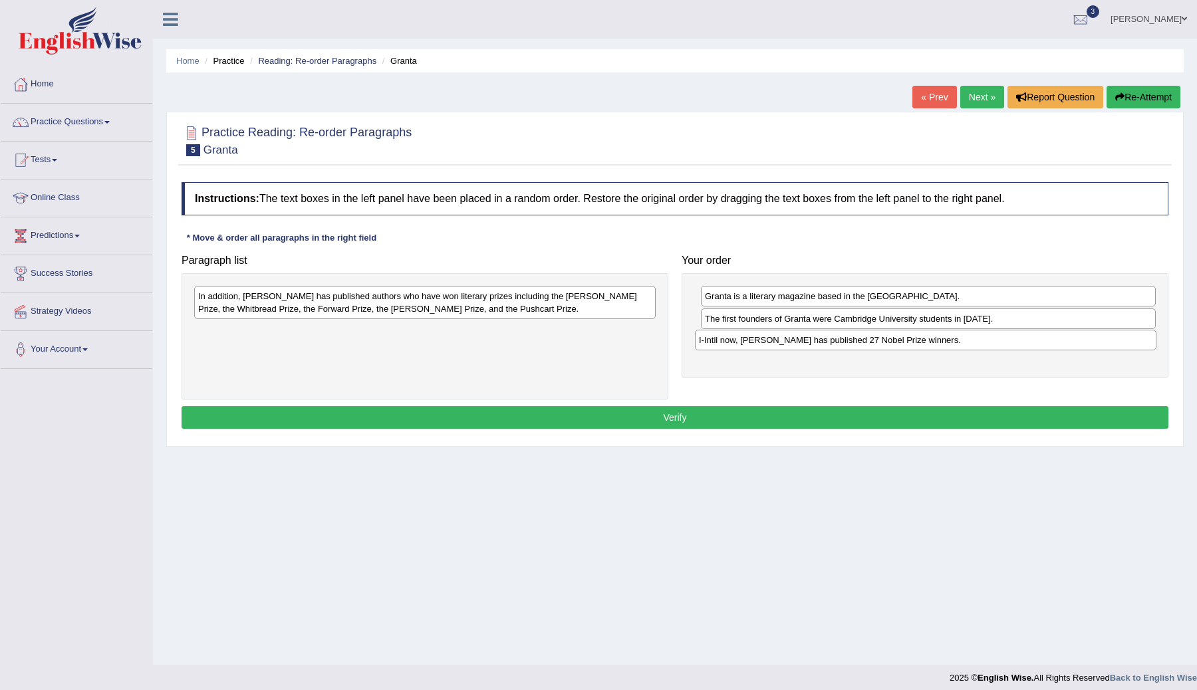
drag, startPoint x: 377, startPoint y: 293, endPoint x: 878, endPoint y: 337, distance: 502.6
click at [878, 337] on div "I-Intil now, Granta has published 27 Nobel Prize winners." at bounding box center [925, 340] width 461 height 21
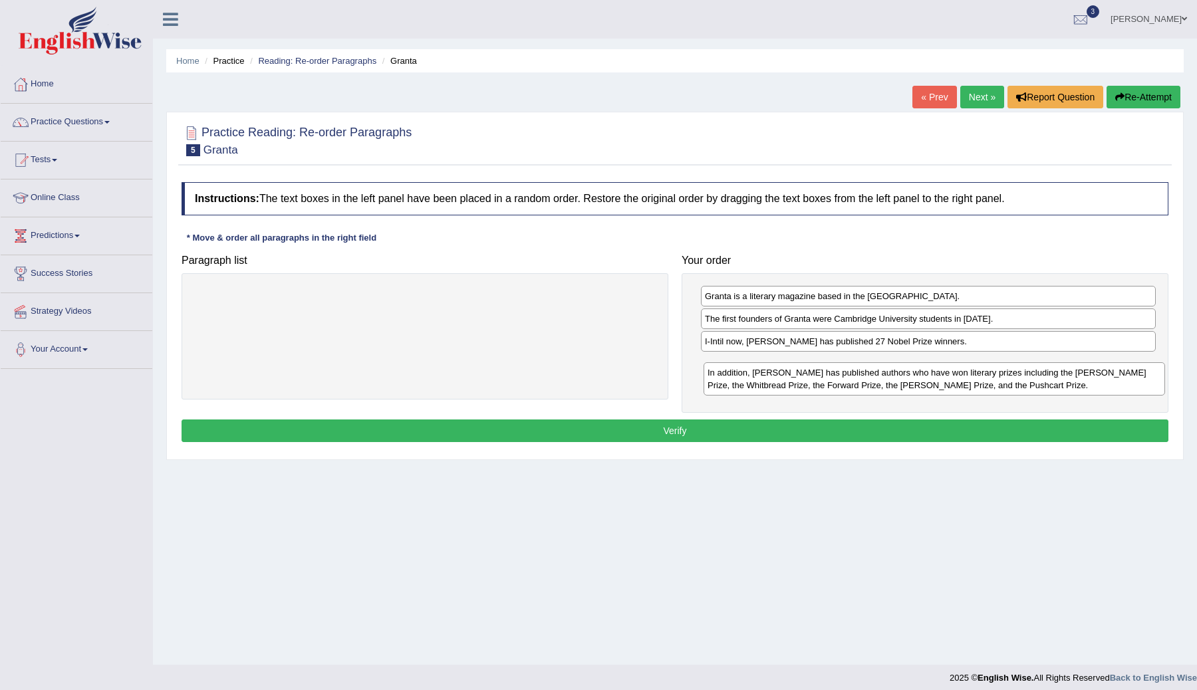
drag, startPoint x: 433, startPoint y: 301, endPoint x: 922, endPoint y: 373, distance: 494.7
click at [926, 373] on div "In addition, Granta has published authors who have won literary prizes includin…" at bounding box center [934, 378] width 461 height 33
click at [722, 429] on button "Verify" at bounding box center [675, 431] width 987 height 23
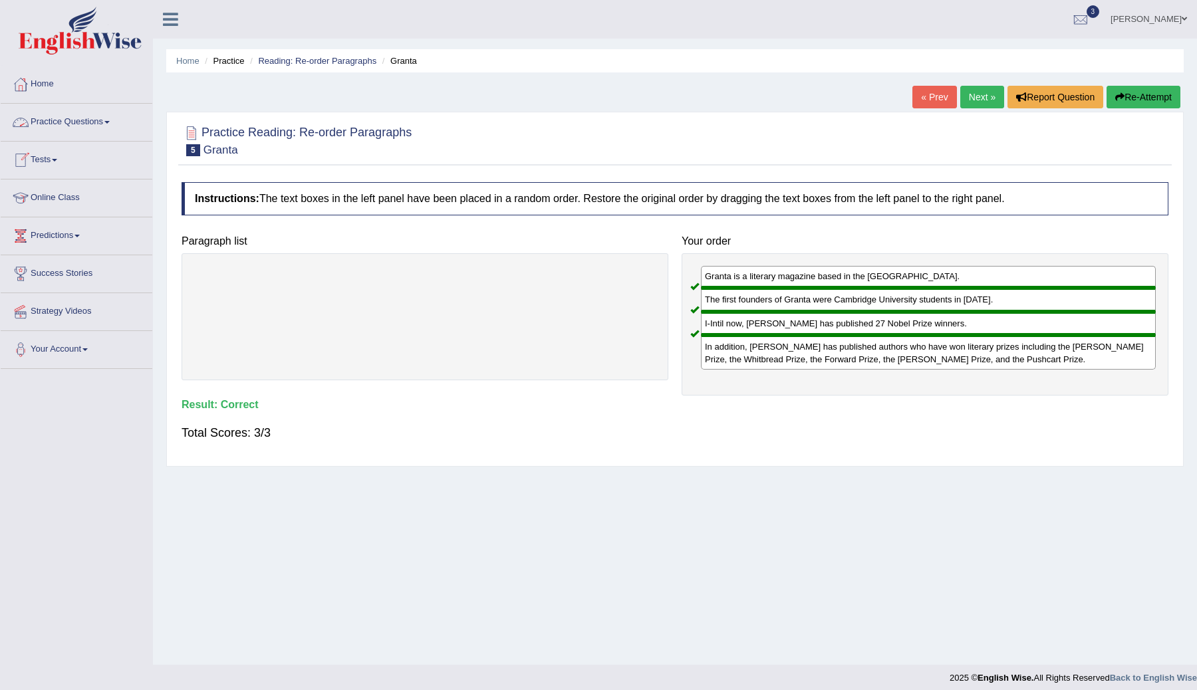
click at [82, 125] on link "Practice Questions" at bounding box center [77, 120] width 152 height 33
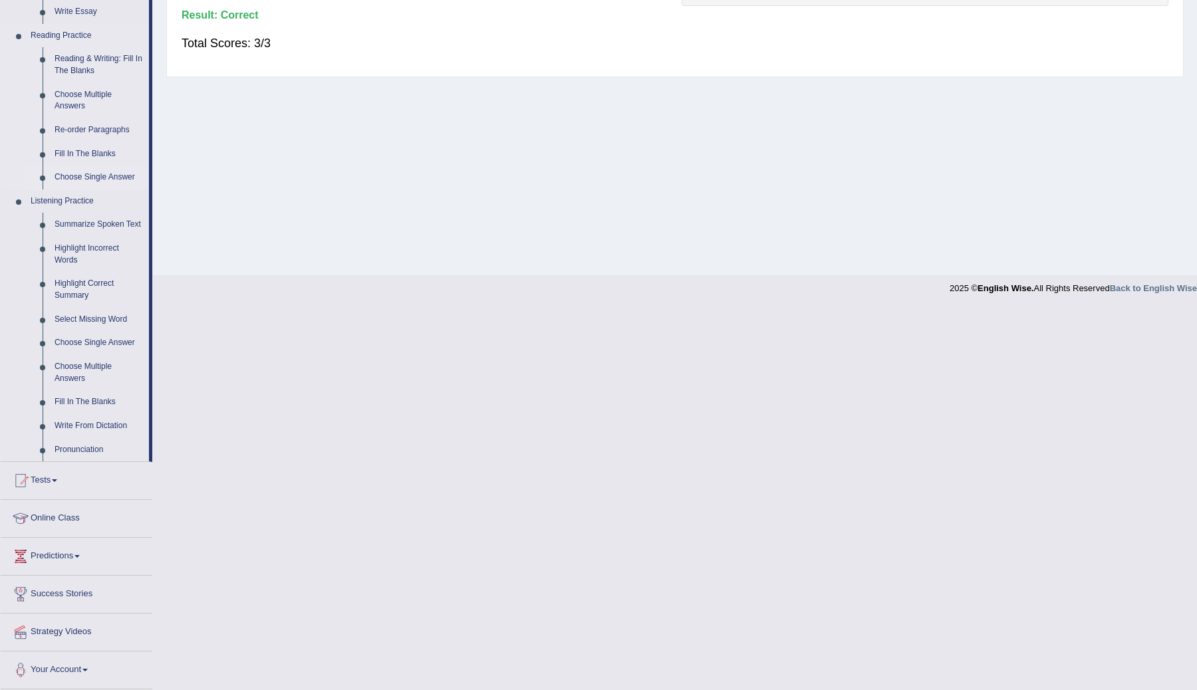
scroll to position [402, 0]
click at [88, 448] on link "Pronunciation" at bounding box center [99, 450] width 100 height 24
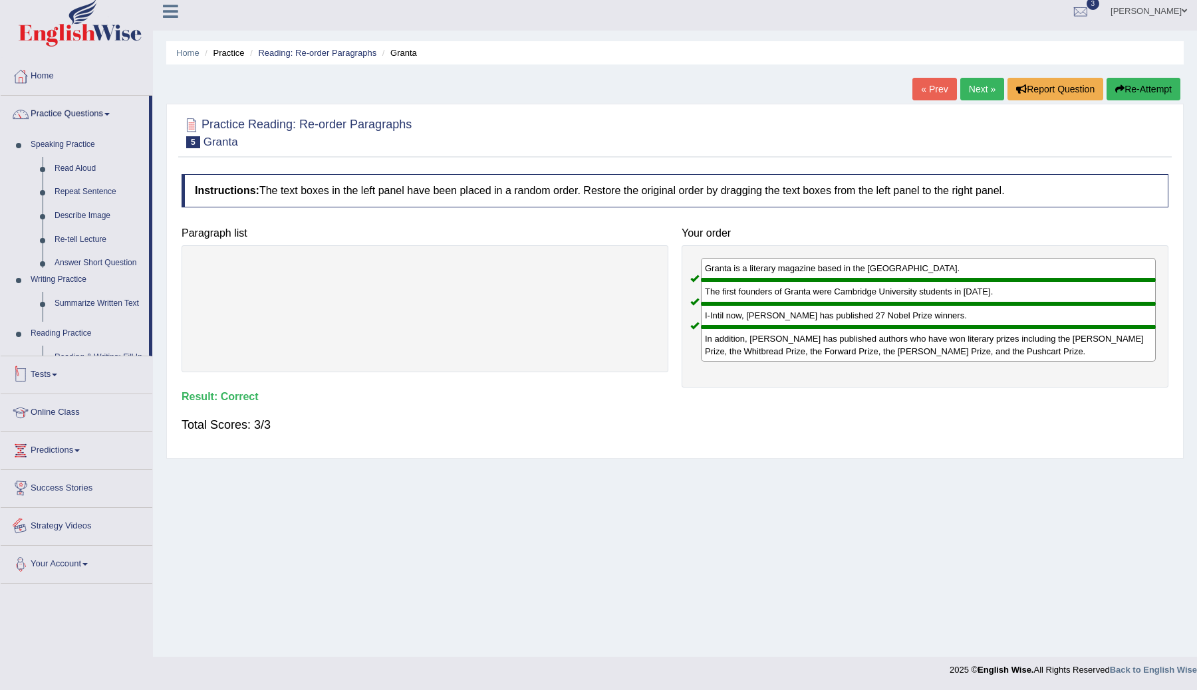
scroll to position [102, 0]
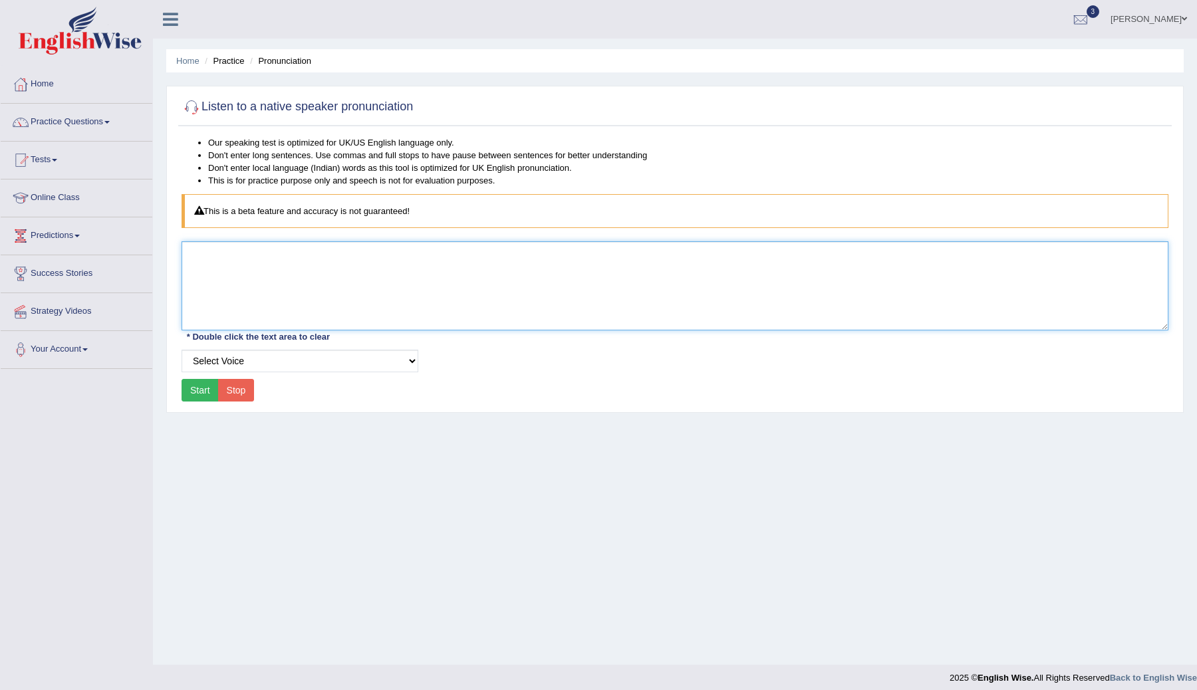
click at [291, 262] on textarea at bounding box center [675, 285] width 987 height 89
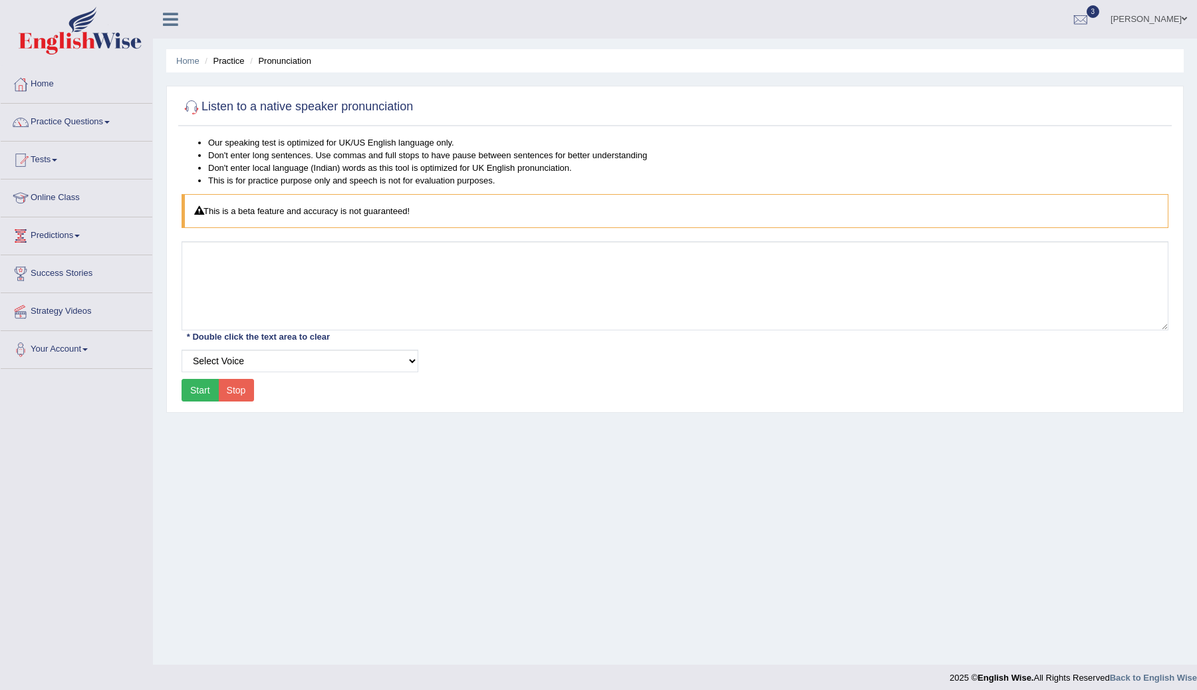
click at [201, 394] on button "Start" at bounding box center [200, 390] width 37 height 23
click at [405, 359] on select "Select Voice UK English Female UK English Male" at bounding box center [300, 361] width 237 height 23
click at [53, 162] on link "Tests" at bounding box center [77, 158] width 152 height 33
click at [59, 189] on link "Take Practice Sectional Test" at bounding box center [87, 191] width 124 height 24
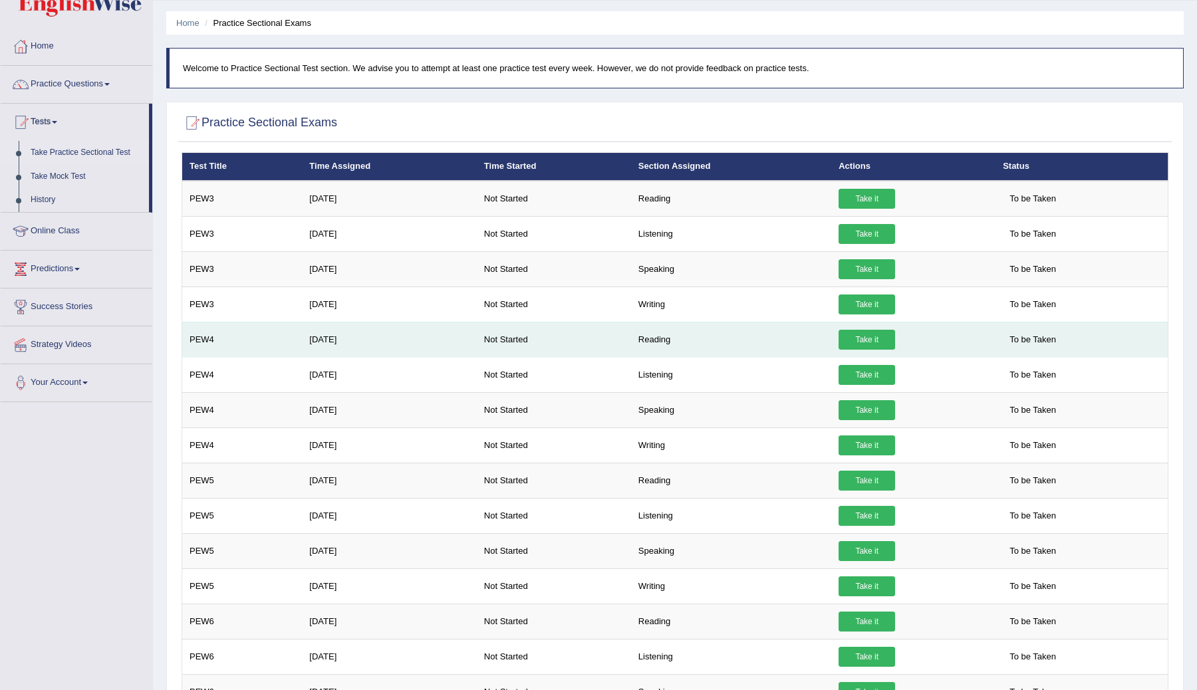
scroll to position [53, 0]
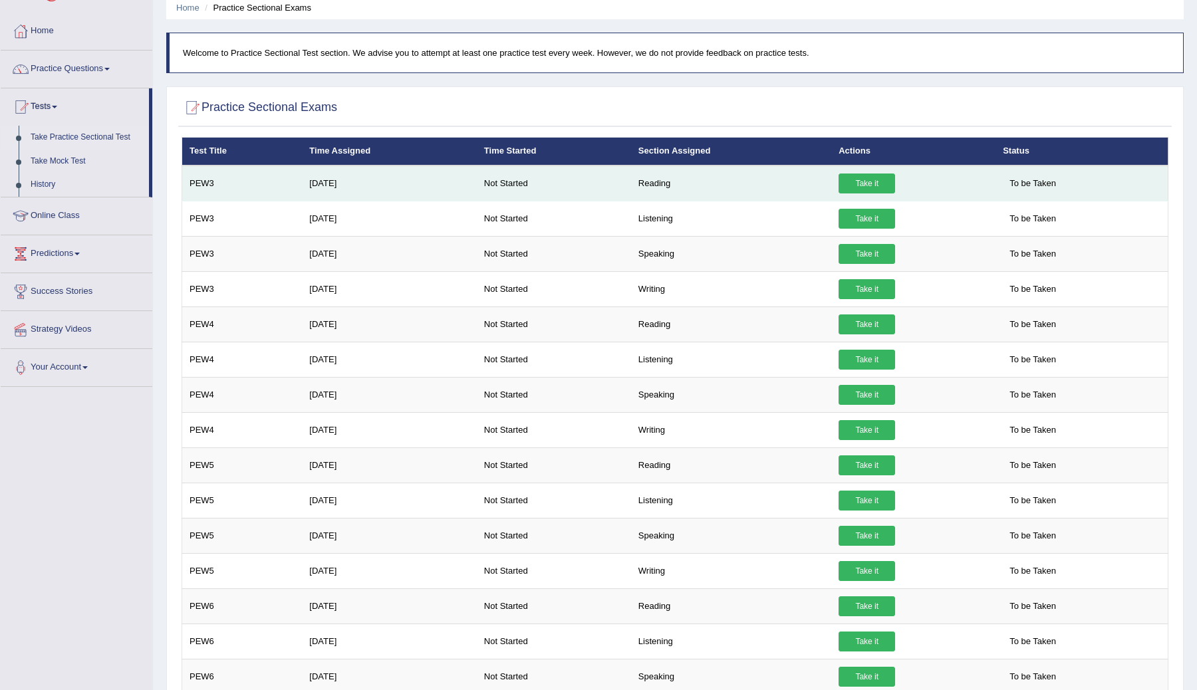
click at [861, 186] on link "Take it" at bounding box center [867, 184] width 57 height 20
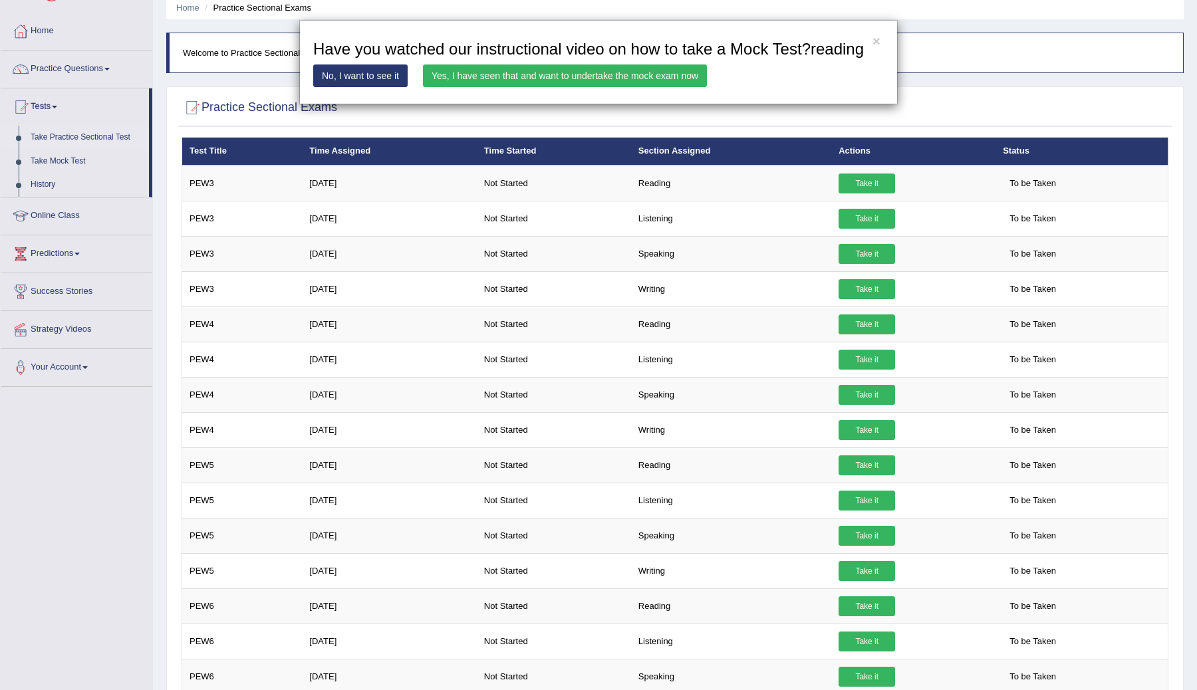
click at [984, 181] on div "× Have you watched our instructional video on how to take a Mock Test?reading N…" at bounding box center [598, 345] width 1197 height 690
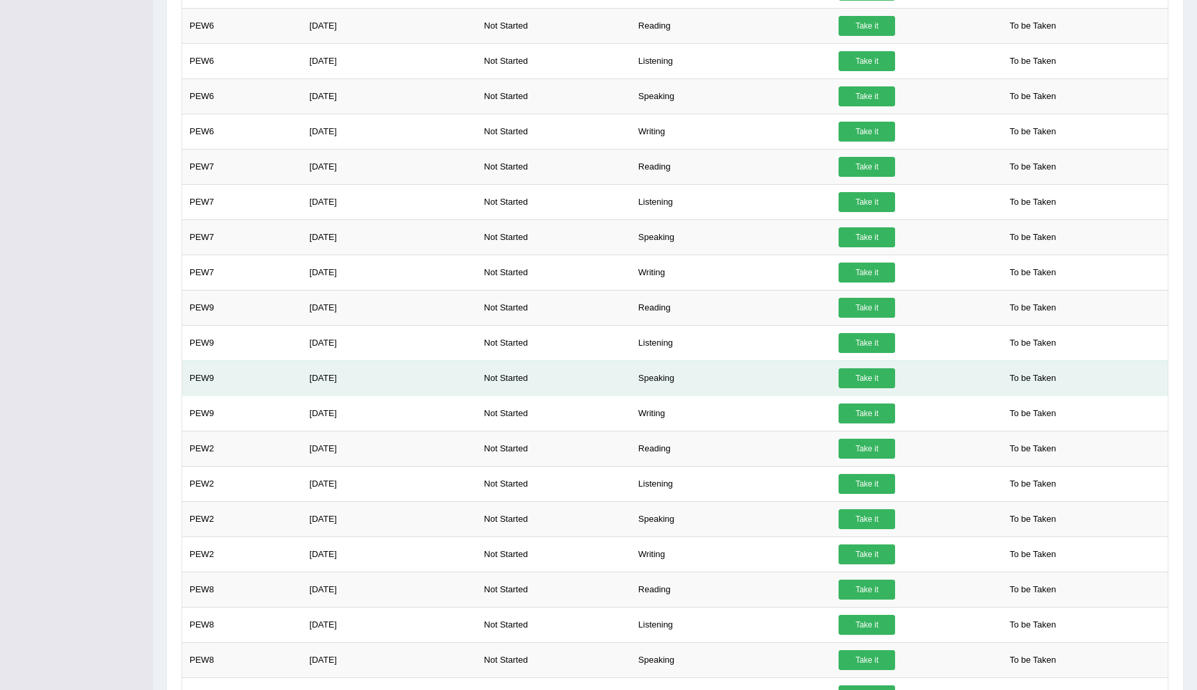
scroll to position [0, 0]
